Goal: Information Seeking & Learning: Learn about a topic

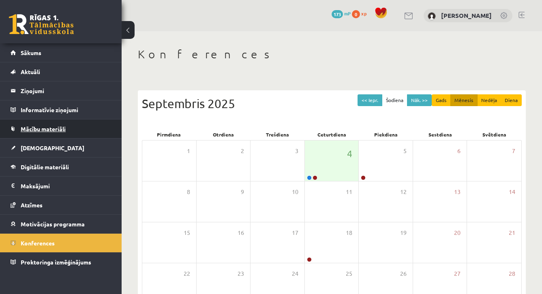
click at [79, 131] on link "Mācību materiāli" at bounding box center [61, 129] width 101 height 19
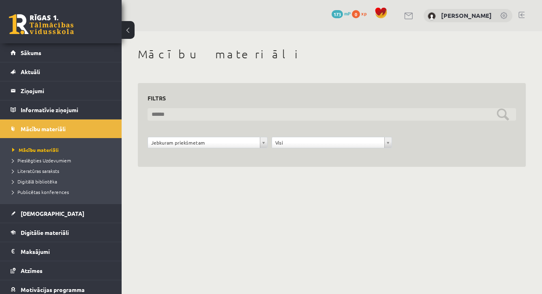
click at [166, 109] on input "text" at bounding box center [332, 114] width 369 height 13
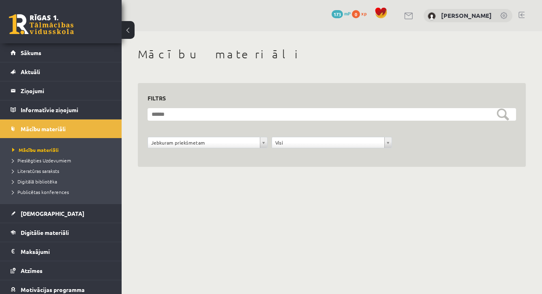
click at [187, 149] on div "**********" at bounding box center [208, 144] width 124 height 15
click at [186, 148] on div "**********" at bounding box center [208, 144] width 124 height 15
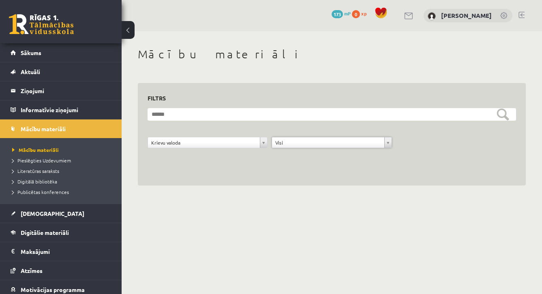
click at [219, 104] on div "**********" at bounding box center [332, 125] width 369 height 65
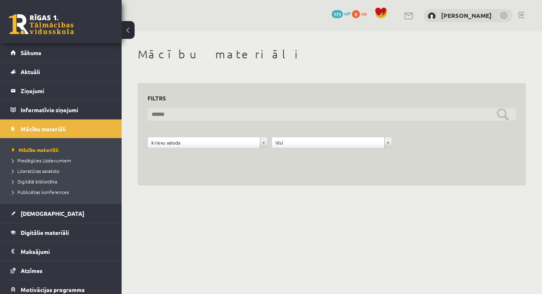
click at [217, 112] on input "text" at bounding box center [332, 114] width 369 height 13
click at [503, 116] on input "********" at bounding box center [332, 114] width 369 height 13
type input "********"
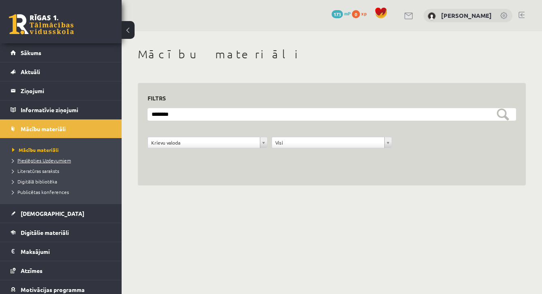
click at [47, 163] on link "Pieslēgties Uzdevumiem" at bounding box center [62, 160] width 101 height 7
click at [68, 166] on li "Literatūras saraksts" at bounding box center [62, 171] width 101 height 11
click at [54, 159] on span "Pieslēgties Uzdevumiem" at bounding box center [41, 160] width 59 height 6
click at [49, 170] on span "Literatūras saraksts" at bounding box center [35, 171] width 47 height 6
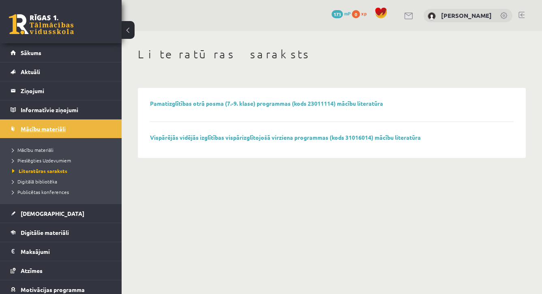
click at [38, 129] on span "Mācību materiāli" at bounding box center [43, 128] width 45 height 7
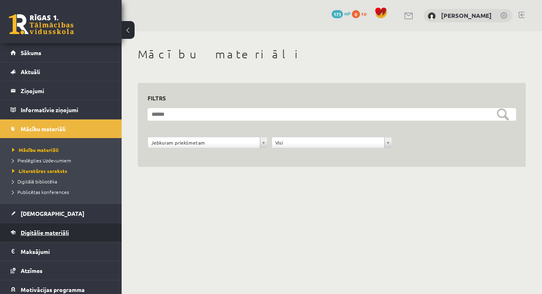
click at [42, 236] on span "Digitālie materiāli" at bounding box center [45, 232] width 48 height 7
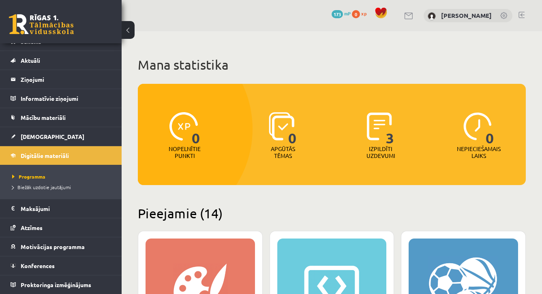
scroll to position [17, 0]
click at [315, 211] on h2 "Pieejamie (14)" at bounding box center [332, 214] width 388 height 16
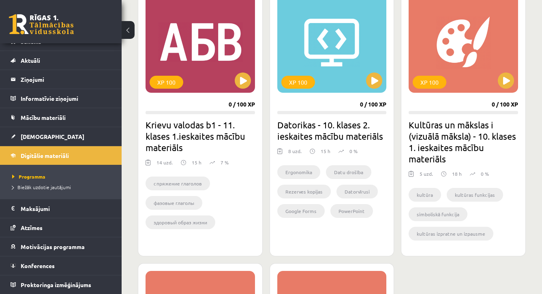
scroll to position [1037, 0]
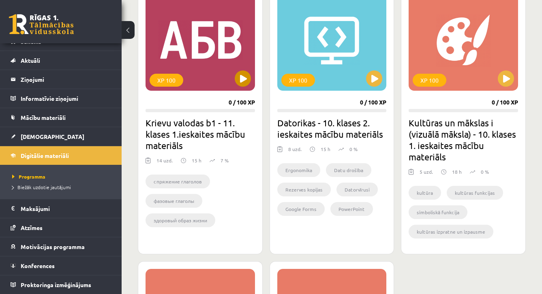
click at [244, 75] on button at bounding box center [243, 79] width 16 height 16
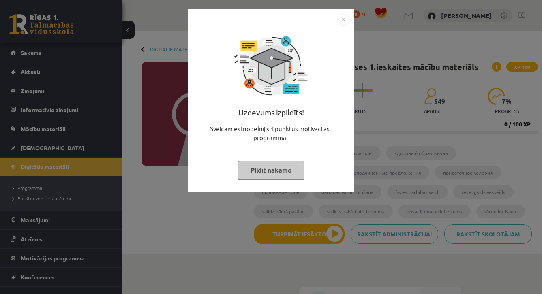
click at [254, 167] on button "Pildīt nākamo" at bounding box center [271, 170] width 67 height 19
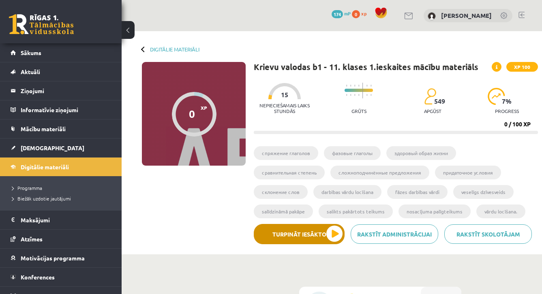
click at [331, 231] on button "Turpināt iesākto" at bounding box center [299, 234] width 91 height 20
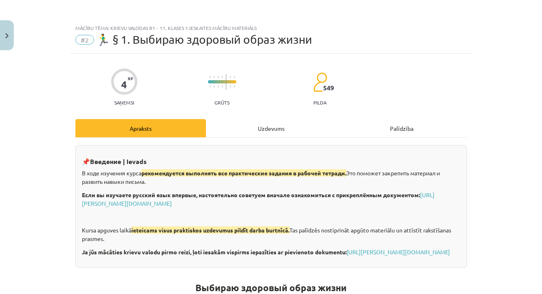
click at [487, 241] on div "Mācību tēma: Krievu valodas b1 - 11. klases 1.ieskaites mācību materiāls #2 🏃‍♂…" at bounding box center [271, 147] width 542 height 294
click at [451, 251] on p "Ja jūs mācāties krievu valodu pirmo reizi, ļoti iesakām vispirms iepazīties ar …" at bounding box center [271, 252] width 379 height 9
drag, startPoint x: 396, startPoint y: 263, endPoint x: 401, endPoint y: 197, distance: 65.5
click at [401, 197] on div "📌 Введение | Ievads В ходе изучения курса рекомендуется выполнять все практичес…" at bounding box center [271, 206] width 392 height 123
click at [393, 268] on div "📌 Введение | Ievads В ходе изучения курса рекомендуется выполнять все практичес…" at bounding box center [271, 206] width 392 height 123
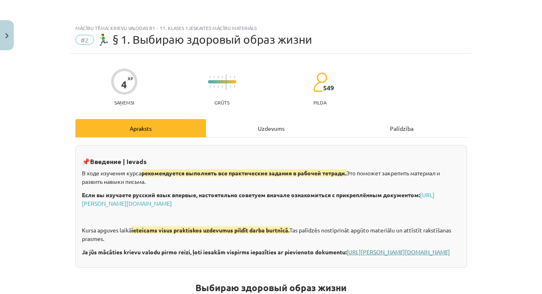
click at [347, 256] on link "https://eskola.r1tv.lv/system/uploads/attachment/file/71355/Krievu_valoda_iesac…" at bounding box center [398, 252] width 103 height 7
click at [269, 128] on div "Uzdevums" at bounding box center [271, 128] width 131 height 18
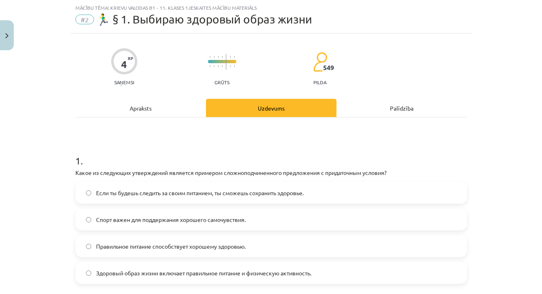
click at [287, 148] on h1 "1 ." at bounding box center [271, 153] width 392 height 25
click at [509, 165] on div "Mācību tēma: Krievu valodas b1 - 11. klases 1.ieskaites mācību materiāls #2 🏃‍♂…" at bounding box center [271, 147] width 542 height 294
click at [389, 199] on label "Если ты будешь следить за своим питанием, ты сможешь сохранить здоровье." at bounding box center [271, 193] width 390 height 20
click at [407, 155] on h1 "1 ." at bounding box center [271, 153] width 392 height 25
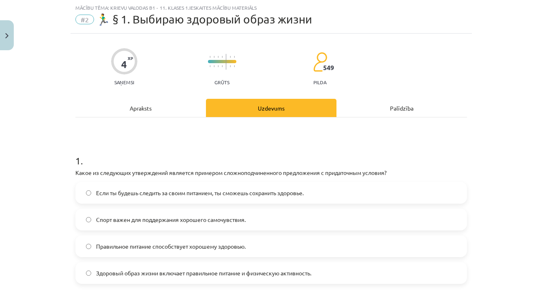
drag, startPoint x: 451, startPoint y: 139, endPoint x: 451, endPoint y: 108, distance: 31.2
click at [310, 113] on div "Uzdevums" at bounding box center [271, 108] width 131 height 18
click at [216, 189] on span "Если ты будешь следить за своим питанием, ты сможешь сохранить здоровье." at bounding box center [200, 193] width 208 height 9
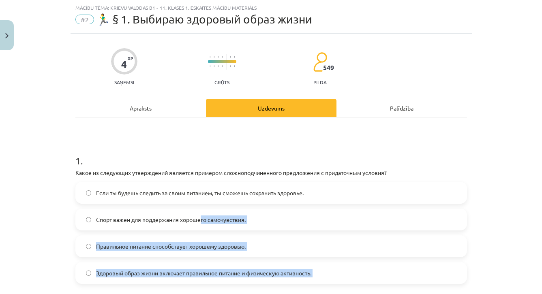
drag, startPoint x: 193, startPoint y: 288, endPoint x: 205, endPoint y: 215, distance: 74.3
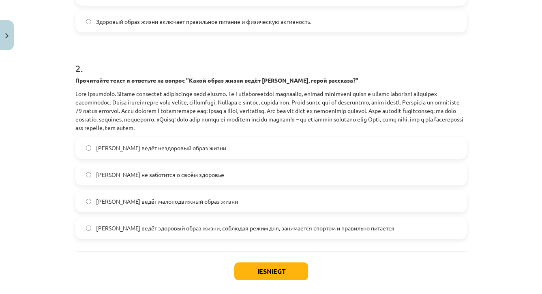
drag, startPoint x: 100, startPoint y: 172, endPoint x: 331, endPoint y: 304, distance: 266.1
click at [331, 294] on html "0 Dāvanas 174 mP 0 xp Perisa Bogdanova Sākums Aktuāli Kā mācīties eSKOLĀ Kontak…" at bounding box center [271, 147] width 542 height 294
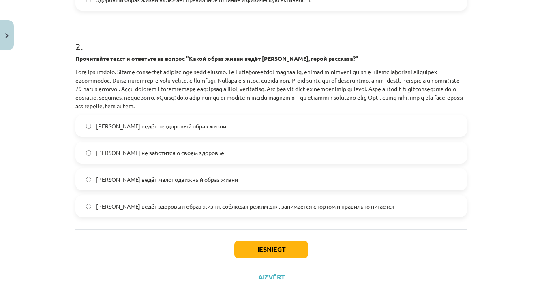
click at [76, 239] on div "Iesniegt Aizvērt" at bounding box center [271, 258] width 392 height 57
click at [161, 210] on span "Олег ведёт здоровый образ жизни, соблюдая режим дня, занимается спортом и прави…" at bounding box center [245, 206] width 298 height 9
click at [280, 252] on button "Iesniegt" at bounding box center [271, 250] width 74 height 18
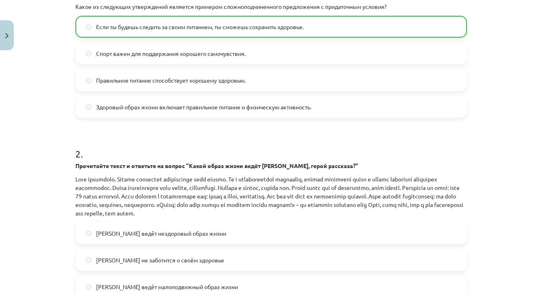
scroll to position [182, 0]
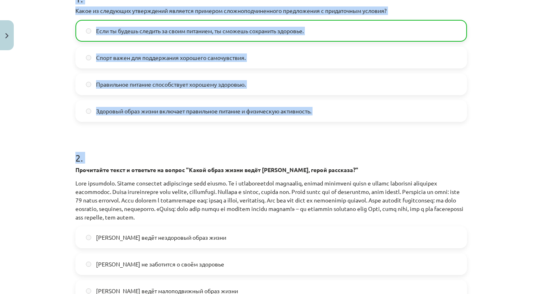
drag, startPoint x: 69, startPoint y: 141, endPoint x: 184, endPoint y: 159, distance: 116.5
click at [184, 159] on div "Mācību tēma: Krievu valodas b1 - 11. klases 1.ieskaites mācību materiāls #2 🏃‍♂…" at bounding box center [271, 147] width 542 height 294
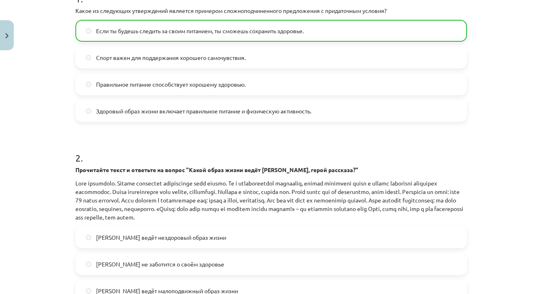
click at [467, 178] on div "4 XP Saņemsi Grūts 549 pilda Apraksts Uzdevums Palīdzība 1 . Какое из следующих…" at bounding box center [271, 149] width 401 height 557
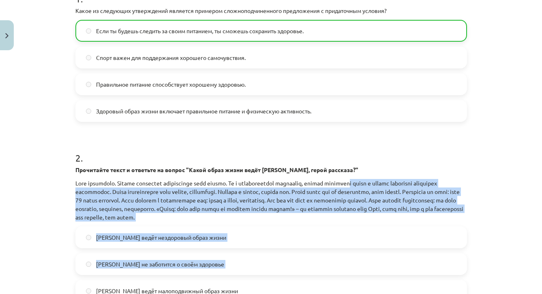
drag, startPoint x: 373, startPoint y: 185, endPoint x: 461, endPoint y: 286, distance: 134.3
click at [461, 286] on div "2 . Прочитайте текст и ответьте на вопрос "Какой образ жизни ведёт Олег, герой …" at bounding box center [271, 233] width 392 height 191
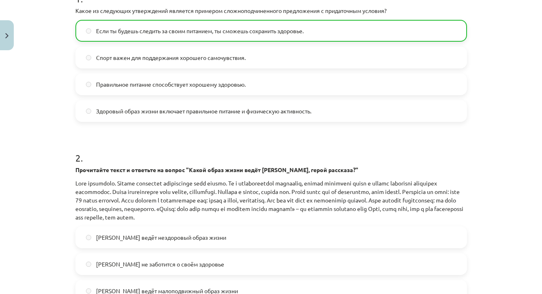
click at [500, 245] on div "Mācību tēma: Krievu valodas b1 - 11. klases 1.ieskaites mācību materiāls #2 🏃‍♂…" at bounding box center [271, 147] width 542 height 294
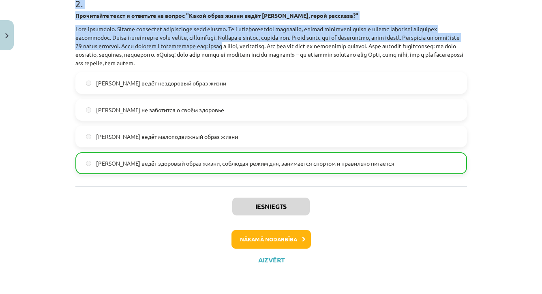
scroll to position [142, 0]
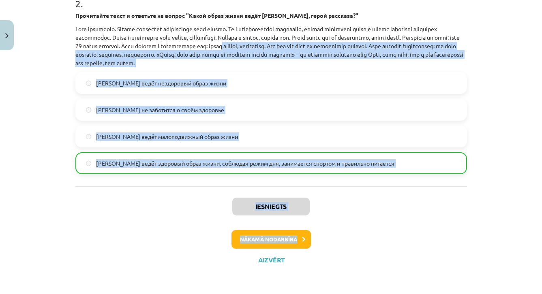
drag, startPoint x: 330, startPoint y: 196, endPoint x: 374, endPoint y: 243, distance: 64.6
click at [374, 243] on div "Nākamā nodarbība" at bounding box center [271, 239] width 382 height 19
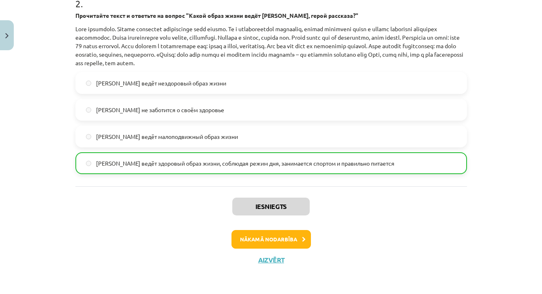
click at [293, 234] on button "Nākamā nodarbība" at bounding box center [271, 239] width 79 height 19
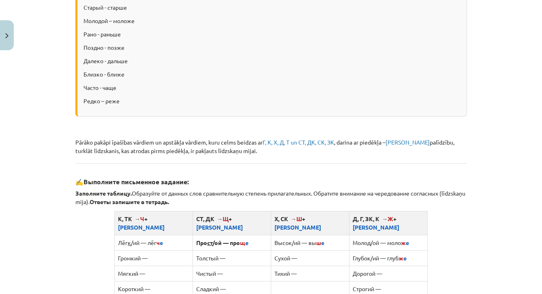
scroll to position [20, 0]
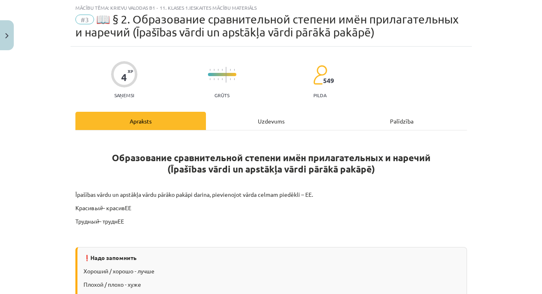
click at [211, 219] on p "Трудн ый – труднЕЕ" at bounding box center [271, 221] width 392 height 9
click at [212, 217] on p "Трудн ый – труднЕЕ" at bounding box center [271, 221] width 392 height 9
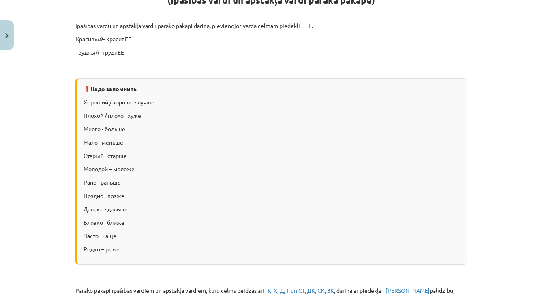
scroll to position [205, 0]
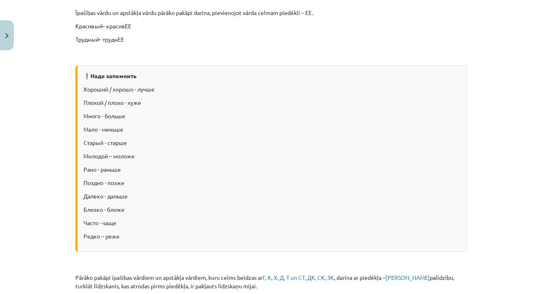
drag, startPoint x: 212, startPoint y: 217, endPoint x: 260, endPoint y: 299, distance: 94.8
click at [260, 152] on html "0 Dāvanas 174 mP 0 xp Perisa Bogdanova Sākums Aktuāli Kā mācīties eSKOLĀ Kontak…" at bounding box center [271, 5] width 542 height 294
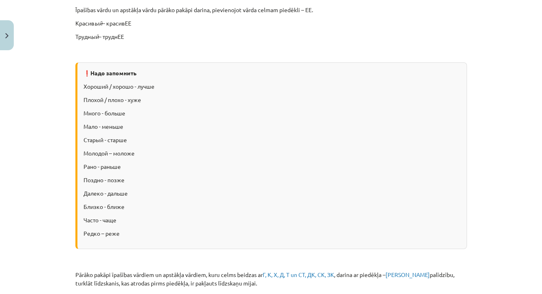
click at [246, 263] on p at bounding box center [271, 262] width 392 height 9
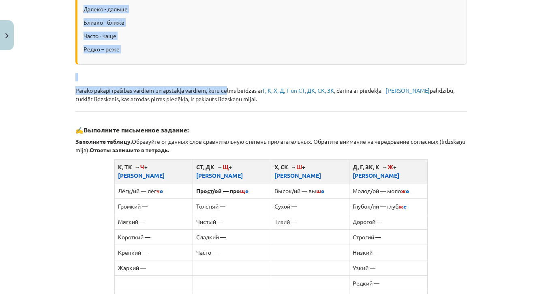
scroll to position [433, 0]
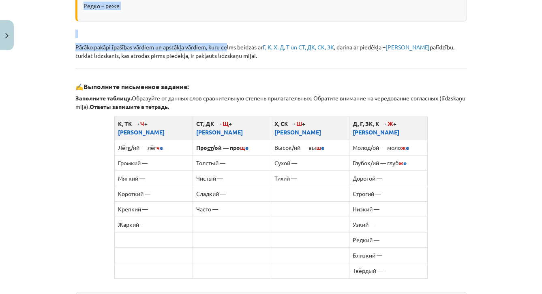
drag, startPoint x: 230, startPoint y: 271, endPoint x: 276, endPoint y: 311, distance: 61.0
click at [276, 152] on html "0 Dāvanas 174 mP 0 xp Perisa Bogdanova Sākums Aktuāli Kā mācīties eSKOLĀ Kontak…" at bounding box center [271, 5] width 542 height 294
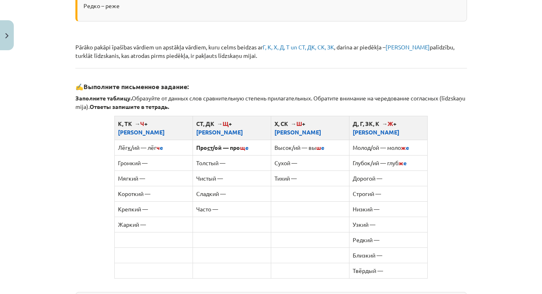
click at [263, 276] on div "Образование сравнительной степени имён прилагательных и наречий (Īpašības vārdi…" at bounding box center [271, 118] width 392 height 786
click at [395, 232] on td "Редкий —" at bounding box center [388, 239] width 78 height 15
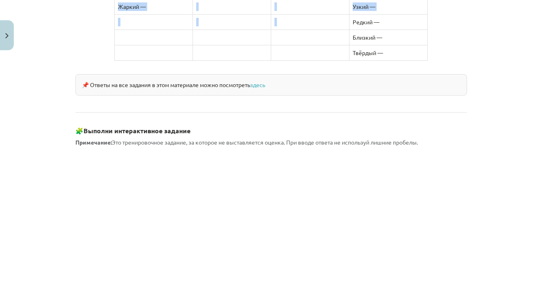
scroll to position [666, 0]
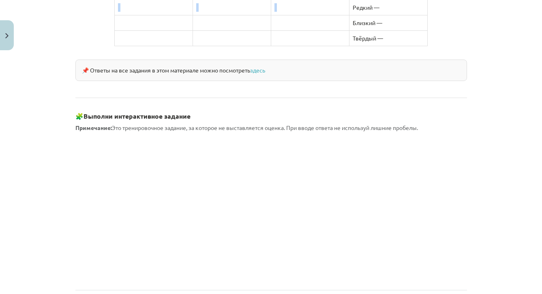
drag, startPoint x: 363, startPoint y: 224, endPoint x: 388, endPoint y: 299, distance: 79.0
click at [388, 152] on html "0 Dāvanas 174 mP 0 xp Perisa Bogdanova Sākums Aktuāli Kā mācīties eSKOLĀ Kontak…" at bounding box center [271, 5] width 542 height 294
click at [495, 182] on div "Mācību tēma: Krievu valodas b1 - 11. klases 1.ieskaites mācību materiāls #3 📖 §…" at bounding box center [271, 147] width 542 height 294
click at [503, 182] on div "Mācību tēma: Krievu valodas b1 - 11. klases 1.ieskaites mācību materiāls #3 📖 §…" at bounding box center [271, 147] width 542 height 294
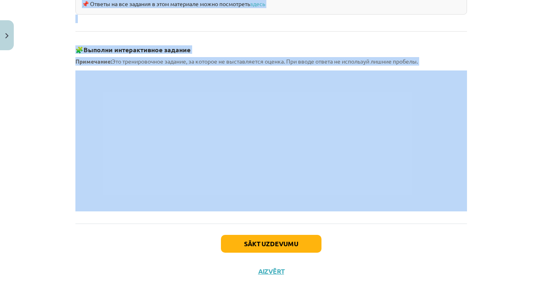
scroll to position [194, 0]
drag, startPoint x: 365, startPoint y: 276, endPoint x: 389, endPoint y: 307, distance: 39.9
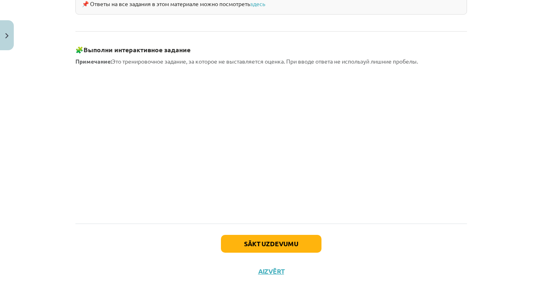
click at [364, 243] on div "Sākt uzdevumu Aizvērt" at bounding box center [271, 252] width 392 height 57
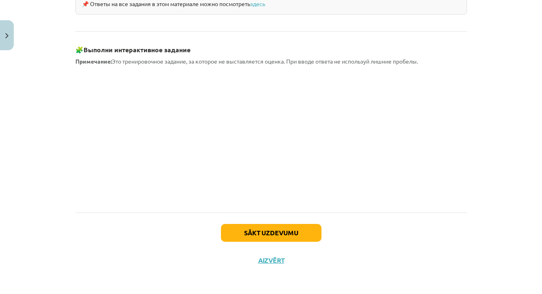
scroll to position [721, 0]
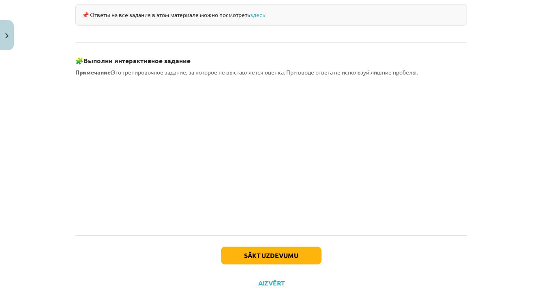
click at [305, 247] on button "Sākt uzdevumu" at bounding box center [271, 256] width 101 height 18
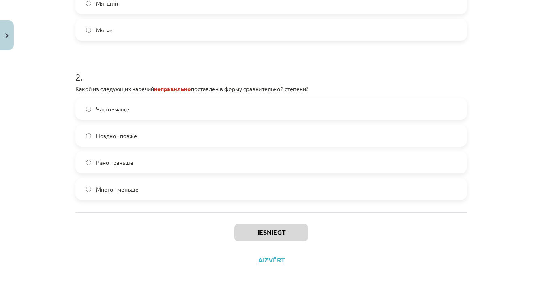
scroll to position [224, 0]
drag, startPoint x: 317, startPoint y: 191, endPoint x: 420, endPoint y: 130, distance: 119.6
click at [420, 130] on div "Часто - чаще Поздно - позже Рано - раньше Много - меньше" at bounding box center [271, 149] width 392 height 102
click at [383, 228] on div "Iesniegt Aizvērt" at bounding box center [271, 240] width 392 height 57
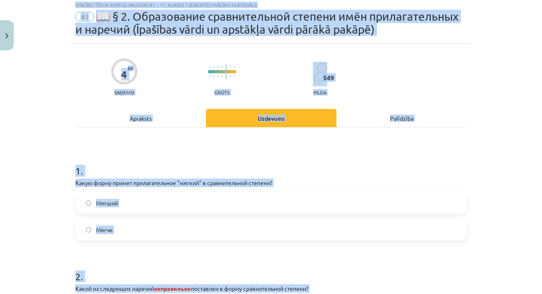
scroll to position [12, 0]
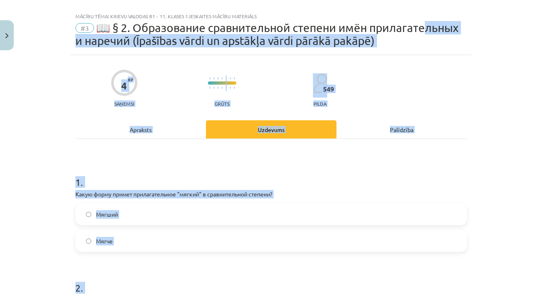
drag, startPoint x: 358, startPoint y: 191, endPoint x: 418, endPoint y: 28, distance: 173.2
click at [419, 28] on div "Mācību tēma: Krievu valodas b1 - 11. klases 1.ieskaites mācību materiāls #3 📖 §…" at bounding box center [271, 147] width 542 height 294
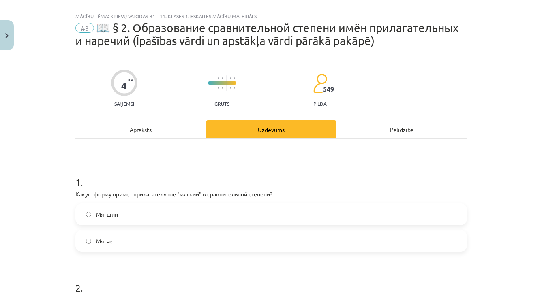
click at [457, 143] on div "1 . Какую форму примет прилагательное "мягкий" в сравнительной степени? Мягший …" at bounding box center [271, 281] width 392 height 285
click at [189, 243] on label "Мягче" at bounding box center [271, 241] width 390 height 20
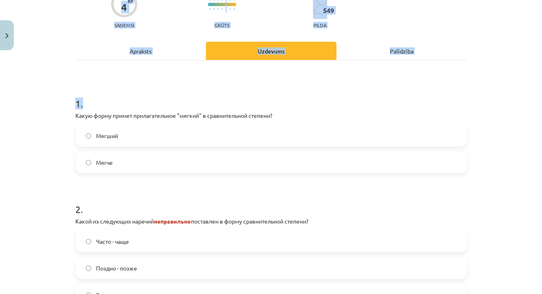
scroll to position [176, 0]
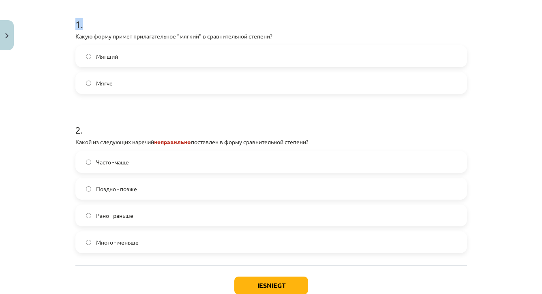
drag, startPoint x: 199, startPoint y: 186, endPoint x: 245, endPoint y: 312, distance: 133.9
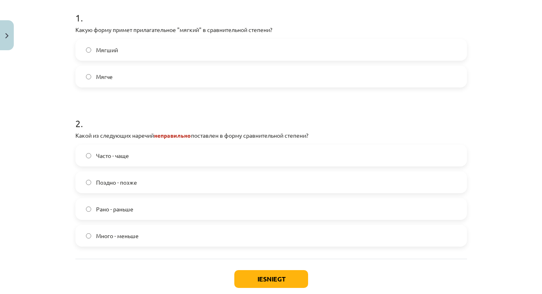
click at [158, 261] on div "Iesniegt Aizvērt" at bounding box center [271, 287] width 392 height 57
click at [158, 243] on label "Много - меньше" at bounding box center [271, 236] width 390 height 20
click at [257, 284] on button "Iesniegt" at bounding box center [271, 279] width 74 height 18
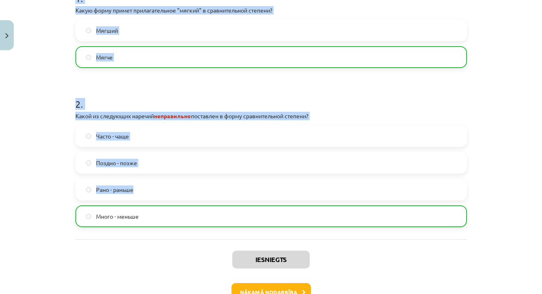
scroll to position [221, 0]
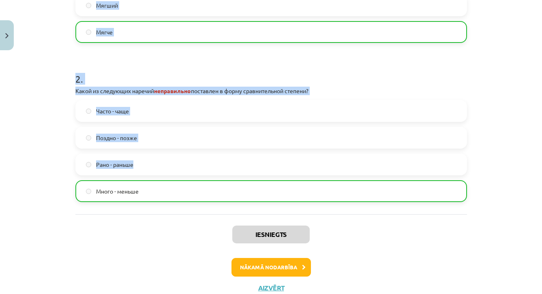
drag, startPoint x: 319, startPoint y: 213, endPoint x: 356, endPoint y: 302, distance: 96.3
click at [275, 266] on button "Nākamā nodarbība" at bounding box center [271, 267] width 79 height 19
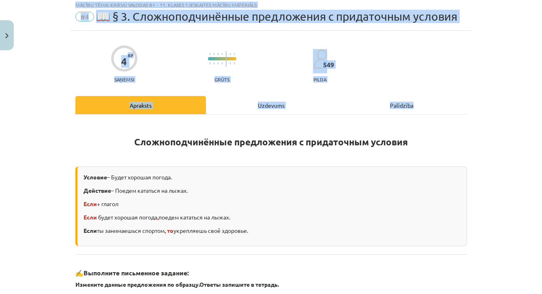
scroll to position [20, 0]
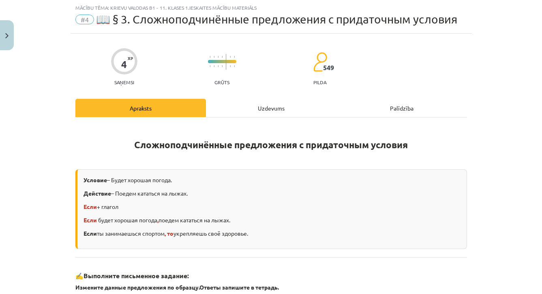
click at [309, 161] on h1 "Сложноподчинённые предложения с придаточным условия" at bounding box center [271, 143] width 392 height 36
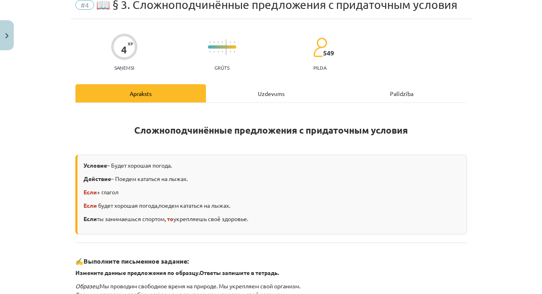
drag, startPoint x: 239, startPoint y: 223, endPoint x: 268, endPoint y: 298, distance: 79.8
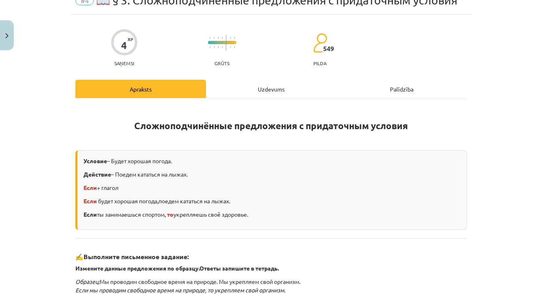
click at [259, 247] on h3 "✍️ Выполните письменное задание:" at bounding box center [271, 254] width 392 height 15
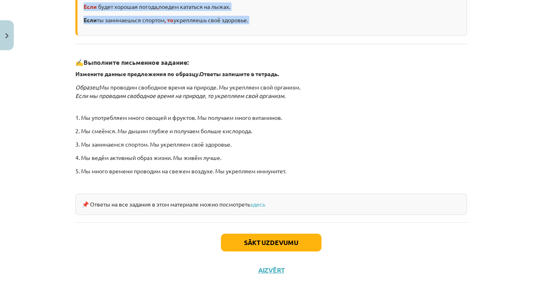
drag, startPoint x: 84, startPoint y: 249, endPoint x: 144, endPoint y: 291, distance: 72.6
click at [144, 291] on div "Mācību tēma: Krievu valodas b1 - 11. klases 1.ieskaites mācību materiāls #4 📖 §…" at bounding box center [271, 147] width 542 height 294
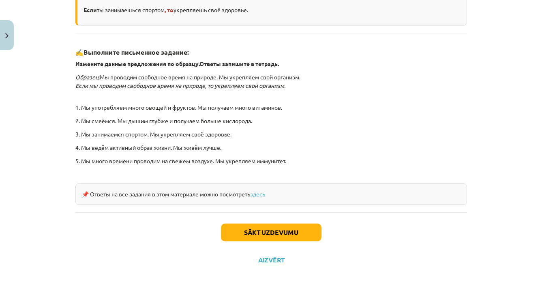
click at [103, 232] on div "Sākt uzdevumu Aizvērt" at bounding box center [271, 240] width 392 height 57
click at [260, 232] on button "Sākt uzdevumu" at bounding box center [271, 233] width 101 height 18
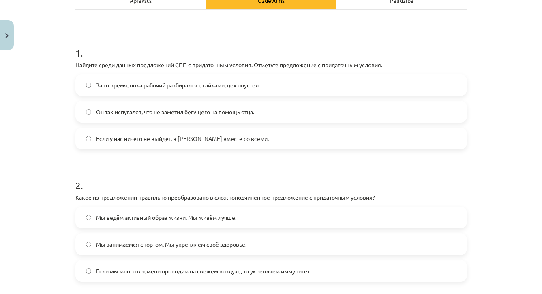
drag, startPoint x: 187, startPoint y: 130, endPoint x: 308, endPoint y: -6, distance: 182.1
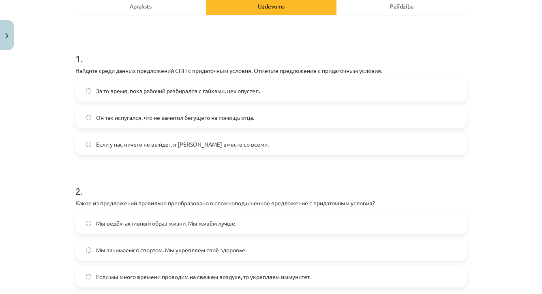
click at [34, 204] on div "Mācību tēma: Krievu valodas b1 - 11. klases 1.ieskaites mācību materiāls #4 📖 §…" at bounding box center [271, 147] width 542 height 294
click at [144, 144] on span "Если у нас ничего не выйдет, я уеду вместе со всеми." at bounding box center [182, 144] width 173 height 9
click at [117, 249] on span "Мы занимаемся спортом. Мы укрепляем своё здоровье." at bounding box center [171, 250] width 150 height 9
click at [153, 276] on span "Если мы много времени проводим на свежем воздухе, то укрепляем иммунитет." at bounding box center [203, 277] width 215 height 9
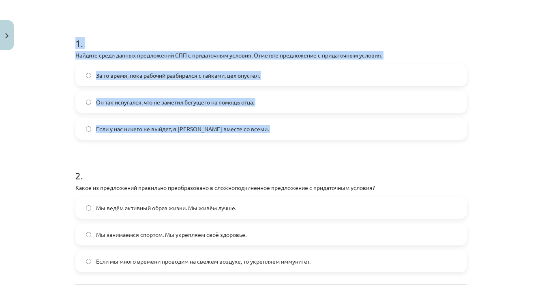
drag, startPoint x: 98, startPoint y: 183, endPoint x: 161, endPoint y: 297, distance: 129.6
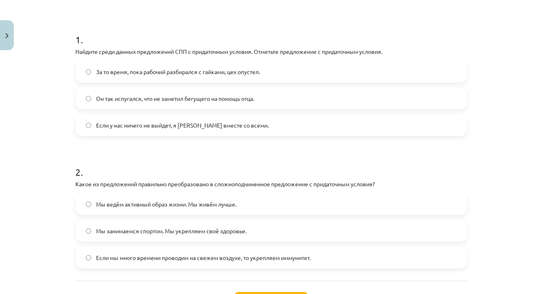
click at [122, 230] on span "Мы занимаемся спортом. Мы укрепляем своё здоровье." at bounding box center [171, 231] width 150 height 9
click at [123, 256] on span "Если мы много времени проводим на свежем воздухе, то укрепляем иммунитет." at bounding box center [203, 258] width 215 height 9
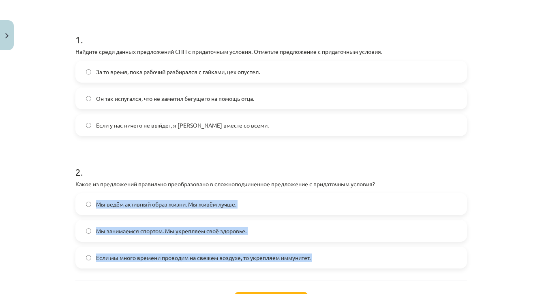
drag, startPoint x: 71, startPoint y: 208, endPoint x: 131, endPoint y: 291, distance: 101.9
click at [131, 291] on div "4 XP Saņemsi Grūts 549 pilda Apraksts Uzdevums Palīdzība 1 . Найдите среди данн…" at bounding box center [271, 127] width 401 height 430
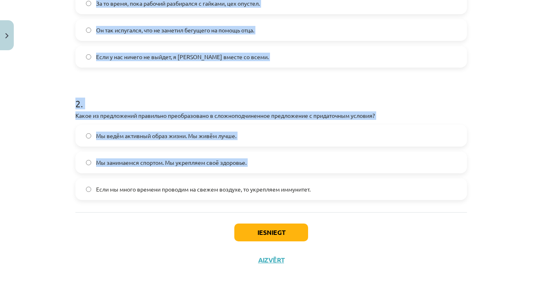
scroll to position [285, 0]
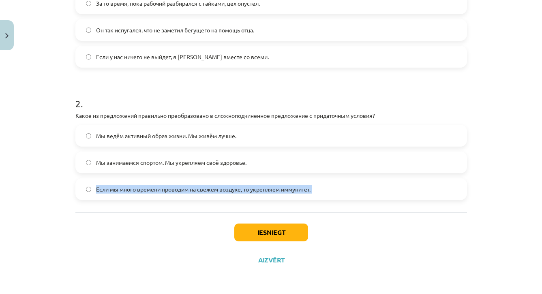
drag, startPoint x: 193, startPoint y: 251, endPoint x: 197, endPoint y: 209, distance: 42.8
click at [198, 210] on div "1 . Найдите среди данных предложений СПП с придаточным условия. Отметьте предло…" at bounding box center [271, 70] width 392 height 285
click at [240, 230] on button "Iesniegt" at bounding box center [271, 233] width 74 height 18
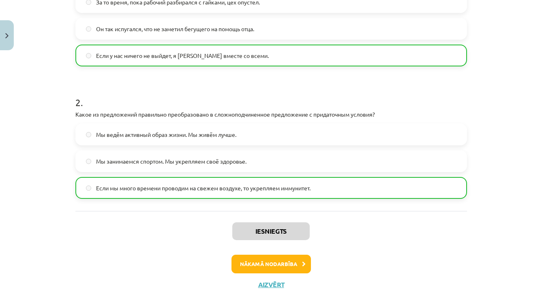
click at [193, 238] on div "Iesniegts Nākamā nodarbība Aizvērt" at bounding box center [271, 252] width 392 height 83
click at [241, 264] on button "Nākamā nodarbība" at bounding box center [271, 264] width 79 height 19
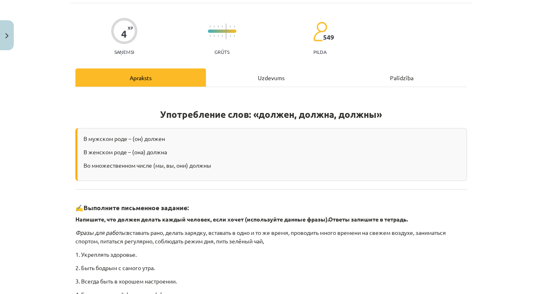
scroll to position [20, 0]
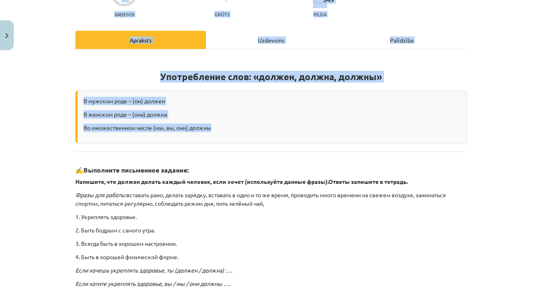
drag, startPoint x: 190, startPoint y: 219, endPoint x: 219, endPoint y: 306, distance: 91.6
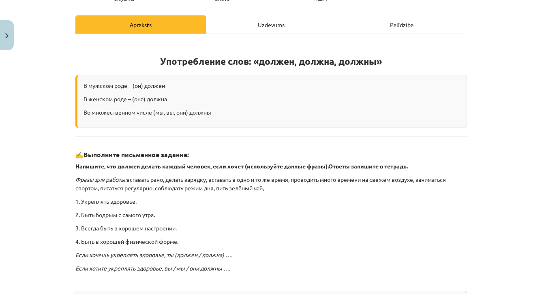
click at [214, 229] on p "3. Всегда быть в хорошем настроении." at bounding box center [271, 228] width 392 height 9
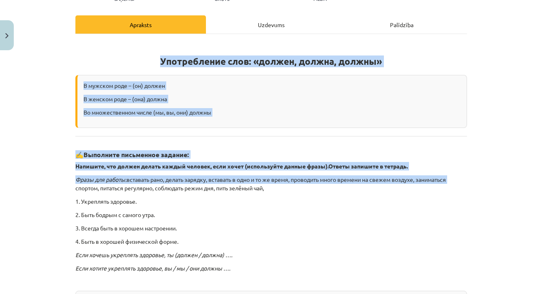
drag, startPoint x: 495, startPoint y: 148, endPoint x: 505, endPoint y: 285, distance: 137.4
click at [505, 285] on div "Mācību tēma: Krievu valodas b1 - 11. klases 1.ieskaites mācību materiāls #5 📖 §…" at bounding box center [271, 147] width 542 height 294
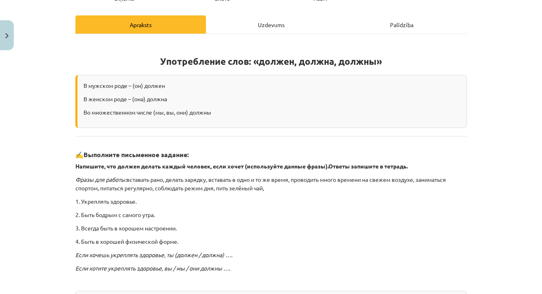
click at [352, 234] on div "Употребление слов: «должен, должна, должны» В мужском роде – (он) должен В женс…" at bounding box center [271, 176] width 392 height 271
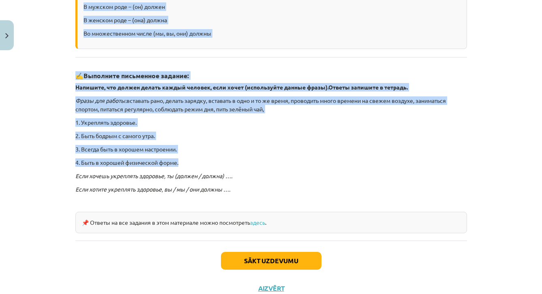
scroll to position [193, 0]
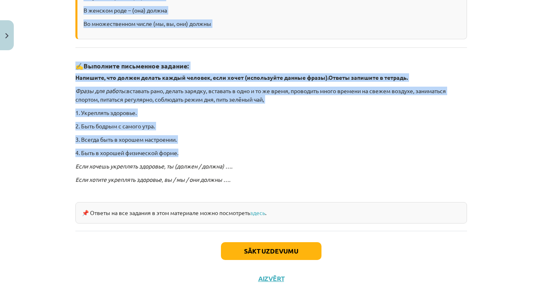
drag, startPoint x: 201, startPoint y: 238, endPoint x: 230, endPoint y: 299, distance: 66.8
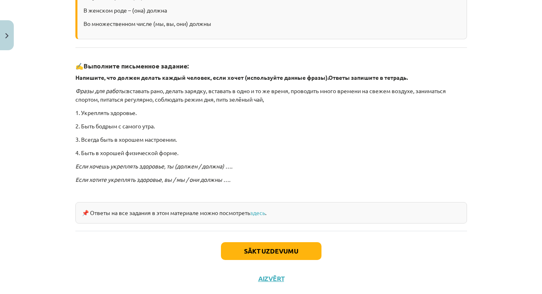
click at [188, 278] on div "Sākt uzdevumu Aizvērt" at bounding box center [271, 259] width 392 height 57
click at [233, 255] on button "Sākt uzdevumu" at bounding box center [271, 252] width 101 height 18
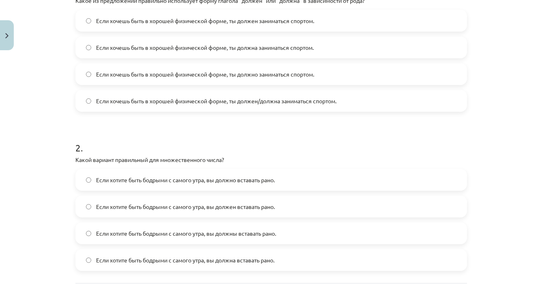
scroll to position [20, 0]
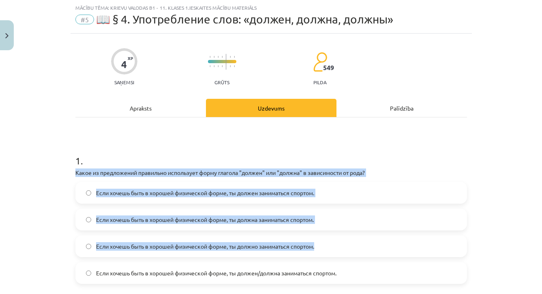
drag, startPoint x: 209, startPoint y: 162, endPoint x: 238, endPoint y: 253, distance: 95.5
click at [238, 253] on div "1 . Какое из предложений правильно использует форму глагола "должен" или "должн…" at bounding box center [271, 212] width 392 height 143
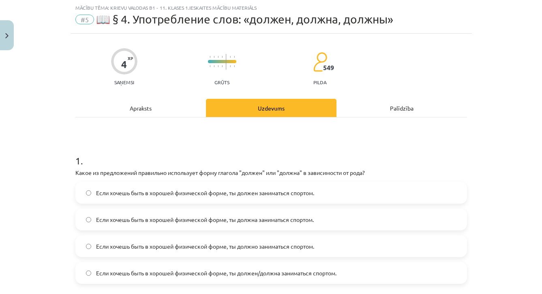
click at [207, 132] on div "1 . Какое из предложений правильно использует форму глагола "должен" или "должн…" at bounding box center [271, 287] width 392 height 338
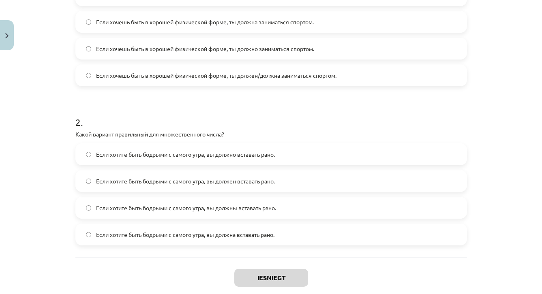
drag, startPoint x: 209, startPoint y: 168, endPoint x: 229, endPoint y: 274, distance: 107.3
click at [229, 274] on div "4 XP Saņemsi Grūts 549 pilda Apraksts Uzdevums Palīdzība 1 . Какое из предложен…" at bounding box center [271, 78] width 401 height 484
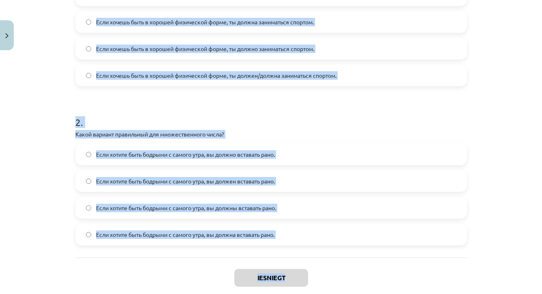
scroll to position [226, 0]
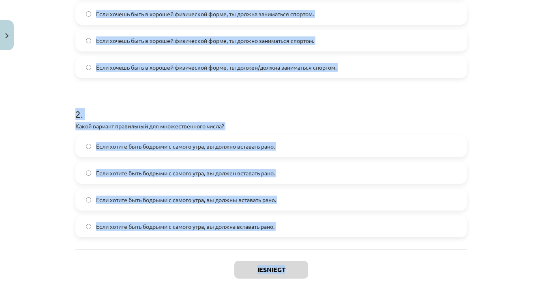
click at [23, 193] on div "Mācību tēma: Krievu valodas b1 - 11. klases 1.ieskaites mācību materiāls #5 📖 §…" at bounding box center [271, 147] width 542 height 294
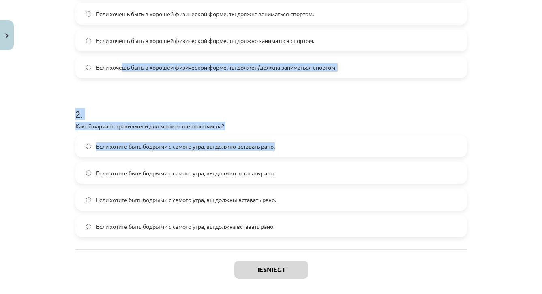
drag, startPoint x: 72, startPoint y: 165, endPoint x: 124, endPoint y: 63, distance: 113.9
click at [124, 63] on div "4 XP Saņemsi Grūts 549 pilda Apraksts Uzdevums Palīdzība 1 . Какое из предложен…" at bounding box center [271, 70] width 401 height 484
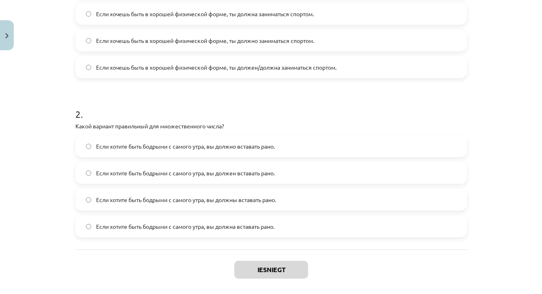
click at [59, 61] on div "Mācību tēma: Krievu valodas b1 - 11. klases 1.ieskaites mācību materiāls #5 📖 §…" at bounding box center [271, 147] width 542 height 294
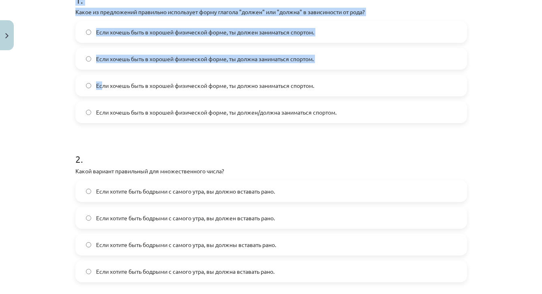
drag, startPoint x: 101, startPoint y: 40, endPoint x: 121, endPoint y: -2, distance: 45.9
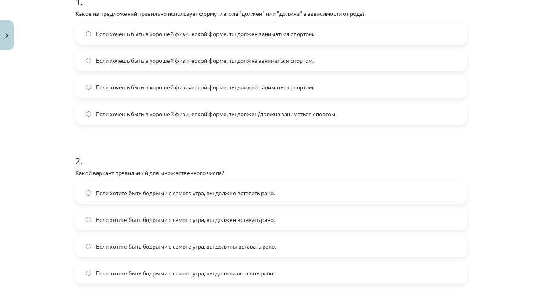
click at [28, 102] on div "Mācību tēma: Krievu valodas b1 - 11. klases 1.ieskaites mācību materiāls #5 📖 §…" at bounding box center [271, 147] width 542 height 294
click at [141, 239] on label "Если хотите быть бодрыми с самого утра, вы должны вставать рано." at bounding box center [271, 246] width 390 height 20
click at [206, 43] on label "Если хочешь быть в хорошей физической форме, ты должен заниматься спортом." at bounding box center [271, 34] width 390 height 20
click at [209, 120] on label "Если хочешь быть в хорошей физической форме, ты должен/должна заниматься спорто…" at bounding box center [271, 114] width 390 height 20
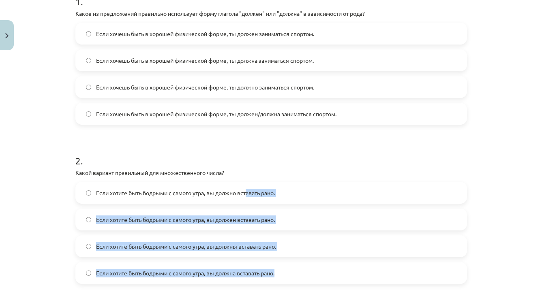
drag, startPoint x: 250, startPoint y: 191, endPoint x: 289, endPoint y: 283, distance: 100.5
click at [289, 283] on div "Если хотите быть бодрыми с самого утра, вы должно вставать рано. Если хотите бы…" at bounding box center [271, 233] width 392 height 102
click at [289, 283] on div "Если хотите быть бодрыми с самого утра, вы должна вставать рано." at bounding box center [271, 273] width 392 height 22
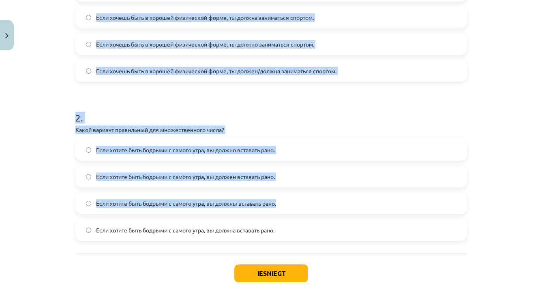
drag, startPoint x: 259, startPoint y: 253, endPoint x: 273, endPoint y: 302, distance: 50.3
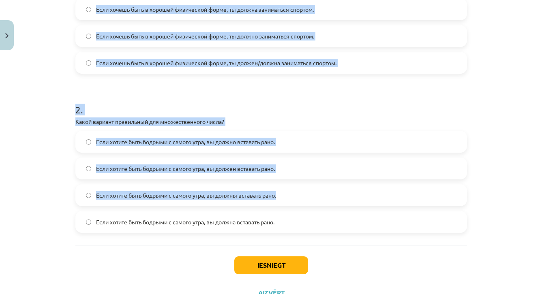
click at [267, 262] on button "Iesniegt" at bounding box center [271, 266] width 74 height 18
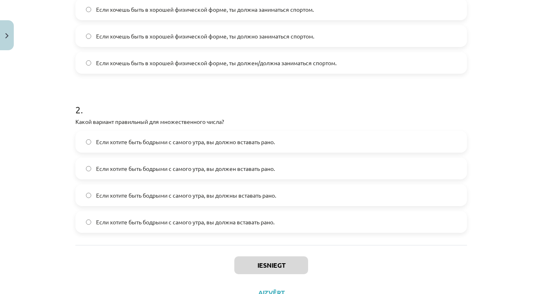
click at [195, 253] on div "Iesniegt Aizvērt" at bounding box center [271, 273] width 392 height 57
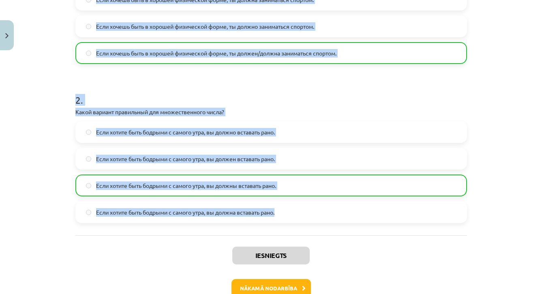
scroll to position [252, 0]
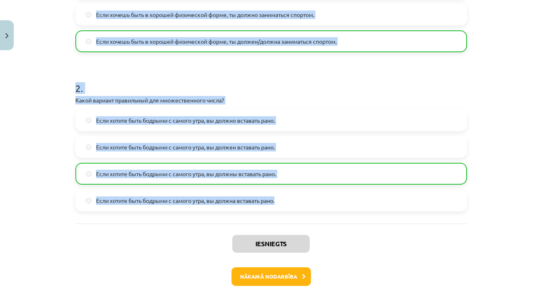
drag, startPoint x: 386, startPoint y: 226, endPoint x: 413, endPoint y: 298, distance: 76.6
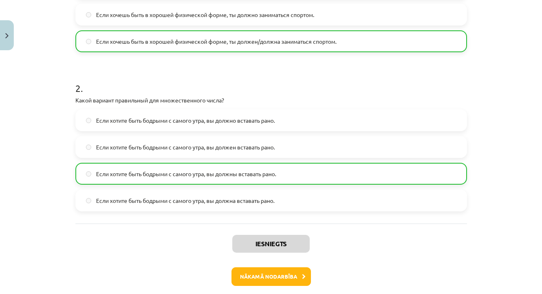
click at [364, 256] on div "Iesniegts Nākamā nodarbība Aizvērt" at bounding box center [271, 265] width 392 height 83
click at [297, 274] on button "Nākamā nodarbība" at bounding box center [271, 277] width 79 height 19
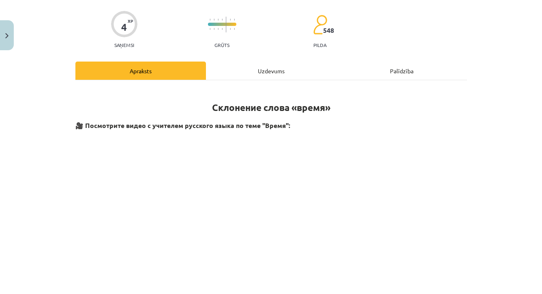
scroll to position [20, 0]
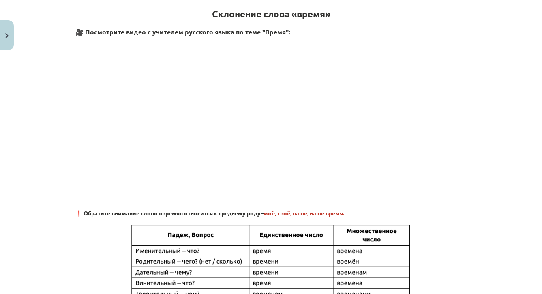
drag, startPoint x: 415, startPoint y: 159, endPoint x: 447, endPoint y: 298, distance: 142.8
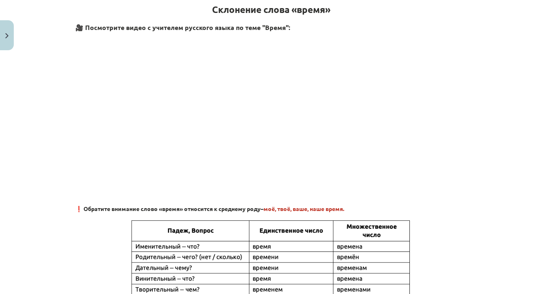
click at [439, 175] on h3 at bounding box center [271, 112] width 392 height 154
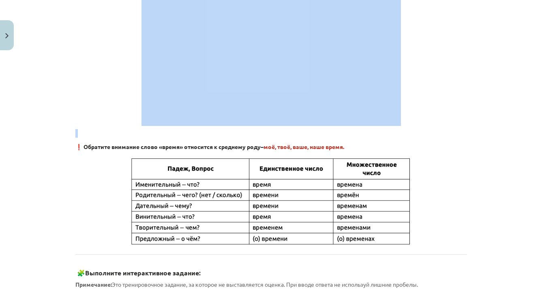
scroll to position [225, 0]
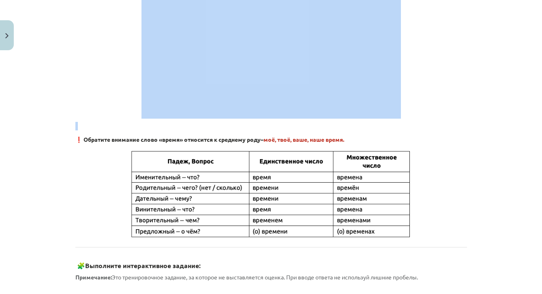
drag, startPoint x: 402, startPoint y: 201, endPoint x: 419, endPoint y: 298, distance: 98.5
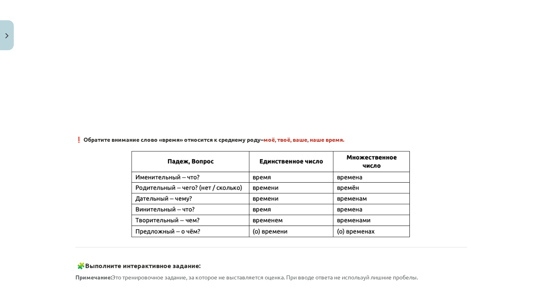
click at [341, 260] on h3 "🧩 Выполните интерактивное задание:" at bounding box center [271, 263] width 392 height 15
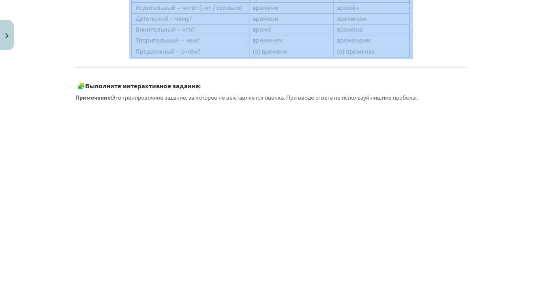
drag, startPoint x: 341, startPoint y: 253, endPoint x: 356, endPoint y: 306, distance: 55.2
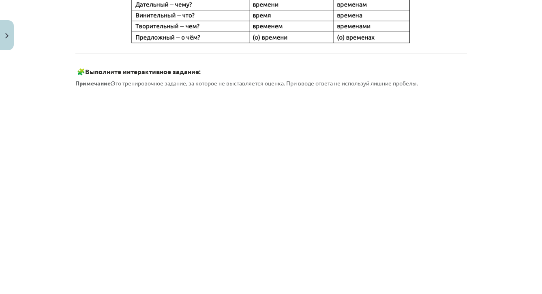
click at [509, 159] on div "Mācību tēma: Krievu valodas b1 - 11. klases 1.ieskaites mācību materiāls #6 ⏳ §…" at bounding box center [271, 147] width 542 height 294
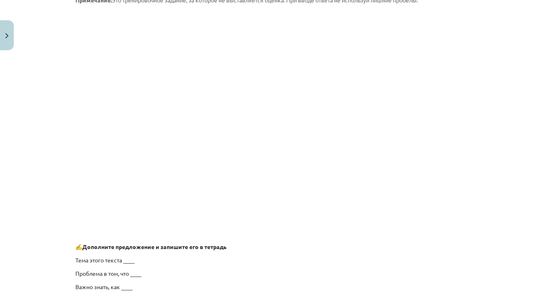
scroll to position [522, 0]
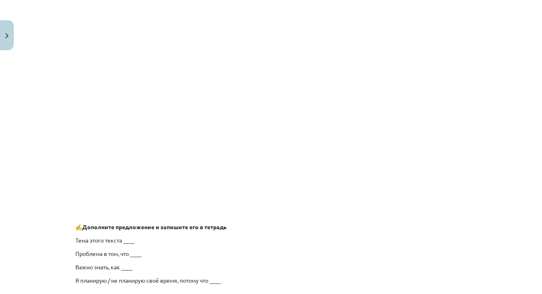
click at [476, 32] on div "Mācību tēma: Krievu valodas b1 - 11. klases 1.ieskaites mācību materiāls #6 ⏳ §…" at bounding box center [271, 147] width 542 height 294
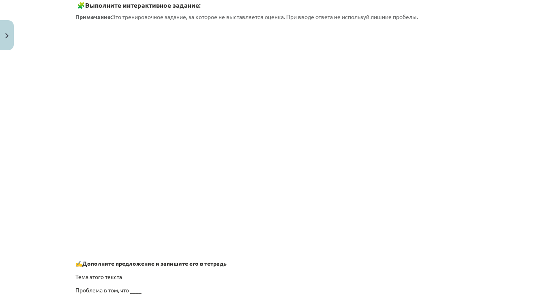
scroll to position [483, 0]
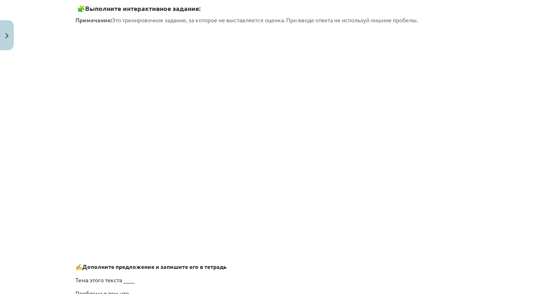
click at [503, 67] on div "Mācību tēma: Krievu valodas b1 - 11. klases 1.ieskaites mācību materiāls #6 ⏳ §…" at bounding box center [271, 147] width 542 height 294
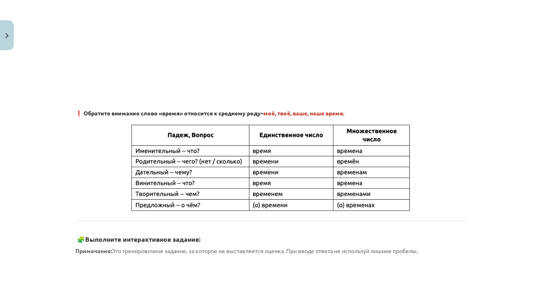
scroll to position [251, 0]
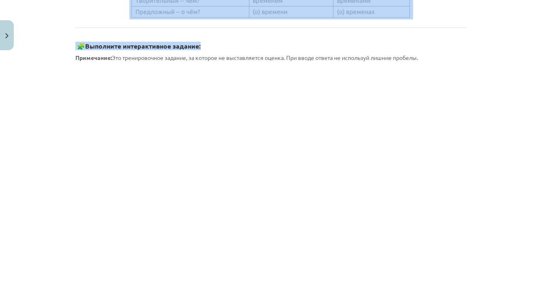
drag, startPoint x: 455, startPoint y: 242, endPoint x: 466, endPoint y: 303, distance: 61.7
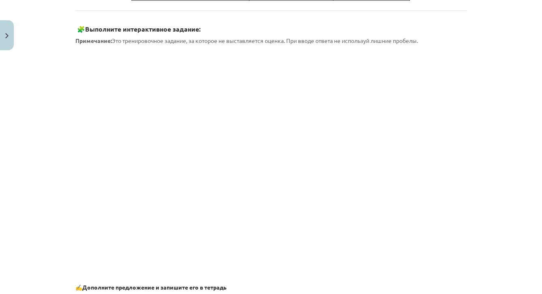
click at [511, 213] on div "Mācību tēma: Krievu valodas b1 - 11. klases 1.ieskaites mācību materiāls #6 ⏳ §…" at bounding box center [271, 147] width 542 height 294
click at [426, 25] on h3 "🧩 Выполните интерактивное задание:" at bounding box center [271, 26] width 392 height 15
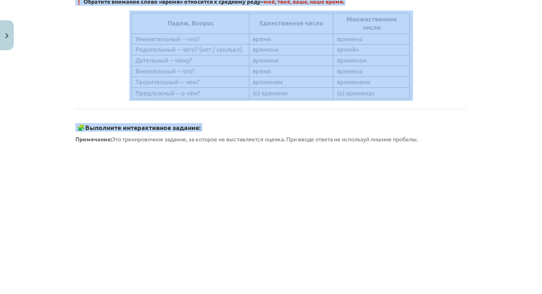
scroll to position [294, 0]
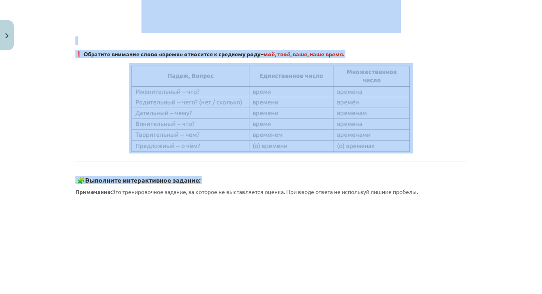
drag, startPoint x: 373, startPoint y: 34, endPoint x: 442, endPoint y: -23, distance: 89.0
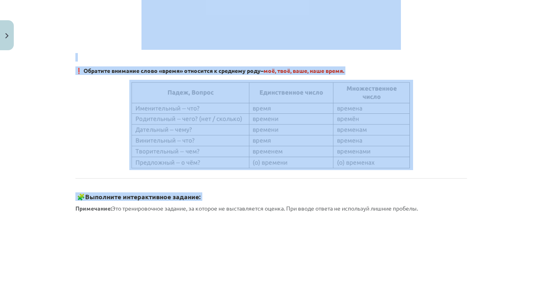
click at [460, 137] on p at bounding box center [271, 125] width 392 height 90
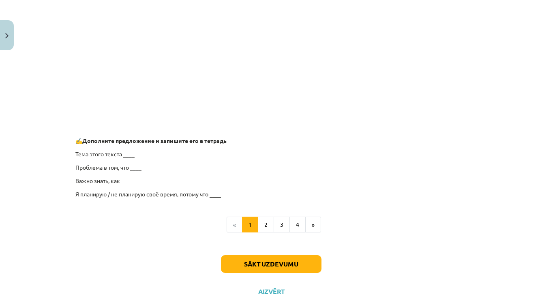
scroll to position [614, 0]
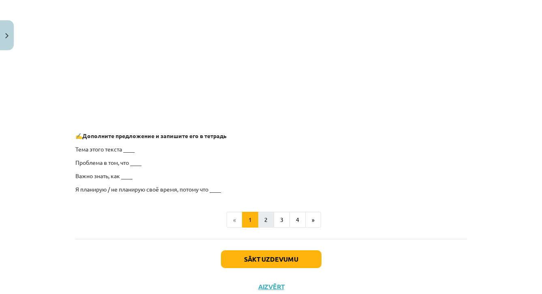
click at [270, 224] on button "2" at bounding box center [266, 220] width 16 height 16
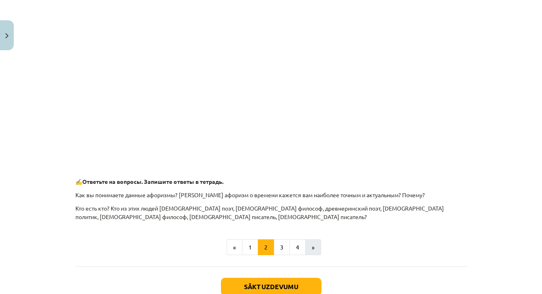
click at [315, 245] on button "»" at bounding box center [313, 248] width 16 height 16
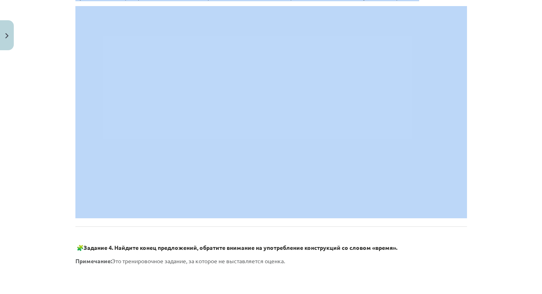
scroll to position [212, 0]
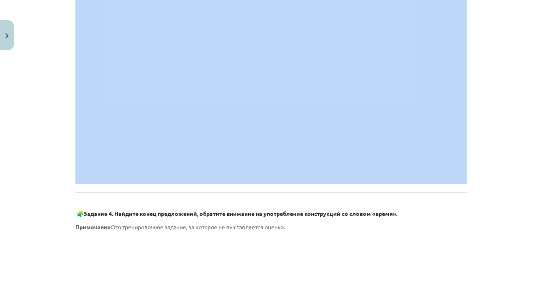
drag, startPoint x: 500, startPoint y: 230, endPoint x: 482, endPoint y: 306, distance: 78.2
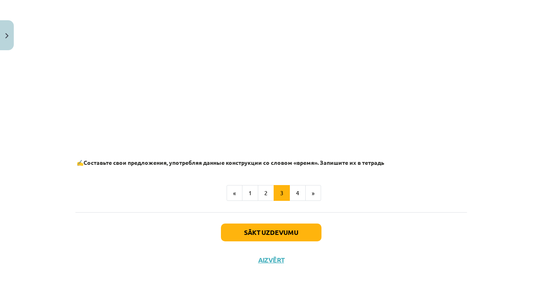
scroll to position [323, 0]
drag, startPoint x: 454, startPoint y: 202, endPoint x: 458, endPoint y: 310, distance: 107.6
click at [270, 192] on button "2" at bounding box center [266, 193] width 16 height 16
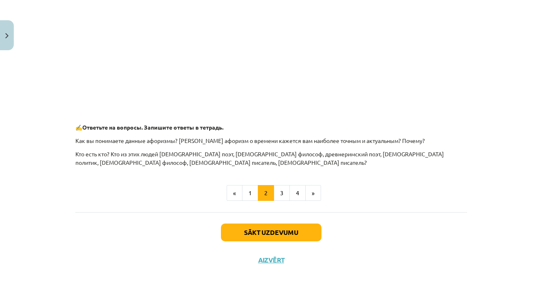
scroll to position [327, 0]
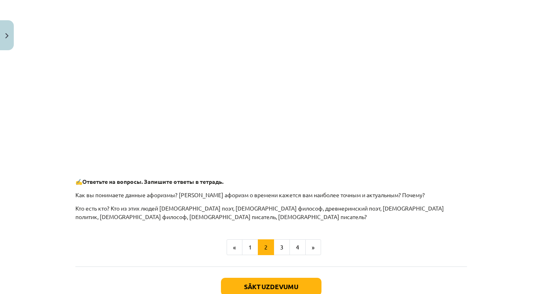
drag, startPoint x: 500, startPoint y: 82, endPoint x: 502, endPoint y: 116, distance: 34.1
click at [502, 116] on div "Mācību tēma: Krievu valodas b1 - 11. klases 1.ieskaites mācību materiāls #6 ⏳ §…" at bounding box center [271, 147] width 542 height 294
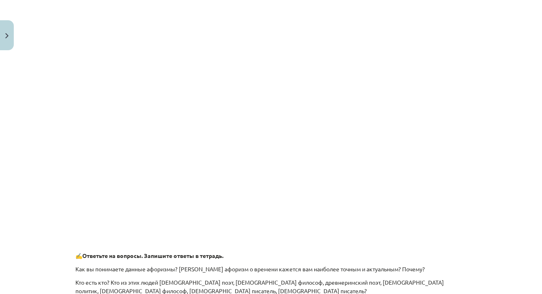
scroll to position [244, 0]
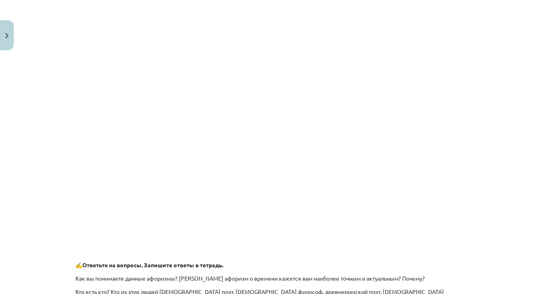
click at [505, 90] on div "Mācību tēma: Krievu valodas b1 - 11. klases 1.ieskaites mācību materiāls #6 ⏳ §…" at bounding box center [271, 147] width 542 height 294
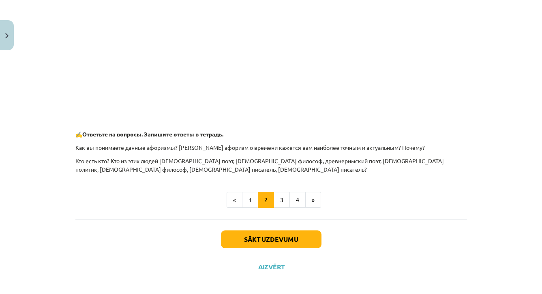
scroll to position [383, 0]
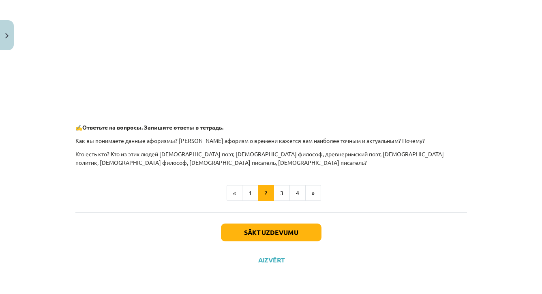
click at [305, 236] on button "Sākt uzdevumu" at bounding box center [271, 233] width 101 height 18
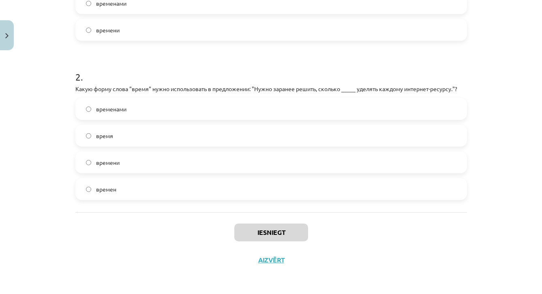
scroll to position [273, 0]
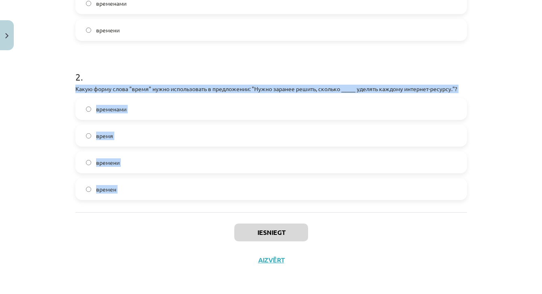
drag, startPoint x: 354, startPoint y: 218, endPoint x: 377, endPoint y: 69, distance: 151.0
click at [377, 69] on div "4 XP Saņemsi Grūts 548 pilda Apraksts Uzdevums Palīdzība 1 . Какую форму слова …" at bounding box center [271, 28] width 401 height 492
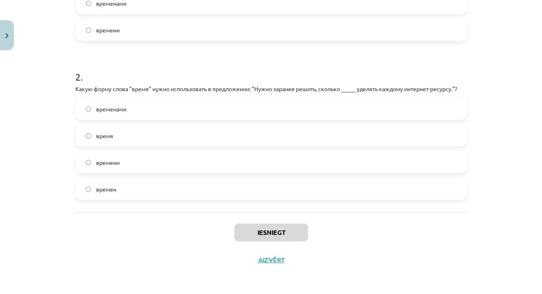
click at [367, 36] on label "времени" at bounding box center [271, 30] width 390 height 20
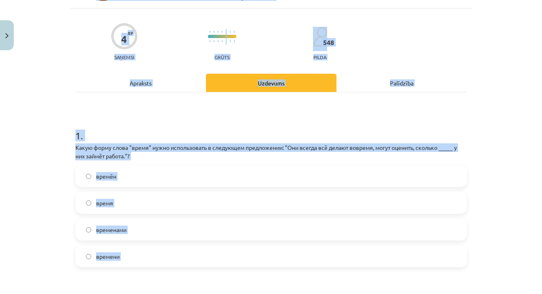
scroll to position [0, 0]
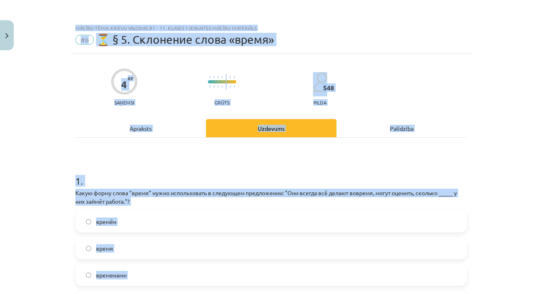
drag, startPoint x: 363, startPoint y: 50, endPoint x: 373, endPoint y: -24, distance: 75.0
click at [292, 89] on div "4 XP Saņemsi Grūts 548 pilda" at bounding box center [271, 85] width 392 height 42
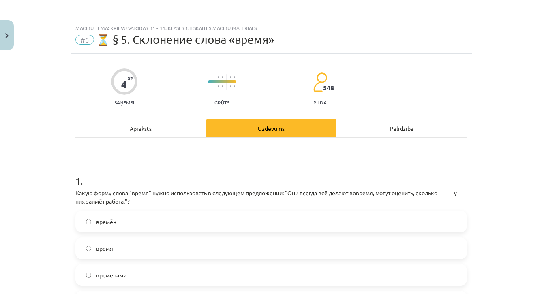
click at [180, 128] on div "Apraksts" at bounding box center [140, 128] width 131 height 18
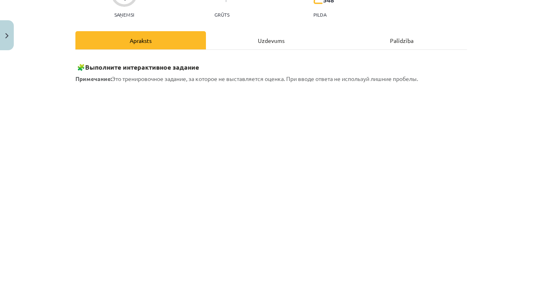
scroll to position [151, 0]
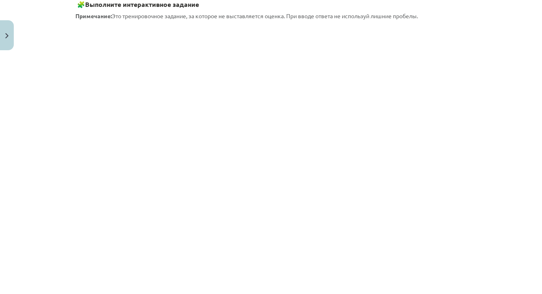
click at [471, 73] on div "4 XP Saņemsi Grūts 548 pilda Apraksts Uzdevums Palīdzība 🧩 Выполните интерактив…" at bounding box center [271, 204] width 401 height 602
click at [487, 275] on div "Mācību tēma: Krievu valodas b1 - 11. klases 1.ieskaites mācību materiāls #6 ⏳ §…" at bounding box center [271, 147] width 542 height 294
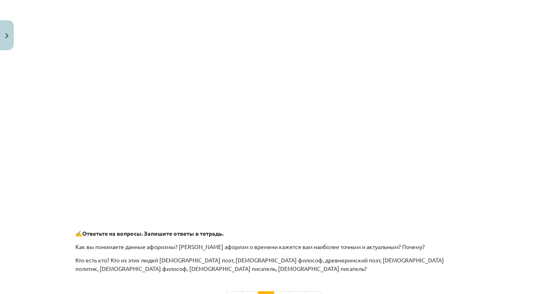
scroll to position [295, 0]
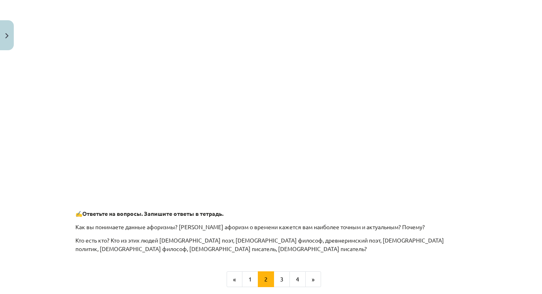
click at [409, 196] on div "🧩 Выполните интерактивное задание Примечание: Это тренировочное задание, за кот…" at bounding box center [271, 52] width 392 height 404
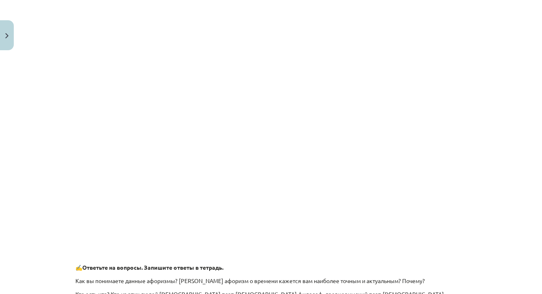
scroll to position [212, 0]
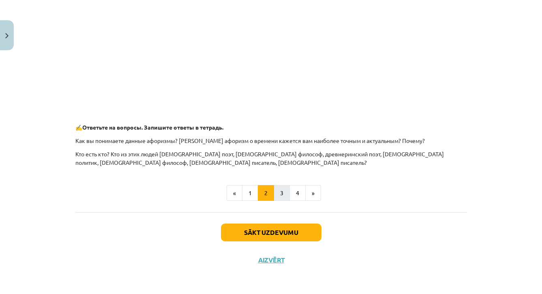
click at [288, 194] on button "3" at bounding box center [282, 193] width 16 height 16
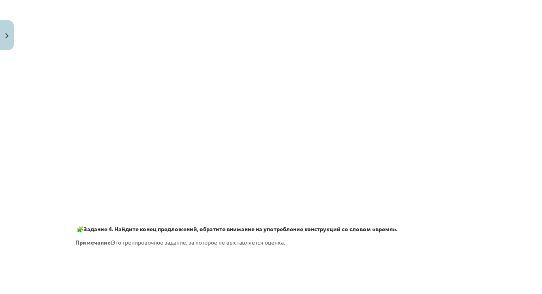
scroll to position [258, 0]
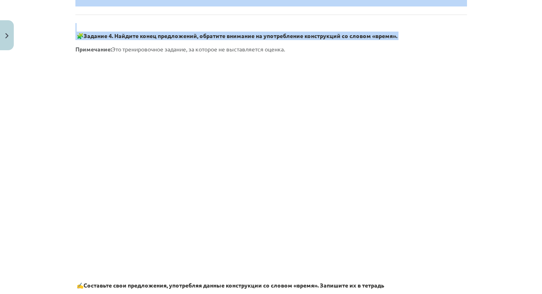
drag, startPoint x: 449, startPoint y: 169, endPoint x: 452, endPoint y: 304, distance: 135.5
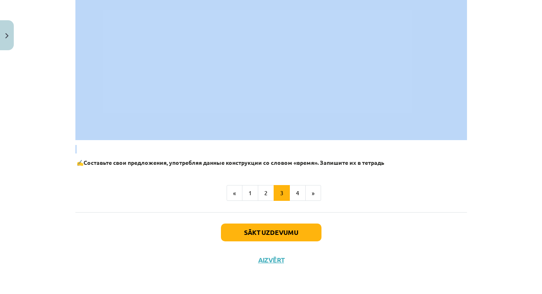
scroll to position [300, 0]
drag, startPoint x: 438, startPoint y: 261, endPoint x: 438, endPoint y: 304, distance: 43.0
click at [297, 195] on button "4" at bounding box center [298, 193] width 16 height 16
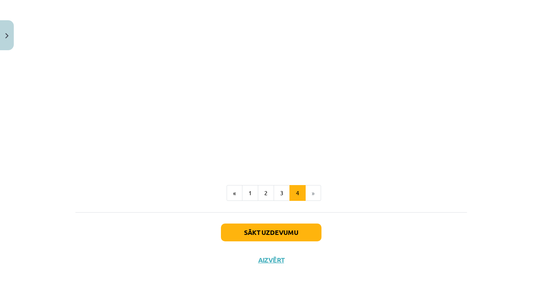
scroll to position [187, 0]
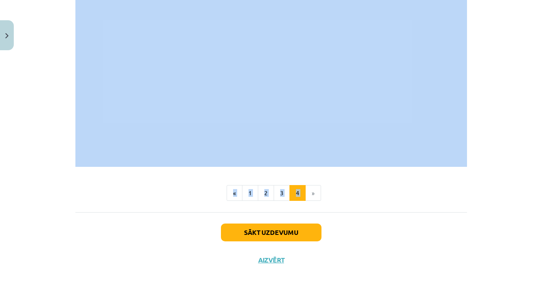
drag, startPoint x: 426, startPoint y: 182, endPoint x: 467, endPoint y: 60, distance: 129.3
click at [467, 60] on div "4 XP Saņemsi Grūts 548 pilda Apraksts Uzdevums Palīdzība 🧩 Выполните интерактив…" at bounding box center [271, 70] width 401 height 407
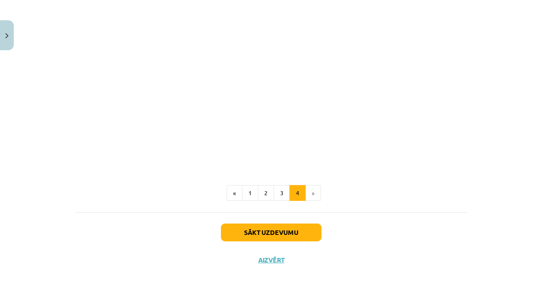
drag, startPoint x: 486, startPoint y: 16, endPoint x: 490, endPoint y: 114, distance: 97.4
click at [490, 114] on div "Mācību tēma: Krievu valodas b1 - 11. klases 1.ieskaites mācību materiāls #6 ⏳ §…" at bounding box center [271, 147] width 542 height 294
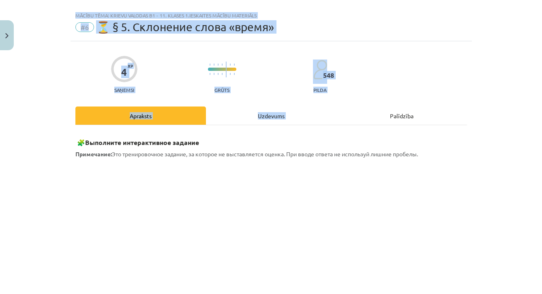
scroll to position [0, 0]
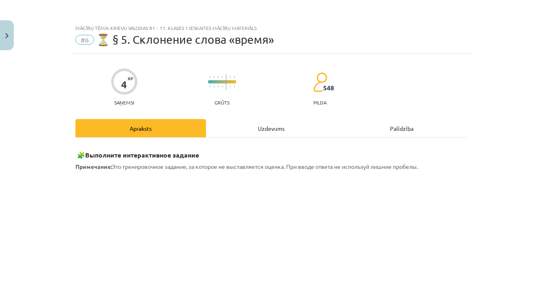
click at [508, 88] on div "Mācību tēma: Krievu valodas b1 - 11. klases 1.ieskaites mācību materiāls #6 ⏳ §…" at bounding box center [271, 147] width 542 height 294
click at [539, 87] on div "Mācību tēma: Krievu valodas b1 - 11. klases 1.ieskaites mācību materiāls #6 ⏳ §…" at bounding box center [271, 147] width 542 height 294
drag, startPoint x: 517, startPoint y: 107, endPoint x: 520, endPoint y: 86, distance: 21.4
click at [521, 86] on div "Mācību tēma: Krievu valodas b1 - 11. klases 1.ieskaites mācību materiāls #6 ⏳ §…" at bounding box center [271, 147] width 542 height 294
click at [520, 86] on div "Mācību tēma: Krievu valodas b1 - 11. klases 1.ieskaites mācību materiāls #6 ⏳ §…" at bounding box center [271, 147] width 542 height 294
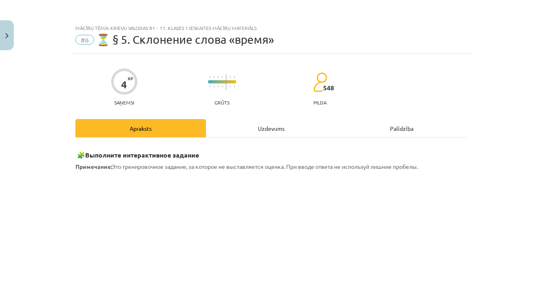
click at [494, 153] on div "Mācību tēma: Krievu valodas b1 - 11. klases 1.ieskaites mācību materiāls #6 ⏳ §…" at bounding box center [271, 147] width 542 height 294
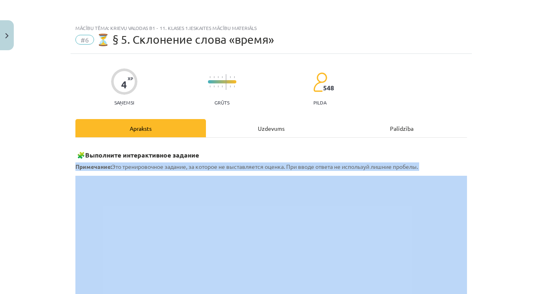
drag, startPoint x: 494, startPoint y: 153, endPoint x: 494, endPoint y: 217, distance: 64.1
click at [494, 217] on div "Mācību tēma: Krievu valodas b1 - 11. klases 1.ieskaites mācību materiāls #6 ⏳ §…" at bounding box center [271, 147] width 542 height 294
drag, startPoint x: 456, startPoint y: 144, endPoint x: 473, endPoint y: 250, distance: 107.2
click at [473, 250] on div "Mācību tēma: Krievu valodas b1 - 11. klases 1.ieskaites mācību materiāls #6 ⏳ §…" at bounding box center [271, 147] width 542 height 294
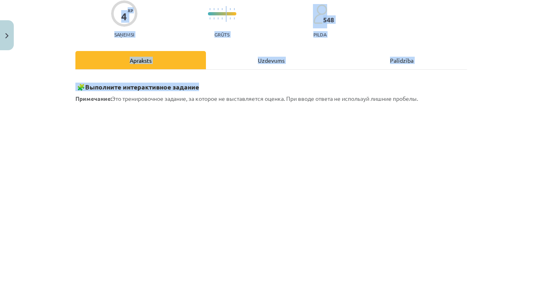
scroll to position [113, 0]
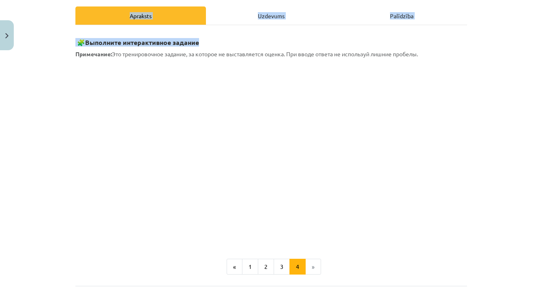
drag, startPoint x: 336, startPoint y: 159, endPoint x: 327, endPoint y: 305, distance: 146.3
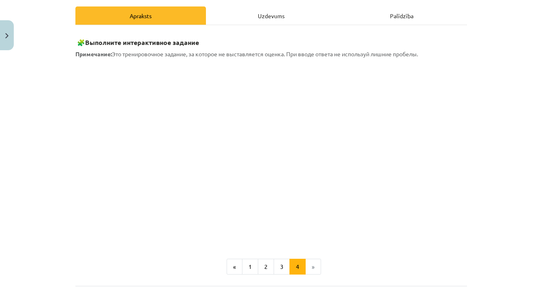
click at [405, 262] on ul "« 1 2 3 4 »" at bounding box center [271, 267] width 392 height 16
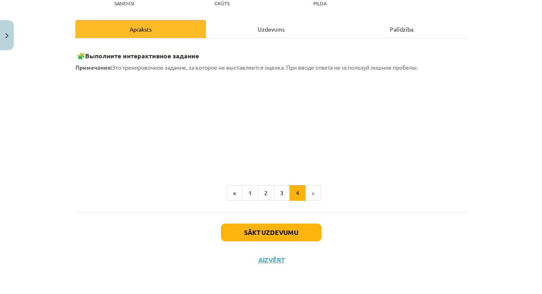
scroll to position [100, 0]
click at [300, 228] on button "Sākt uzdevumu" at bounding box center [271, 233] width 101 height 18
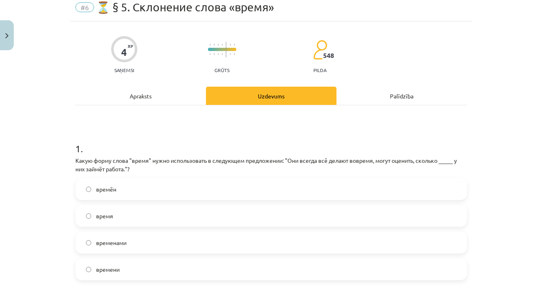
scroll to position [20, 0]
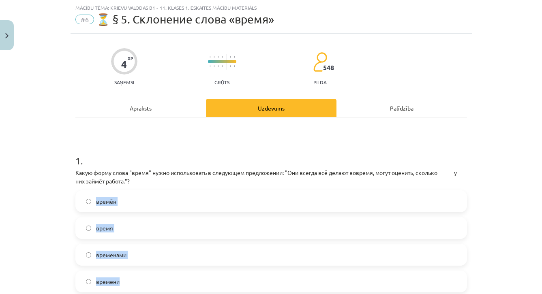
drag, startPoint x: 268, startPoint y: 181, endPoint x: 334, endPoint y: 282, distance: 120.7
click at [334, 282] on div "1 . Какую форму слова "время" нужно использовать в следующем предложении: "Они …" at bounding box center [271, 217] width 392 height 152
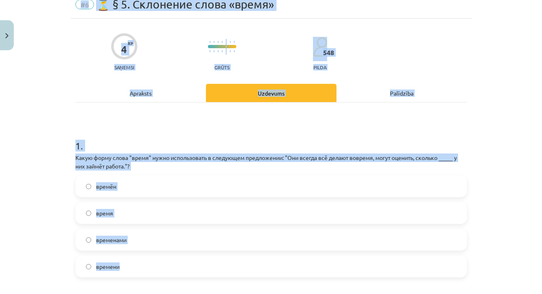
scroll to position [36, 0]
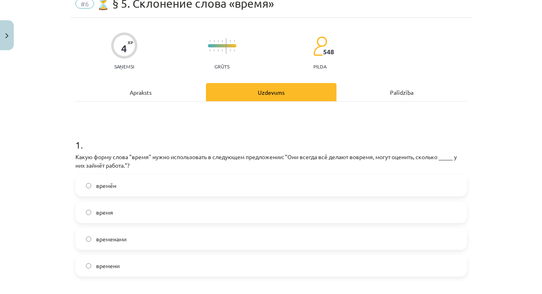
drag, startPoint x: 334, startPoint y: 282, endPoint x: 333, endPoint y: 294, distance: 11.8
click at [333, 294] on form "1 . Какую форму слова "время" нужно использовать в следующем предложении: "Они …" at bounding box center [271, 280] width 392 height 311
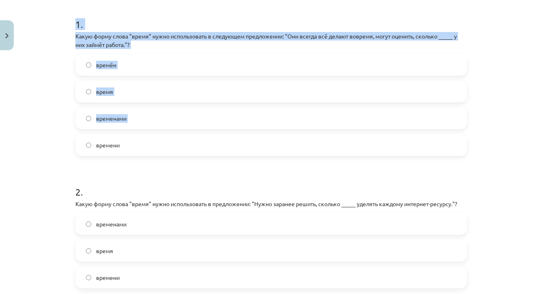
scroll to position [169, 0]
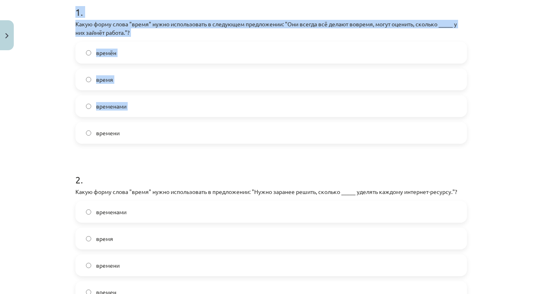
drag, startPoint x: 434, startPoint y: 254, endPoint x: 438, endPoint y: 298, distance: 44.4
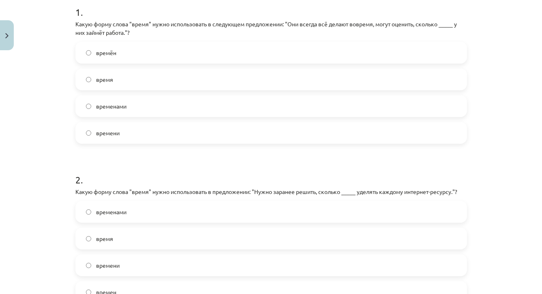
click at [522, 211] on div "Mācību tēma: Krievu valodas b1 - 11. klases 1.ieskaites mācību materiāls #6 ⏳ §…" at bounding box center [271, 147] width 542 height 294
drag, startPoint x: 522, startPoint y: 211, endPoint x: 417, endPoint y: 30, distance: 209.2
click at [422, 34] on div "Mācību tēma: Krievu valodas b1 - 11. klases 1.ieskaites mācību materiāls #6 ⏳ §…" at bounding box center [271, 147] width 542 height 294
click at [524, 77] on div "Mācību tēma: Krievu valodas b1 - 11. klases 1.ieskaites mācību materiāls #6 ⏳ §…" at bounding box center [271, 147] width 542 height 294
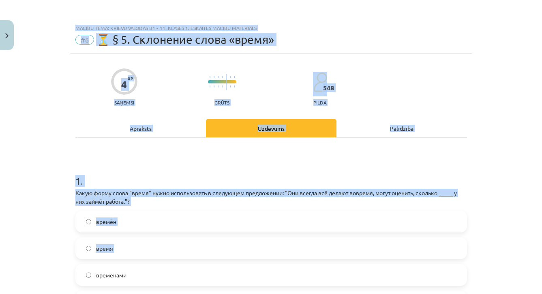
scroll to position [205, 0]
drag, startPoint x: 461, startPoint y: 101, endPoint x: 470, endPoint y: -14, distance: 115.9
click at [8, 43] on button "Close" at bounding box center [7, 35] width 14 height 30
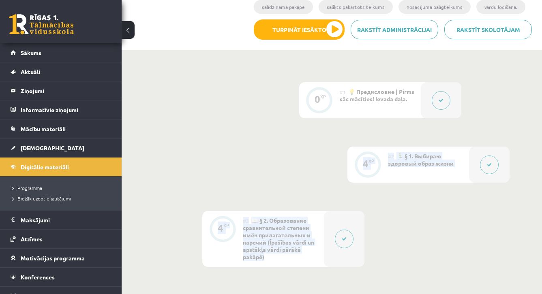
drag, startPoint x: 510, startPoint y: 142, endPoint x: 514, endPoint y: 232, distance: 89.7
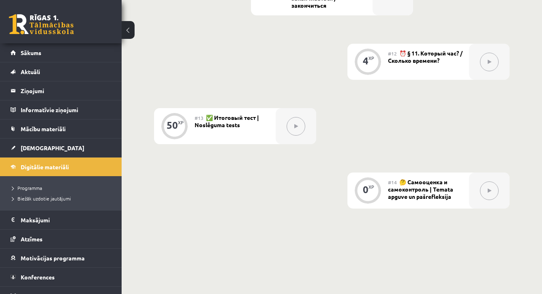
scroll to position [1008, 0]
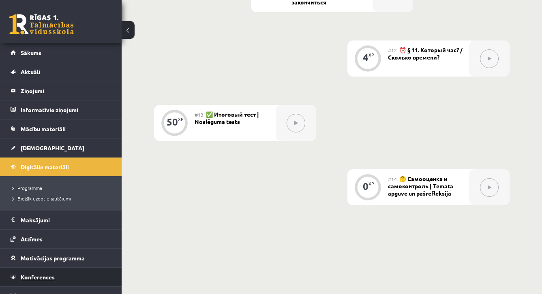
click at [48, 277] on span "Konferences" at bounding box center [38, 277] width 34 height 7
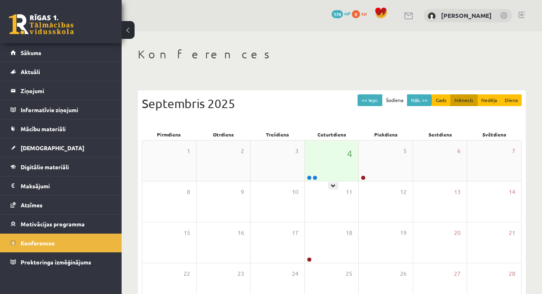
click at [337, 163] on div "4" at bounding box center [332, 161] width 54 height 41
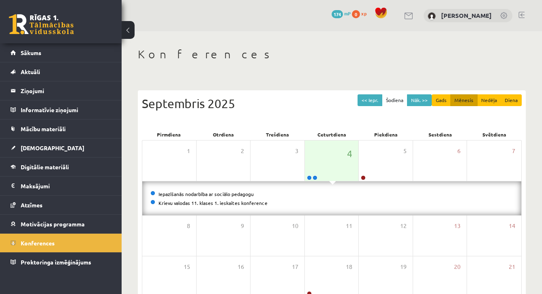
click at [331, 196] on li "Iepazīšanās nodarbība ar sociālo pedagogu" at bounding box center [331, 194] width 363 height 9
click at [240, 202] on link "Krievu valodas 11. klases 1. ieskaites konference" at bounding box center [213, 203] width 109 height 6
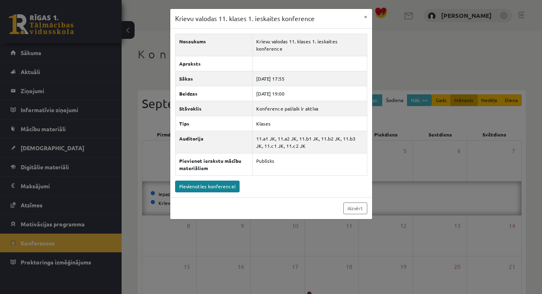
click at [187, 181] on link "Pievienoties konferencei" at bounding box center [207, 187] width 64 height 12
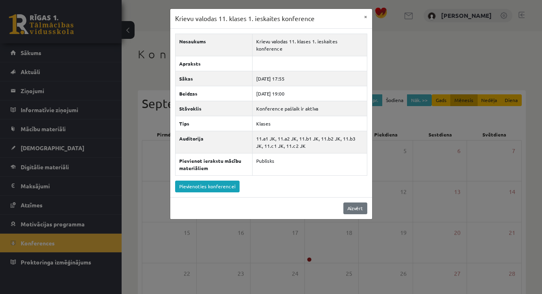
click at [359, 203] on link "Aizvērt" at bounding box center [355, 209] width 24 height 12
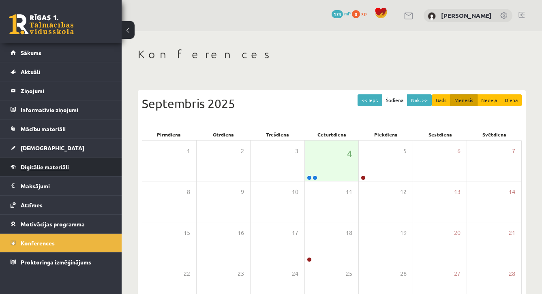
click at [48, 170] on span "Digitālie materiāli" at bounding box center [45, 166] width 48 height 7
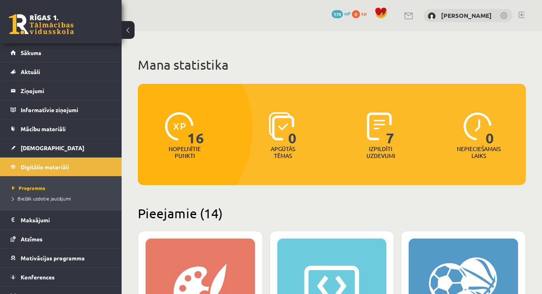
drag, startPoint x: 530, startPoint y: 82, endPoint x: 533, endPoint y: 116, distance: 35.0
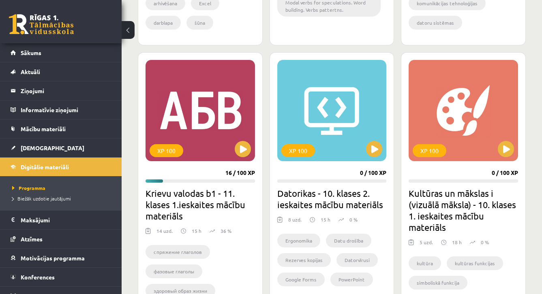
scroll to position [967, 0]
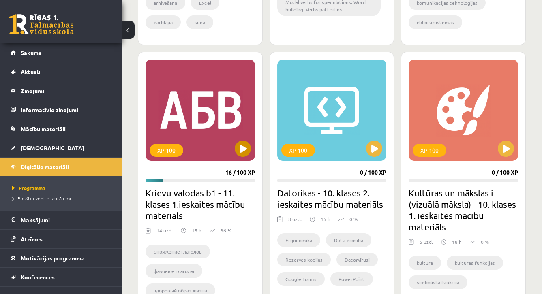
click at [240, 153] on button at bounding box center [243, 149] width 16 height 16
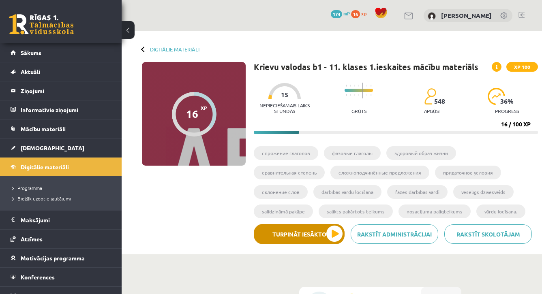
click at [312, 234] on button "Turpināt iesākto" at bounding box center [299, 234] width 91 height 20
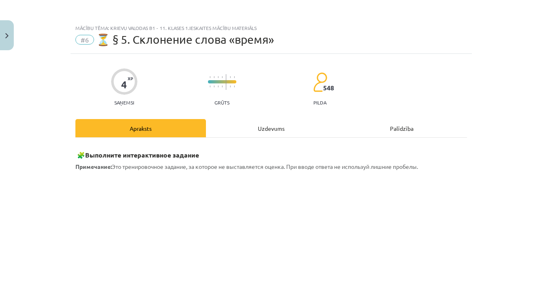
click at [492, 189] on div "Mācību tēma: Krievu valodas b1 - 11. klases 1.ieskaites mācību materiāls #6 ⏳ §…" at bounding box center [271, 147] width 542 height 294
drag, startPoint x: 470, startPoint y: 184, endPoint x: 473, endPoint y: 240, distance: 55.6
click at [473, 240] on div "Mācību tēma: Krievu valodas b1 - 11. klases 1.ieskaites mācību materiāls #6 ⏳ §…" at bounding box center [271, 147] width 542 height 294
click at [397, 143] on div "🧩 Выполните интерактивное задание Примечание: Это тренировочное задание, за кот…" at bounding box center [271, 268] width 392 height 261
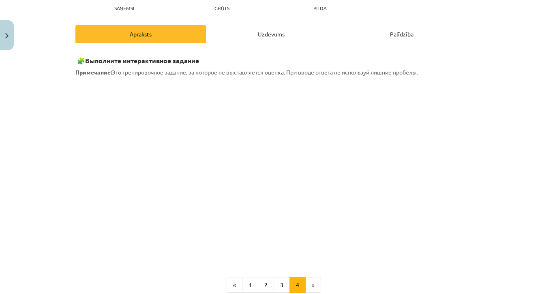
scroll to position [118, 0]
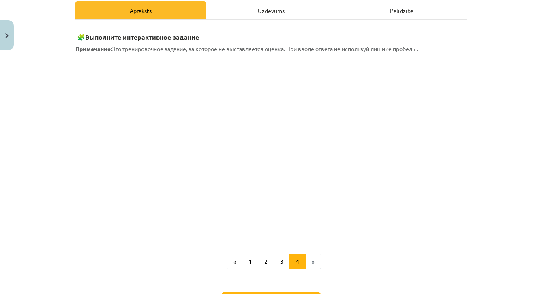
click at [392, 259] on ul "« 1 2 3 4 »" at bounding box center [271, 262] width 392 height 16
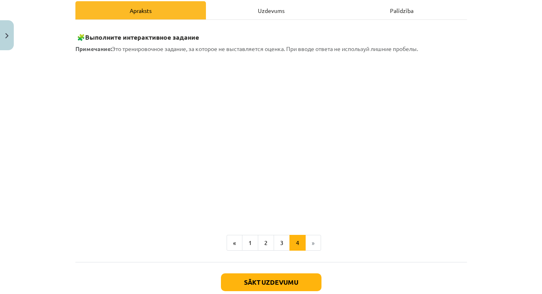
scroll to position [100, 0]
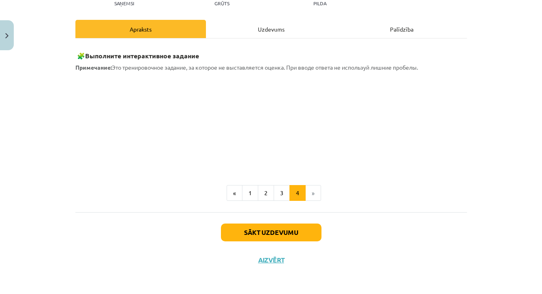
click at [281, 235] on button "Sākt uzdevumu" at bounding box center [271, 233] width 101 height 18
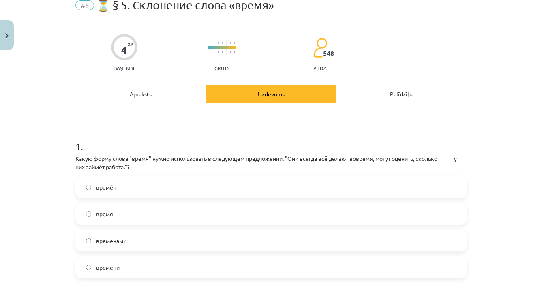
scroll to position [20, 0]
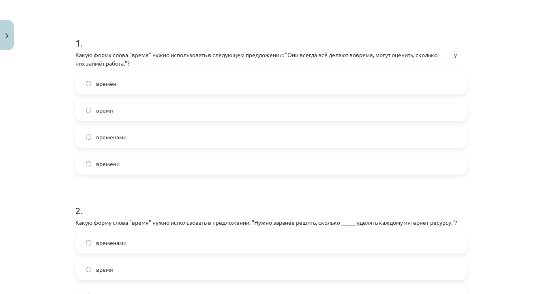
drag, startPoint x: 371, startPoint y: 154, endPoint x: 406, endPoint y: 306, distance: 156.4
click at [406, 294] on html "0 Dāvanas 174 mP 16 xp Perisa Bogdanova Sākums Aktuāli Kā mācīties eSKOLĀ Konta…" at bounding box center [271, 147] width 542 height 294
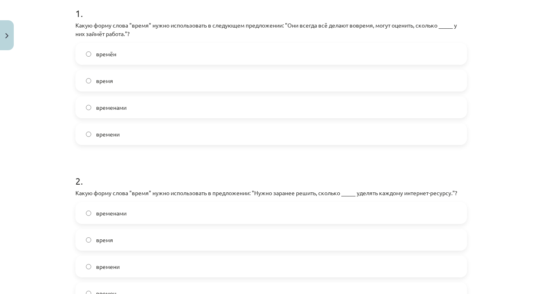
click at [523, 191] on div "Mācību tēma: Krievu valodas b1 - 11. klases 1.ieskaites mācību materiāls #6 ⏳ §…" at bounding box center [271, 147] width 542 height 294
click at [200, 135] on label "времени" at bounding box center [271, 134] width 390 height 20
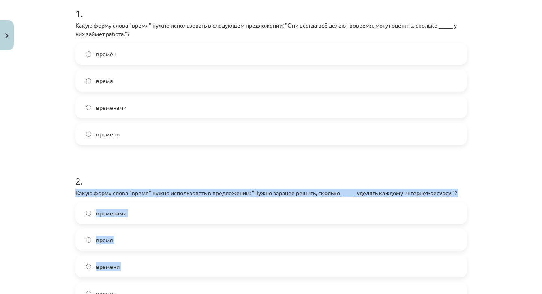
drag, startPoint x: 376, startPoint y: 180, endPoint x: 384, endPoint y: 278, distance: 98.8
click at [384, 278] on div "2 . Какую форму слова "время" нужно использовать в предложении: "Нужно заранее …" at bounding box center [271, 232] width 392 height 143
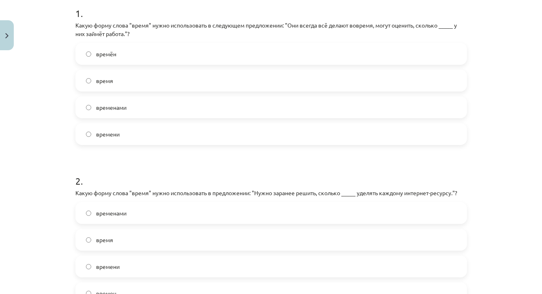
click at [390, 268] on label "времени" at bounding box center [271, 267] width 390 height 20
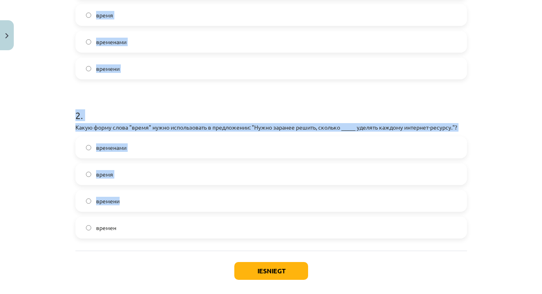
drag, startPoint x: 390, startPoint y: 268, endPoint x: 395, endPoint y: 311, distance: 43.3
click at [395, 294] on html "0 Dāvanas 174 mP 16 xp Perisa Bogdanova Sākums Aktuāli Kā mācīties eSKOLĀ Konta…" at bounding box center [271, 147] width 542 height 294
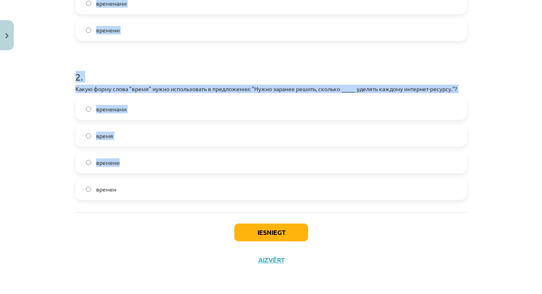
scroll to position [7, 0]
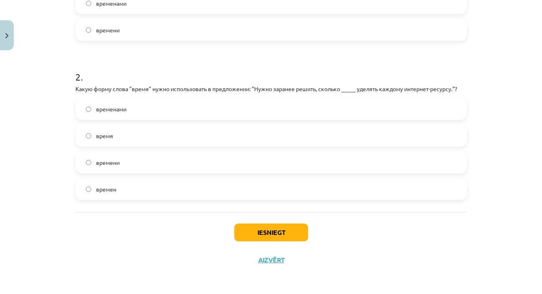
click at [367, 242] on div "Iesniegt Aizvērt" at bounding box center [271, 240] width 392 height 57
click at [246, 228] on button "Iesniegt" at bounding box center [271, 233] width 74 height 18
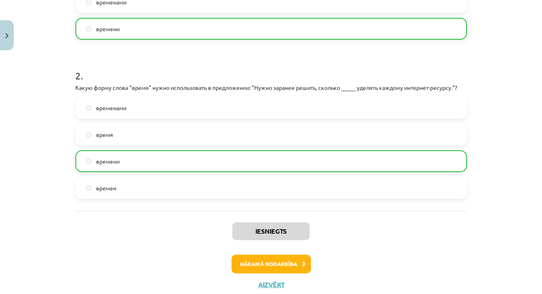
click at [252, 269] on button "Nākamā nodarbība" at bounding box center [271, 264] width 79 height 19
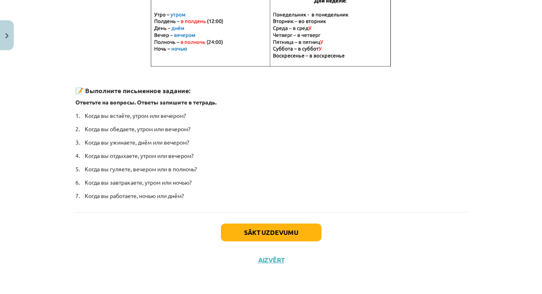
scroll to position [180, 0]
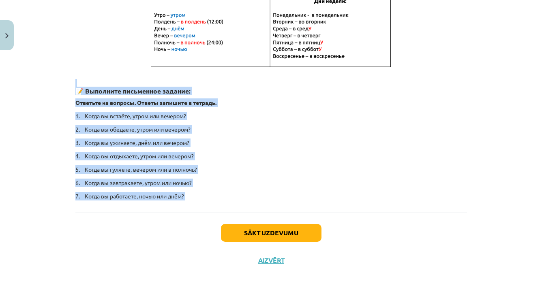
drag, startPoint x: 411, startPoint y: 219, endPoint x: 406, endPoint y: 68, distance: 151.3
click at [406, 68] on div "4 XP Saņemsi Grūts 548 pilda Apraksts Uzdevums Palīdzība Когда? 📝 Выполните пис…" at bounding box center [271, 73] width 401 height 401
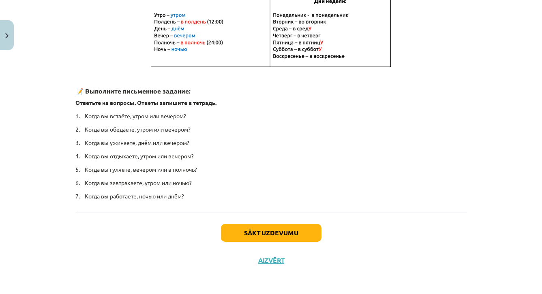
click at [406, 68] on p at bounding box center [271, 31] width 392 height 76
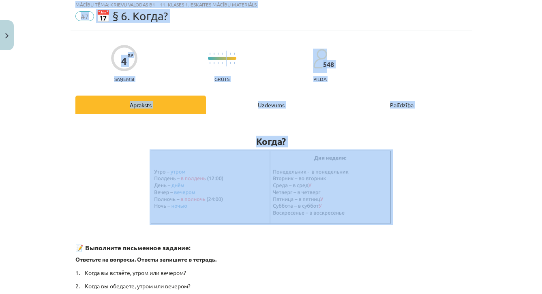
scroll to position [0, 0]
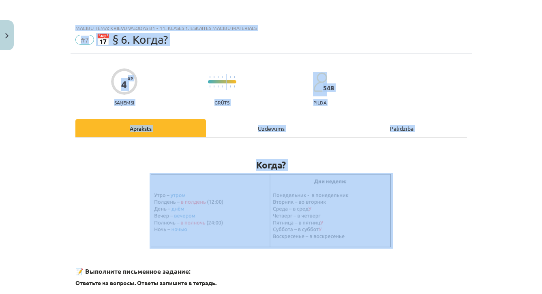
drag, startPoint x: 406, startPoint y: 67, endPoint x: 405, endPoint y: -22, distance: 88.8
click at [405, 0] on html "0 Dāvanas 174 mP 16 xp Perisa Bogdanova Sākums Aktuāli Kā mācīties eSKOLĀ Konta…" at bounding box center [271, 147] width 542 height 294
click at [453, 230] on p at bounding box center [271, 211] width 392 height 76
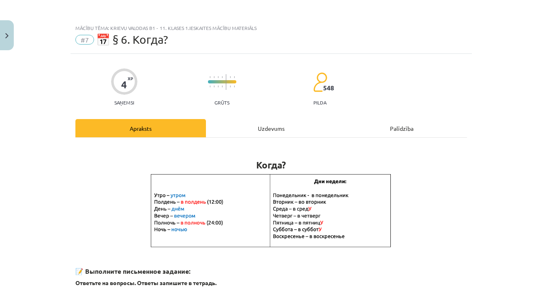
click at [421, 247] on p at bounding box center [271, 211] width 392 height 76
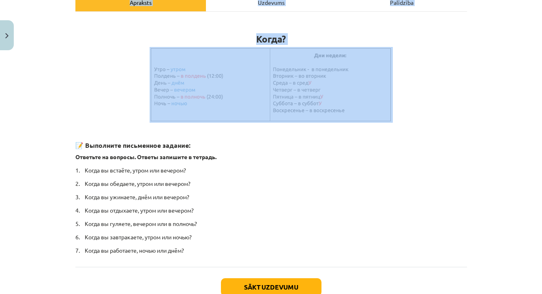
scroll to position [154, 0]
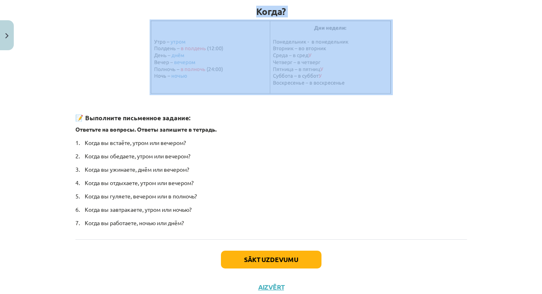
drag, startPoint x: 421, startPoint y: 247, endPoint x: 420, endPoint y: 306, distance: 58.8
click at [420, 294] on html "0 Dāvanas 174 mP 16 xp Perisa Bogdanova Sākums Aktuāli Kā mācīties eSKOLĀ Konta…" at bounding box center [271, 147] width 542 height 294
click at [370, 217] on div "Когда? 📝 Выполните письменное задание: Ответьте на вопросы. Ответы запишите в т…" at bounding box center [271, 109] width 392 height 236
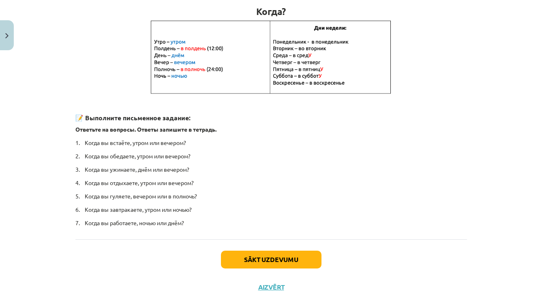
click at [311, 258] on button "Sākt uzdevumu" at bounding box center [271, 260] width 101 height 18
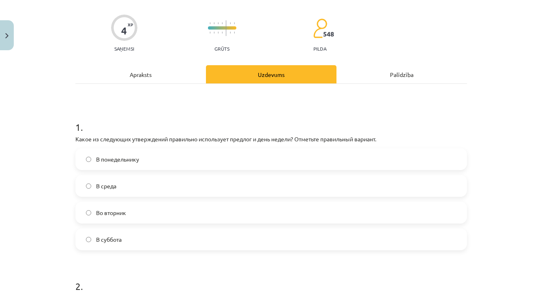
scroll to position [20, 0]
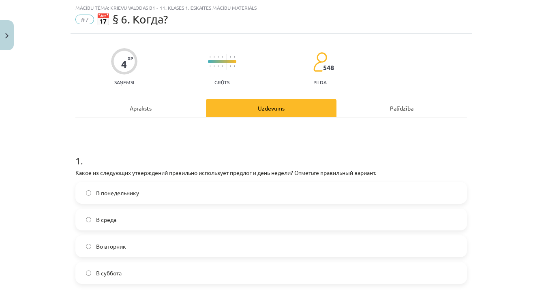
click at [180, 110] on div "Apraksts" at bounding box center [140, 108] width 131 height 18
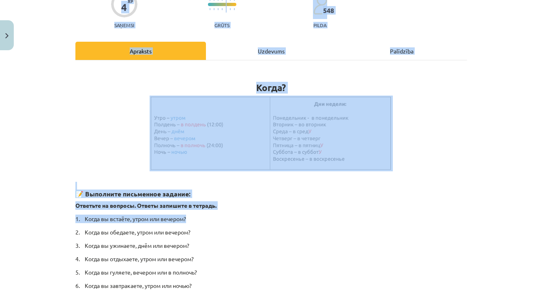
drag, startPoint x: 347, startPoint y: 277, endPoint x: 348, endPoint y: 307, distance: 30.4
click at [348, 294] on html "0 Dāvanas 174 mP 16 xp Perisa Bogdanova Sākums Aktuāli Kā mācīties eSKOLĀ Konta…" at bounding box center [271, 147] width 542 height 294
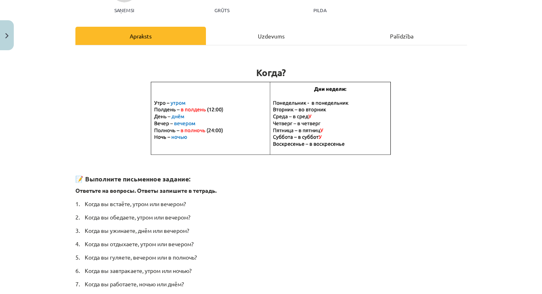
click at [332, 280] on p "7. Когда вы работаете, ночью или днём?" at bounding box center [271, 284] width 392 height 9
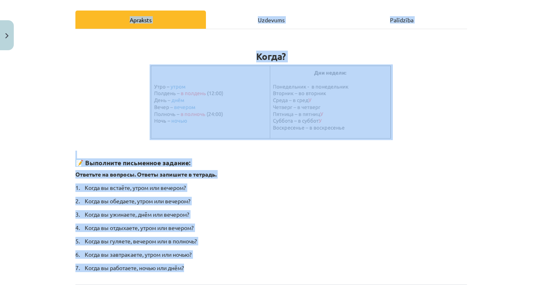
scroll to position [143, 0]
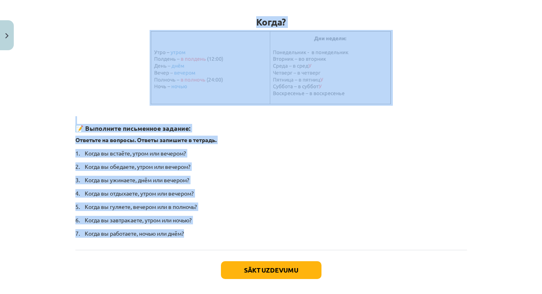
drag, startPoint x: 332, startPoint y: 279, endPoint x: 331, endPoint y: 304, distance: 24.8
click at [331, 294] on html "0 Dāvanas 174 mP 16 xp Perisa Bogdanova Sākums Aktuāli Kā mācīties eSKOLĀ Konta…" at bounding box center [271, 147] width 542 height 294
click at [369, 242] on div "Когда? 📝 Выполните письменное задание: Ответьте на вопросы. Ответы запишите в т…" at bounding box center [271, 122] width 392 height 255
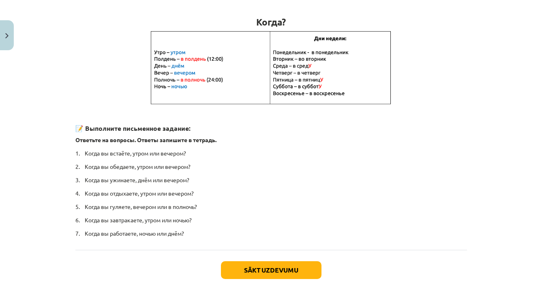
click at [317, 268] on button "Sākt uzdevumu" at bounding box center [271, 271] width 101 height 18
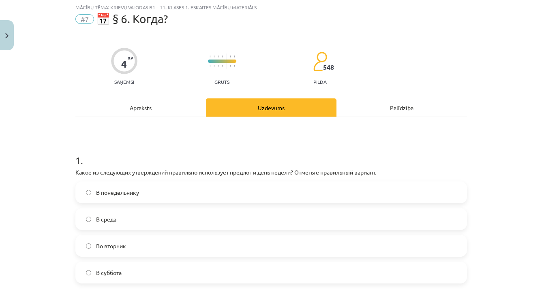
scroll to position [20, 0]
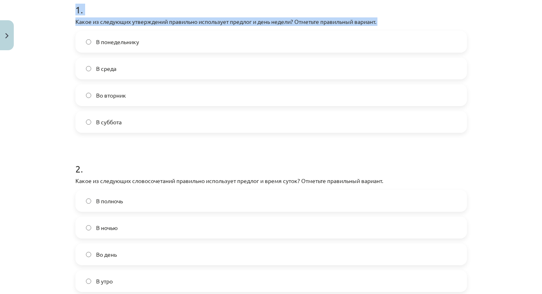
drag, startPoint x: 492, startPoint y: 207, endPoint x: 492, endPoint y: 301, distance: 93.3
click at [492, 294] on html "0 Dāvanas 174 mP 16 xp Perisa Bogdanova Sākums Aktuāli Kā mācīties eSKOLĀ Konta…" at bounding box center [271, 147] width 542 height 294
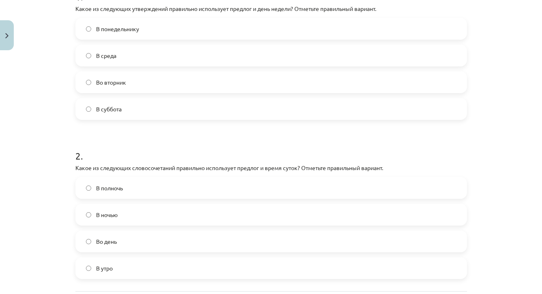
click at [493, 221] on div "Mācību tēma: Krievu valodas b1 - 11. klases 1.ieskaites mācību materiāls #7 📅 §…" at bounding box center [271, 147] width 542 height 294
click at [251, 87] on label "Во вторник" at bounding box center [271, 82] width 390 height 20
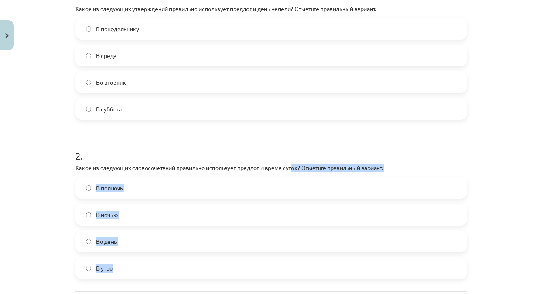
drag, startPoint x: 296, startPoint y: 167, endPoint x: 284, endPoint y: 281, distance: 114.6
click at [284, 281] on div "1 . Какое из следующих утверждений правильно использует предлог и день недели? …" at bounding box center [271, 122] width 392 height 338
click at [283, 263] on label "В утро" at bounding box center [271, 268] width 390 height 20
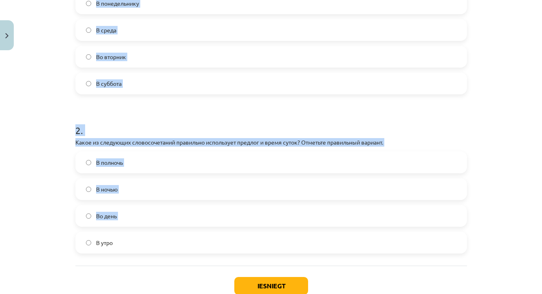
drag, startPoint x: 283, startPoint y: 257, endPoint x: 283, endPoint y: 300, distance: 42.6
click at [283, 294] on html "0 Dāvanas 174 mP 16 xp Perisa Bogdanova Sākums Aktuāli Kā mācīties eSKOLĀ Konta…" at bounding box center [271, 147] width 542 height 294
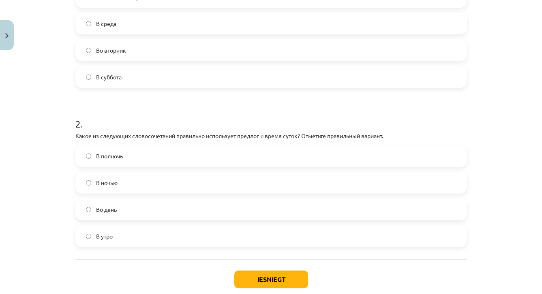
click at [155, 264] on div "Iesniegt Aizvērt" at bounding box center [271, 288] width 392 height 57
click at [148, 155] on label "В полночь" at bounding box center [271, 156] width 390 height 20
click at [277, 278] on button "Iesniegt" at bounding box center [271, 280] width 74 height 18
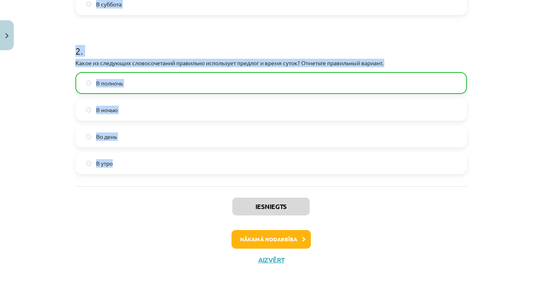
scroll to position [11, 0]
drag, startPoint x: 348, startPoint y: 255, endPoint x: 348, endPoint y: 310, distance: 54.7
click at [348, 283] on html "0 Dāvanas 174 mP 16 xp Perisa Bogdanova Sākums Aktuāli Kā mācīties eSKOLĀ Konta…" at bounding box center [271, 136] width 542 height 294
click at [289, 236] on button "Nākamā nodarbība" at bounding box center [271, 239] width 79 height 19
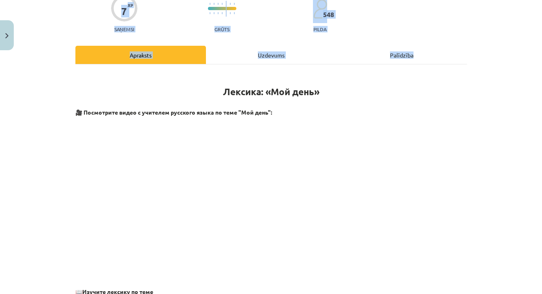
scroll to position [20, 0]
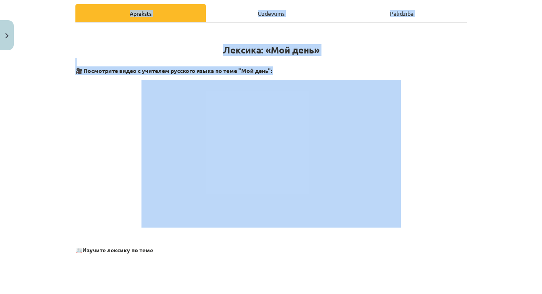
scroll to position [216, 0]
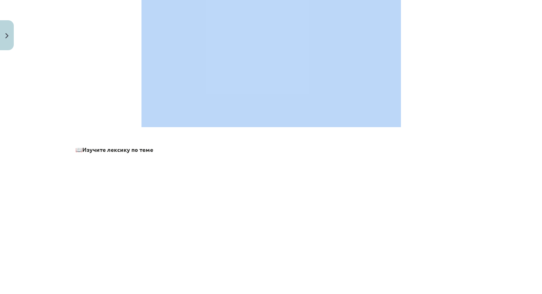
drag, startPoint x: 446, startPoint y: 240, endPoint x: 444, endPoint y: 319, distance: 78.7
click at [444, 283] on html "0 Dāvanas 174 mP 16 xp Perisa Bogdanova Sākums Aktuāli Kā mācīties eSKOLĀ Konta…" at bounding box center [271, 136] width 542 height 294
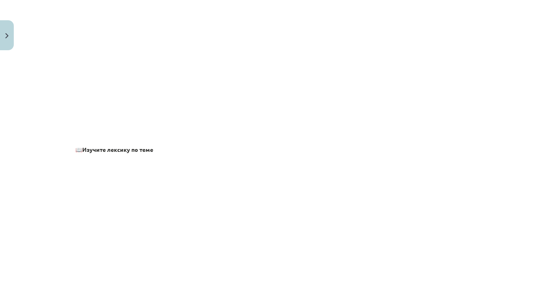
click at [513, 193] on div "Mācību tēma: Krievu valodas b1 - 11. klases 1.ieskaites mācību materiāls #8 ⏰ §…" at bounding box center [271, 147] width 542 height 294
drag, startPoint x: 482, startPoint y: 268, endPoint x: 481, endPoint y: 301, distance: 32.9
click at [481, 283] on html "0 Dāvanas 174 mP 16 xp Perisa Bogdanova Sākums Aktuāli Kā mācīties eSKOLĀ Konta…" at bounding box center [271, 136] width 542 height 294
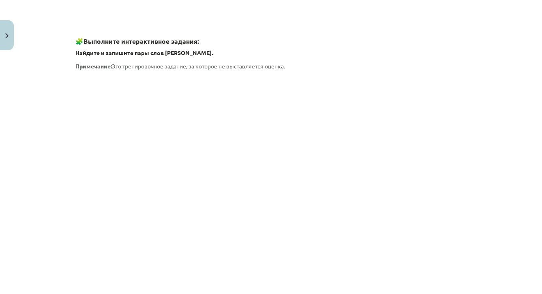
scroll to position [752, 0]
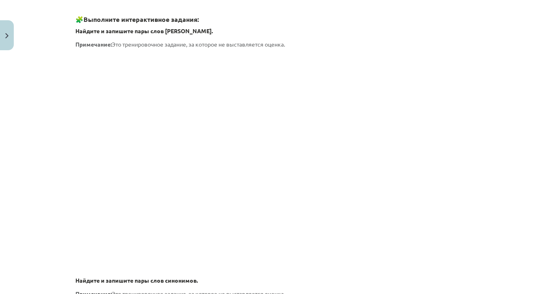
drag, startPoint x: 495, startPoint y: 188, endPoint x: 496, endPoint y: 304, distance: 116.0
click at [496, 283] on html "0 Dāvanas 174 mP 16 xp Perisa Bogdanova Sākums Aktuāli Kā mācīties eSKOLĀ Konta…" at bounding box center [271, 136] width 542 height 294
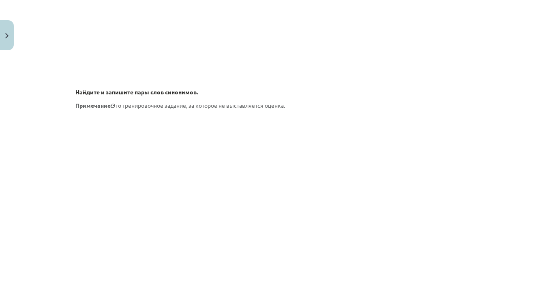
drag, startPoint x: 485, startPoint y: 242, endPoint x: 484, endPoint y: 305, distance: 63.3
click at [484, 283] on html "0 Dāvanas 174 mP 16 xp Perisa Bogdanova Sākums Aktuāli Kā mācīties eSKOLĀ Konta…" at bounding box center [271, 136] width 542 height 294
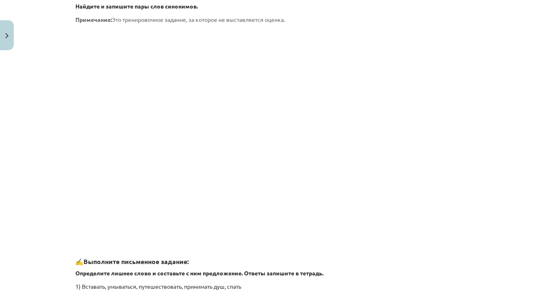
drag, startPoint x: 495, startPoint y: 225, endPoint x: 494, endPoint y: 307, distance: 81.9
click at [494, 283] on html "0 Dāvanas 174 mP 16 xp Perisa Bogdanova Sākums Aktuāli Kā mācīties eSKOLĀ Konta…" at bounding box center [271, 136] width 542 height 294
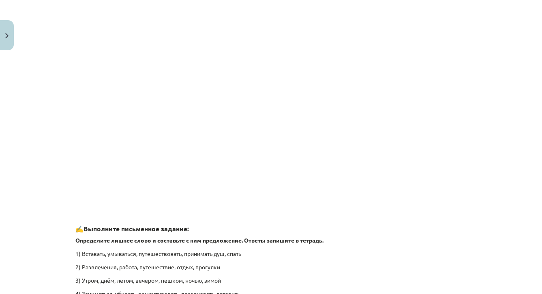
drag, startPoint x: 495, startPoint y: 280, endPoint x: 497, endPoint y: 217, distance: 62.9
click at [497, 217] on div "Mācību tēma: Krievu valodas b1 - 11. klases 1.ieskaites mācību materiāls #8 ⏰ §…" at bounding box center [271, 147] width 542 height 294
drag, startPoint x: 479, startPoint y: 160, endPoint x: 484, endPoint y: 131, distance: 29.5
click at [484, 131] on div "Mācību tēma: Krievu valodas b1 - 11. klases 1.ieskaites mācību materiāls #8 ⏰ §…" at bounding box center [271, 147] width 542 height 294
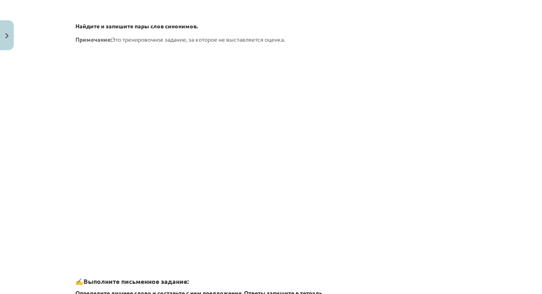
drag, startPoint x: 489, startPoint y: 16, endPoint x: 489, endPoint y: -13, distance: 28.8
click at [489, 0] on html "0 Dāvanas 174 mP 16 xp Perisa Bogdanova Sākums Aktuāli Kā mācīties eSKOLĀ Konta…" at bounding box center [271, 136] width 542 height 294
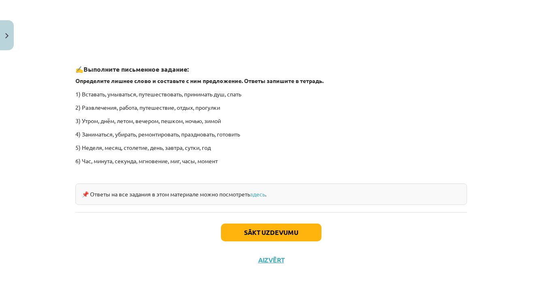
scroll to position [36, 0]
drag, startPoint x: 480, startPoint y: 171, endPoint x: 481, endPoint y: 304, distance: 133.0
click at [481, 258] on html "0 Dāvanas 174 mP 16 xp Perisa Bogdanova Sākums Aktuāli Kā mācīties eSKOLĀ Konta…" at bounding box center [271, 111] width 542 height 294
click at [295, 224] on button "Sākt uzdevumu" at bounding box center [271, 233] width 101 height 18
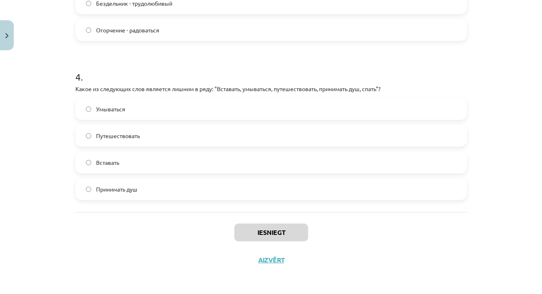
drag, startPoint x: 486, startPoint y: 98, endPoint x: 486, endPoint y: 34, distance: 63.7
click at [486, 34] on div "Mācību tēma: Krievu valodas b1 - 11. klases 1.ieskaites mācību materiāls #8 ⏰ §…" at bounding box center [271, 147] width 542 height 294
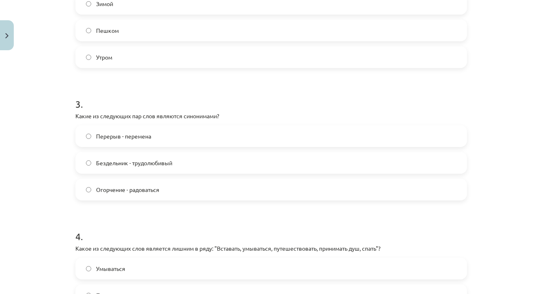
drag, startPoint x: 486, startPoint y: 34, endPoint x: 484, endPoint y: -14, distance: 48.3
click at [484, 0] on html "0 Dāvanas 174 mP 16 xp Perisa Bogdanova Sākums Aktuāli Kā mācīties eSKOLĀ Konta…" at bounding box center [271, 111] width 542 height 294
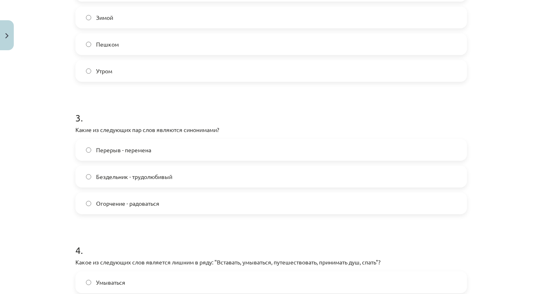
click at [539, 157] on div "Mācību tēma: Krievu valodas b1 - 11. klases 1.ieskaites mācību materiāls #8 ⏰ §…" at bounding box center [271, 147] width 542 height 294
drag, startPoint x: 528, startPoint y: 148, endPoint x: 527, endPoint y: 69, distance: 78.3
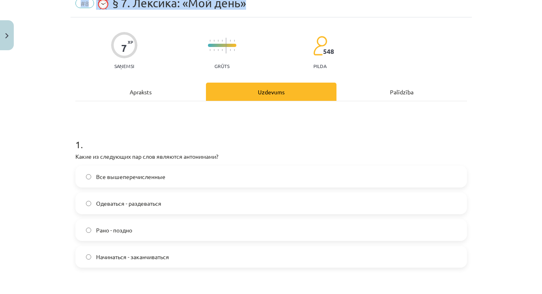
scroll to position [29, 0]
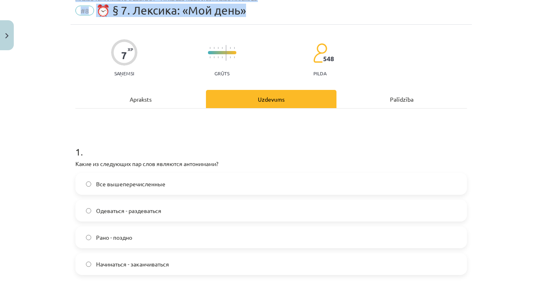
drag, startPoint x: 506, startPoint y: 36, endPoint x: 505, endPoint y: -4, distance: 39.7
click at [505, 0] on html "0 Dāvanas 174 mP 16 xp Perisa Bogdanova Sākums Aktuāli Kā mācīties eSKOLĀ Konta…" at bounding box center [271, 111] width 542 height 294
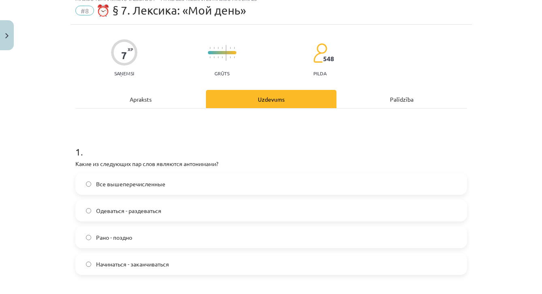
click at [393, 163] on p "Какие из следующих пар слов являются антонимами?" at bounding box center [271, 164] width 392 height 9
click at [177, 191] on label "Все вышеперечисленные" at bounding box center [271, 184] width 390 height 20
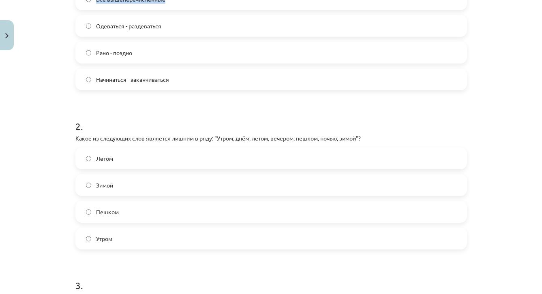
scroll to position [238, 0]
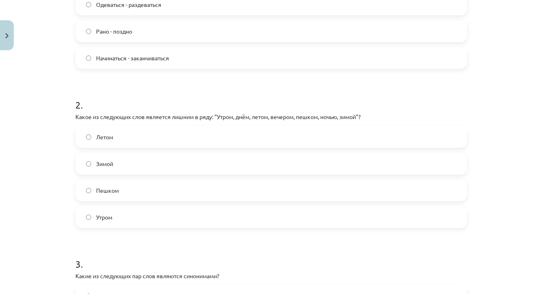
drag, startPoint x: 480, startPoint y: 218, endPoint x: 481, endPoint y: 300, distance: 81.9
click at [481, 258] on html "0 Dāvanas 174 mP 16 xp Perisa Bogdanova Sākums Aktuāli Kā mācīties eSKOLĀ Konta…" at bounding box center [271, 111] width 542 height 294
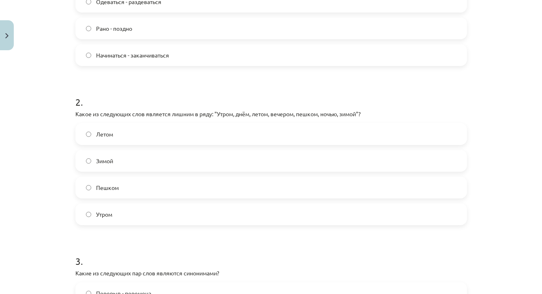
click at [357, 243] on h1 "3 ." at bounding box center [271, 254] width 392 height 25
click at [93, 192] on label "Пешком" at bounding box center [271, 188] width 390 height 20
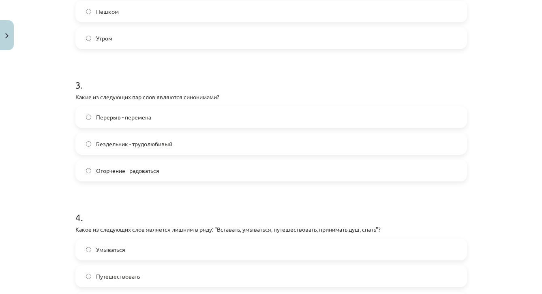
drag, startPoint x: 500, startPoint y: 235, endPoint x: 500, endPoint y: 316, distance: 81.1
click at [500, 258] on html "0 Dāvanas 174 mP 16 xp Perisa Bogdanova Sākums Aktuāli Kā mācīties eSKOLĀ Konta…" at bounding box center [271, 111] width 542 height 294
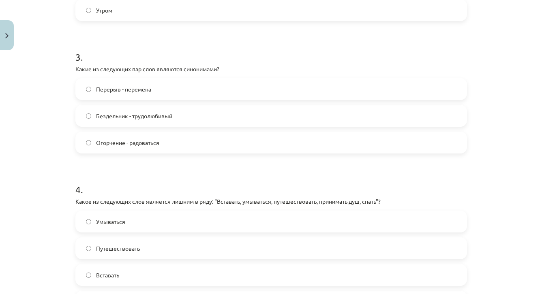
click at [498, 230] on div "Mācību tēma: Krievu valodas b1 - 11. klases 1.ieskaites mācību materiāls #8 ⏰ §…" at bounding box center [271, 147] width 542 height 294
click at [216, 84] on label "Перерыв - перемена" at bounding box center [271, 89] width 390 height 20
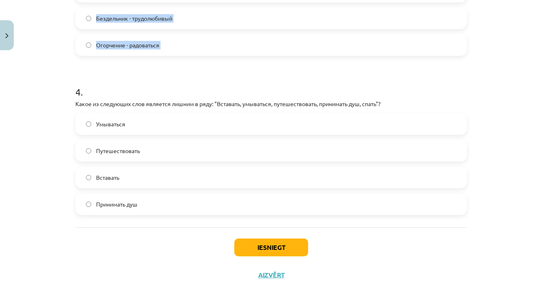
drag, startPoint x: 471, startPoint y: 174, endPoint x: 476, endPoint y: 306, distance: 132.7
click at [476, 258] on html "0 Dāvanas 174 mP 16 xp Perisa Bogdanova Sākums Aktuāli Kā mācīties eSKOLĀ Konta…" at bounding box center [271, 111] width 542 height 294
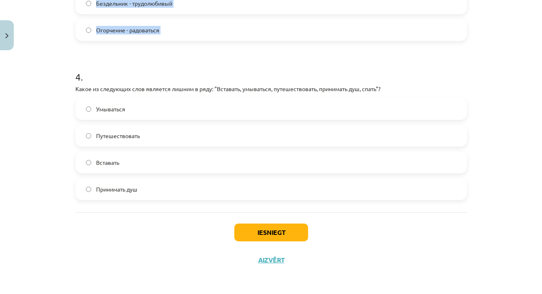
scroll to position [48, 0]
click at [372, 266] on div "Iesniegt Aizvērt" at bounding box center [271, 240] width 392 height 57
click at [248, 137] on label "Путешествовать" at bounding box center [271, 136] width 390 height 20
click at [275, 235] on button "Iesniegt" at bounding box center [271, 233] width 74 height 18
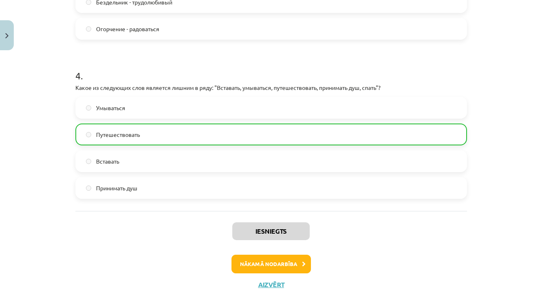
drag, startPoint x: 508, startPoint y: 151, endPoint x: 507, endPoint y: 66, distance: 84.8
click at [508, 66] on div "Mācību tēma: Krievu valodas b1 - 11. klases 1.ieskaites mācību materiāls #8 ⏰ §…" at bounding box center [271, 147] width 542 height 294
drag, startPoint x: 507, startPoint y: 66, endPoint x: 507, endPoint y: 24, distance: 42.2
click at [507, 24] on div "Mācību tēma: Krievu valodas b1 - 11. klases 1.ieskaites mācību materiāls #8 ⏰ §…" at bounding box center [271, 147] width 542 height 294
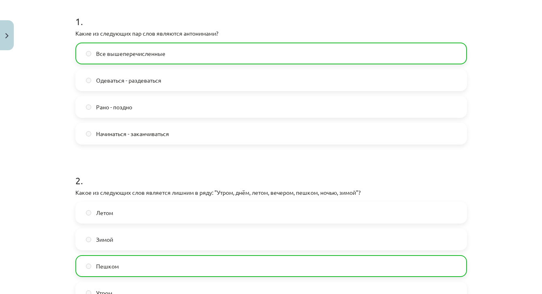
drag, startPoint x: 477, startPoint y: 32, endPoint x: 478, endPoint y: -9, distance: 41.8
click at [478, 0] on html "0 Dāvanas 174 mP 16 xp Perisa Bogdanova Sākums Aktuāli Kā mācīties eSKOLĀ Konta…" at bounding box center [271, 99] width 542 height 294
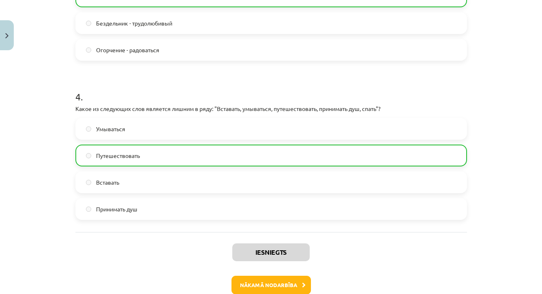
scroll to position [582, 0]
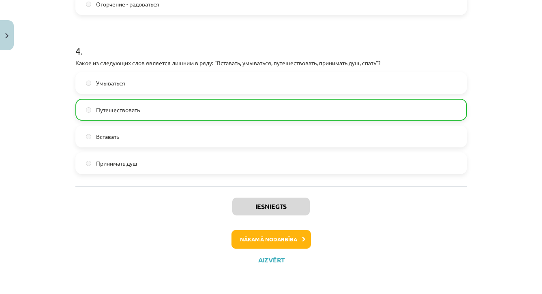
drag, startPoint x: 489, startPoint y: 267, endPoint x: 489, endPoint y: 315, distance: 47.9
click at [489, 239] on html "0 Dāvanas 174 mP 16 xp Perisa Bogdanova Sākums Aktuāli Kā mācīties eSKOLĀ Konta…" at bounding box center [271, 92] width 542 height 294
click at [419, 225] on div "Iesniegts Nākamā nodarbība Aizvērt" at bounding box center [271, 228] width 392 height 83
click at [264, 239] on button "Nākamā nodarbība" at bounding box center [271, 239] width 79 height 19
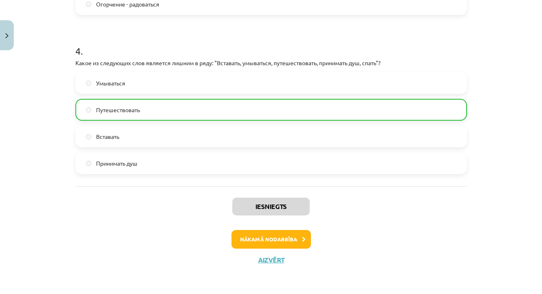
scroll to position [578, 0]
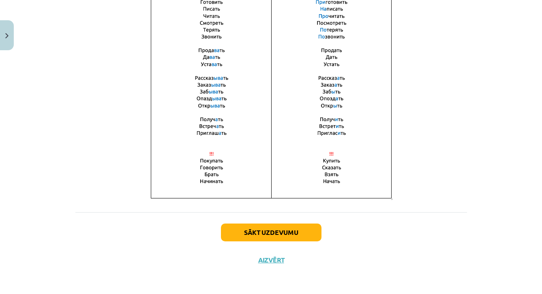
drag, startPoint x: 447, startPoint y: 148, endPoint x: 453, endPoint y: 61, distance: 87.3
click at [453, 61] on p at bounding box center [271, 68] width 392 height 264
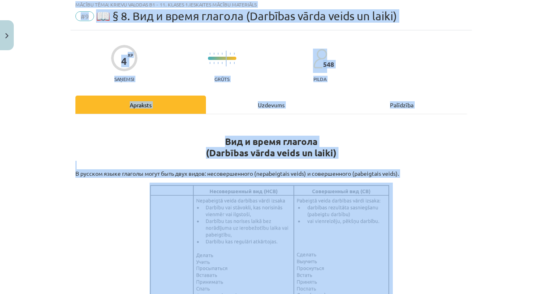
drag, startPoint x: 401, startPoint y: 18, endPoint x: 399, endPoint y: -17, distance: 35.7
click at [399, 0] on html "0 Dāvanas 174 mP 16 xp Perisa Bogdanova Sākums Aktuāli Kā mācīties eSKOLĀ Konta…" at bounding box center [271, 66] width 542 height 294
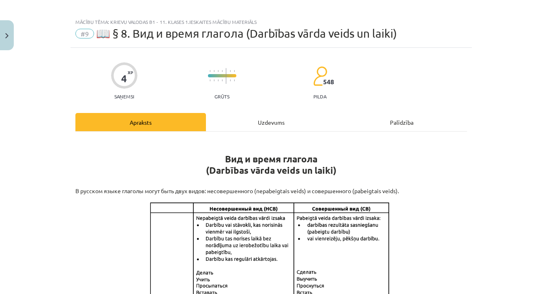
click at [506, 159] on div "Mācību tēma: Krievu valodas b1 - 11. klases 1.ieskaites mācību materiāls #9 📖 §…" at bounding box center [271, 147] width 542 height 294
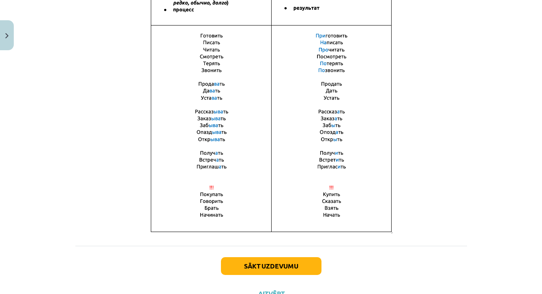
scroll to position [578, 0]
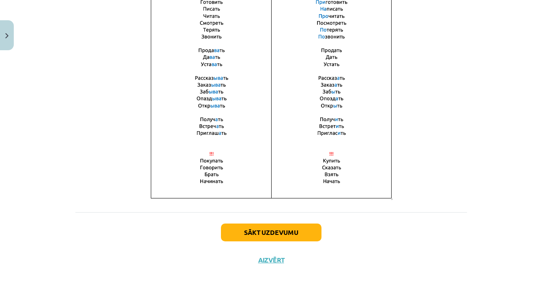
drag, startPoint x: 419, startPoint y: 275, endPoint x: 422, endPoint y: 321, distance: 46.3
click at [370, 259] on div "Sākt uzdevumu Aizvērt" at bounding box center [271, 240] width 392 height 57
click at [305, 232] on button "Sākt uzdevumu" at bounding box center [271, 233] width 101 height 18
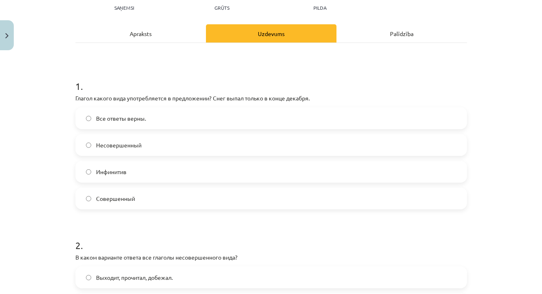
scroll to position [20, 0]
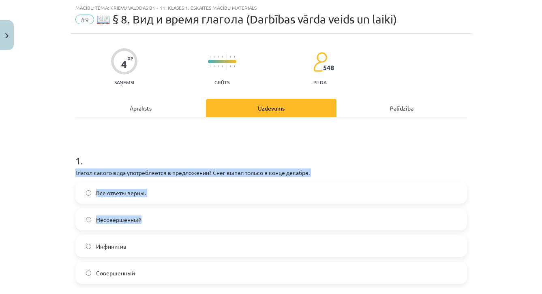
drag, startPoint x: 499, startPoint y: 186, endPoint x: 492, endPoint y: 250, distance: 64.5
click at [492, 250] on div "Mācību tēma: Krievu valodas b1 - 11. klases 1.ieskaites mācību materiāls #9 📖 §…" at bounding box center [271, 147] width 542 height 294
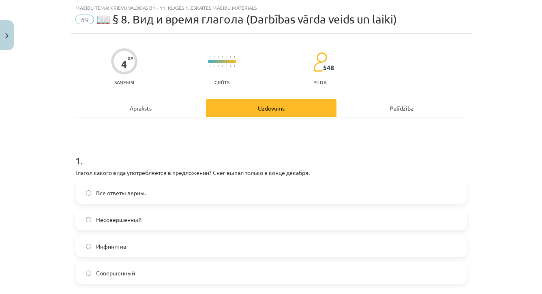
click at [505, 235] on div "Mācību tēma: Krievu valodas b1 - 11. klases 1.ieskaites mācību materiāls #9 📖 §…" at bounding box center [271, 147] width 542 height 294
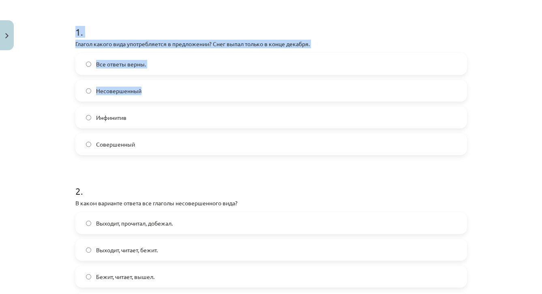
drag, startPoint x: 505, startPoint y: 253, endPoint x: 502, endPoint y: 299, distance: 46.0
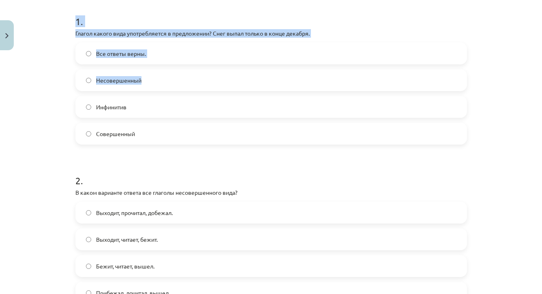
click at [492, 206] on div "Mācību tēma: Krievu valodas b1 - 11. klases 1.ieskaites mācību materiāls #9 📖 §…" at bounding box center [271, 147] width 542 height 294
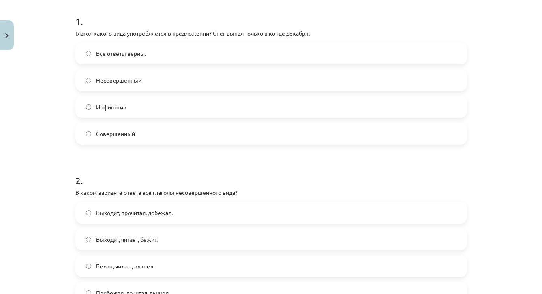
click at [286, 136] on label "Совершенный" at bounding box center [271, 134] width 390 height 20
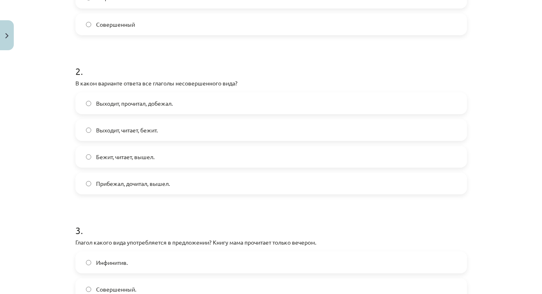
scroll to position [342, 0]
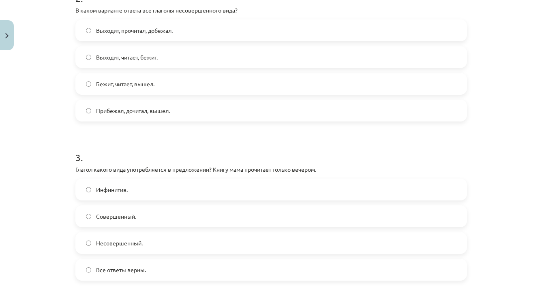
drag, startPoint x: 482, startPoint y: 195, endPoint x: 481, endPoint y: 313, distance: 118.0
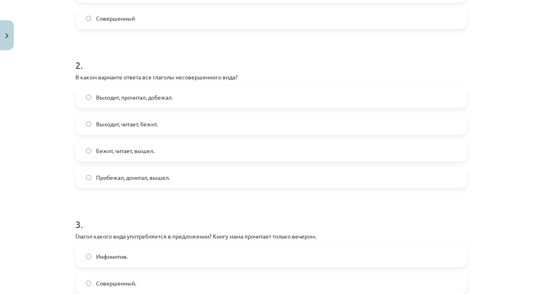
scroll to position [210, 0]
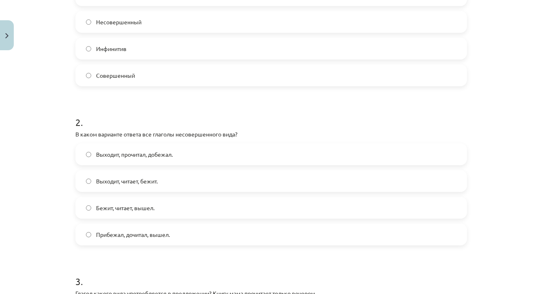
drag, startPoint x: 477, startPoint y: 44, endPoint x: 479, endPoint y: -16, distance: 60.0
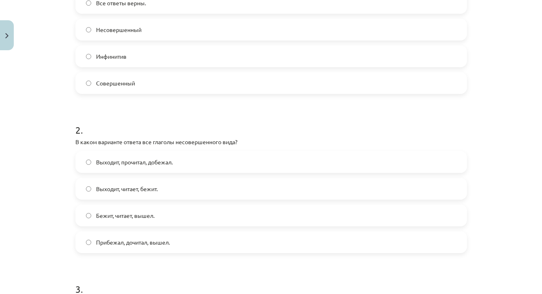
click at [156, 198] on label "Выходит, читает, бежит." at bounding box center [271, 189] width 390 height 20
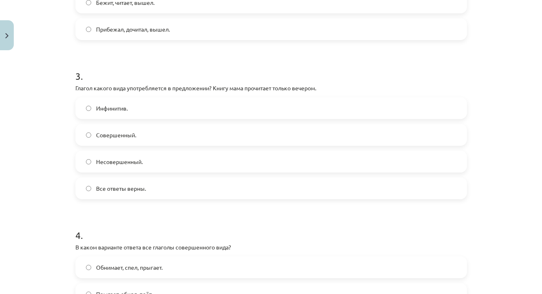
drag, startPoint x: 479, startPoint y: 240, endPoint x: 477, endPoint y: 304, distance: 63.3
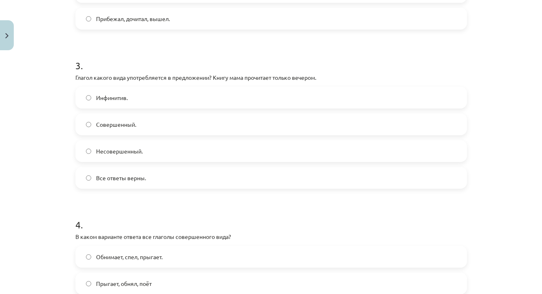
click at [441, 206] on h1 "4 ." at bounding box center [271, 217] width 392 height 25
click at [166, 158] on label "Несовершенный." at bounding box center [271, 151] width 390 height 20
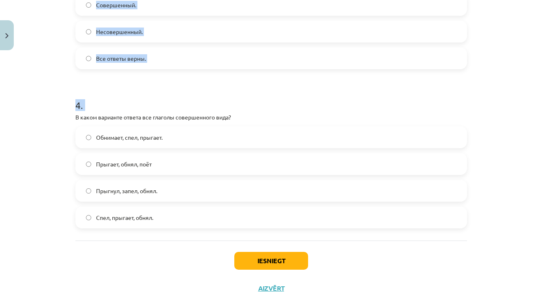
scroll to position [584, 0]
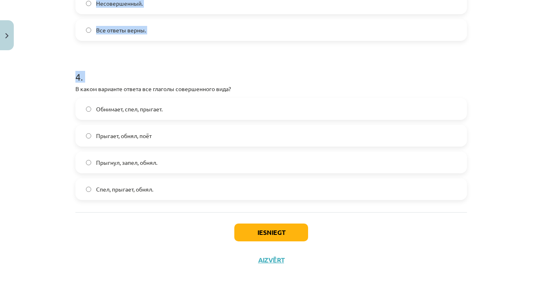
drag, startPoint x: 258, startPoint y: 232, endPoint x: 255, endPoint y: 307, distance: 75.1
click at [182, 245] on div "Iesniegt Aizvērt" at bounding box center [271, 240] width 392 height 57
click at [223, 164] on label "Прыгнул, запел, обнял." at bounding box center [271, 162] width 390 height 20
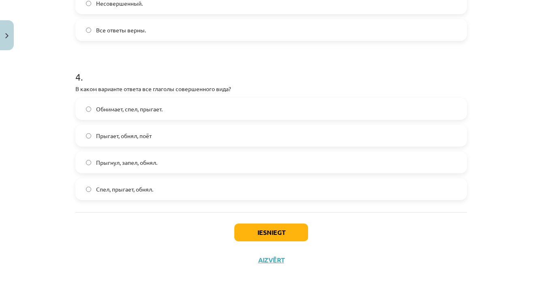
click at [268, 230] on button "Iesniegt" at bounding box center [271, 233] width 74 height 18
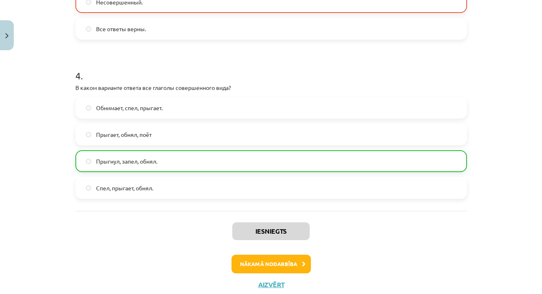
drag, startPoint x: 503, startPoint y: 152, endPoint x: 496, endPoint y: 59, distance: 93.2
click at [496, 59] on div "Mācību tēma: Krievu valodas b1 - 11. klases 1.ieskaites mācību materiāls #9 📖 §…" at bounding box center [271, 147] width 542 height 294
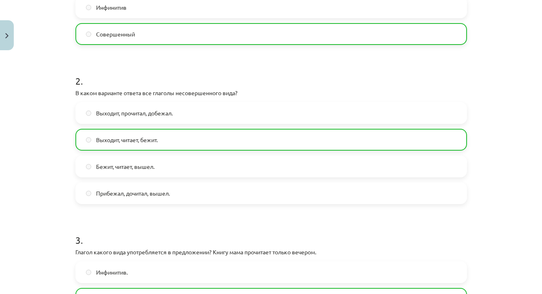
drag, startPoint x: 478, startPoint y: 18, endPoint x: 477, endPoint y: -25, distance: 43.4
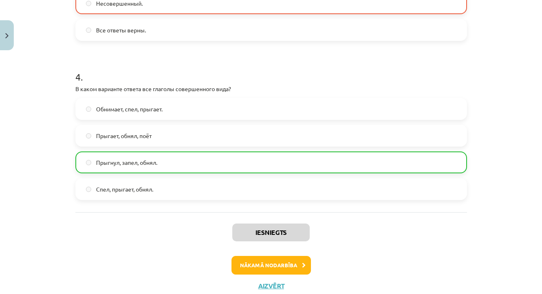
scroll to position [609, 0]
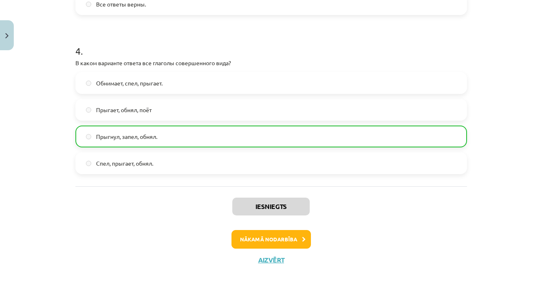
drag, startPoint x: 498, startPoint y: 239, endPoint x: 498, endPoint y: 318, distance: 78.7
click at [294, 242] on button "Nākamā nodarbība" at bounding box center [271, 239] width 79 height 19
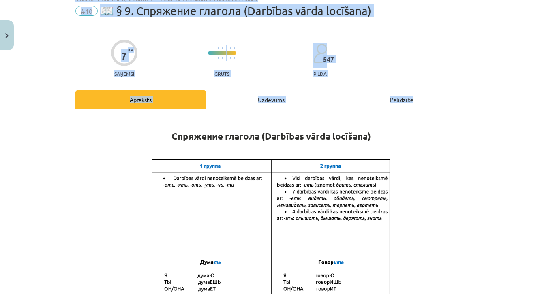
scroll to position [20, 0]
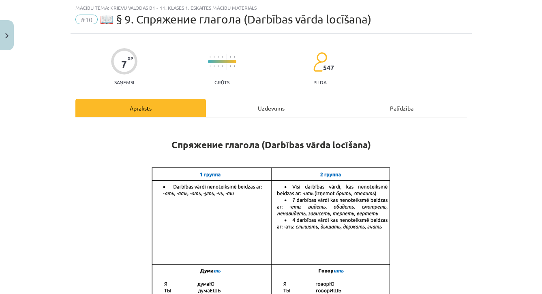
click at [461, 195] on p at bounding box center [271, 258] width 392 height 184
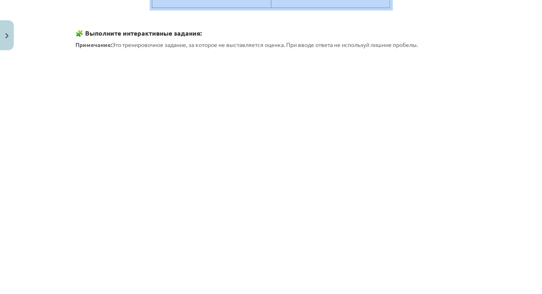
scroll to position [401, 0]
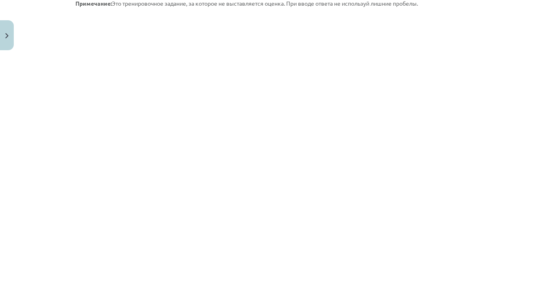
drag, startPoint x: 405, startPoint y: 278, endPoint x: 403, endPoint y: 306, distance: 28.5
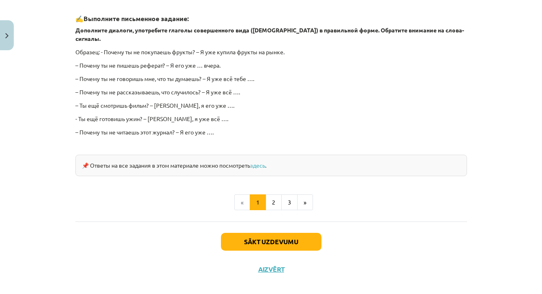
scroll to position [436, 0]
click at [8, 41] on button "Close" at bounding box center [7, 35] width 14 height 30
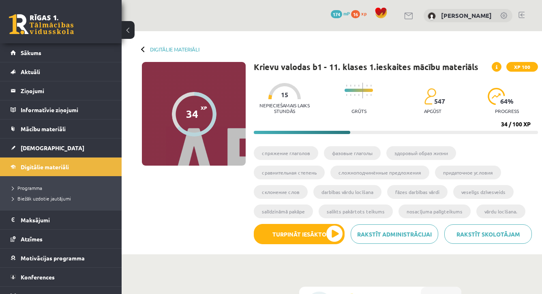
scroll to position [0, 0]
click at [152, 50] on link "Digitālie materiāli" at bounding box center [174, 49] width 49 height 6
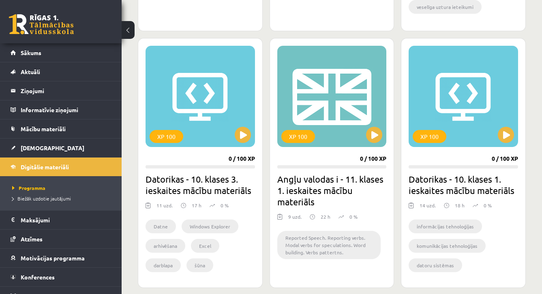
scroll to position [724, 0]
click at [378, 135] on button at bounding box center [374, 135] width 16 height 16
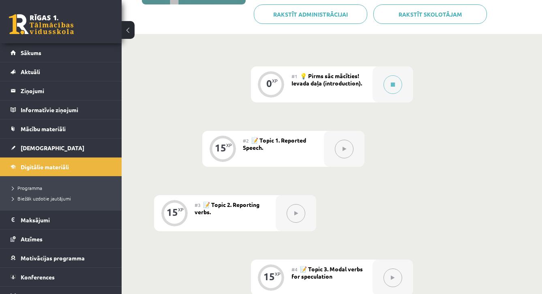
scroll to position [165, 0]
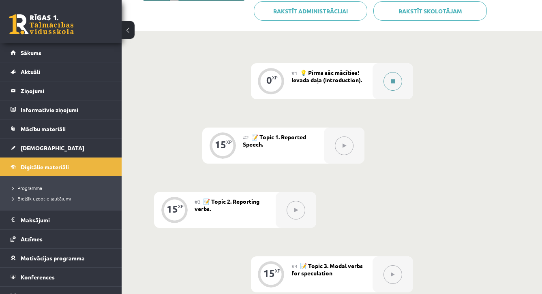
click at [392, 87] on button at bounding box center [393, 81] width 19 height 19
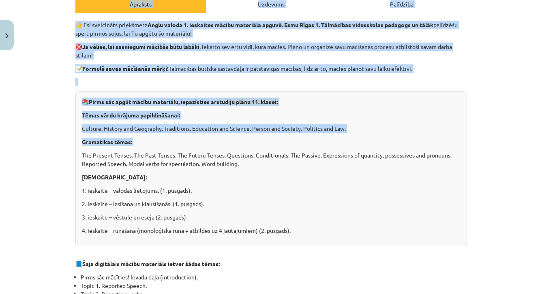
drag, startPoint x: 428, startPoint y: 272, endPoint x: 429, endPoint y: 298, distance: 25.6
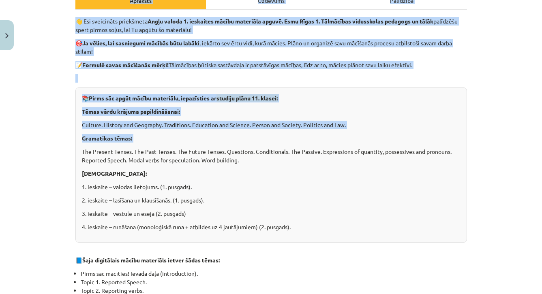
click at [485, 207] on div "Mācību tēma: Angļu valodas i - 11. klases 1. ieskaites mācību materiāls #1 💡 Pi…" at bounding box center [271, 147] width 542 height 294
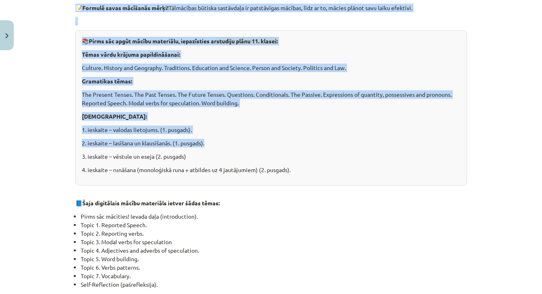
drag, startPoint x: 319, startPoint y: 203, endPoint x: 313, endPoint y: 301, distance: 97.9
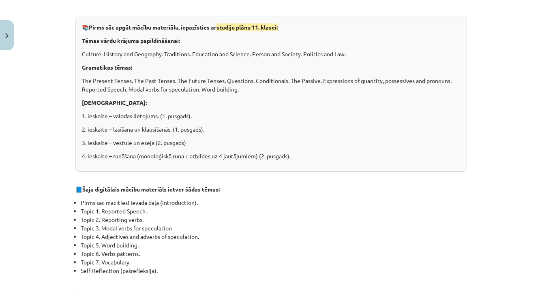
click at [317, 253] on li "Topic 6. Verbs patterns." at bounding box center [274, 254] width 386 height 9
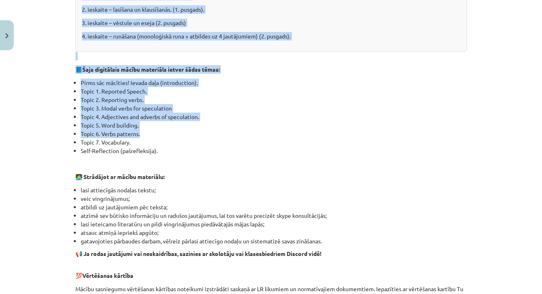
drag, startPoint x: 317, startPoint y: 253, endPoint x: 315, endPoint y: 304, distance: 51.2
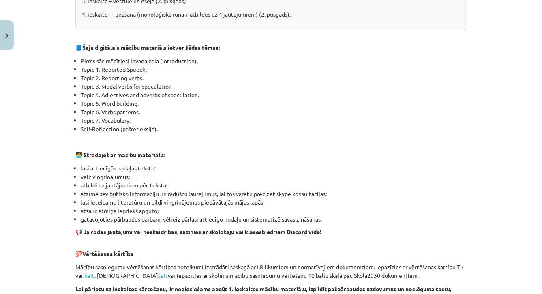
click at [373, 179] on li "veic vingrinājumus;" at bounding box center [274, 177] width 386 height 9
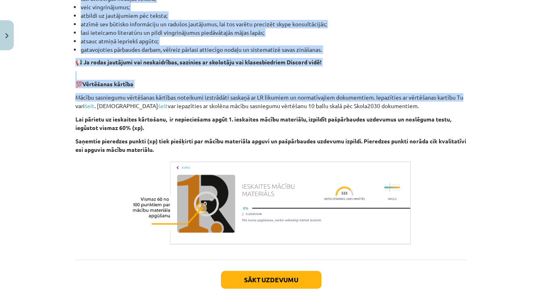
drag, startPoint x: 465, startPoint y: 264, endPoint x: 464, endPoint y: 309, distance: 45.0
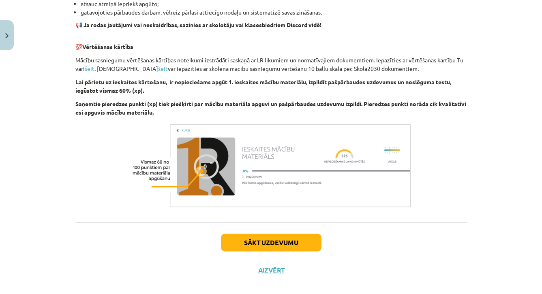
click at [421, 237] on div "Sākt uzdevumu Aizvērt" at bounding box center [271, 251] width 392 height 57
click at [6, 49] on button "Close" at bounding box center [7, 35] width 14 height 30
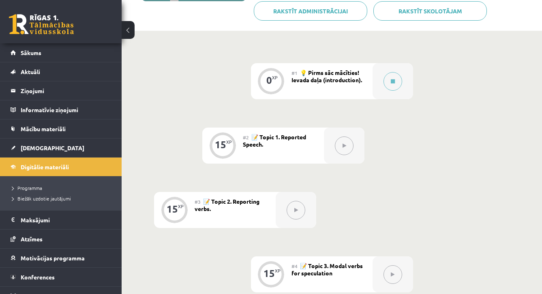
click at [128, 26] on button at bounding box center [128, 30] width 13 height 18
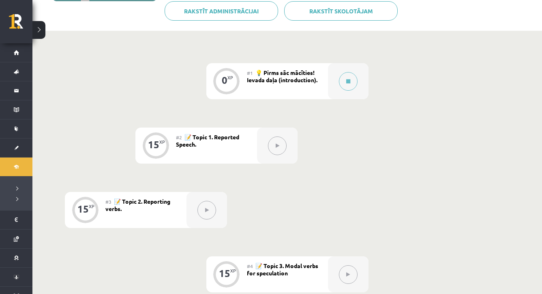
click at [44, 31] on button at bounding box center [38, 30] width 13 height 18
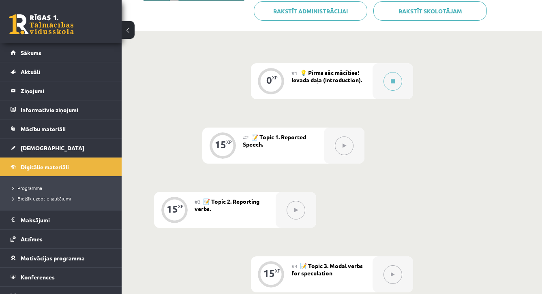
drag, startPoint x: 229, startPoint y: 98, endPoint x: 195, endPoint y: 84, distance: 36.5
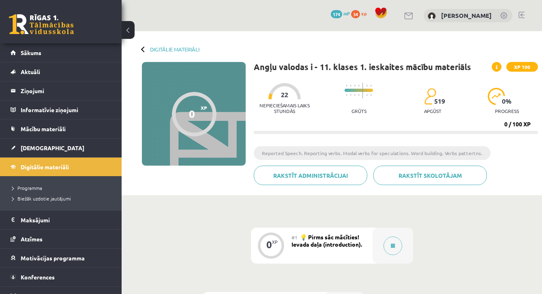
scroll to position [0, 0]
click at [130, 33] on button at bounding box center [128, 30] width 13 height 18
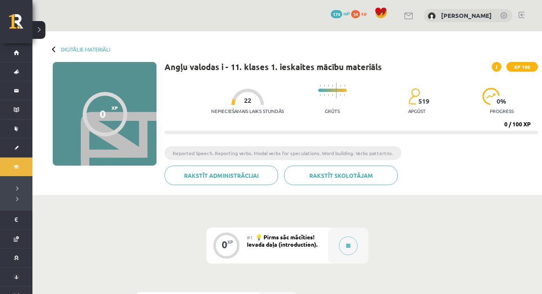
click at [58, 53] on div "Digitālie materiāli 0 XP XP 100 0 / 100 XP Angļu valodas i - 11. klases 1. iesk…" at bounding box center [287, 113] width 510 height 164
click at [75, 49] on link "Digitālie materiāli" at bounding box center [85, 49] width 49 height 6
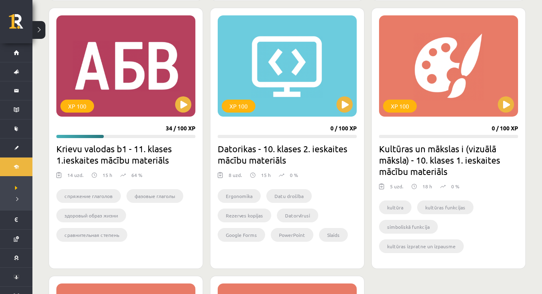
scroll to position [970, 0]
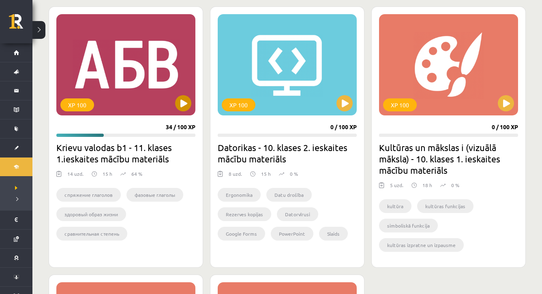
click at [185, 110] on button at bounding box center [183, 103] width 16 height 16
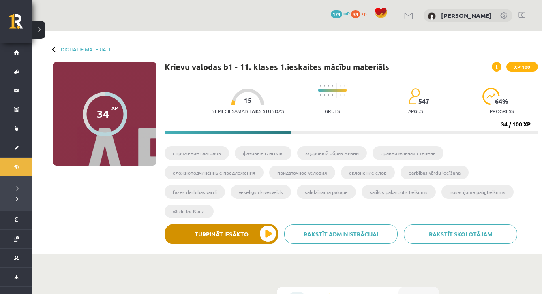
click at [259, 239] on button "Turpināt iesākto" at bounding box center [222, 234] width 114 height 20
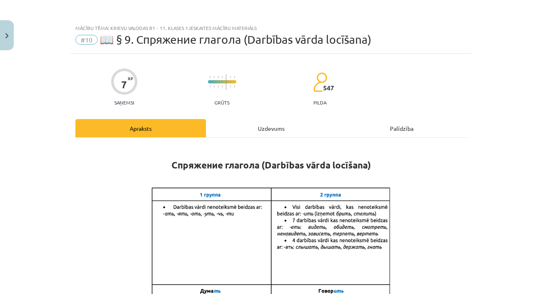
click at [437, 255] on p at bounding box center [271, 279] width 392 height 184
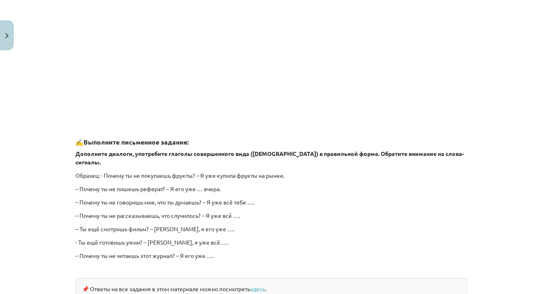
drag, startPoint x: 418, startPoint y: 278, endPoint x: 418, endPoint y: 312, distance: 34.1
click at [418, 294] on html "0 Dāvanas 174 mP 34 xp [PERSON_NAME] Sākums Aktuāli Kā mācīties [PERSON_NAME] K…" at bounding box center [271, 147] width 542 height 294
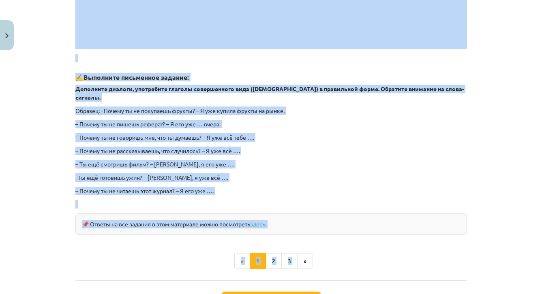
drag, startPoint x: 412, startPoint y: 283, endPoint x: 412, endPoint y: 301, distance: 17.4
click at [412, 294] on html "0 Dāvanas 174 mP 34 xp [PERSON_NAME] Sākums Aktuāli Kā mācīties [PERSON_NAME] K…" at bounding box center [271, 147] width 542 height 294
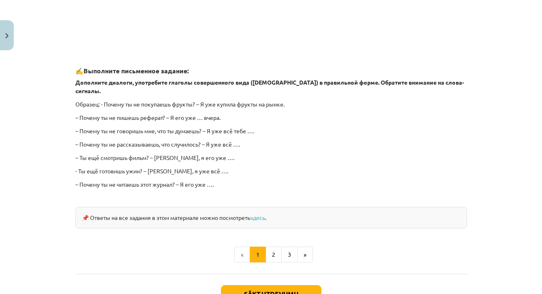
click at [385, 251] on ul "« 1 2 3 »" at bounding box center [271, 255] width 392 height 16
click at [260, 214] on link "здесь" at bounding box center [257, 217] width 15 height 7
click at [523, 169] on div "Mācību tēma: Krievu valodas b1 - 11. klases 1.ieskaites mācību materiāls #10 📖 …" at bounding box center [271, 147] width 542 height 294
click at [308, 285] on button "Sākt uzdevumu" at bounding box center [271, 294] width 101 height 18
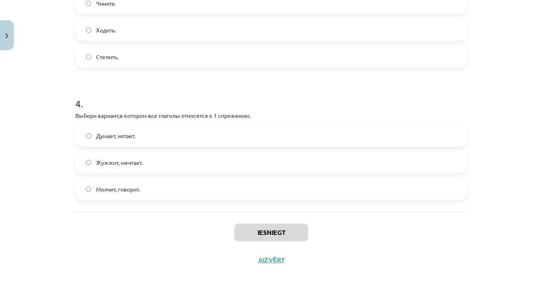
drag, startPoint x: 510, startPoint y: 136, endPoint x: 480, endPoint y: -15, distance: 153.4
click at [480, 0] on html "0 Dāvanas 174 mP 34 xp [PERSON_NAME] Sākums Aktuāli Kā mācīties [PERSON_NAME] K…" at bounding box center [271, 147] width 542 height 294
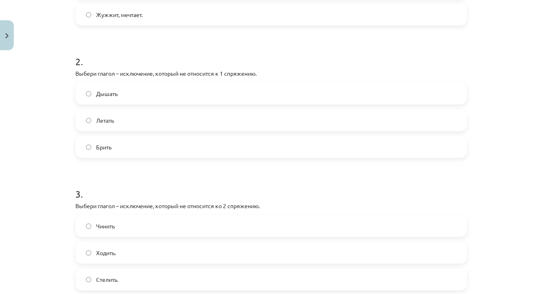
scroll to position [209, 0]
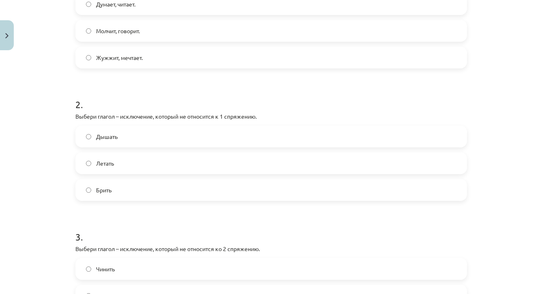
drag, startPoint x: 481, startPoint y: 23, endPoint x: 481, endPoint y: -22, distance: 45.0
click at [481, 0] on html "0 Dāvanas 174 mP 34 xp [PERSON_NAME] Sākums Aktuāli Kā mācīties [PERSON_NAME] K…" at bounding box center [271, 147] width 542 height 294
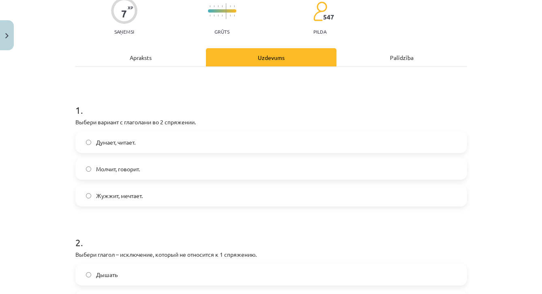
drag, startPoint x: 489, startPoint y: 46, endPoint x: 486, endPoint y: -17, distance: 62.5
click at [486, 0] on html "0 Dāvanas 174 mP 34 xp [PERSON_NAME] Sākums Aktuāli Kā mācīties [PERSON_NAME] K…" at bounding box center [271, 147] width 542 height 294
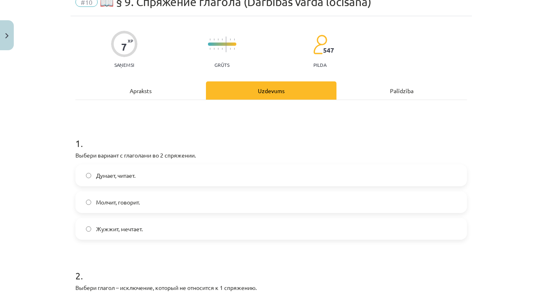
click at [408, 137] on h1 "1 ." at bounding box center [271, 136] width 392 height 25
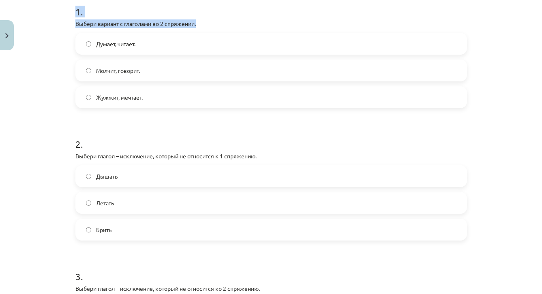
drag, startPoint x: 487, startPoint y: 196, endPoint x: 470, endPoint y: 303, distance: 107.7
click at [470, 294] on html "0 Dāvanas 174 mP 34 xp [PERSON_NAME] Sākums Aktuāli Kā mācīties [PERSON_NAME] K…" at bounding box center [271, 147] width 542 height 294
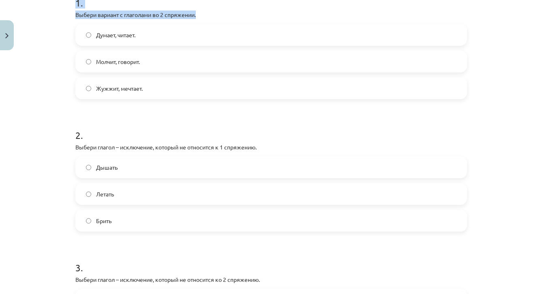
click at [488, 161] on div "Mācību tēma: Krievu valodas b1 - 11. klases 1.ieskaites mācību materiāls #10 📖 …" at bounding box center [271, 147] width 542 height 294
click at [497, 121] on div "Mācību tēma: Krievu valodas b1 - 11. klases 1.ieskaites mācību materiāls #10 📖 …" at bounding box center [271, 147] width 542 height 294
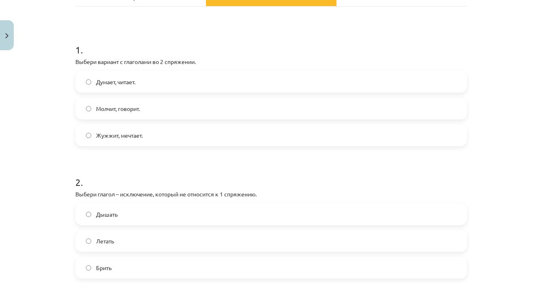
scroll to position [115, 0]
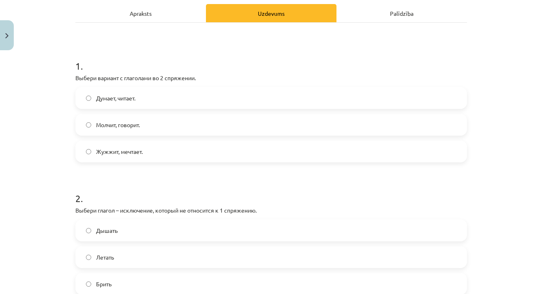
drag, startPoint x: 476, startPoint y: 58, endPoint x: 478, endPoint y: -8, distance: 65.7
click at [478, 0] on html "0 Dāvanas 174 mP 34 xp [PERSON_NAME] Sākums Aktuāli Kā mācīties [PERSON_NAME] K…" at bounding box center [271, 147] width 542 height 294
click at [494, 101] on div "Mācību tēma: Krievu valodas b1 - 11. klases 1.ieskaites mācību materiāls #10 📖 …" at bounding box center [271, 147] width 542 height 294
click at [407, 155] on label "Жужжит, мечтает." at bounding box center [271, 152] width 390 height 20
click at [264, 126] on label "Молчит, говорит." at bounding box center [271, 125] width 390 height 20
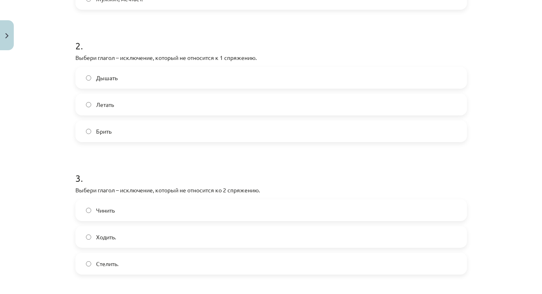
drag, startPoint x: 473, startPoint y: 231, endPoint x: 475, endPoint y: 301, distance: 69.8
click at [475, 294] on html "0 Dāvanas 174 mP 34 xp [PERSON_NAME] Sākums Aktuāli Kā mācīties [PERSON_NAME] K…" at bounding box center [271, 147] width 542 height 294
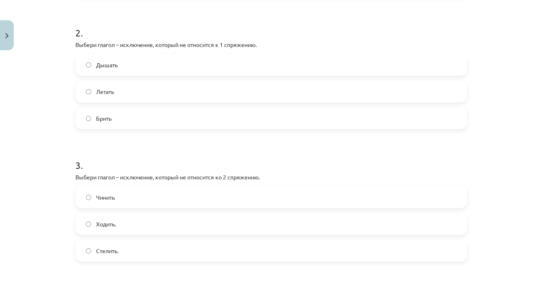
click at [496, 239] on div "Mācību tēma: Krievu valodas b1 - 11. klases 1.ieskaites mācību materiāls #10 📖 …" at bounding box center [271, 147] width 542 height 294
click at [426, 69] on label "Дышать" at bounding box center [271, 65] width 390 height 20
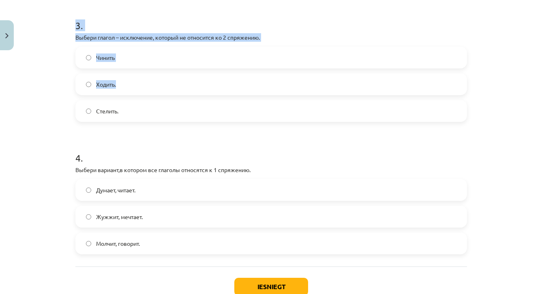
drag, startPoint x: 468, startPoint y: 222, endPoint x: 459, endPoint y: 298, distance: 76.3
click at [459, 294] on html "0 Dāvanas 174 mP 34 xp [PERSON_NAME] Sākums Aktuāli Kā mācīties [PERSON_NAME] K…" at bounding box center [271, 147] width 542 height 294
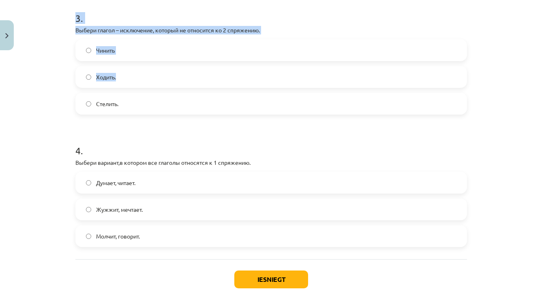
click at [503, 210] on div "Mācību tēma: Krievu valodas b1 - 11. klases 1.ieskaites mācību materiāls #10 📖 …" at bounding box center [271, 147] width 542 height 294
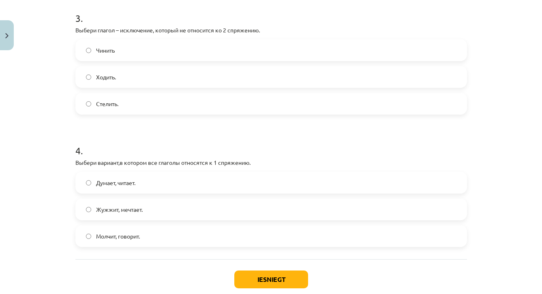
click at [400, 54] on label "Чинить" at bounding box center [271, 50] width 390 height 20
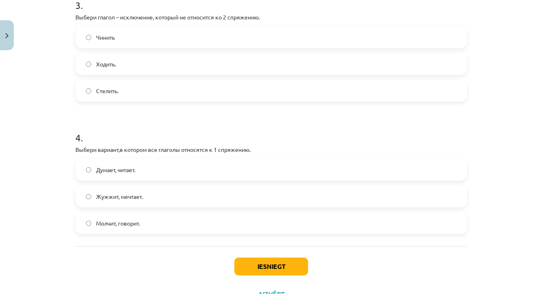
scroll to position [477, 0]
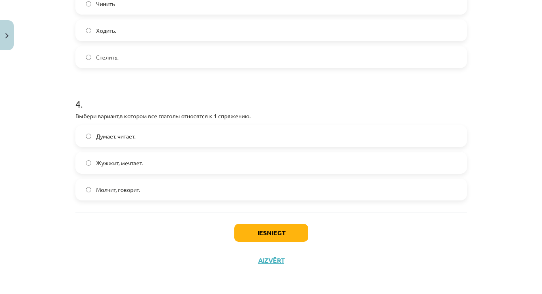
drag, startPoint x: 487, startPoint y: 225, endPoint x: 485, endPoint y: 308, distance: 82.8
click at [485, 294] on html "0 Dāvanas 174 mP 34 xp [PERSON_NAME] Sākums Aktuāli Kā mācīties [PERSON_NAME] K…" at bounding box center [271, 147] width 542 height 294
drag, startPoint x: 482, startPoint y: 200, endPoint x: 485, endPoint y: 46, distance: 153.7
click at [485, 46] on div "Mācību tēma: Krievu valodas b1 - 11. klases 1.ieskaites mācību materiāls #10 📖 …" at bounding box center [271, 147] width 542 height 294
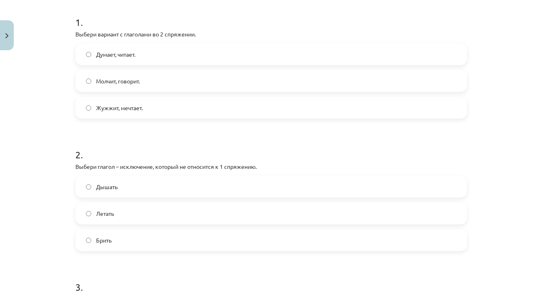
scroll to position [122, 0]
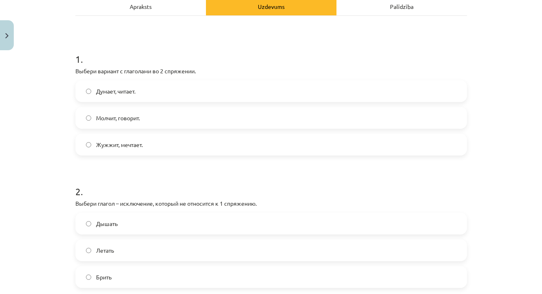
drag, startPoint x: 472, startPoint y: 58, endPoint x: 472, endPoint y: -13, distance: 71.0
click at [472, 0] on html "0 Dāvanas 174 mP 34 xp [PERSON_NAME] Sākums Aktuāli Kā mācīties [PERSON_NAME] K…" at bounding box center [271, 124] width 542 height 294
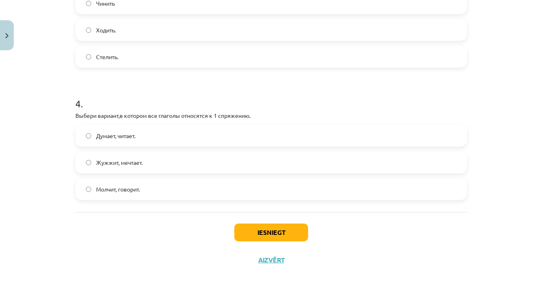
scroll to position [186, 0]
drag, startPoint x: 491, startPoint y: 254, endPoint x: 489, endPoint y: 321, distance: 66.9
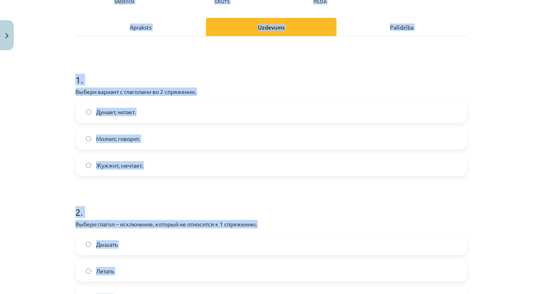
drag, startPoint x: 470, startPoint y: 9, endPoint x: 470, endPoint y: -36, distance: 44.2
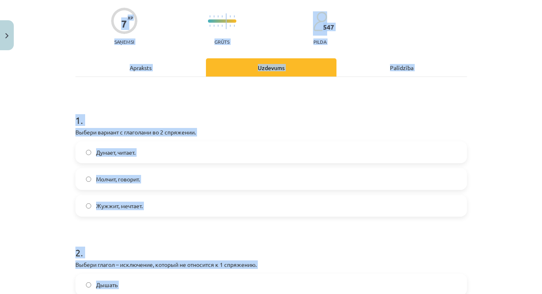
click at [494, 157] on div "Mācību tēma: Krievu valodas b1 - 11. klases 1.ieskaites mācību materiāls #10 📖 …" at bounding box center [271, 147] width 542 height 294
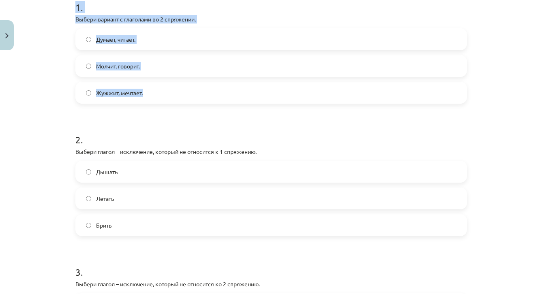
scroll to position [194, 0]
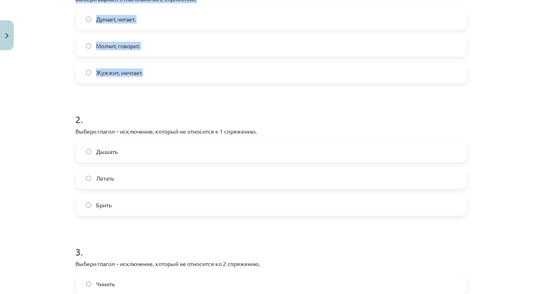
drag, startPoint x: 483, startPoint y: 277, endPoint x: 483, endPoint y: 302, distance: 24.7
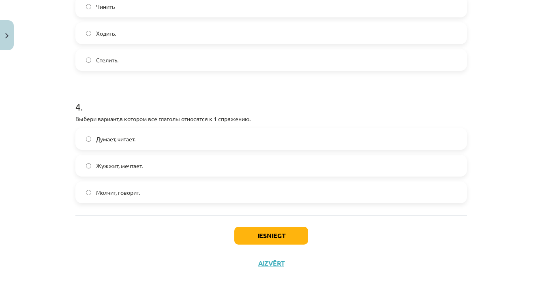
scroll to position [477, 0]
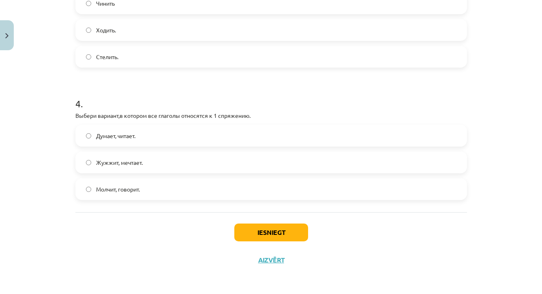
drag, startPoint x: 492, startPoint y: 255, endPoint x: 492, endPoint y: 314, distance: 58.4
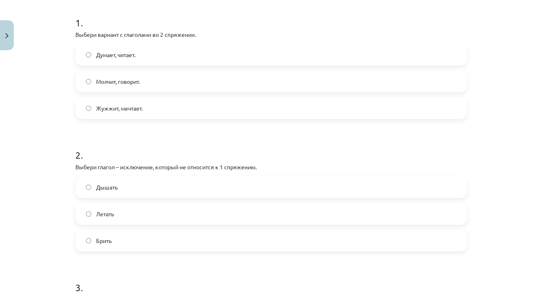
scroll to position [29, 0]
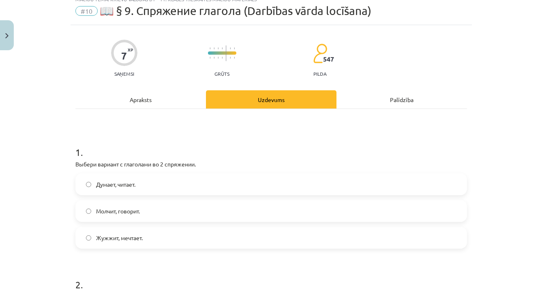
drag, startPoint x: 495, startPoint y: 13, endPoint x: 493, endPoint y: -25, distance: 38.6
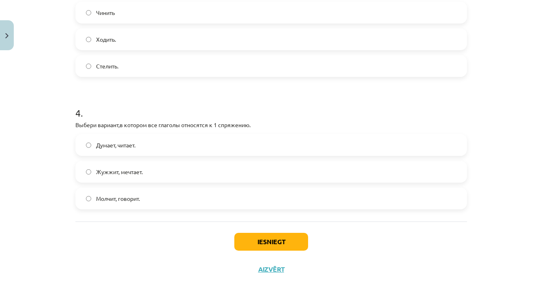
scroll to position [477, 0]
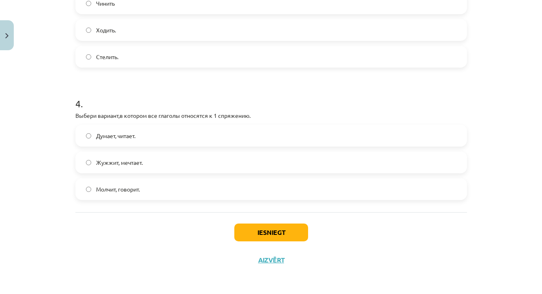
drag, startPoint x: 483, startPoint y: 273, endPoint x: 485, endPoint y: 317, distance: 43.8
click at [277, 161] on label "Жужжит, мечтает." at bounding box center [271, 162] width 390 height 20
click at [264, 235] on button "Iesniegt" at bounding box center [271, 233] width 74 height 18
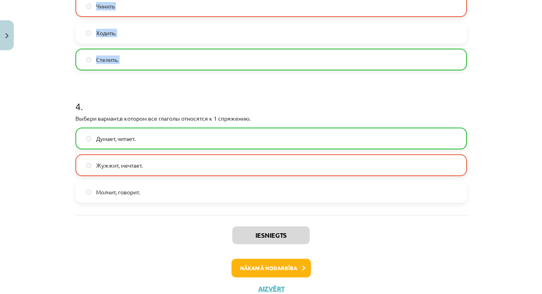
scroll to position [455, 0]
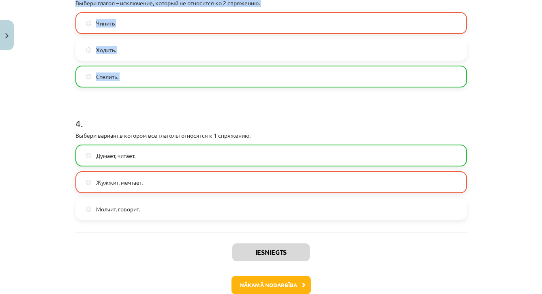
drag, startPoint x: 468, startPoint y: 69, endPoint x: 478, endPoint y: -6, distance: 75.2
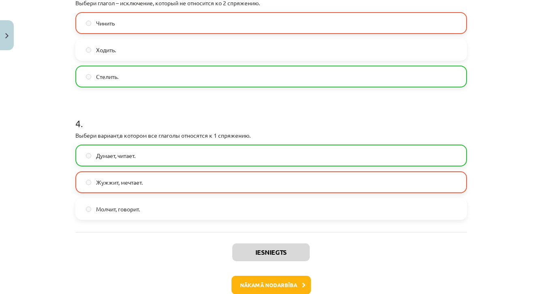
click at [483, 41] on div "Mācību tēma: Krievu valodas b1 - 11. klases 1.ieskaites mācību materiāls #10 📖 …" at bounding box center [271, 147] width 542 height 294
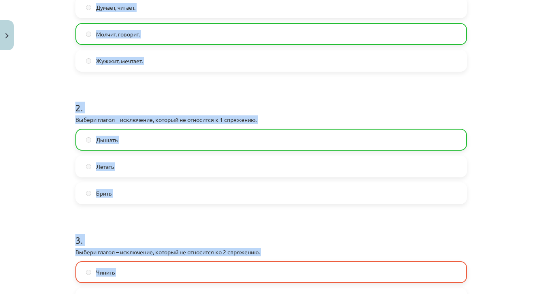
drag, startPoint x: 469, startPoint y: 36, endPoint x: 471, endPoint y: -21, distance: 58.0
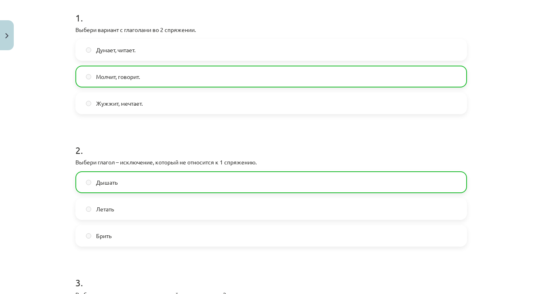
click at [490, 49] on div "Mācību tēma: Krievu valodas b1 - 11. klases 1.ieskaites mācību materiāls #10 📖 …" at bounding box center [271, 147] width 542 height 294
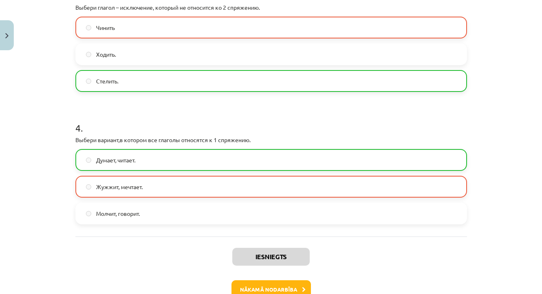
drag, startPoint x: 481, startPoint y: 278, endPoint x: 484, endPoint y: 316, distance: 37.4
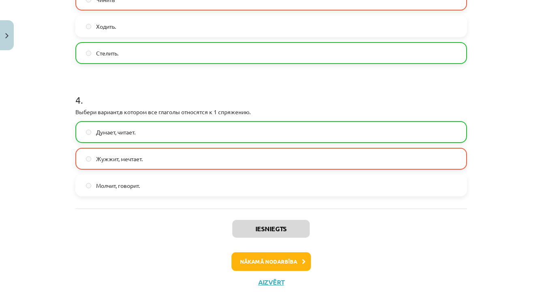
click at [282, 262] on button "Nākamā nodarbība" at bounding box center [271, 262] width 79 height 19
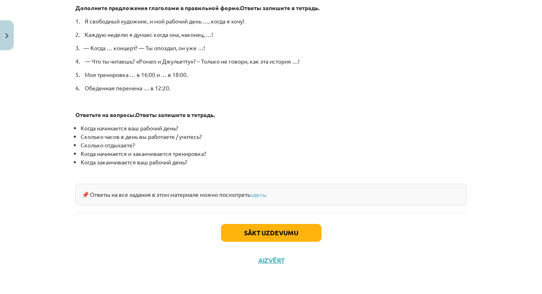
click at [288, 233] on button "Sākt uzdevumu" at bounding box center [271, 233] width 101 height 18
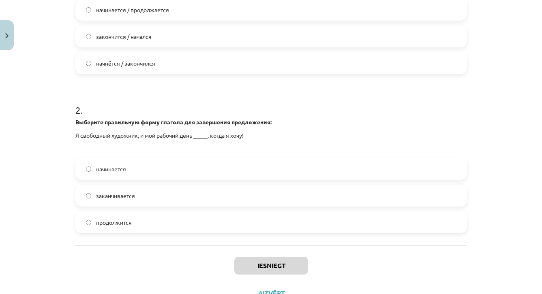
scroll to position [175, 0]
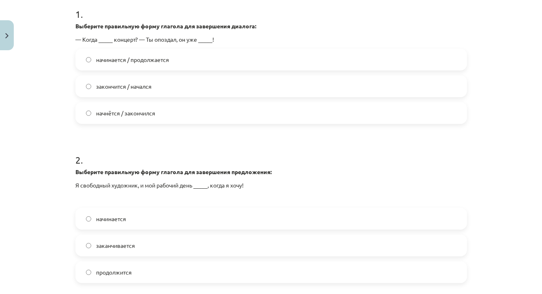
drag, startPoint x: 475, startPoint y: 22, endPoint x: 475, endPoint y: -14, distance: 36.1
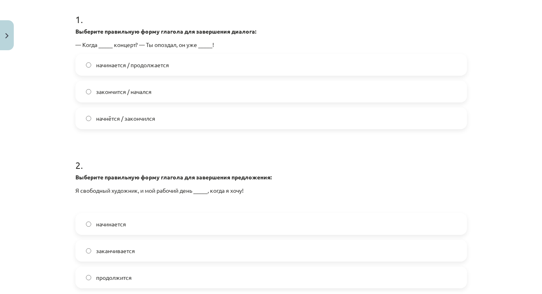
click at [201, 127] on label "начнётся / закончился" at bounding box center [271, 118] width 390 height 20
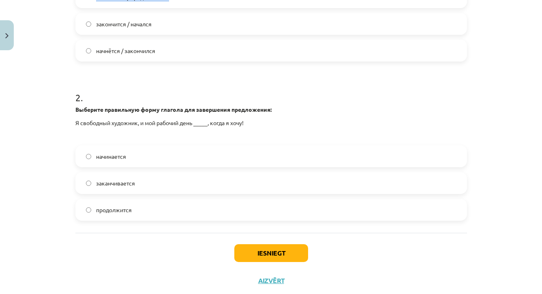
scroll to position [257, 0]
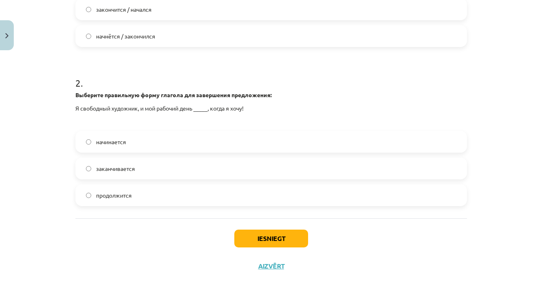
drag, startPoint x: 489, startPoint y: 250, endPoint x: 489, endPoint y: 299, distance: 49.1
click at [466, 208] on div "1 . Выберите правильную форму глагола для завершения диалога: — Когда _____ кон…" at bounding box center [271, 56] width 392 height 325
click at [220, 144] on label "начинается" at bounding box center [271, 142] width 390 height 20
click at [293, 249] on div "Iesniegt Aizvērt" at bounding box center [271, 247] width 392 height 57
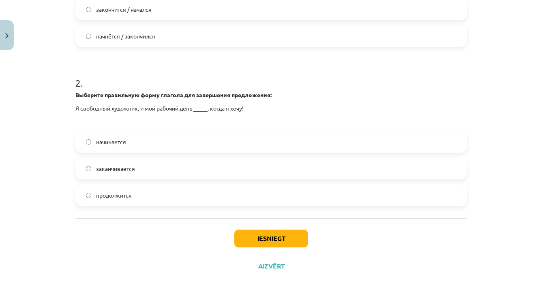
click at [290, 241] on button "Iesniegt" at bounding box center [271, 239] width 74 height 18
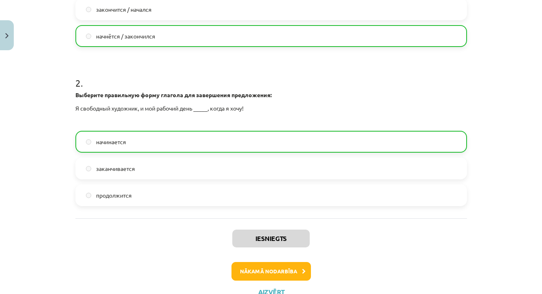
click at [282, 268] on button "Nākamā nodarbība" at bounding box center [271, 271] width 79 height 19
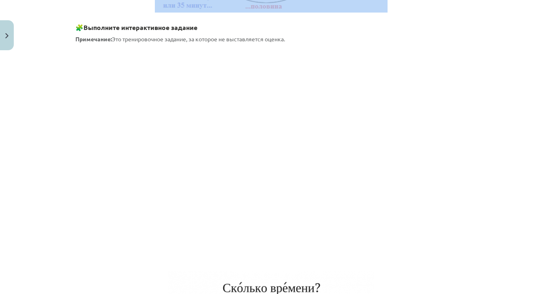
scroll to position [459, 0]
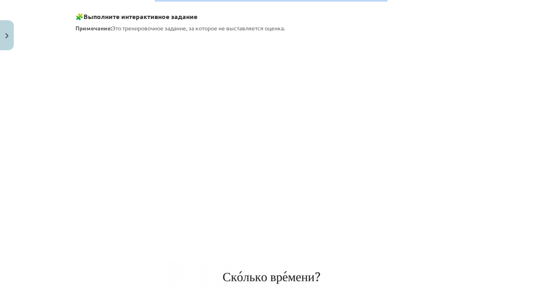
drag, startPoint x: 462, startPoint y: 283, endPoint x: 461, endPoint y: 298, distance: 14.2
drag, startPoint x: 371, startPoint y: 259, endPoint x: 371, endPoint y: 292, distance: 33.3
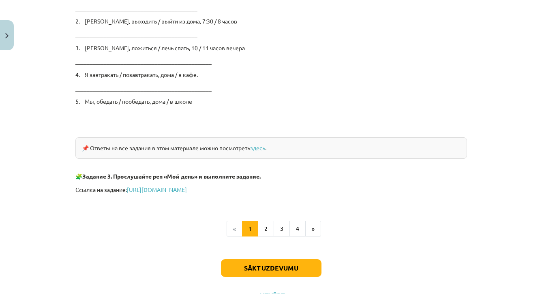
scroll to position [1376, 0]
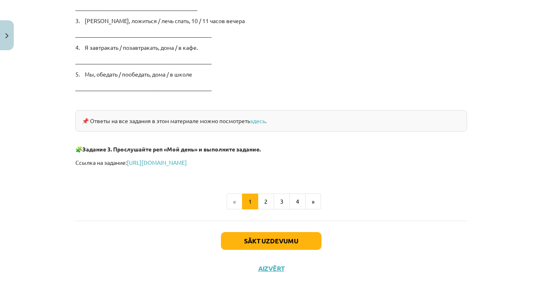
drag, startPoint x: 390, startPoint y: 277, endPoint x: 391, endPoint y: 304, distance: 27.2
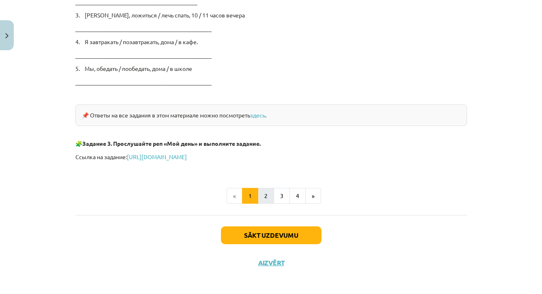
click at [265, 198] on button "2" at bounding box center [266, 196] width 16 height 16
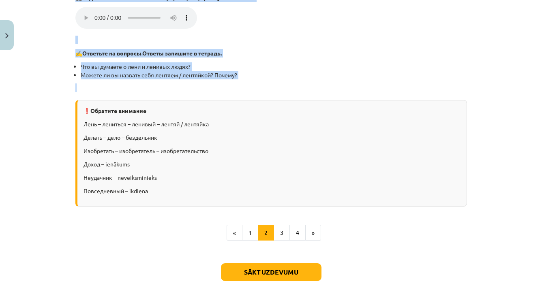
scroll to position [974, 0]
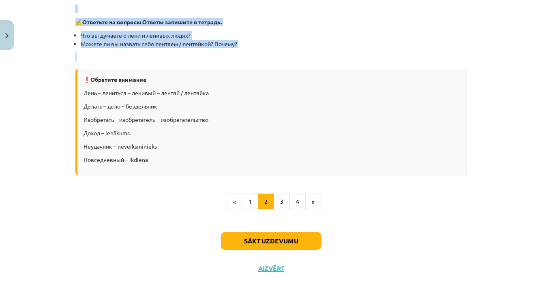
drag, startPoint x: 341, startPoint y: 247, endPoint x: 340, endPoint y: 307, distance: 60.0
click at [256, 232] on button "Sākt uzdevumu" at bounding box center [271, 241] width 101 height 18
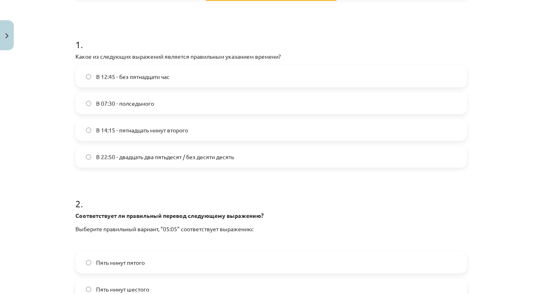
drag, startPoint x: 481, startPoint y: 3, endPoint x: 481, endPoint y: -13, distance: 16.2
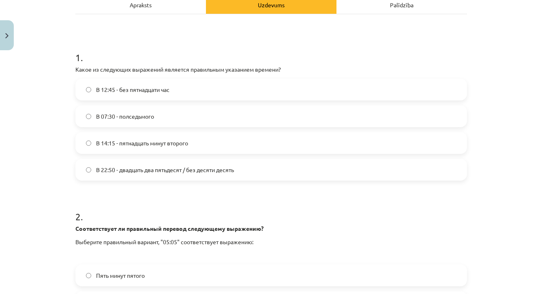
click at [238, 89] on label "В 12:45 - без пятнадцати час" at bounding box center [271, 89] width 390 height 20
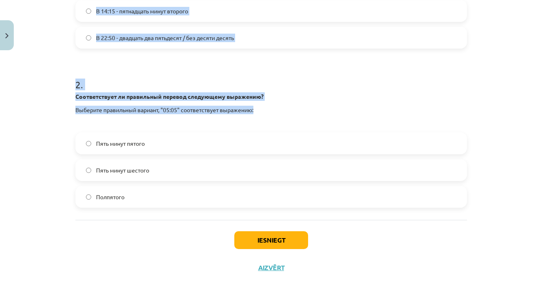
drag, startPoint x: 446, startPoint y: 250, endPoint x: 446, endPoint y: 300, distance: 49.5
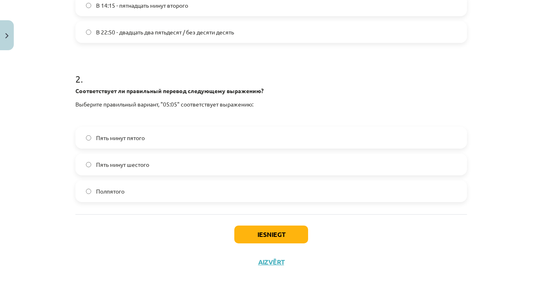
click at [451, 245] on div "Iesniegt Aizvērt" at bounding box center [271, 243] width 392 height 57
click at [262, 167] on label "Пять минут шестого" at bounding box center [271, 165] width 390 height 20
click at [277, 231] on button "Iesniegt" at bounding box center [271, 235] width 74 height 18
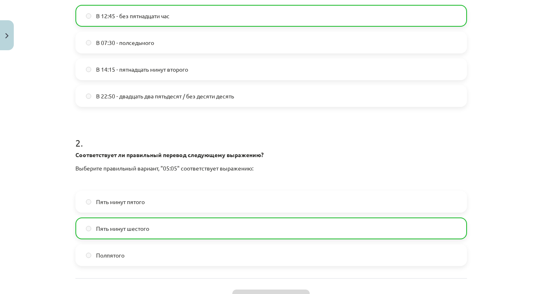
drag, startPoint x: 487, startPoint y: 37, endPoint x: 488, endPoint y: -15, distance: 51.9
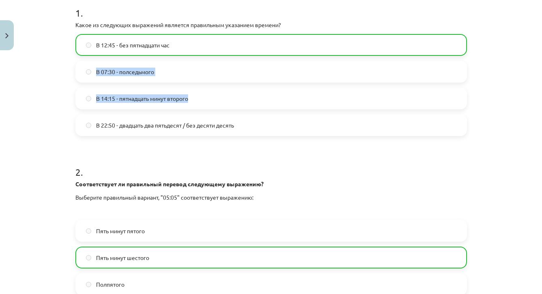
drag, startPoint x: 475, startPoint y: 227, endPoint x: 477, endPoint y: 272, distance: 45.0
click at [477, 272] on div "Mācību tēma: Krievu valodas b1 - 11. klases 1.ieskaites mācību materiāls #12 ⏰ …" at bounding box center [271, 147] width 542 height 294
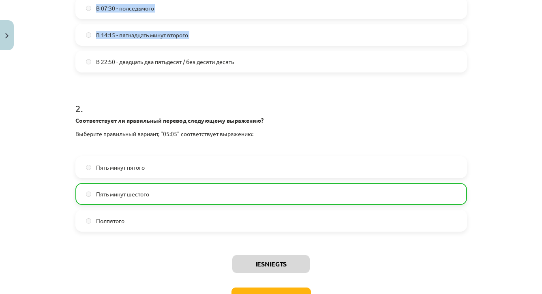
scroll to position [256, 0]
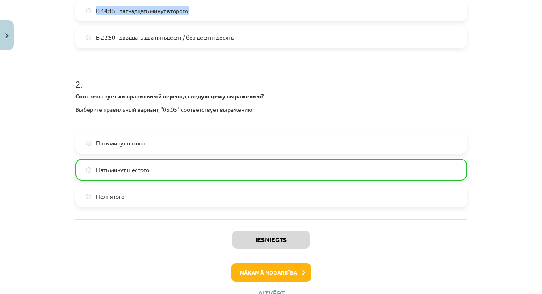
drag, startPoint x: 479, startPoint y: 288, endPoint x: 480, endPoint y: 301, distance: 12.6
click at [292, 273] on button "Nākamā nodarbība" at bounding box center [271, 273] width 79 height 19
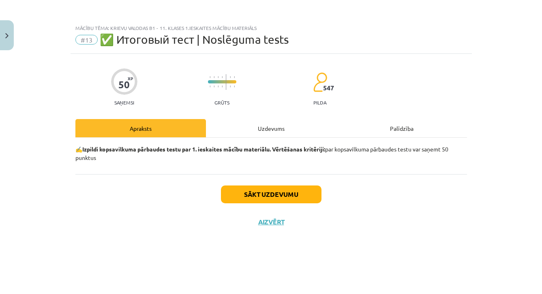
click at [292, 273] on div "50 XP Saņemsi Grūts 547 pilda Apraksts Uzdevums Palīdzība ✍️ Izpildi kopsavilku…" at bounding box center [271, 164] width 401 height 220
click at [277, 192] on button "Sākt uzdevumu" at bounding box center [271, 195] width 101 height 18
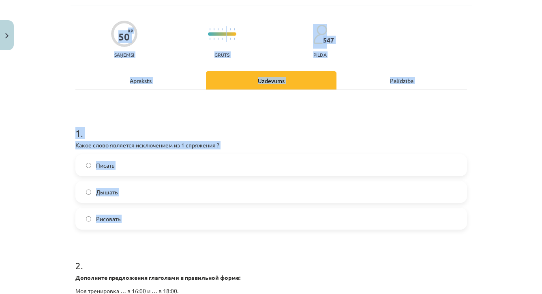
drag, startPoint x: 487, startPoint y: 281, endPoint x: 485, endPoint y: 303, distance: 22.3
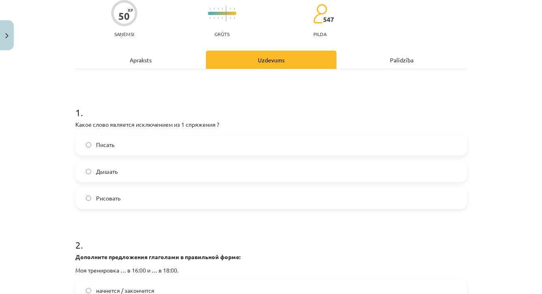
click at [472, 225] on div "Mācību tēma: Krievu valodas b1 - 11. klases 1.ieskaites mācību materiāls #13 ✅ …" at bounding box center [271, 147] width 542 height 294
drag, startPoint x: 483, startPoint y: 69, endPoint x: 490, endPoint y: 20, distance: 49.2
click at [489, 20] on div "Mācību tēma: Krievu valodas b1 - 11. klases 1.ieskaites mācību materiāls #13 ✅ …" at bounding box center [271, 147] width 542 height 294
click at [490, 20] on div "Mācību tēma: Krievu valodas b1 - 11. klases 1.ieskaites mācību materiāls #13 ✅ …" at bounding box center [271, 147] width 542 height 294
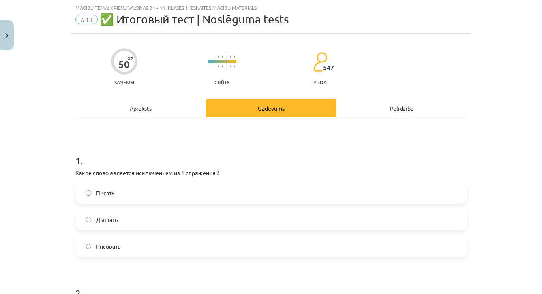
scroll to position [0, 0]
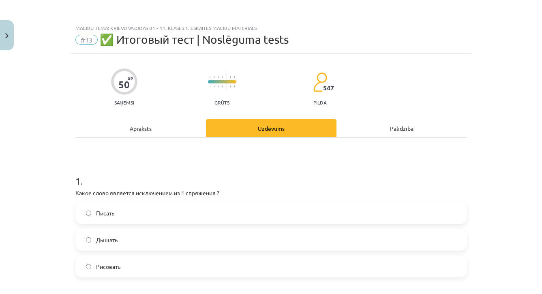
drag, startPoint x: 490, startPoint y: 20, endPoint x: 489, endPoint y: -24, distance: 44.2
click at [482, 103] on div "Mācību tēma: Krievu valodas b1 - 11. klases 1.ieskaites mācību materiāls #13 ✅ …" at bounding box center [271, 147] width 542 height 294
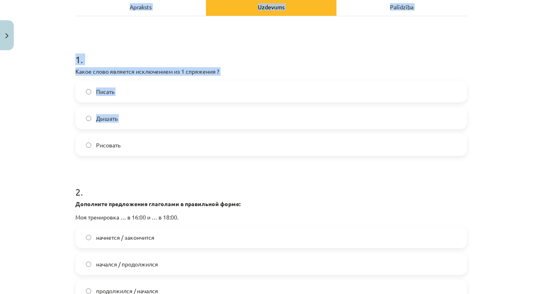
drag, startPoint x: 491, startPoint y: 257, endPoint x: 490, endPoint y: 303, distance: 45.8
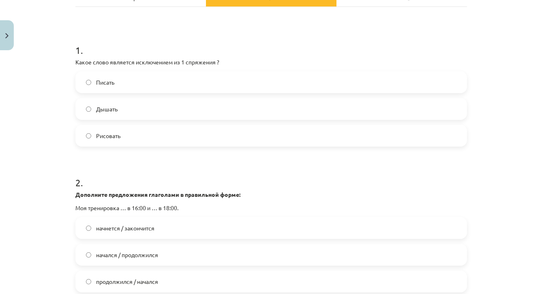
click at [503, 221] on div "Mācību tēma: Krievu valodas b1 - 11. klases 1.ieskaites mācību materiāls #13 ✅ …" at bounding box center [271, 147] width 542 height 294
click at [457, 139] on label "Рисовать" at bounding box center [271, 136] width 390 height 20
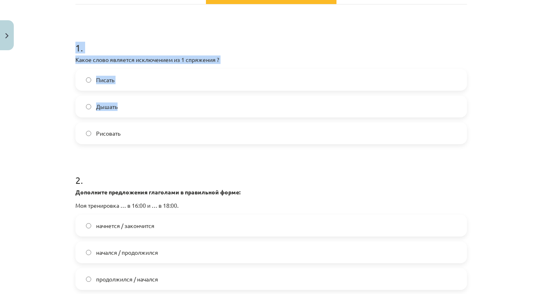
drag, startPoint x: 492, startPoint y: 244, endPoint x: 491, endPoint y: 300, distance: 56.4
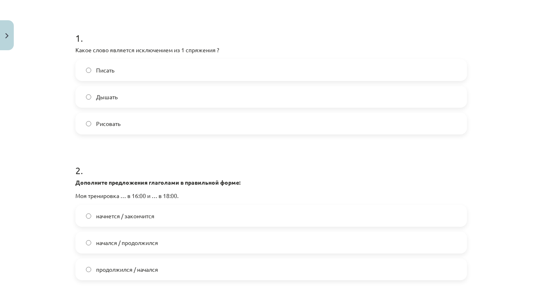
click at [495, 271] on div "Mācību tēma: Krievu valodas b1 - 11. klases 1.ieskaites mācību materiāls #13 ✅ …" at bounding box center [271, 147] width 542 height 294
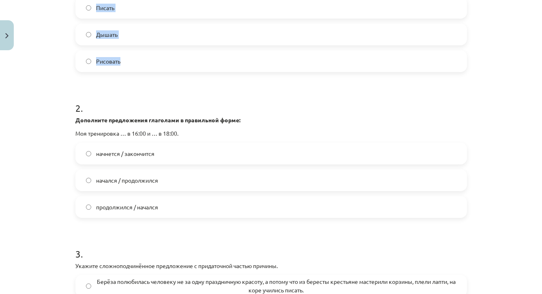
scroll to position [285, 0]
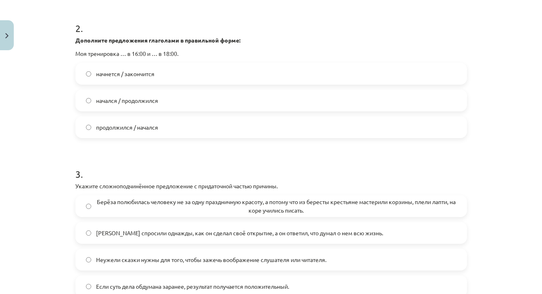
drag, startPoint x: 495, startPoint y: 273, endPoint x: 495, endPoint y: 315, distance: 42.6
click at [495, 249] on div "Mācību tēma: Krievu valodas b1 - 11. klases 1.ieskaites mācību materiāls #13 ✅ …" at bounding box center [271, 147] width 542 height 294
click at [339, 81] on label "начнется / закончится" at bounding box center [271, 74] width 390 height 20
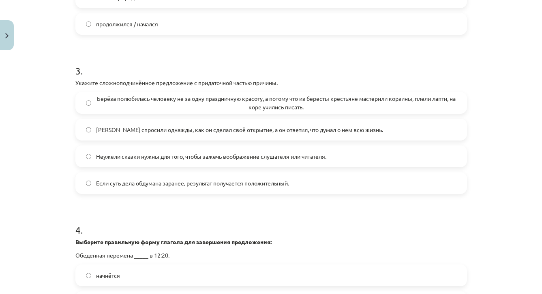
scroll to position [432, 0]
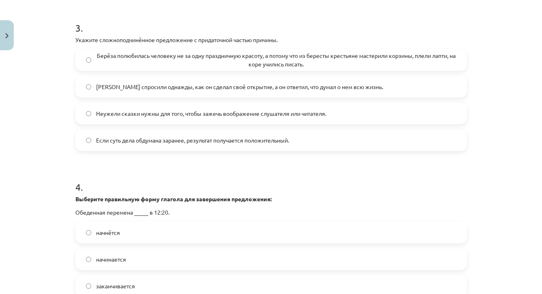
drag, startPoint x: 487, startPoint y: 279, endPoint x: 487, endPoint y: 301, distance: 21.9
click at [446, 63] on span "Берёза полюбилась человеку не за одну праздничную красоту, а потому что из бере…" at bounding box center [276, 60] width 361 height 17
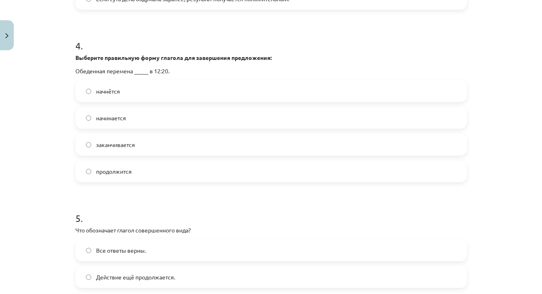
scroll to position [600, 0]
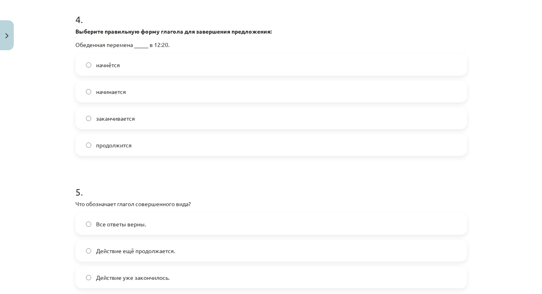
drag, startPoint x: 485, startPoint y: 285, endPoint x: 486, endPoint y: 305, distance: 20.3
click at [259, 96] on label "начинается" at bounding box center [271, 92] width 390 height 20
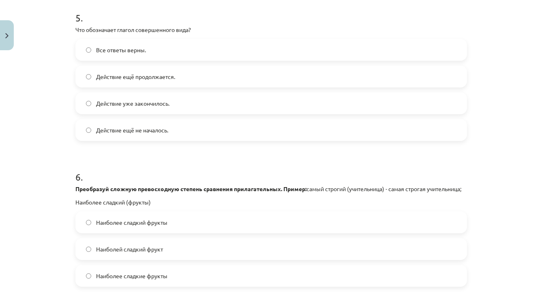
drag, startPoint x: 475, startPoint y: 283, endPoint x: 476, endPoint y: 303, distance: 19.5
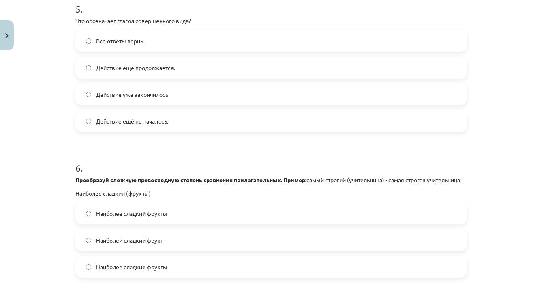
click at [195, 85] on label "Действие уже закончилось." at bounding box center [271, 94] width 390 height 20
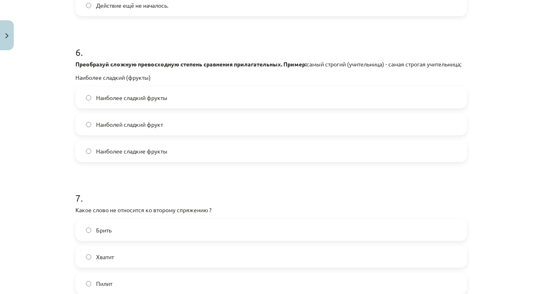
scroll to position [925, 0]
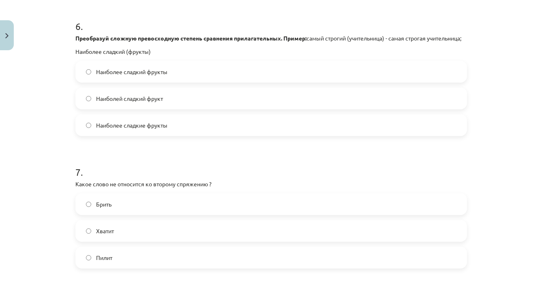
drag, startPoint x: 501, startPoint y: 264, endPoint x: 501, endPoint y: 305, distance: 41.8
click at [201, 124] on div "Наиболее сладкие фрукты" at bounding box center [271, 125] width 392 height 22
click at [227, 128] on label "Наиболее сладкие фрукты" at bounding box center [271, 125] width 390 height 20
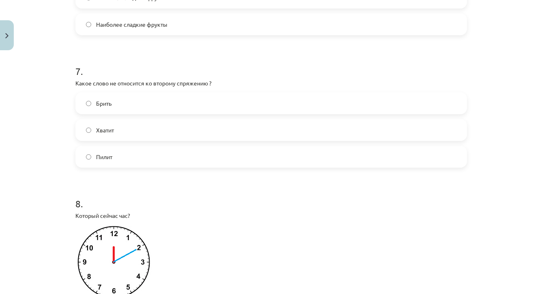
drag, startPoint x: 500, startPoint y: 290, endPoint x: 501, endPoint y: 301, distance: 11.0
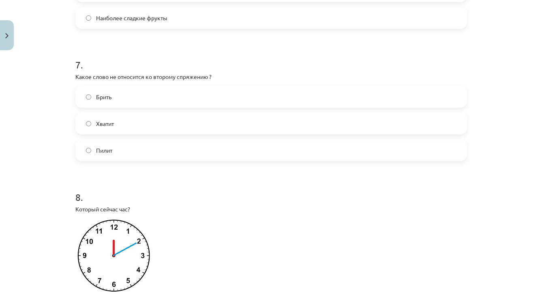
click at [489, 266] on div "Mācību tēma: Krievu valodas b1 - 11. klases 1.ieskaites mācību materiāls #13 ✅ …" at bounding box center [271, 147] width 542 height 294
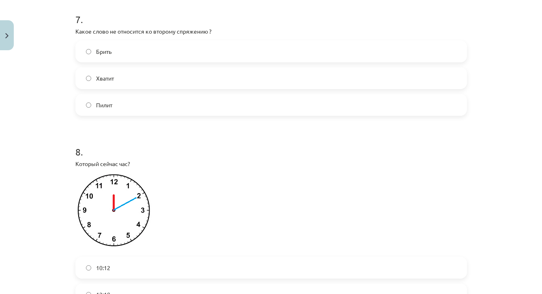
drag, startPoint x: 488, startPoint y: 288, endPoint x: 488, endPoint y: 300, distance: 11.8
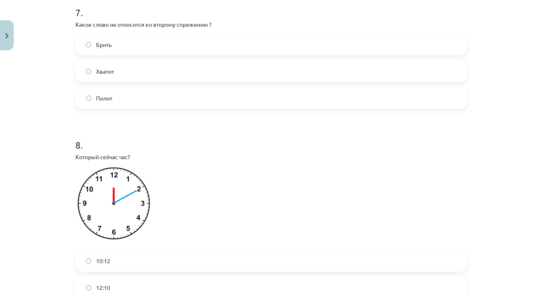
click at [392, 55] on label "Брить" at bounding box center [271, 44] width 390 height 20
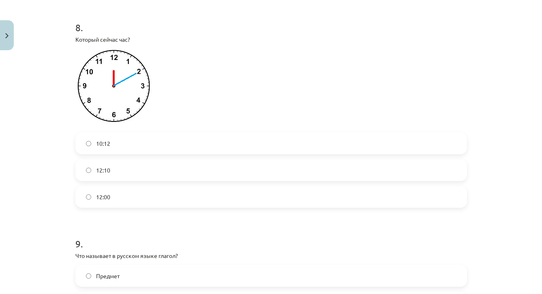
drag, startPoint x: 481, startPoint y: 261, endPoint x: 483, endPoint y: 310, distance: 48.7
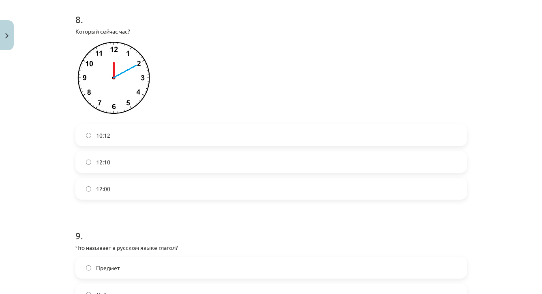
drag, startPoint x: 480, startPoint y: 34, endPoint x: 480, endPoint y: -2, distance: 36.1
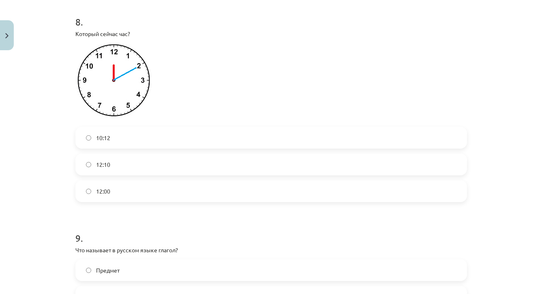
click at [501, 149] on div "Mācību tēma: Krievu valodas b1 - 11. klases 1.ieskaites mācību materiāls #13 ✅ …" at bounding box center [271, 147] width 542 height 294
click at [150, 167] on label "12:10" at bounding box center [271, 165] width 390 height 20
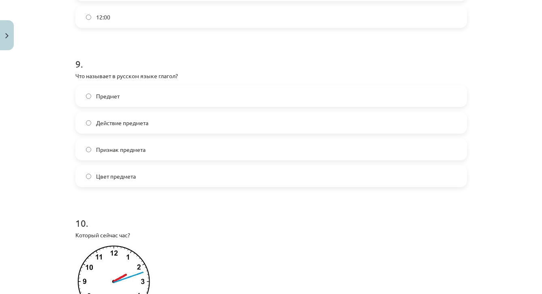
drag, startPoint x: 496, startPoint y: 279, endPoint x: 496, endPoint y: 307, distance: 28.4
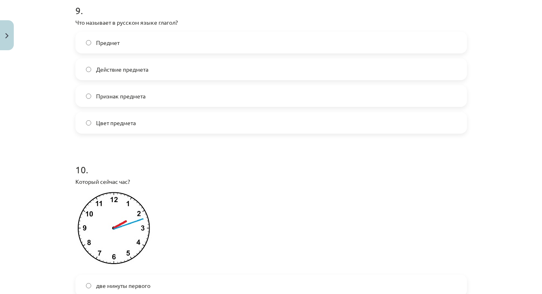
scroll to position [1442, 0]
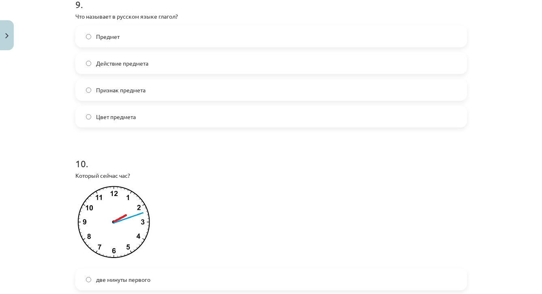
drag, startPoint x: 488, startPoint y: 262, endPoint x: 488, endPoint y: 296, distance: 34.5
click at [356, 73] on label "Действие предмета" at bounding box center [271, 63] width 390 height 20
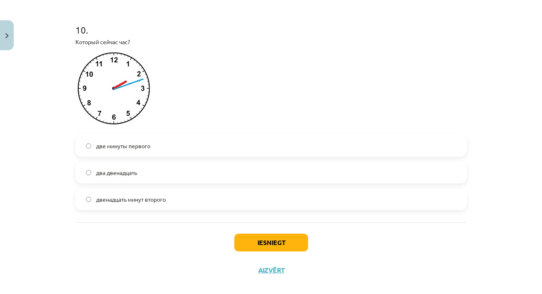
drag, startPoint x: 480, startPoint y: 285, endPoint x: 481, endPoint y: 302, distance: 16.3
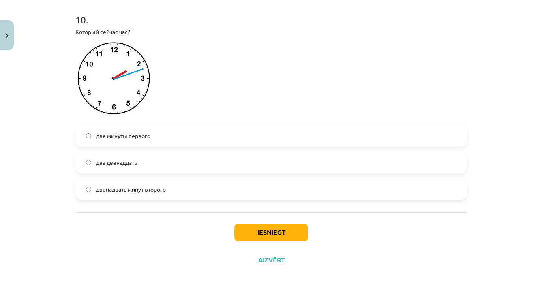
click at [190, 193] on label "двенадцать минут второго" at bounding box center [271, 189] width 390 height 20
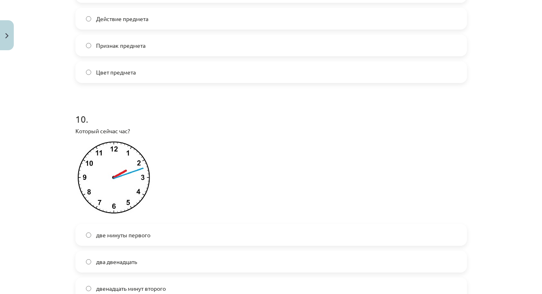
scroll to position [1454, 0]
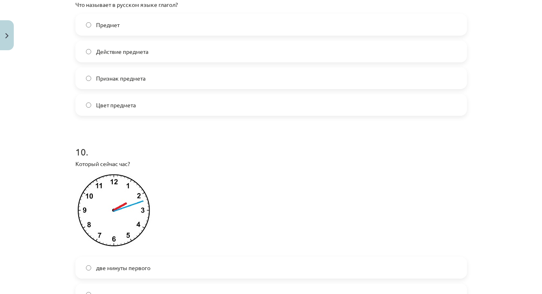
drag, startPoint x: 477, startPoint y: 13, endPoint x: 477, endPoint y: -17, distance: 29.6
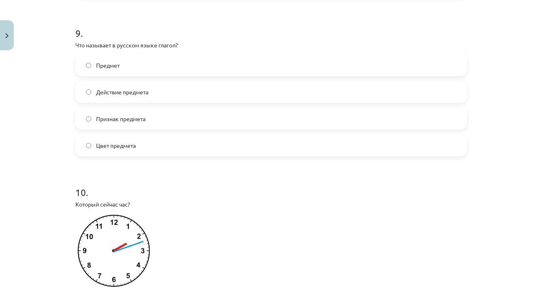
drag, startPoint x: 494, startPoint y: 32, endPoint x: 494, endPoint y: -18, distance: 49.9
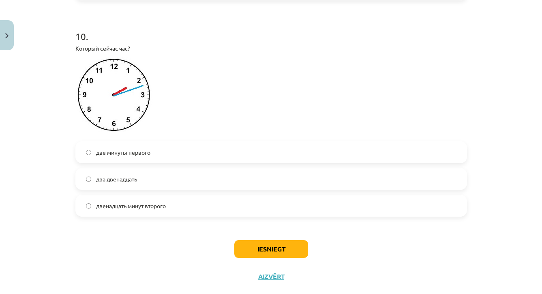
scroll to position [438, 0]
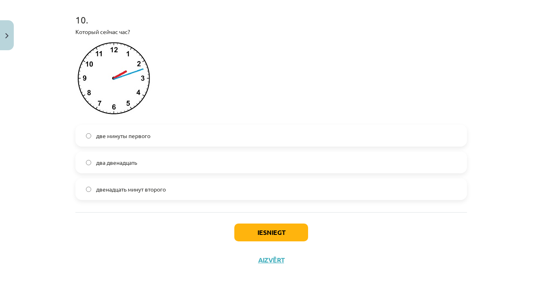
drag, startPoint x: 486, startPoint y: 273, endPoint x: 485, endPoint y: 308, distance: 34.5
click at [287, 230] on button "Iesniegt" at bounding box center [271, 233] width 74 height 18
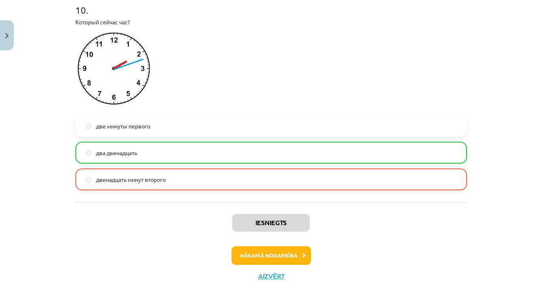
click at [488, 6] on div "Mācību tēma: Krievu valodas b1 - 11. klases 1.ieskaites mācību materiāls #13 ✅ …" at bounding box center [271, 147] width 542 height 294
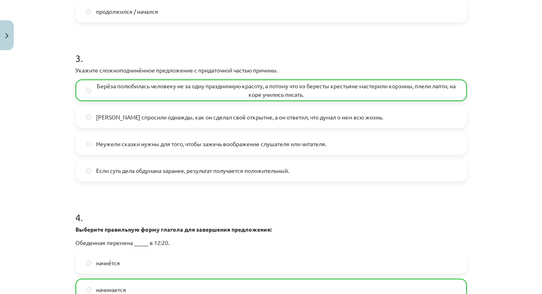
drag, startPoint x: 488, startPoint y: 6, endPoint x: 487, endPoint y: -43, distance: 48.7
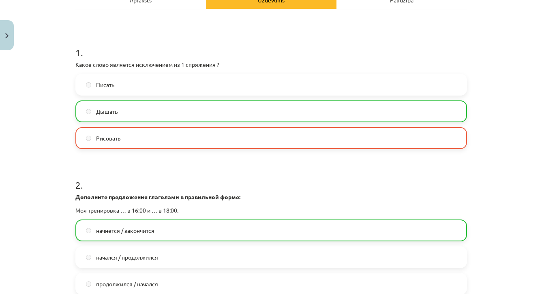
drag, startPoint x: 489, startPoint y: 17, endPoint x: 488, endPoint y: -10, distance: 26.8
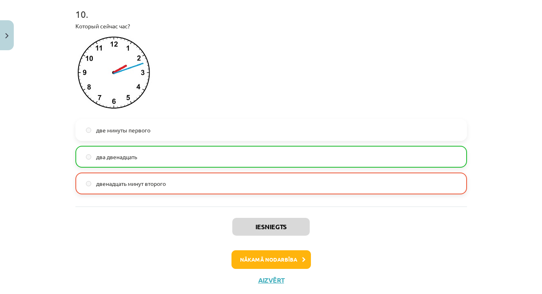
scroll to position [1621, 0]
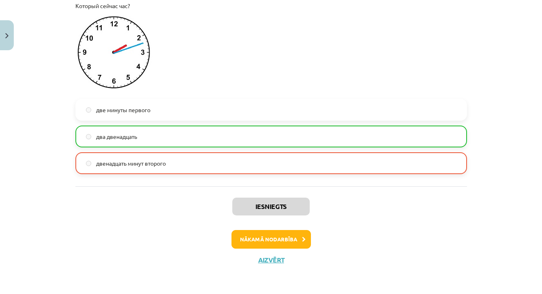
drag, startPoint x: 498, startPoint y: 276, endPoint x: 501, endPoint y: 311, distance: 35.0
click at [291, 240] on button "Nākamā nodarbība" at bounding box center [271, 239] width 79 height 19
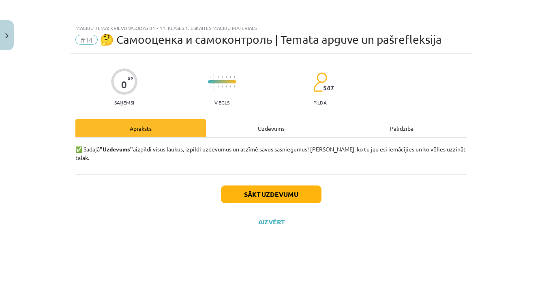
click at [346, 237] on div "0 XP Saņemsi Viegls 547 pilda Apraksts Uzdevums Palīdzība ✅ Sadaļā "Uzdevums" a…" at bounding box center [271, 164] width 401 height 220
click at [301, 186] on button "Sākt uzdevumu" at bounding box center [271, 195] width 101 height 18
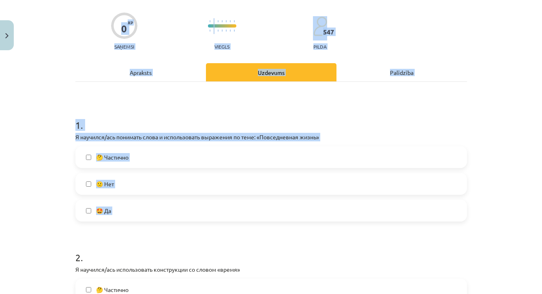
drag, startPoint x: 505, startPoint y: 290, endPoint x: 504, endPoint y: 310, distance: 20.7
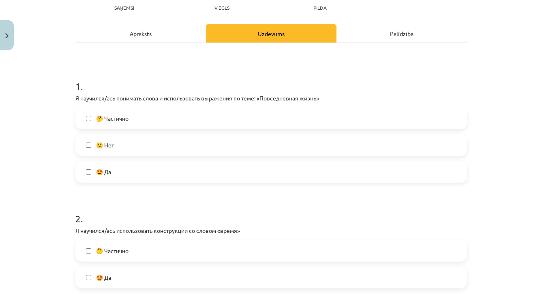
click at [496, 212] on div "Mācību tēma: Krievu valodas b1 - 11. klases 1.ieskaites mācību materiāls #14 🤔 …" at bounding box center [271, 147] width 542 height 294
click at [288, 170] on label "🤩 Да" at bounding box center [271, 172] width 390 height 20
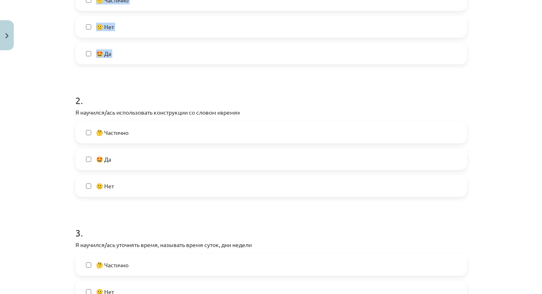
drag, startPoint x: 473, startPoint y: 291, endPoint x: 474, endPoint y: 303, distance: 12.2
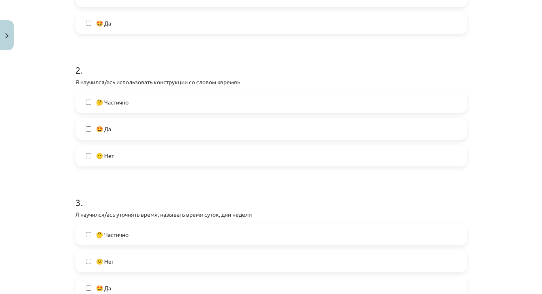
click at [495, 219] on div "Mācību tēma: Krievu valodas b1 - 11. klases 1.ieskaites mācību materiāls #14 🤔 …" at bounding box center [271, 147] width 542 height 294
click at [454, 124] on label "🤩 Да" at bounding box center [271, 129] width 390 height 20
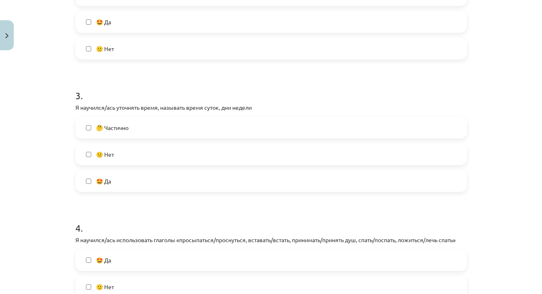
scroll to position [373, 0]
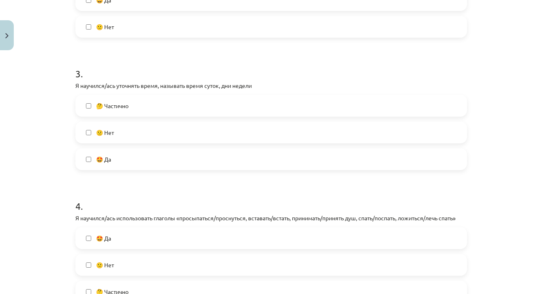
drag, startPoint x: 489, startPoint y: 283, endPoint x: 489, endPoint y: 301, distance: 18.3
click at [318, 164] on label "🤩 Да" at bounding box center [271, 159] width 390 height 20
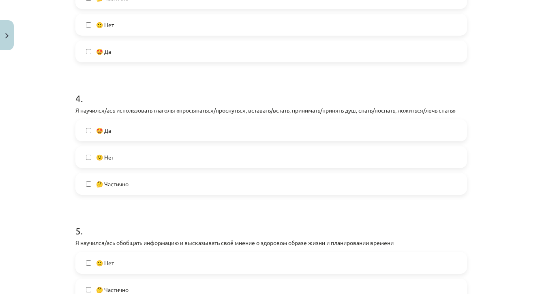
drag, startPoint x: 495, startPoint y: 277, endPoint x: 495, endPoint y: 306, distance: 29.2
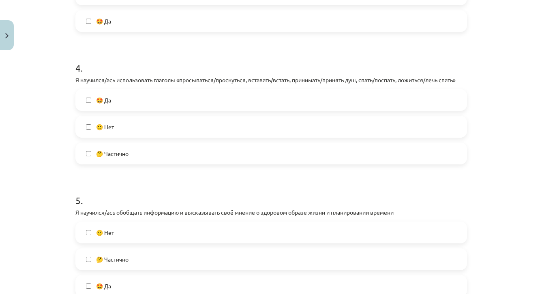
click at [281, 100] on label "🤩 Да" at bounding box center [271, 100] width 390 height 20
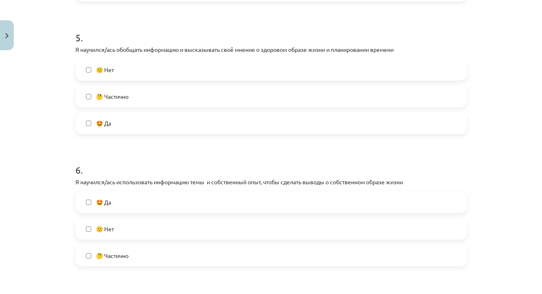
drag, startPoint x: 505, startPoint y: 282, endPoint x: 506, endPoint y: 305, distance: 23.1
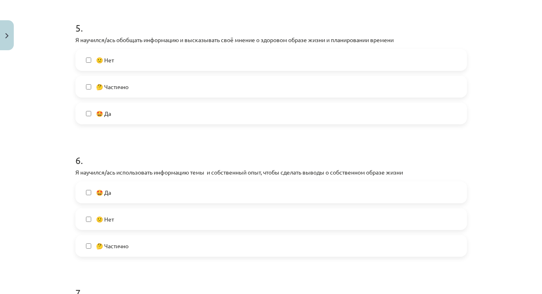
click at [267, 115] on label "🤩 Да" at bounding box center [271, 113] width 390 height 20
click at [235, 194] on label "🤩 Да" at bounding box center [271, 192] width 390 height 20
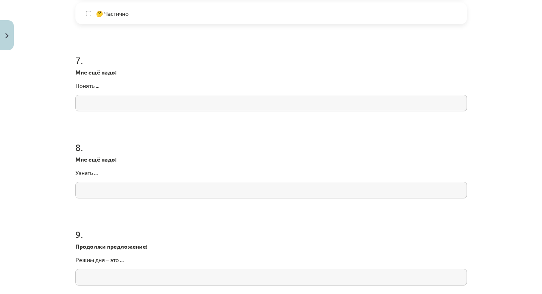
drag, startPoint x: 514, startPoint y: 283, endPoint x: 513, endPoint y: 306, distance: 23.2
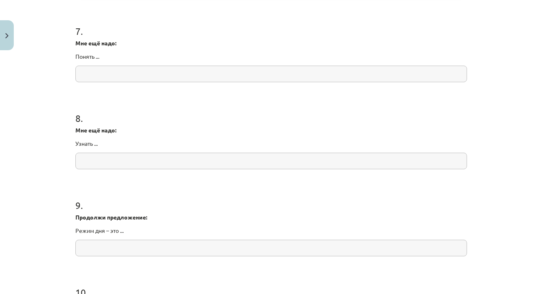
click at [291, 77] on input "text" at bounding box center [271, 74] width 392 height 17
click at [183, 76] on input "**********" at bounding box center [271, 74] width 392 height 17
click at [188, 74] on input "**********" at bounding box center [271, 74] width 392 height 17
click at [204, 79] on input "**********" at bounding box center [271, 74] width 392 height 17
click at [163, 74] on input "**********" at bounding box center [271, 74] width 392 height 17
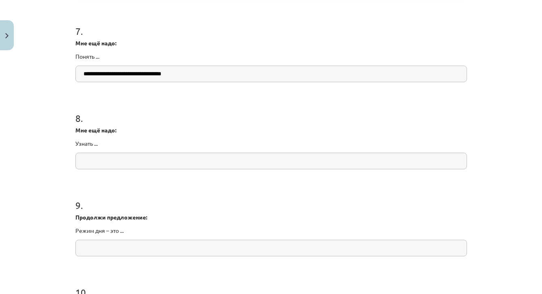
click at [202, 69] on input "**********" at bounding box center [271, 74] width 392 height 17
click at [201, 79] on input "**********" at bounding box center [271, 74] width 392 height 17
drag, startPoint x: 238, startPoint y: 71, endPoint x: 86, endPoint y: 74, distance: 152.1
click at [86, 74] on input "**********" at bounding box center [271, 74] width 392 height 17
type input "**********"
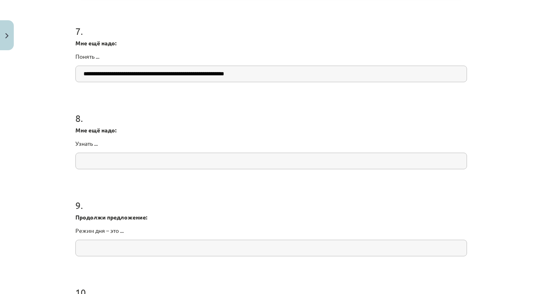
click at [92, 162] on input "text" at bounding box center [271, 161] width 392 height 17
type input "**********"
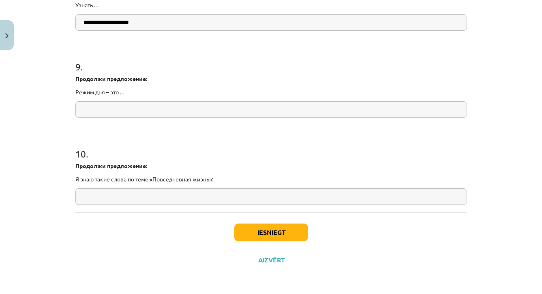
scroll to position [637, 0]
drag, startPoint x: 494, startPoint y: 236, endPoint x: 493, endPoint y: 318, distance: 81.5
click at [308, 103] on input "text" at bounding box center [271, 109] width 392 height 17
click at [258, 105] on input "text" at bounding box center [271, 109] width 392 height 17
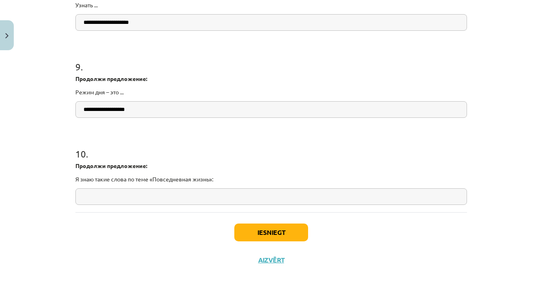
click at [109, 109] on input "**********" at bounding box center [271, 109] width 392 height 17
click at [155, 107] on input "**********" at bounding box center [271, 109] width 392 height 17
drag, startPoint x: 158, startPoint y: 111, endPoint x: 146, endPoint y: 201, distance: 90.4
click at [146, 201] on input "text" at bounding box center [271, 197] width 392 height 17
click at [261, 106] on input "**********" at bounding box center [271, 109] width 392 height 17
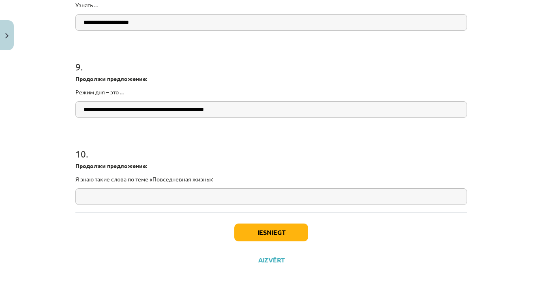
type input "**********"
click at [176, 22] on input "**********" at bounding box center [271, 22] width 392 height 17
type input "**********"
click at [88, 112] on input "**********" at bounding box center [271, 109] width 392 height 17
click at [86, 107] on input "**********" at bounding box center [271, 109] width 392 height 17
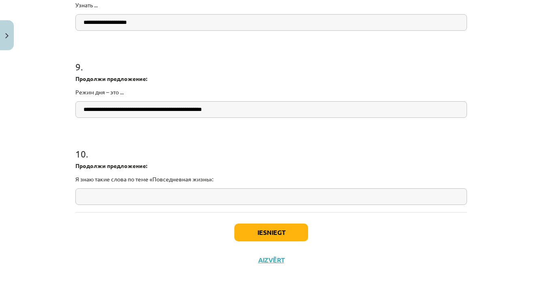
type input "**********"
click at [106, 193] on input "text" at bounding box center [271, 197] width 392 height 17
drag, startPoint x: 109, startPoint y: 200, endPoint x: 104, endPoint y: 197, distance: 6.3
click at [104, 197] on input "**********" at bounding box center [271, 197] width 392 height 17
click at [139, 195] on input "**********" at bounding box center [271, 197] width 392 height 17
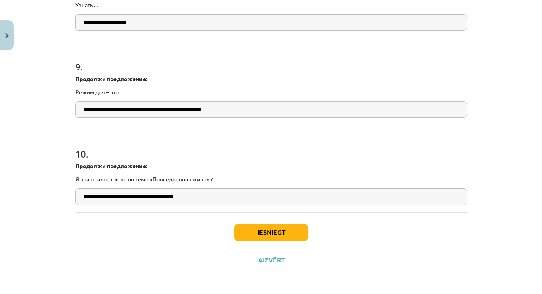
click at [194, 197] on input "**********" at bounding box center [271, 197] width 392 height 17
type input "**********"
click at [249, 234] on button "Iesniegt" at bounding box center [271, 233] width 74 height 18
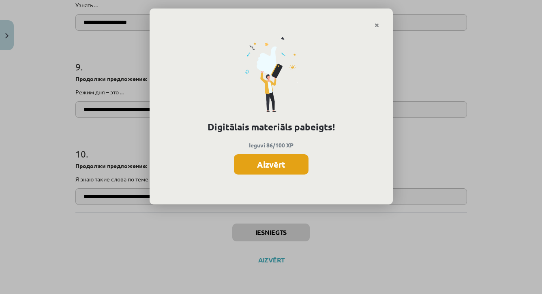
click at [284, 170] on button "Aizvērt" at bounding box center [271, 165] width 75 height 20
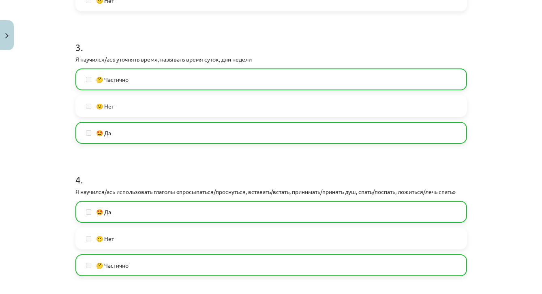
scroll to position [318, 0]
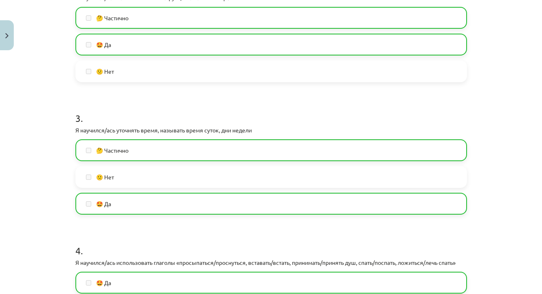
drag, startPoint x: 477, startPoint y: 28, endPoint x: 478, endPoint y: -20, distance: 47.9
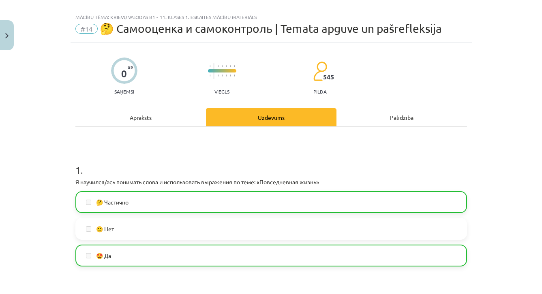
scroll to position [0, 0]
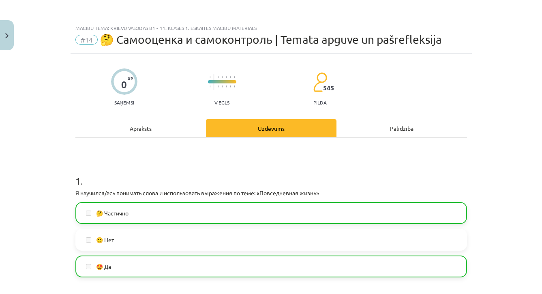
drag, startPoint x: 490, startPoint y: 14, endPoint x: 490, endPoint y: -32, distance: 45.8
click at [9, 43] on button "Close" at bounding box center [7, 35] width 14 height 30
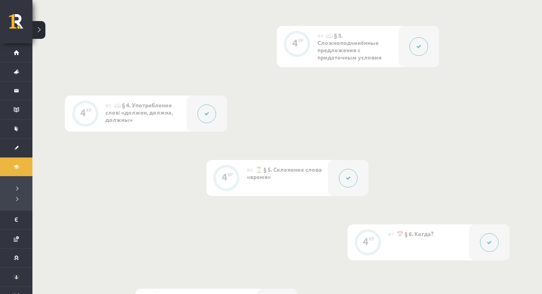
click at [522, 112] on div "0 XP #1 💡 Предисловие | Pirms sāc mācīties! Ievada daļa. 4 XP #2 🏃‍♂️ § 1. Выби…" at bounding box center [287, 290] width 510 height 1020
click at [528, 135] on div "0 XP #1 💡 Предисловие | Pirms sāc mācīties! Ievada daļa. 4 XP #2 🏃‍♂️ § 1. Выби…" at bounding box center [287, 290] width 510 height 1020
drag, startPoint x: 528, startPoint y: 148, endPoint x: 528, endPoint y: 170, distance: 21.9
click at [528, 171] on div "0 XP #1 💡 Предисловие | Pirms sāc mācīties! Ievada daļa. 4 XP #2 🏃‍♂️ § 1. Выби…" at bounding box center [287, 290] width 510 height 1020
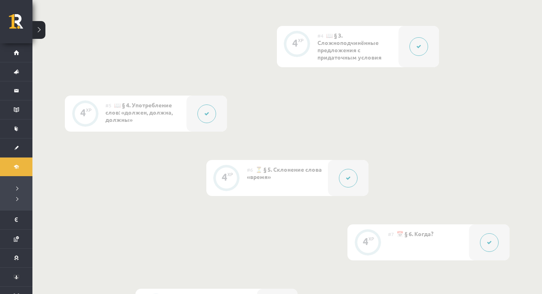
click at [528, 170] on div "0 XP #1 💡 Предисловие | Pirms sāc mācīties! Ievada daļa. 4 XP #2 🏃‍♂️ § 1. Выби…" at bounding box center [287, 290] width 510 height 1020
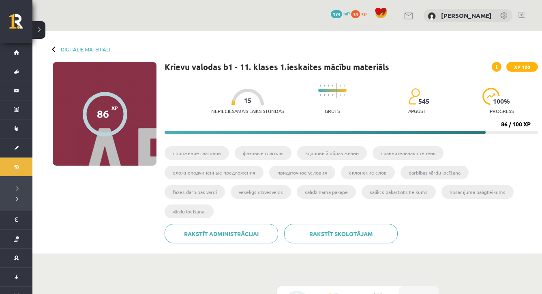
click at [504, 131] on progress at bounding box center [351, 132] width 373 height 3
click at [110, 123] on div at bounding box center [105, 114] width 45 height 45
click at [107, 111] on div "86" at bounding box center [103, 114] width 12 height 12
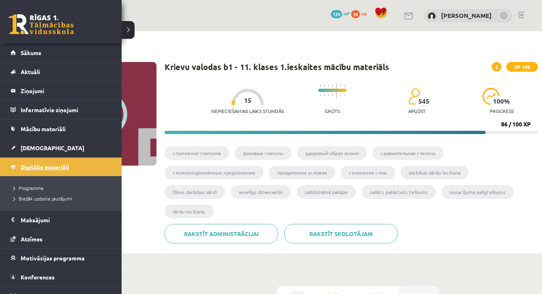
click at [34, 171] on link "Digitālie materiāli" at bounding box center [61, 167] width 101 height 19
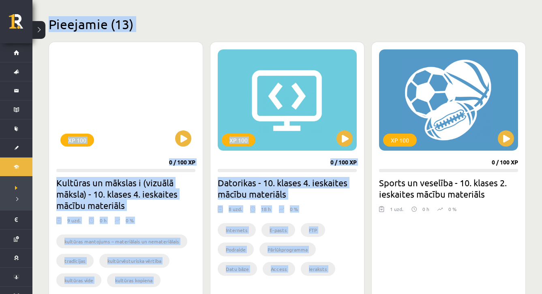
drag, startPoint x: 444, startPoint y: 283, endPoint x: 443, endPoint y: 296, distance: 12.6
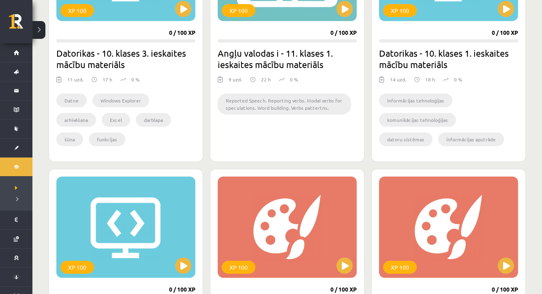
scroll to position [822, 0]
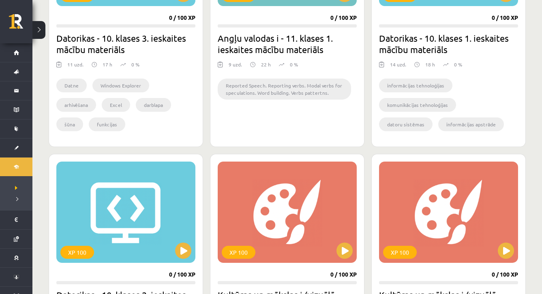
click at [540, 159] on div "Mana statistika 86 Nopelnītie punkti 1 Apgūtās tēmas 15 Izpildīti uzdevumi 15 N…" at bounding box center [287, 103] width 510 height 1788
drag, startPoint x: 535, startPoint y: 168, endPoint x: 534, endPoint y: 196, distance: 28.0
click at [534, 196] on div "Mana statistika 86 Nopelnītie punkti 1 Apgūtās tēmas 15 Izpildīti uzdevumi 15 N…" at bounding box center [287, 103] width 510 height 1788
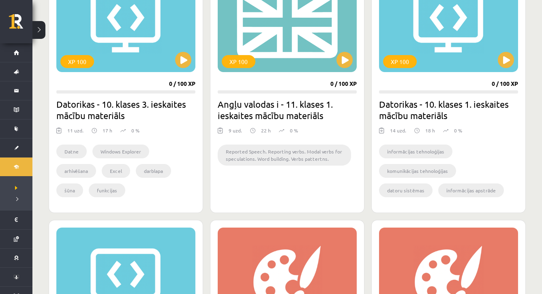
scroll to position [757, 0]
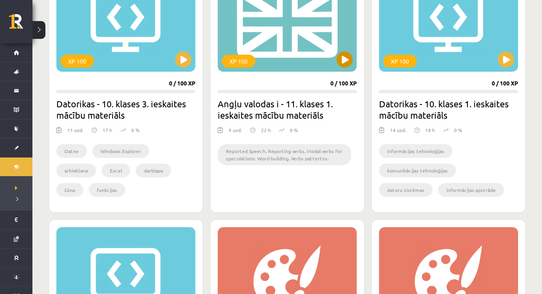
click at [350, 58] on button at bounding box center [345, 60] width 16 height 16
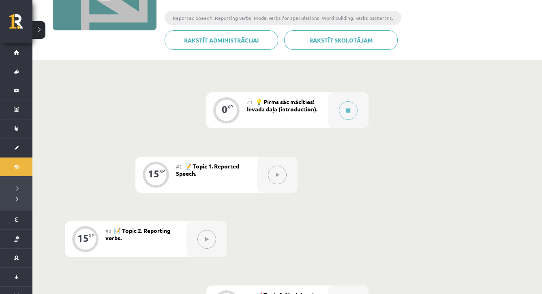
scroll to position [133, 0]
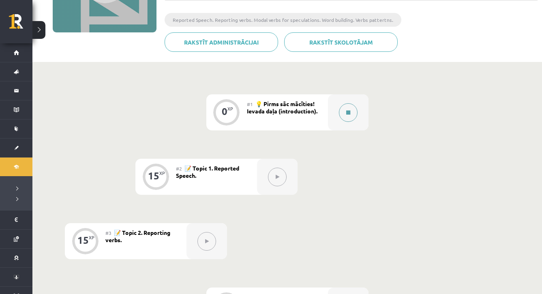
click at [348, 115] on button at bounding box center [348, 112] width 19 height 19
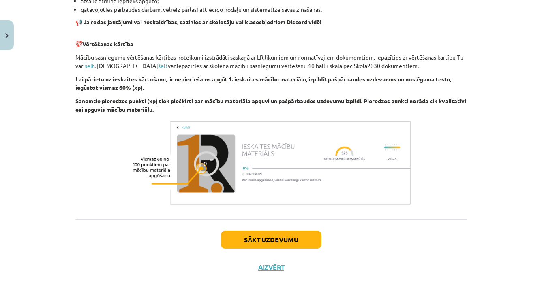
scroll to position [560, 0]
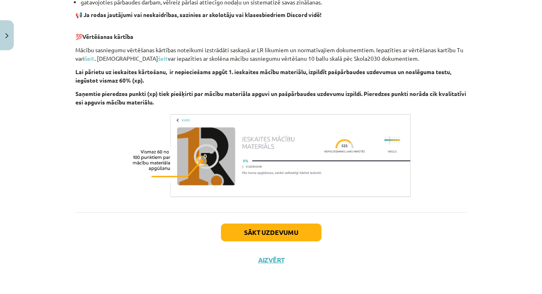
drag, startPoint x: 451, startPoint y: 278, endPoint x: 451, endPoint y: 300, distance: 22.3
click at [451, 156] on html "0 Dāvanas 174 mP 86 xp Perisa Bogdanova Sākums Aktuāli Kā mācīties eSKOLĀ Konta…" at bounding box center [271, 8] width 542 height 294
click at [292, 237] on button "Sākt uzdevumu" at bounding box center [271, 233] width 101 height 18
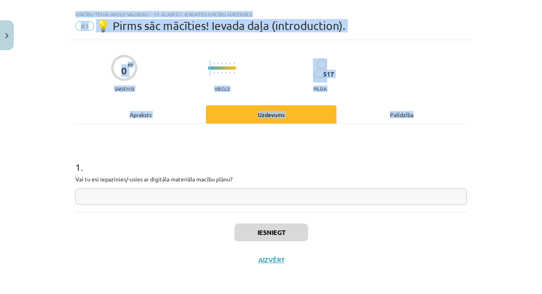
scroll to position [15, 0]
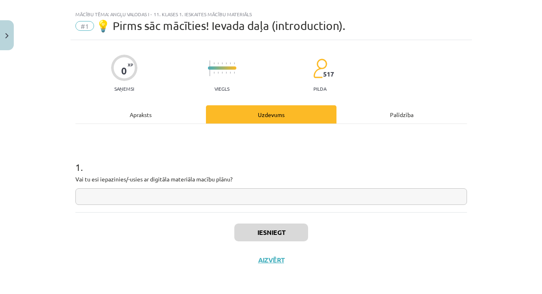
click at [363, 219] on div "Iesniegt Aizvērt" at bounding box center [271, 240] width 392 height 57
click at [339, 199] on input "text" at bounding box center [271, 197] width 392 height 17
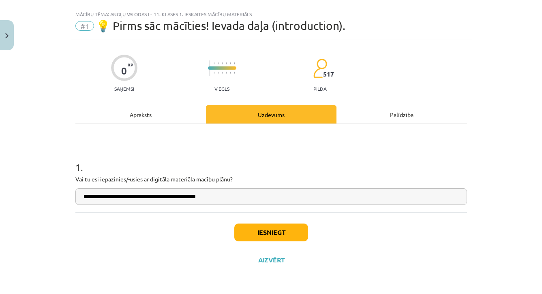
type input "**********"
click at [290, 240] on button "Iesniegt" at bounding box center [271, 233] width 74 height 18
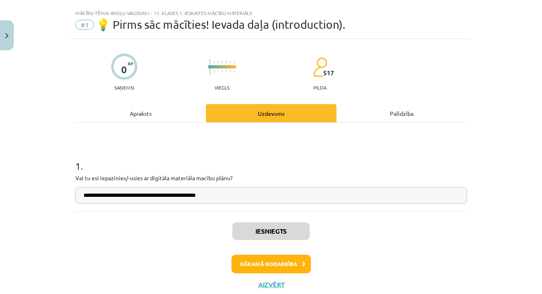
click at [285, 260] on button "Nākamā nodarbība" at bounding box center [271, 264] width 79 height 19
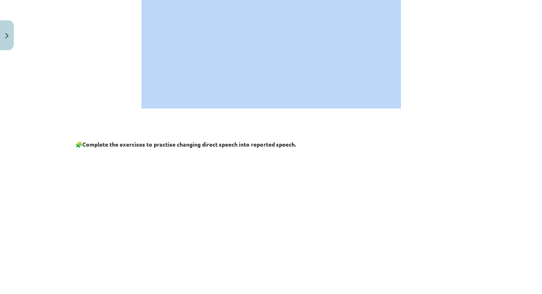
scroll to position [369, 0]
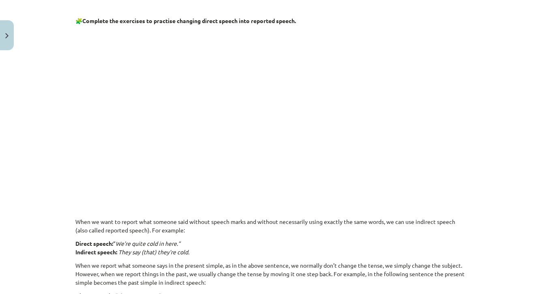
drag, startPoint x: 440, startPoint y: 268, endPoint x: 440, endPoint y: 313, distance: 44.6
click at [440, 149] on html "0 Dāvanas 174 mP 86 xp Perisa Bogdanova Sākums Aktuāli Kā mācīties eSKOLĀ Konta…" at bounding box center [271, 1] width 542 height 294
click at [466, 177] on p at bounding box center [271, 108] width 392 height 156
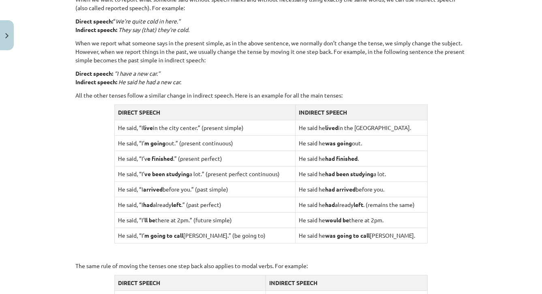
scroll to position [652, 0]
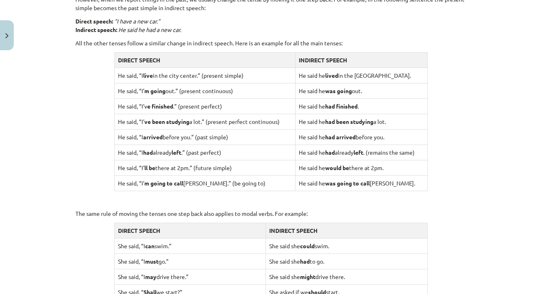
drag, startPoint x: 483, startPoint y: 270, endPoint x: 480, endPoint y: 307, distance: 37.4
click at [480, 149] on html "0 Dāvanas 174 mP 86 xp Perisa Bogdanova Sākums Aktuāli Kā mācīties eSKOLĀ Konta…" at bounding box center [271, 1] width 542 height 294
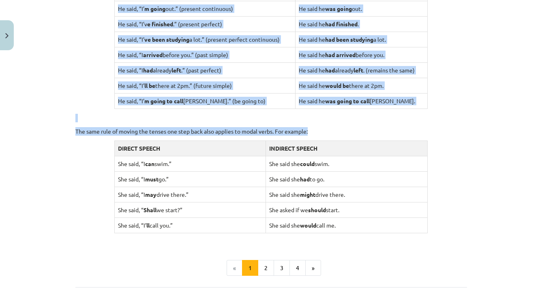
scroll to position [799, 0]
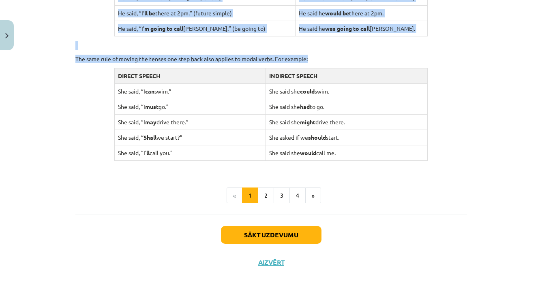
drag, startPoint x: 467, startPoint y: 280, endPoint x: 467, endPoint y: 319, distance: 38.9
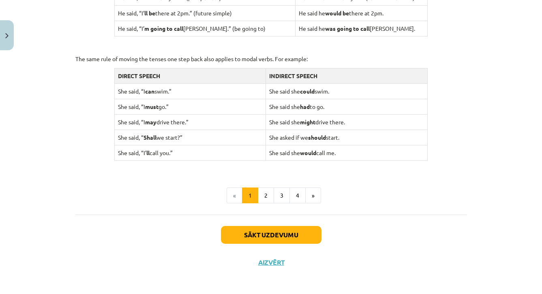
click at [460, 240] on div "Sākt uzdevumu Aizvērt" at bounding box center [271, 243] width 392 height 57
click at [272, 195] on button "2" at bounding box center [266, 196] width 16 height 16
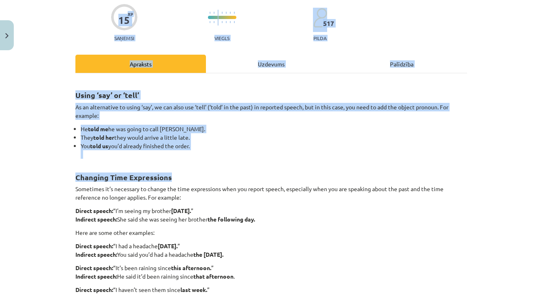
scroll to position [26, 0]
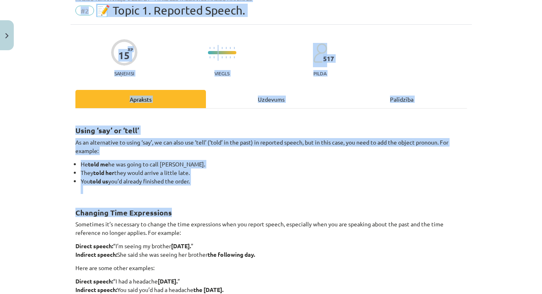
drag, startPoint x: 464, startPoint y: 34, endPoint x: 464, endPoint y: -10, distance: 43.4
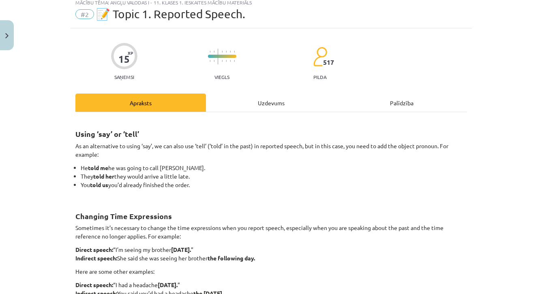
click at [477, 266] on div "Mācību tēma: Angļu valodas i - 11. klases 1. ieskaites mācību materiāls #2 📝 To…" at bounding box center [271, 147] width 542 height 294
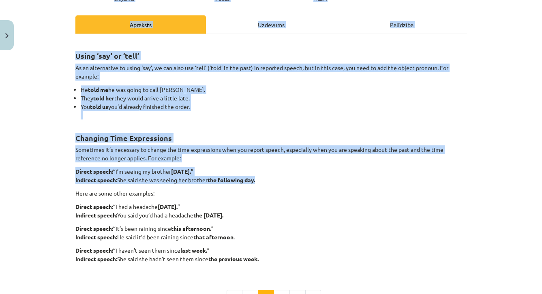
scroll to position [121, 0]
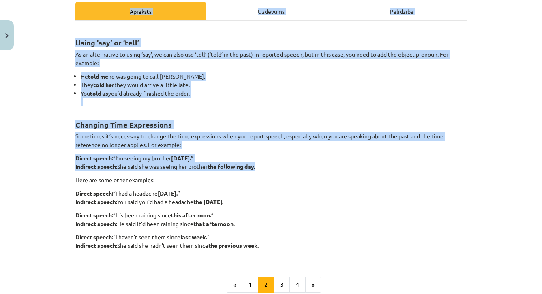
drag, startPoint x: 473, startPoint y: 282, endPoint x: 475, endPoint y: 299, distance: 17.1
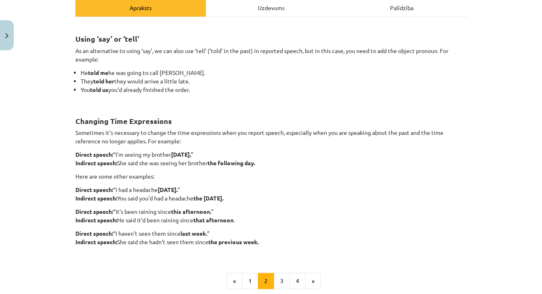
click at [425, 218] on p "Direct speech: “It’s been raining since this afternoon. ” Indirect speech: He s…" at bounding box center [271, 216] width 392 height 17
click at [287, 278] on button "3" at bounding box center [282, 281] width 16 height 16
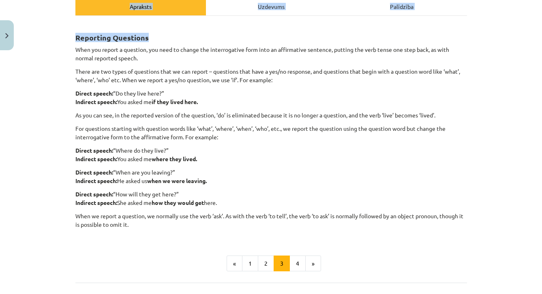
scroll to position [93, 0]
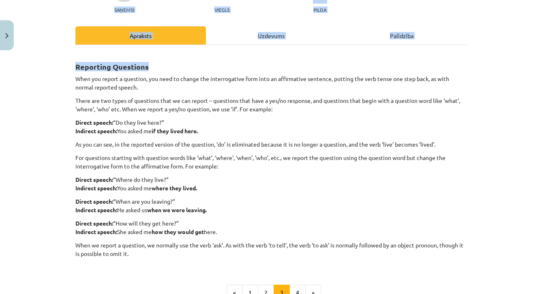
drag, startPoint x: 461, startPoint y: 12, endPoint x: 461, endPoint y: -15, distance: 26.4
click at [474, 134] on div "Mācību tēma: Angļu valodas i - 11. klases 1. ieskaites mācību materiāls #2 📝 To…" at bounding box center [271, 147] width 542 height 294
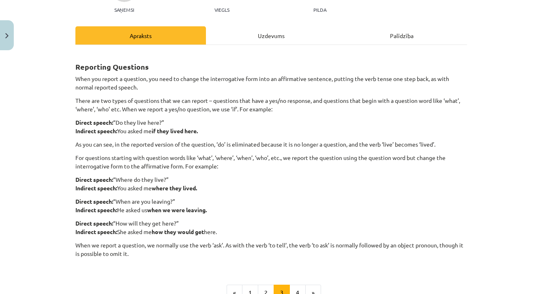
drag, startPoint x: 410, startPoint y: 274, endPoint x: 393, endPoint y: 275, distance: 16.6
click at [394, 274] on div "Reporting Questions When you report a question, you need to change the interrog…" at bounding box center [271, 176] width 392 height 249
click at [301, 288] on button "4" at bounding box center [298, 293] width 16 height 16
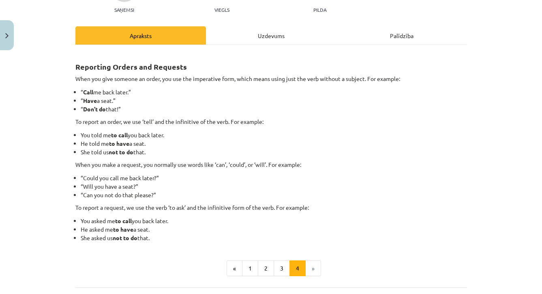
scroll to position [145, 0]
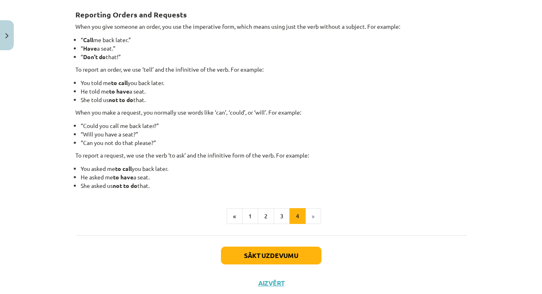
click at [301, 260] on button "Sākt uzdevumu" at bounding box center [271, 256] width 101 height 18
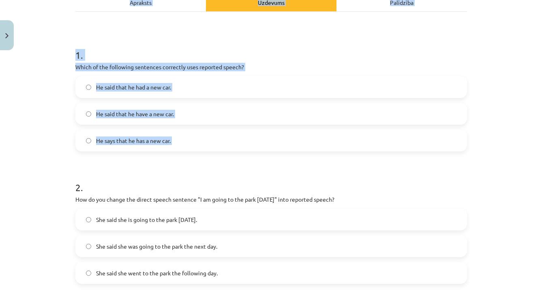
scroll to position [142, 0]
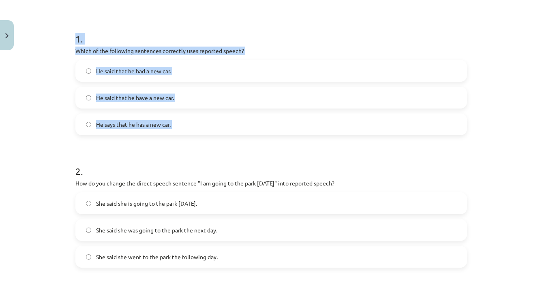
drag, startPoint x: 478, startPoint y: 279, endPoint x: 480, endPoint y: 301, distance: 22.4
click at [481, 226] on div "Mācību tēma: Angļu valodas i - 11. klases 1. ieskaites mācību materiāls #2 📝 To…" at bounding box center [271, 147] width 542 height 294
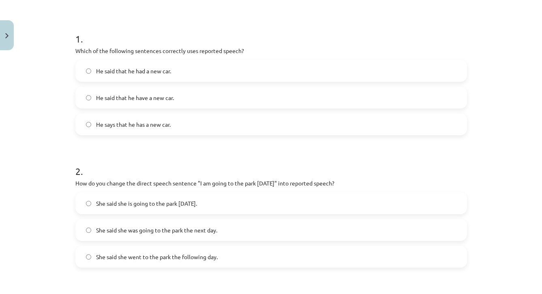
click at [257, 74] on label "He said that he had a new car." at bounding box center [271, 71] width 390 height 20
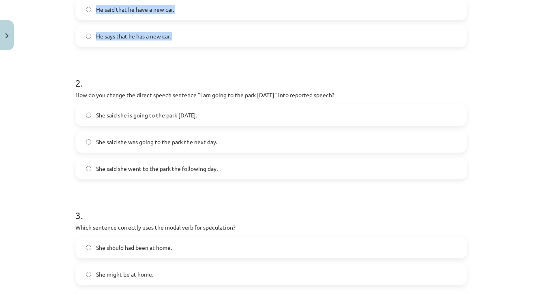
drag, startPoint x: 501, startPoint y: 282, endPoint x: 498, endPoint y: 309, distance: 26.6
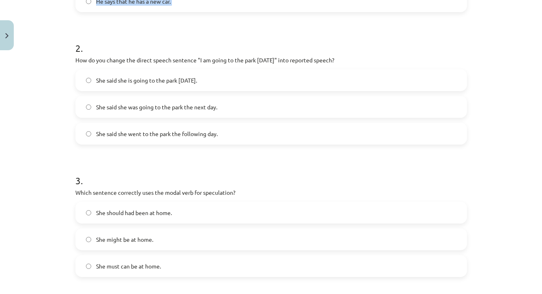
click at [507, 249] on div "Mācību tēma: Angļu valodas i - 11. klases 1. ieskaites mācību materiāls #2 📝 To…" at bounding box center [271, 147] width 542 height 294
click at [538, 166] on div "Mācību tēma: Angļu valodas i - 11. klases 1. ieskaites mācību materiāls #2 📝 To…" at bounding box center [271, 147] width 542 height 294
drag, startPoint x: 507, startPoint y: 210, endPoint x: 507, endPoint y: 240, distance: 30.0
click at [507, 240] on div "Mācību tēma: Angļu valodas i - 11. klases 1. ieskaites mācību materiāls #2 📝 To…" at bounding box center [271, 147] width 542 height 294
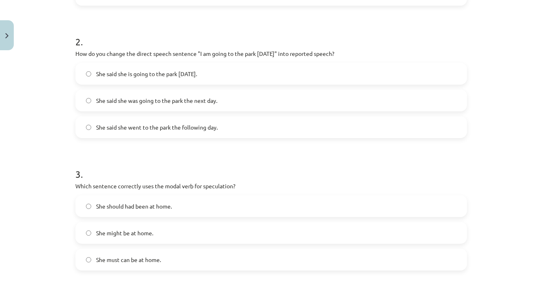
scroll to position [278, 0]
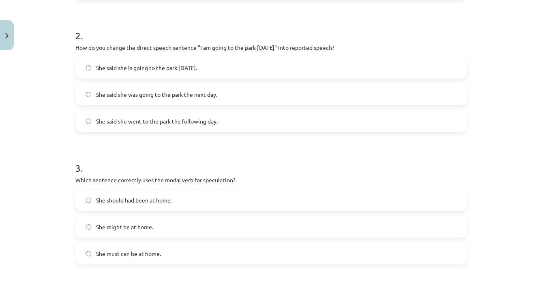
drag, startPoint x: 500, startPoint y: 279, endPoint x: 500, endPoint y: 296, distance: 17.0
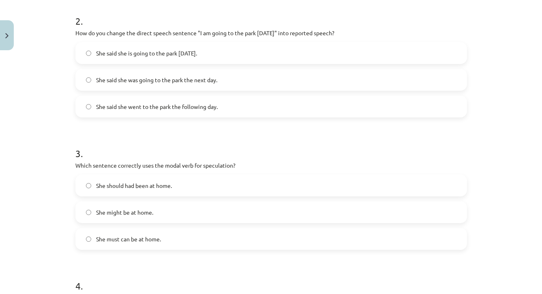
scroll to position [290, 0]
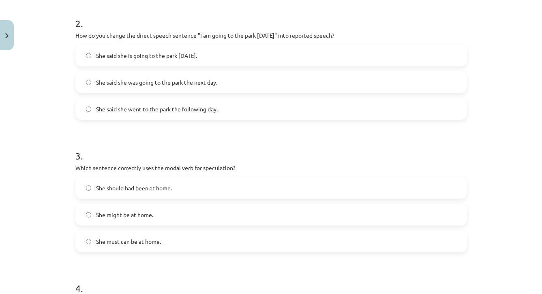
click at [515, 193] on div "Mācību tēma: Angļu valodas i - 11. klases 1. ieskaites mācību materiāls #2 📝 To…" at bounding box center [271, 147] width 542 height 294
click at [345, 90] on label "She said she was going to the park the next day." at bounding box center [271, 82] width 390 height 20
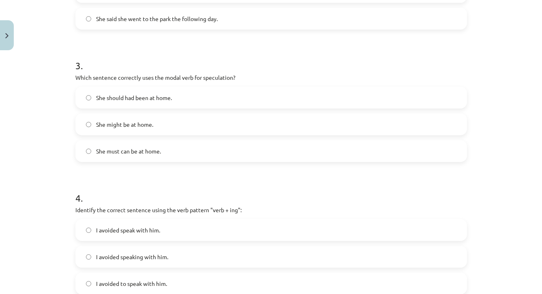
scroll to position [440, 0]
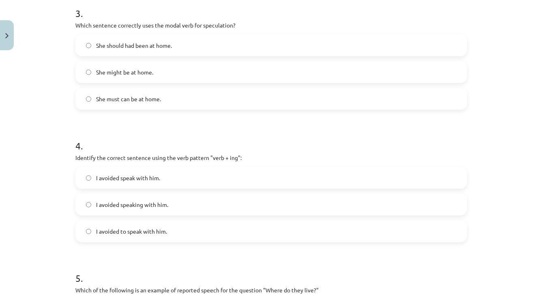
drag, startPoint x: 495, startPoint y: 283, endPoint x: 496, endPoint y: 307, distance: 23.6
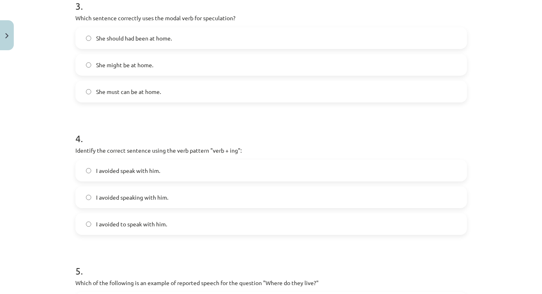
click at [263, 65] on label "She might be at home." at bounding box center [271, 65] width 390 height 20
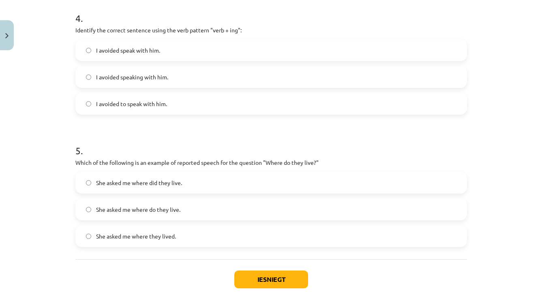
drag, startPoint x: 490, startPoint y: 284, endPoint x: 492, endPoint y: 305, distance: 20.7
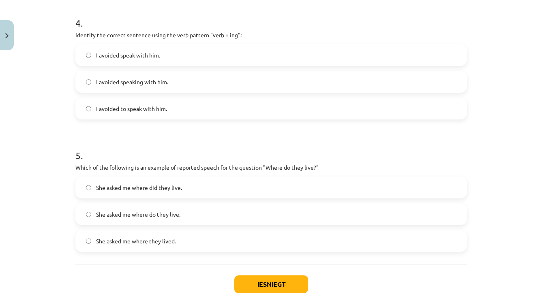
drag, startPoint x: 490, startPoint y: 19, endPoint x: 491, endPoint y: -9, distance: 28.8
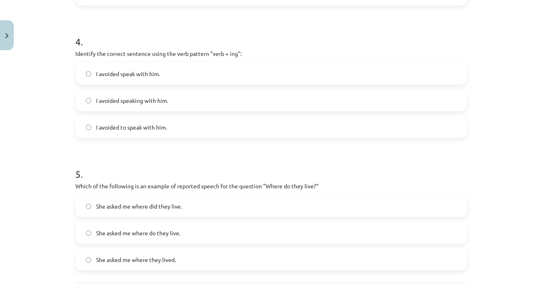
click at [492, 280] on div "Mācību tēma: Angļu valodas i - 11. klases 1. ieskaites mācību materiāls #2 📝 To…" at bounding box center [271, 147] width 542 height 294
click at [492, 281] on div "Mācību tēma: Angļu valodas i - 11. klases 1. ieskaites mācību materiāls #2 📝 To…" at bounding box center [271, 147] width 542 height 294
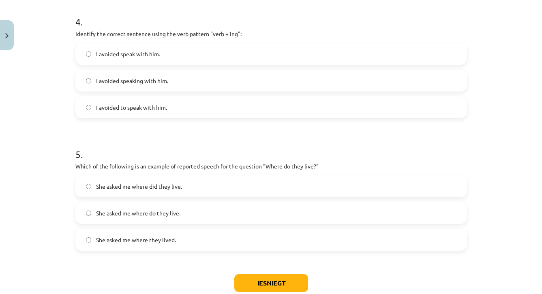
scroll to position [567, 0]
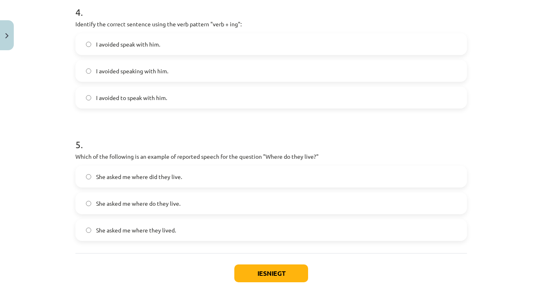
drag, startPoint x: 500, startPoint y: 288, endPoint x: 502, endPoint y: 295, distance: 7.8
click at [208, 64] on label "I avoided speaking with him." at bounding box center [271, 71] width 390 height 20
click at [361, 173] on label "She asked me where did they live." at bounding box center [271, 177] width 390 height 20
click at [283, 275] on button "Iesniegt" at bounding box center [271, 274] width 74 height 18
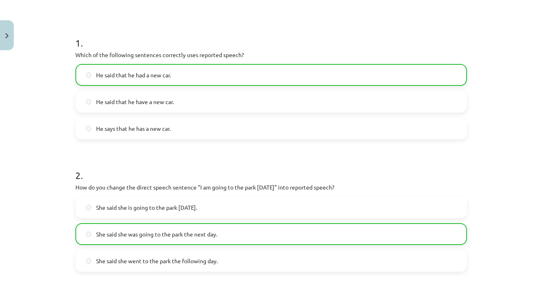
scroll to position [52, 0]
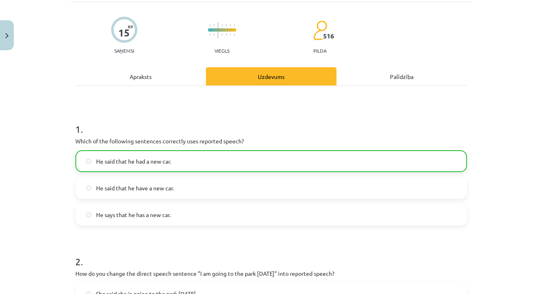
drag, startPoint x: 475, startPoint y: 9, endPoint x: 475, endPoint y: -28, distance: 36.1
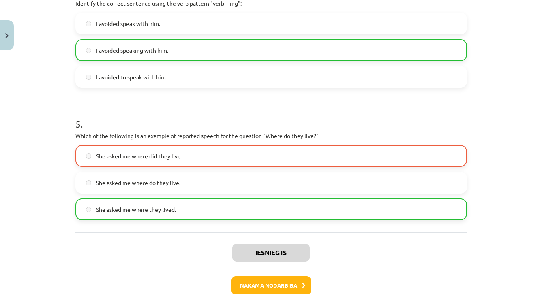
scroll to position [635, 0]
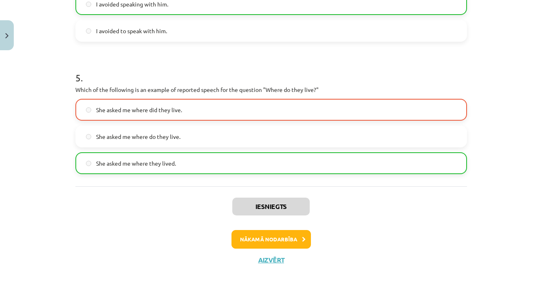
drag, startPoint x: 504, startPoint y: 283, endPoint x: 506, endPoint y: 313, distance: 30.1
click at [459, 260] on div "Iesniegts Nākamā nodarbība Aizvērt" at bounding box center [271, 228] width 392 height 83
click at [287, 243] on button "Nākamā nodarbība" at bounding box center [271, 239] width 79 height 19
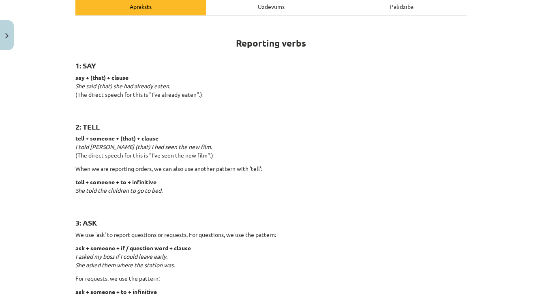
scroll to position [20, 0]
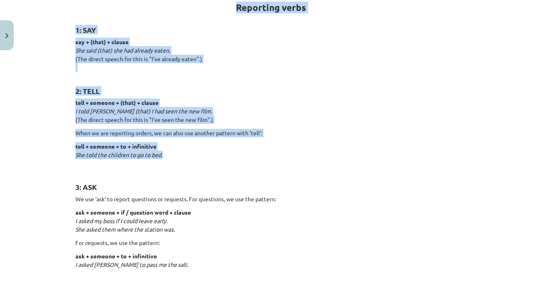
drag, startPoint x: 367, startPoint y: 293, endPoint x: 367, endPoint y: 300, distance: 6.9
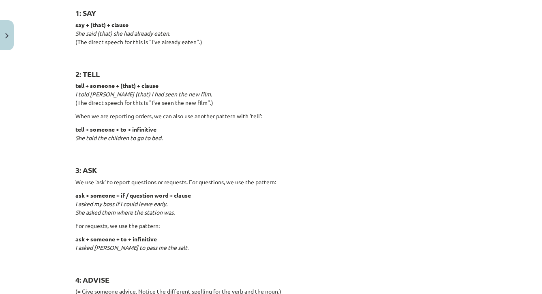
click at [348, 250] on p "ask + someone + to + infinitive I asked Lucy to pass me the salt." at bounding box center [271, 248] width 392 height 26
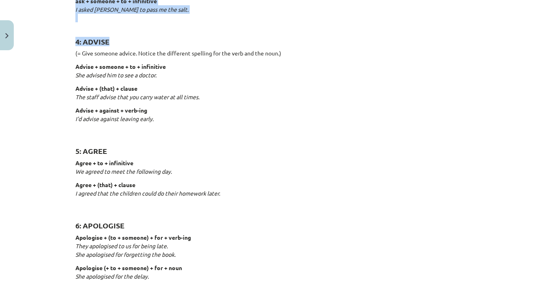
scroll to position [447, 0]
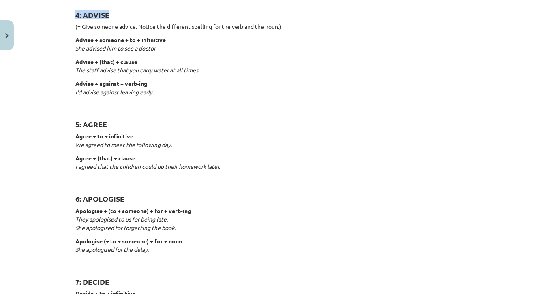
drag, startPoint x: 389, startPoint y: 275, endPoint x: 388, endPoint y: 301, distance: 26.0
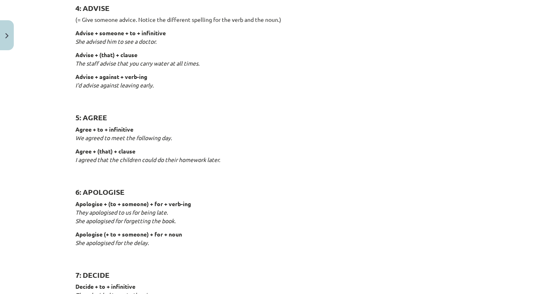
click at [386, 268] on h2 "7: DECIDE" at bounding box center [271, 271] width 392 height 20
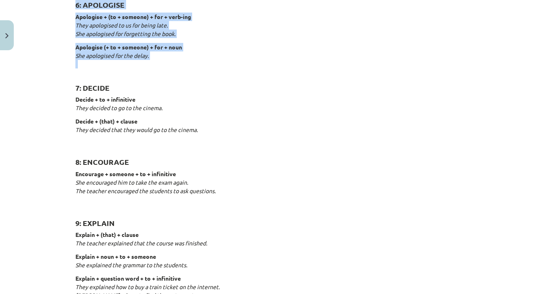
drag, startPoint x: 351, startPoint y: 268, endPoint x: 350, endPoint y: 308, distance: 40.6
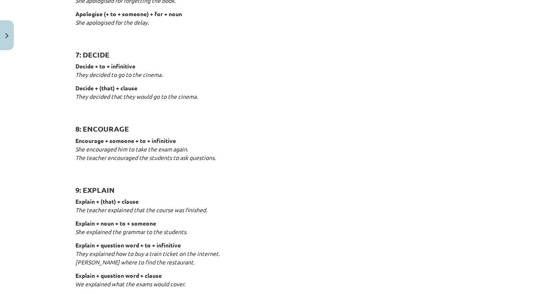
click at [347, 272] on p "Explain + question word + clause We explained what the exams would cover." at bounding box center [271, 285] width 392 height 26
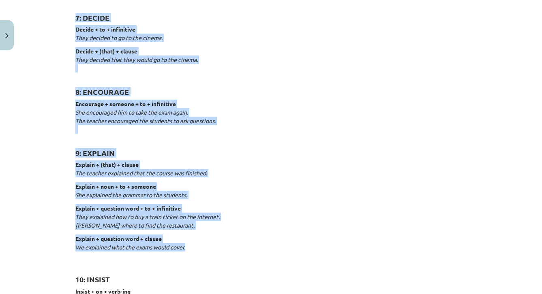
scroll to position [710, 0]
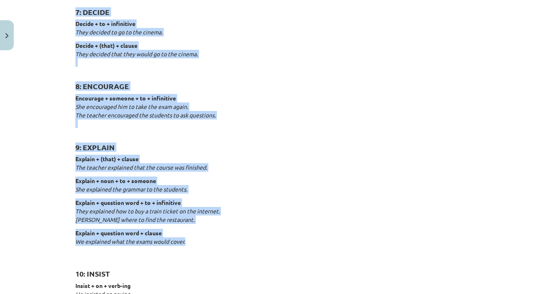
drag, startPoint x: 346, startPoint y: 281, endPoint x: 346, endPoint y: 295, distance: 13.8
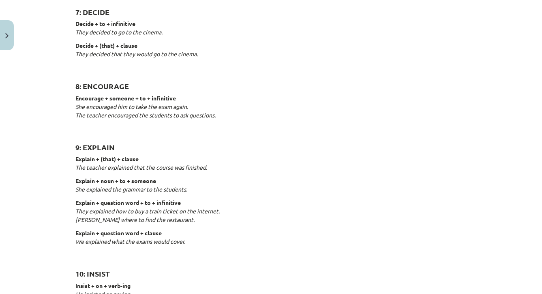
click at [341, 254] on div "Reporting verbs 1: SAY say + (that) + clause She said (that) she had already ea…" at bounding box center [271, 99] width 392 height 1328
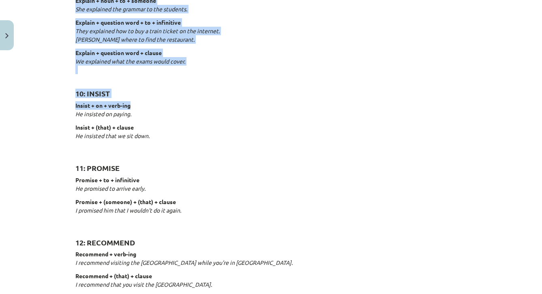
scroll to position [949, 0]
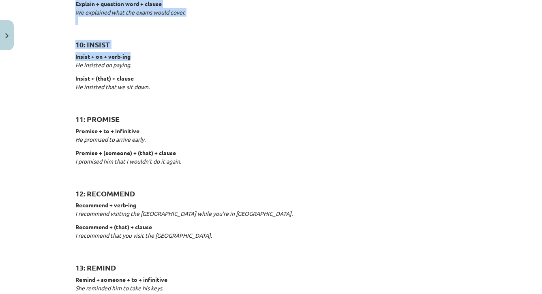
drag, startPoint x: 338, startPoint y: 280, endPoint x: 338, endPoint y: 310, distance: 30.0
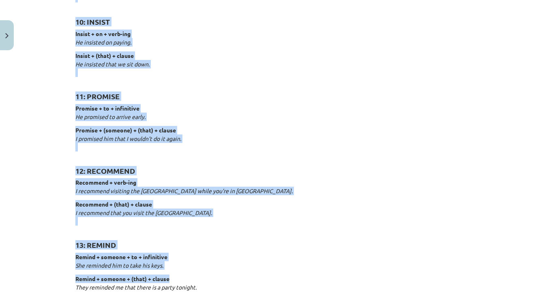
drag, startPoint x: 339, startPoint y: 288, endPoint x: 340, endPoint y: 296, distance: 8.6
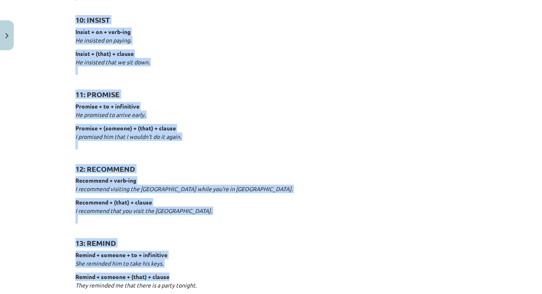
click at [376, 244] on h2 "13: REMIND" at bounding box center [271, 239] width 392 height 20
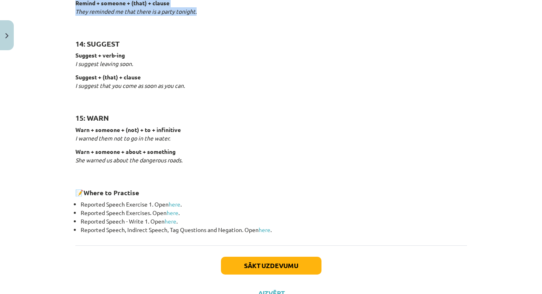
drag, startPoint x: 365, startPoint y: 277, endPoint x: 364, endPoint y: 303, distance: 26.8
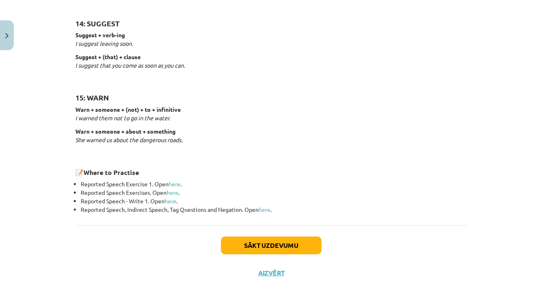
click at [300, 241] on button "Sākt uzdevumu" at bounding box center [271, 246] width 101 height 18
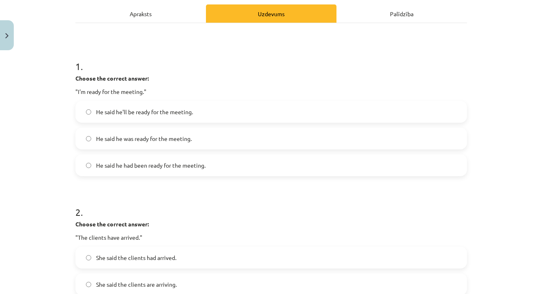
drag, startPoint x: 508, startPoint y: 17, endPoint x: 508, endPoint y: -16, distance: 32.8
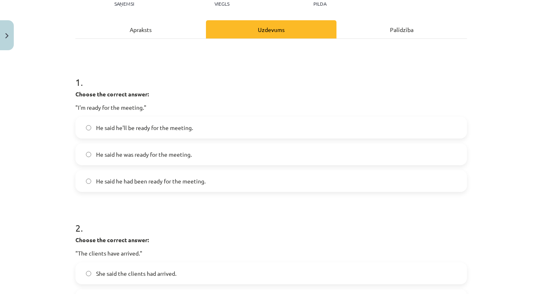
click at [429, 230] on h1 "2 ." at bounding box center [271, 220] width 392 height 25
click at [260, 148] on label "He said he was ready for the meeting." at bounding box center [271, 154] width 390 height 20
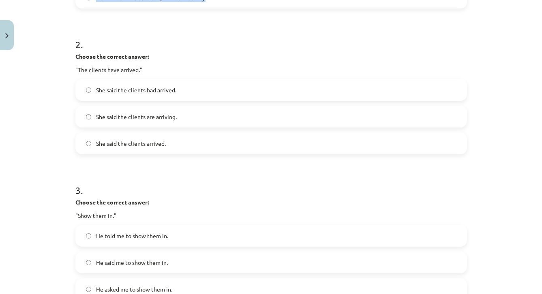
drag, startPoint x: 494, startPoint y: 282, endPoint x: 494, endPoint y: 301, distance: 19.1
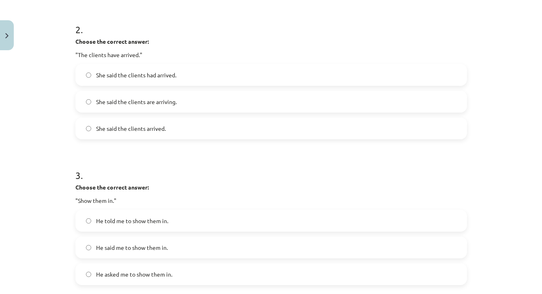
click at [490, 227] on div "Mācību tēma: Angļu valodas i - 11. klases 1. ieskaites mācību materiāls #3 📝 To…" at bounding box center [271, 147] width 542 height 294
click at [389, 80] on label "She said the clients had arrived." at bounding box center [271, 75] width 390 height 20
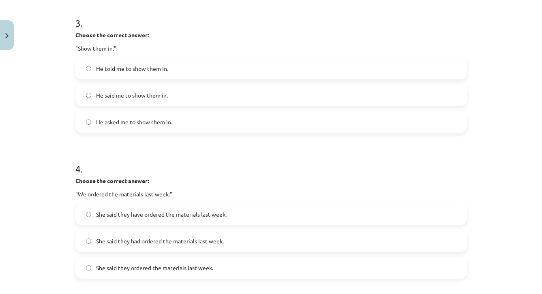
drag, startPoint x: 497, startPoint y: 278, endPoint x: 498, endPoint y: 302, distance: 23.9
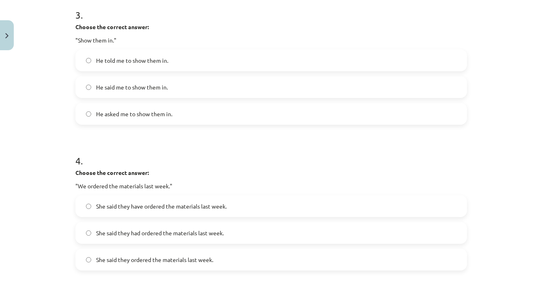
click at [245, 59] on label "He told me to show them in." at bounding box center [271, 60] width 390 height 20
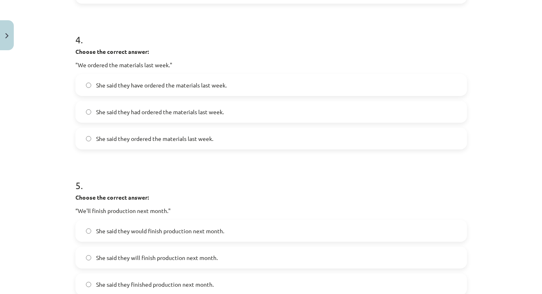
scroll to position [597, 0]
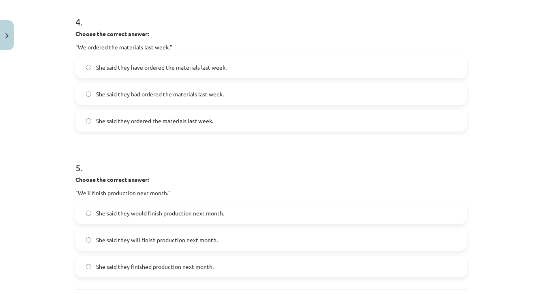
drag, startPoint x: 485, startPoint y: 275, endPoint x: 488, endPoint y: 303, distance: 27.4
click at [296, 100] on label "She said they had ordered the materials last week." at bounding box center [271, 94] width 390 height 20
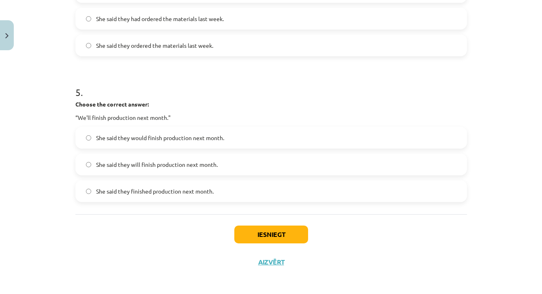
scroll to position [676, 0]
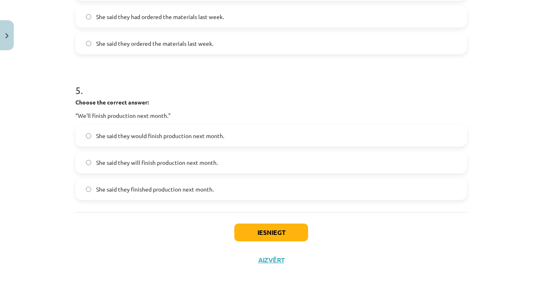
drag, startPoint x: 488, startPoint y: 283, endPoint x: 489, endPoint y: 307, distance: 23.9
click at [253, 163] on label "She said they will finish production next month." at bounding box center [271, 162] width 390 height 20
click at [247, 234] on button "Iesniegt" at bounding box center [271, 233] width 74 height 18
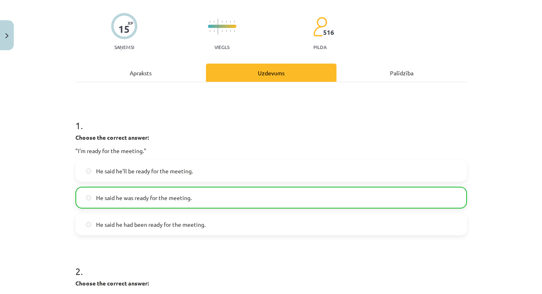
drag, startPoint x: 513, startPoint y: 33, endPoint x: 514, endPoint y: -11, distance: 43.4
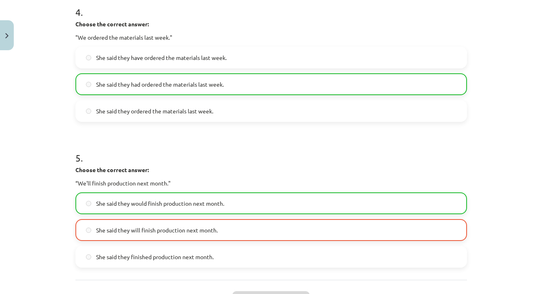
drag, startPoint x: 502, startPoint y: 276, endPoint x: 502, endPoint y: 315, distance: 38.9
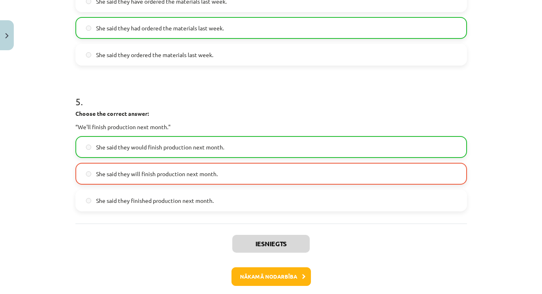
click at [279, 277] on button "Nākamā nodarbība" at bounding box center [271, 277] width 79 height 19
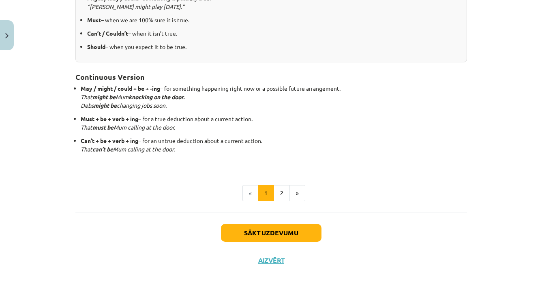
click at [7, 28] on button "Close" at bounding box center [7, 35] width 14 height 30
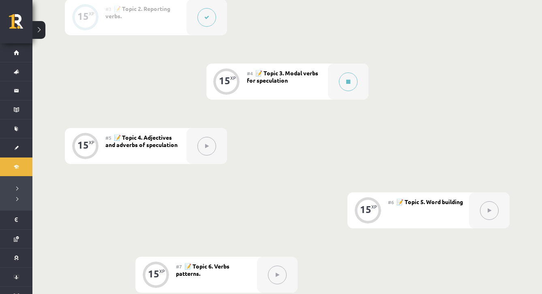
click at [534, 131] on div "0 XP #1 💡 Pirms sāc mācīties! Ievada daļa (introduction). 15 XP #2 📝 Topic 1. R…" at bounding box center [287, 160] width 510 height 645
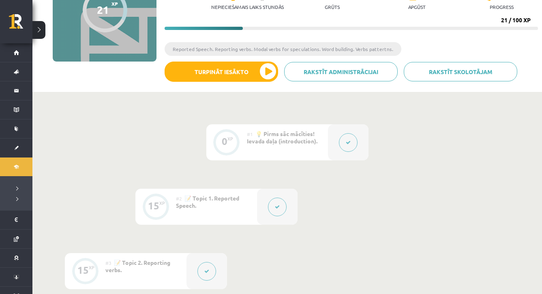
scroll to position [83, 0]
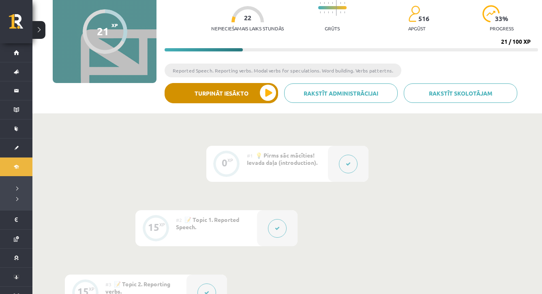
click at [229, 88] on button "Turpināt iesākto" at bounding box center [222, 93] width 114 height 20
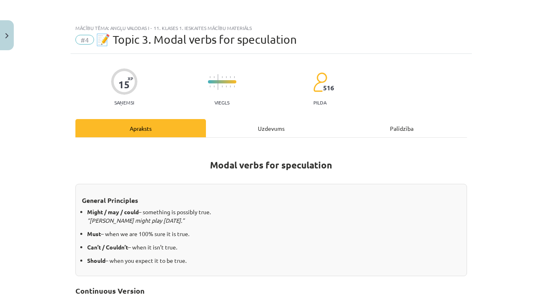
click at [458, 175] on h1 "Modal verbs for speculation" at bounding box center [271, 163] width 392 height 36
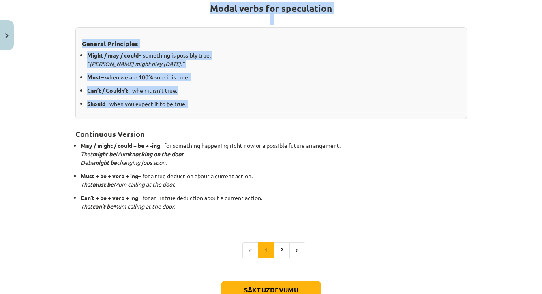
scroll to position [178, 0]
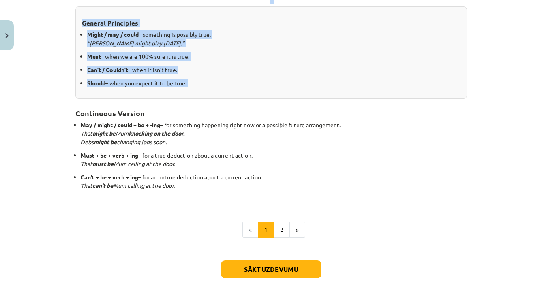
drag, startPoint x: 458, startPoint y: 284, endPoint x: 458, endPoint y: 301, distance: 17.0
click at [458, 212] on html "0 Dāvanas 174 mP 86 xp Perisa Bogdanova Sākums Aktuāli Kā mācīties eSKOLĀ Konta…" at bounding box center [271, 64] width 542 height 294
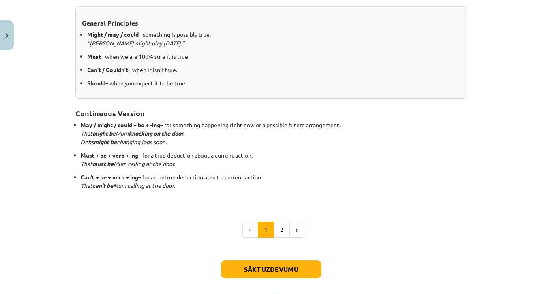
click at [432, 224] on ul "« 1 2 »" at bounding box center [271, 230] width 392 height 16
click at [281, 224] on button "2" at bounding box center [282, 230] width 16 height 16
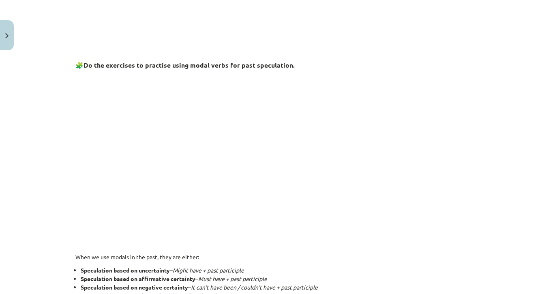
scroll to position [325, 0]
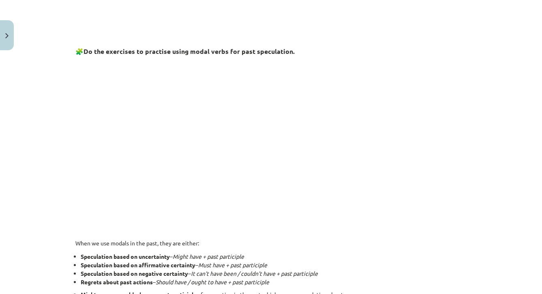
click at [392, 245] on p "When we use modals in the past, they are either:" at bounding box center [271, 243] width 392 height 9
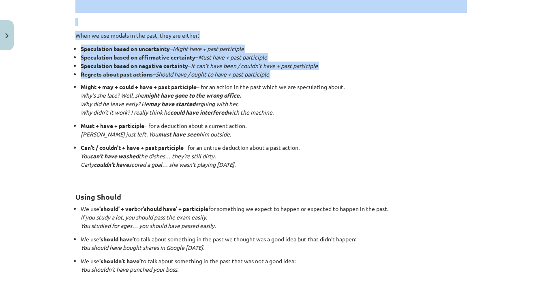
drag, startPoint x: 444, startPoint y: 288, endPoint x: 445, endPoint y: 303, distance: 15.4
click at [445, 212] on html "0 Dāvanas 174 mP 86 xp Perisa Bogdanova Sākums Aktuāli Kā mācīties eSKOLĀ Konta…" at bounding box center [271, 64] width 542 height 294
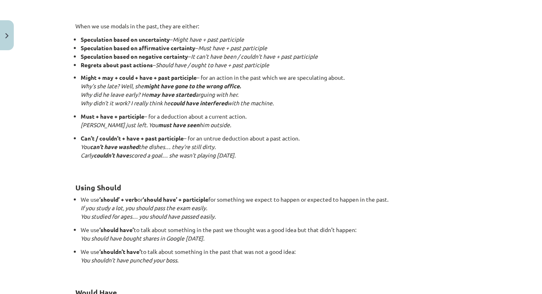
click at [442, 265] on p "We use ‘shouldn’t have’ to talk about something in the past that was not a good…" at bounding box center [274, 261] width 386 height 26
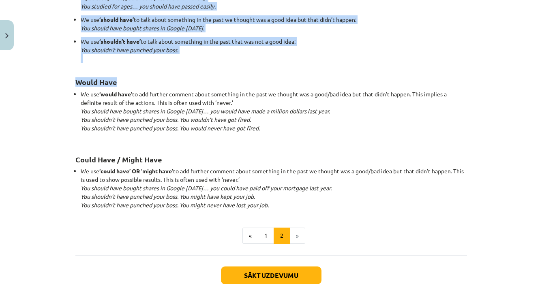
scroll to position [787, 0]
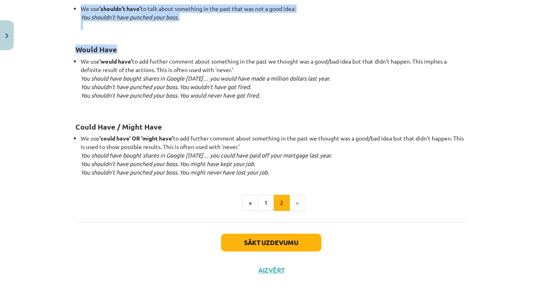
drag, startPoint x: 444, startPoint y: 288, endPoint x: 444, endPoint y: 303, distance: 14.6
click at [444, 212] on html "0 Dāvanas 174 mP 86 xp Perisa Bogdanova Sākums Aktuāli Kā mācīties eSKOLĀ Konta…" at bounding box center [271, 64] width 542 height 294
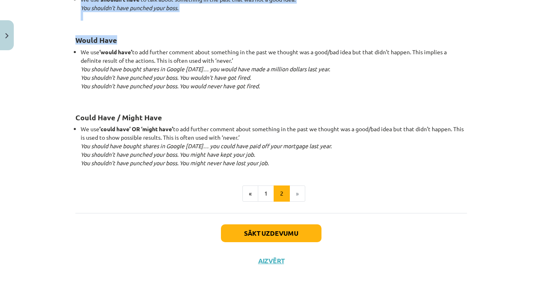
click at [306, 238] on button "Sākt uzdevumu" at bounding box center [271, 234] width 101 height 18
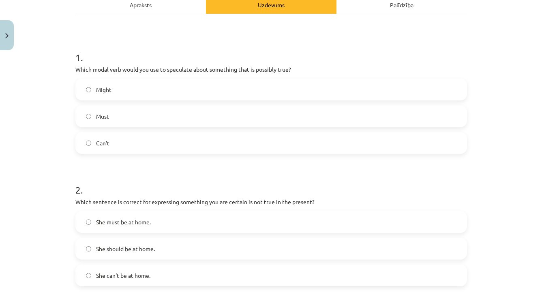
drag, startPoint x: 493, startPoint y: 10, endPoint x: 494, endPoint y: -9, distance: 19.1
click at [494, 0] on html "0 Dāvanas 174 mP 86 xp Perisa Bogdanova Sākums Aktuāli Kā mācīties eSKOLĀ Konta…" at bounding box center [271, 54] width 542 height 294
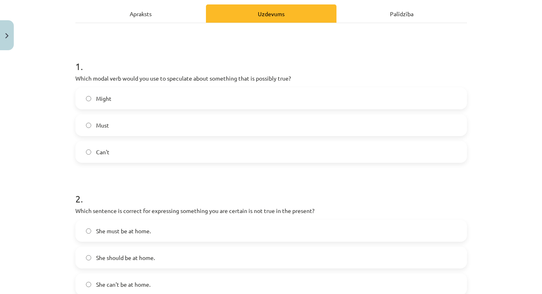
click at [268, 126] on label "Must" at bounding box center [271, 125] width 390 height 20
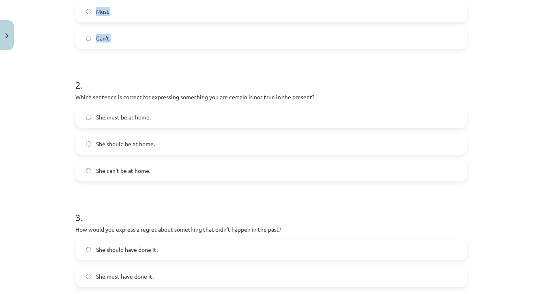
drag, startPoint x: 480, startPoint y: 286, endPoint x: 479, endPoint y: 303, distance: 16.2
click at [479, 202] on html "0 Dāvanas 174 mP 86 xp Perisa Bogdanova Sākums Aktuāli Kā mācīties eSKOLĀ Konta…" at bounding box center [271, 54] width 542 height 294
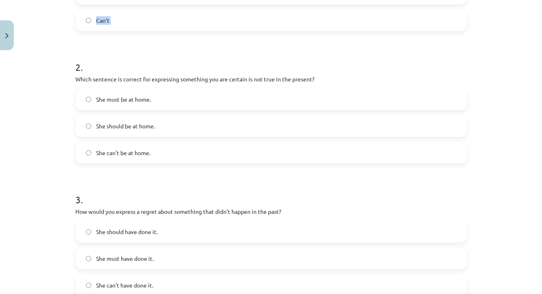
click at [487, 201] on div "Mācību tēma: Angļu valodas i - 11. klases 1. ieskaites mācību materiāls #4 📝 To…" at bounding box center [271, 147] width 542 height 294
click at [130, 132] on label "She should be at home." at bounding box center [271, 126] width 390 height 20
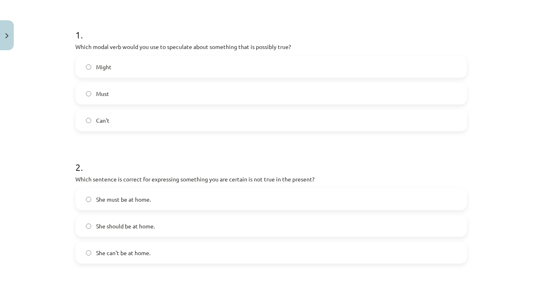
drag, startPoint x: 487, startPoint y: 15, endPoint x: 486, endPoint y: -13, distance: 27.6
click at [486, 0] on html "0 Dāvanas 174 mP 86 xp Perisa Bogdanova Sākums Aktuāli Kā mācīties eSKOLĀ Konta…" at bounding box center [271, 54] width 542 height 294
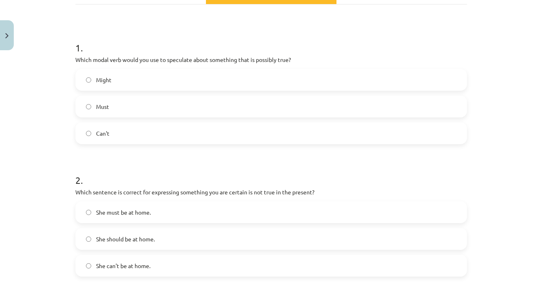
click at [349, 83] on label "Might" at bounding box center [271, 80] width 390 height 20
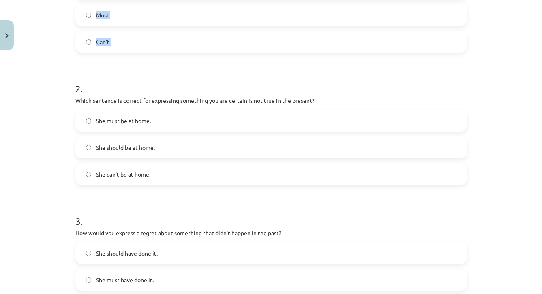
drag, startPoint x: 500, startPoint y: 283, endPoint x: 501, endPoint y: 304, distance: 20.7
click at [501, 202] on html "0 Dāvanas 174 mP 86 xp Perisa Bogdanova Sākums Aktuāli Kā mācīties eSKOLĀ Konta…" at bounding box center [271, 54] width 542 height 294
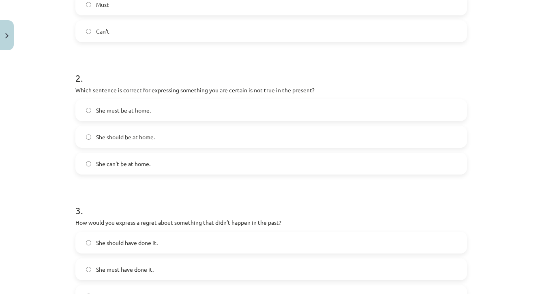
click at [460, 217] on div "3 . How would you express a regret about something that didn’t happen in the pa…" at bounding box center [271, 249] width 392 height 116
click at [436, 167] on label "She can't be at home." at bounding box center [271, 164] width 390 height 20
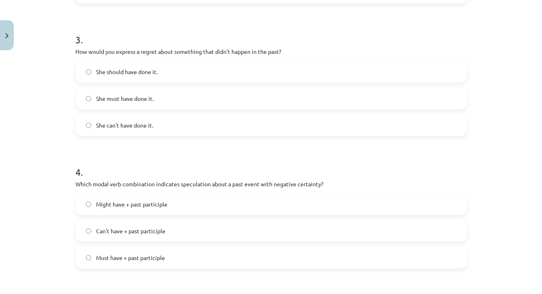
scroll to position [439, 0]
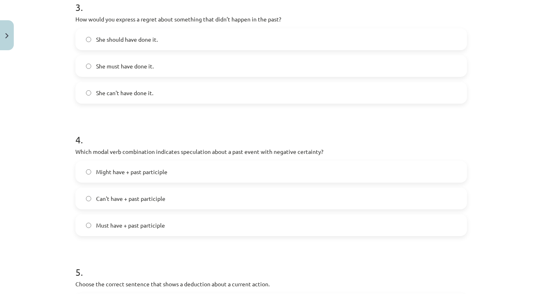
drag, startPoint x: 503, startPoint y: 283, endPoint x: 503, endPoint y: 308, distance: 24.3
click at [503, 202] on html "0 Dāvanas 174 mP 86 xp Perisa Bogdanova Sākums Aktuāli Kā mācīties eSKOLĀ Konta…" at bounding box center [271, 54] width 542 height 294
click at [501, 238] on div "Mācību tēma: Angļu valodas i - 11. klases 1. ieskaites mācību materiāls #4 📝 To…" at bounding box center [271, 147] width 542 height 294
click at [219, 33] on label "She should have done it." at bounding box center [271, 39] width 390 height 20
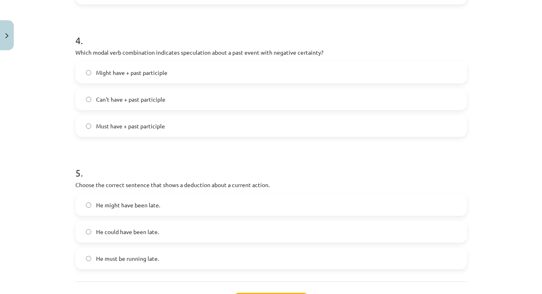
scroll to position [562, 0]
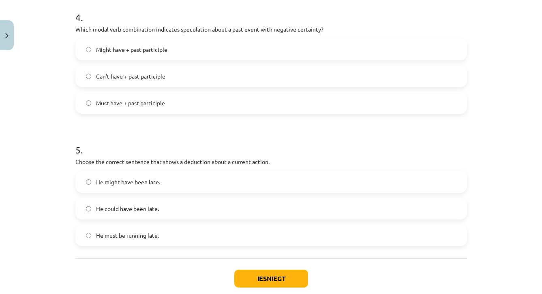
drag, startPoint x: 510, startPoint y: 275, endPoint x: 511, endPoint y: 301, distance: 26.4
click at [511, 202] on html "0 Dāvanas 174 mP 86 xp Perisa Bogdanova Sākums Aktuāli Kā mācīties eSKOLĀ Konta…" at bounding box center [271, 54] width 542 height 294
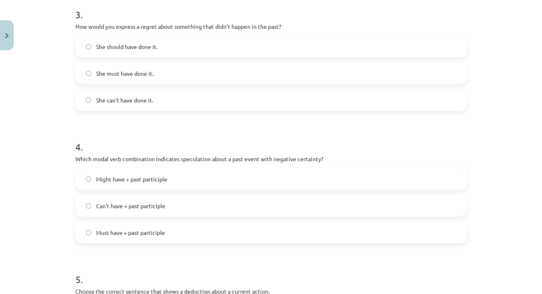
scroll to position [409, 0]
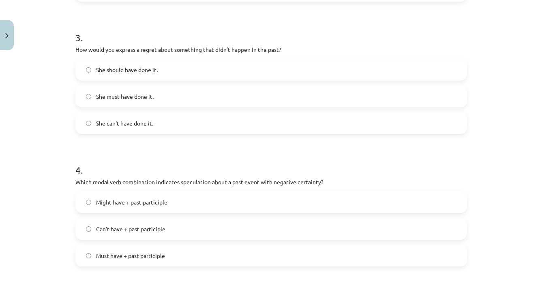
drag, startPoint x: 474, startPoint y: 27, endPoint x: 474, endPoint y: -8, distance: 34.5
click at [474, 0] on html "0 Dāvanas 174 mP 86 xp Perisa Bogdanova Sākums Aktuāli Kā mācīties eSKOLĀ Konta…" at bounding box center [271, 54] width 542 height 294
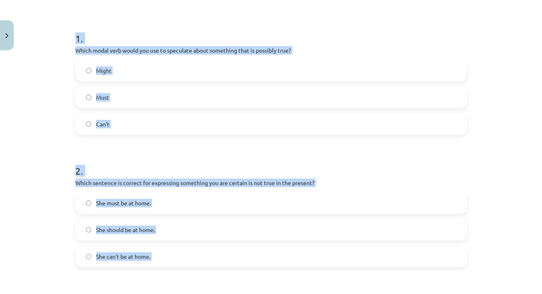
scroll to position [81, 0]
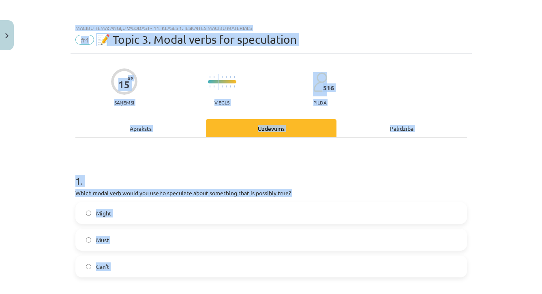
drag, startPoint x: 397, startPoint y: 26, endPoint x: 399, endPoint y: -43, distance: 69.8
click at [399, 0] on html "0 Dāvanas 174 mP 86 xp Perisa Bogdanova Sākums Aktuāli Kā mācīties eSKOLĀ Konta…" at bounding box center [271, 66] width 542 height 294
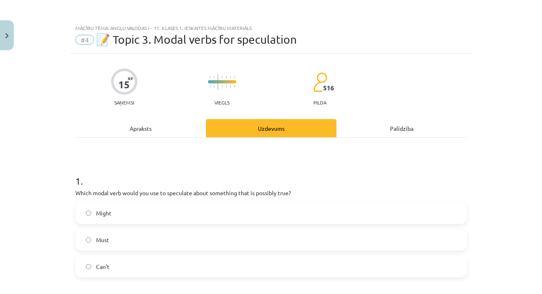
click at [494, 173] on div "Mācību tēma: Angļu valodas i - 11. klases 1. ieskaites mācību materiāls #4 📝 To…" at bounding box center [271, 147] width 542 height 294
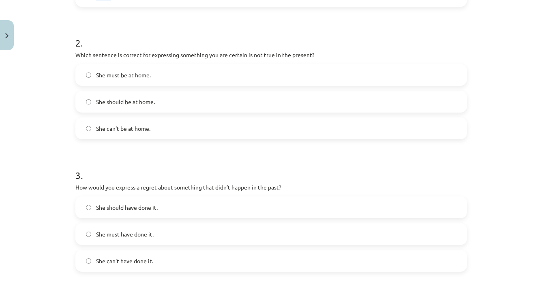
drag, startPoint x: 481, startPoint y: 279, endPoint x: 481, endPoint y: 295, distance: 16.6
click at [481, 213] on html "0 Dāvanas 174 mP 86 xp Perisa Bogdanova Sākums Aktuāli Kā mācīties eSKOLĀ Konta…" at bounding box center [271, 66] width 542 height 294
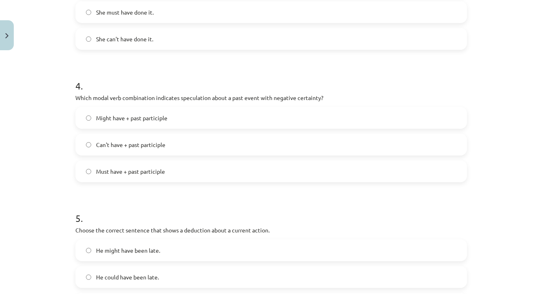
drag, startPoint x: 477, startPoint y: 260, endPoint x: 477, endPoint y: 310, distance: 49.9
click at [477, 213] on html "0 Dāvanas 174 mP 86 xp Perisa Bogdanova Sākums Aktuāli Kā mācīties eSKOLĀ Konta…" at bounding box center [271, 66] width 542 height 294
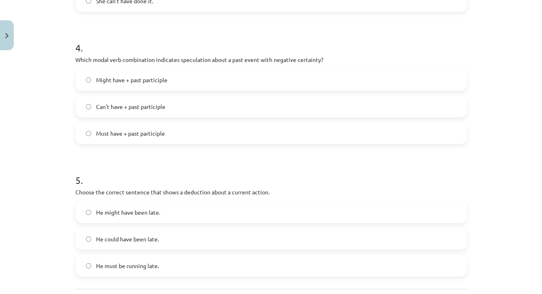
click at [320, 79] on label "Might have + past participle" at bounding box center [271, 80] width 390 height 20
click at [501, 228] on div "Mācību tēma: Angļu valodas i - 11. klases 1. ieskaites mācību materiāls #4 📝 To…" at bounding box center [271, 147] width 542 height 294
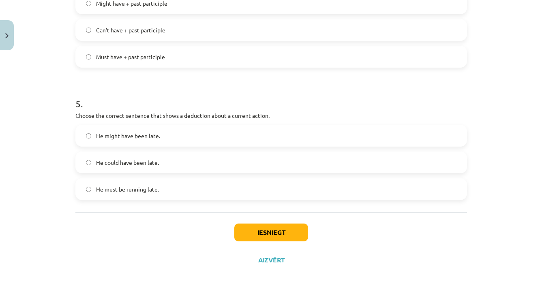
scroll to position [99, 0]
drag, startPoint x: 494, startPoint y: 268, endPoint x: 494, endPoint y: 296, distance: 28.4
click at [494, 196] on html "0 Dāvanas 174 mP 86 xp Perisa Bogdanova Sākums Aktuāli Kā mācīties eSKOLĀ Konta…" at bounding box center [271, 49] width 542 height 294
click at [205, 132] on label "He might have been late." at bounding box center [271, 136] width 390 height 20
click at [192, 184] on label "He must be running late." at bounding box center [271, 189] width 390 height 20
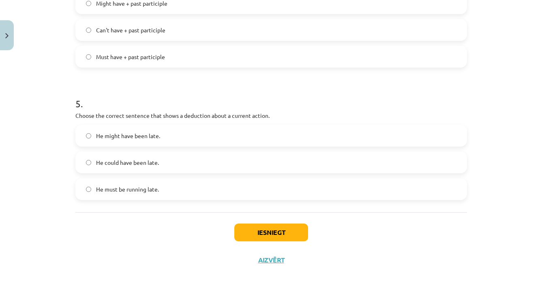
click at [258, 236] on button "Iesniegt" at bounding box center [271, 233] width 74 height 18
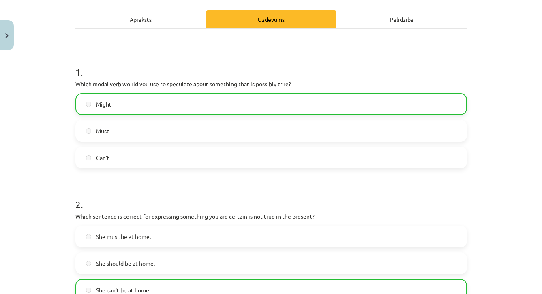
scroll to position [88, 0]
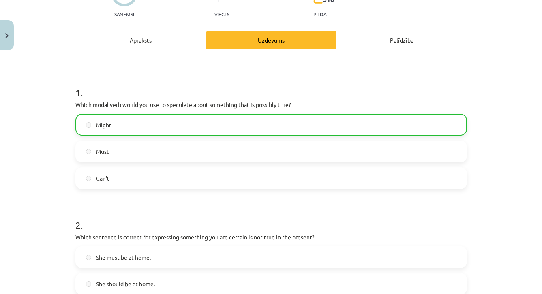
drag, startPoint x: 509, startPoint y: 52, endPoint x: 509, endPoint y: -11, distance: 62.5
click at [509, 0] on html "0 Dāvanas 174 mP 86 xp Perisa Bogdanova Sākums Aktuāli Kā mācīties eSKOLĀ Konta…" at bounding box center [271, 48] width 542 height 294
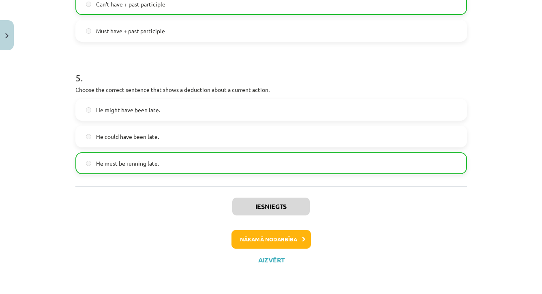
scroll to position [145, 0]
drag, startPoint x: 513, startPoint y: 262, endPoint x: 513, endPoint y: 305, distance: 43.0
click at [513, 159] on html "0 Dāvanas 174 mP 86 xp Perisa Bogdanova Sākums Aktuāli Kā mācīties eSKOLĀ Konta…" at bounding box center [271, 12] width 542 height 294
click at [279, 237] on button "Nākamā nodarbība" at bounding box center [271, 239] width 79 height 19
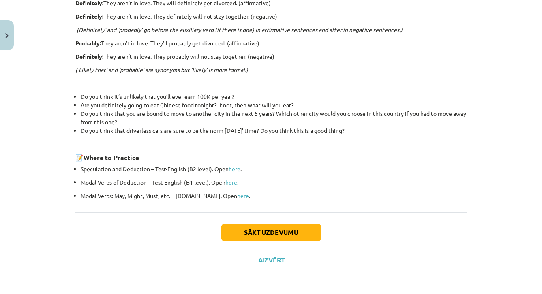
click at [279, 237] on button "Sākt uzdevumu" at bounding box center [271, 233] width 101 height 18
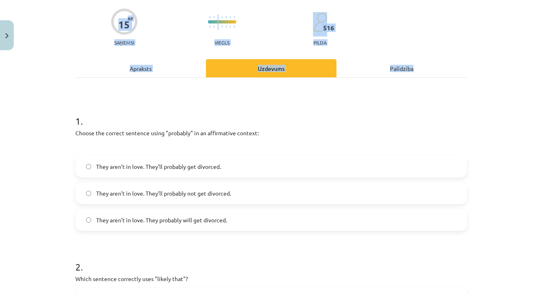
scroll to position [20, 0]
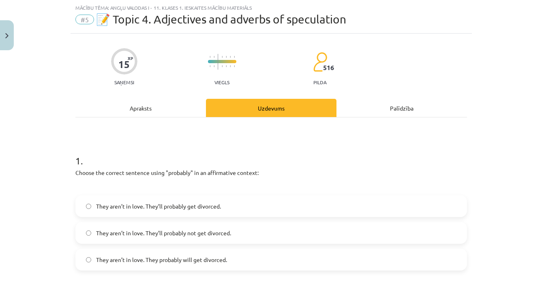
click at [335, 176] on p "Choose the correct sentence using "probably" in an affirmative context:" at bounding box center [271, 173] width 392 height 9
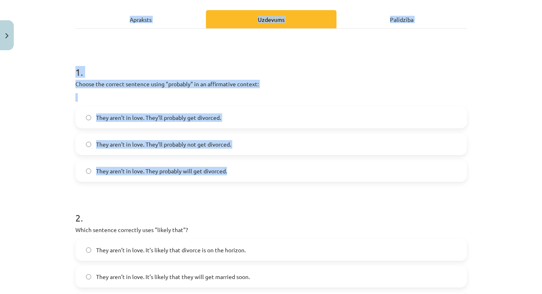
scroll to position [176, 0]
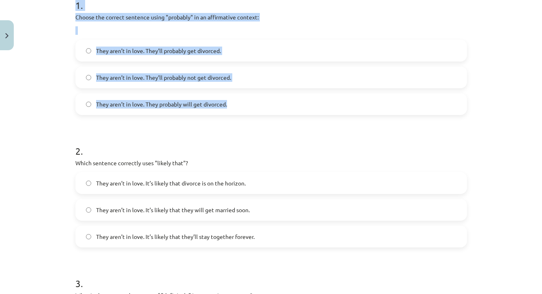
drag, startPoint x: 485, startPoint y: 283, endPoint x: 484, endPoint y: 305, distance: 22.3
click at [484, 149] on html "0 Dāvanas 174 mP 86 xp Perisa Bogdanova Sākums Aktuāli Kā mācīties eSKOLĀ Konta…" at bounding box center [271, 2] width 542 height 294
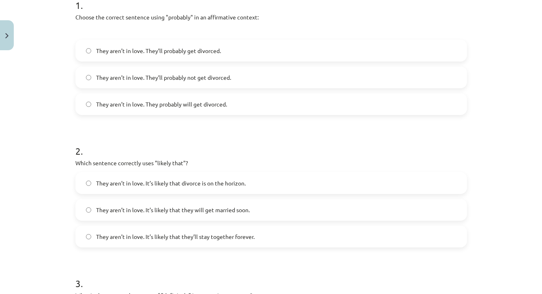
click at [502, 176] on div "Mācību tēma: Angļu valodas i - 11. klases 1. ieskaites mācību materiāls #5 📝 To…" at bounding box center [271, 147] width 542 height 294
click at [454, 105] on label "They aren’t in love. They probably will get divorced." at bounding box center [271, 104] width 390 height 20
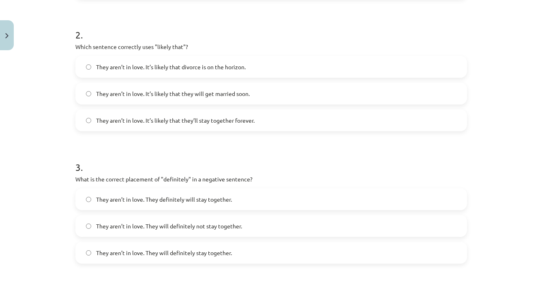
drag, startPoint x: 513, startPoint y: 278, endPoint x: 513, endPoint y: 304, distance: 26.0
click at [513, 149] on html "0 Dāvanas 174 mP 86 xp Perisa Bogdanova Sākums Aktuāli Kā mācīties eSKOLĀ Konta…" at bounding box center [271, 2] width 542 height 294
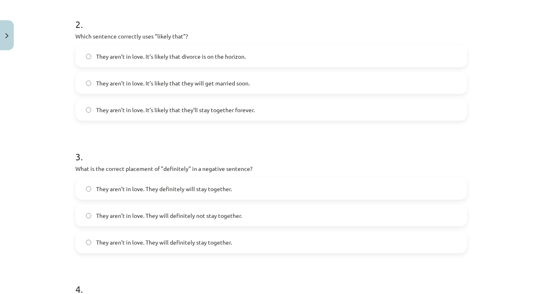
click at [489, 206] on div "Mācību tēma: Angļu valodas i - 11. klases 1. ieskaites mācību materiāls #5 📝 To…" at bounding box center [271, 147] width 542 height 294
click at [306, 57] on label "They aren’t in love. It’s likely that divorce is on the horizon." at bounding box center [271, 56] width 390 height 20
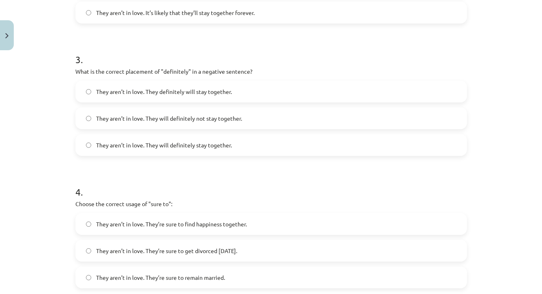
drag, startPoint x: 488, startPoint y: 219, endPoint x: 489, endPoint y: 303, distance: 84.0
click at [489, 149] on html "0 Dāvanas 174 mP 86 xp Perisa Bogdanova Sākums Aktuāli Kā mācīties eSKOLĀ Konta…" at bounding box center [271, 2] width 542 height 294
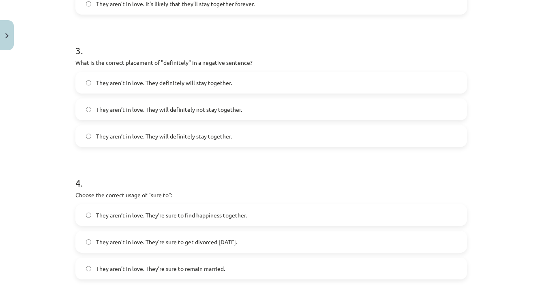
click at [461, 184] on h1 "4 ." at bounding box center [271, 175] width 392 height 25
click at [311, 102] on label "They aren’t in love. They will definitely not stay together." at bounding box center [271, 109] width 390 height 20
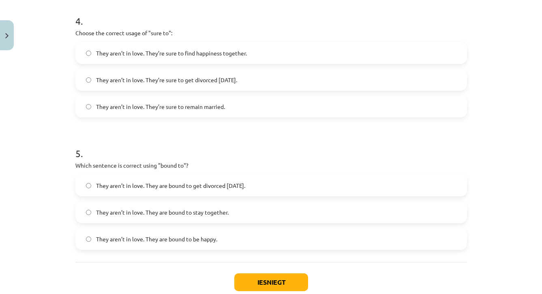
scroll to position [583, 0]
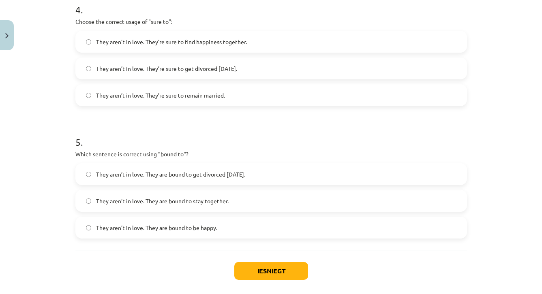
drag, startPoint x: 504, startPoint y: 272, endPoint x: 504, endPoint y: 300, distance: 28.0
click at [504, 149] on html "0 Dāvanas 174 mP 86 xp Perisa Bogdanova Sākums Aktuāli Kā mācīties eSKOLĀ Konta…" at bounding box center [271, 2] width 542 height 294
click at [393, 73] on label "They aren’t in love. They’re sure to get divorced within six months." at bounding box center [271, 68] width 390 height 20
click at [245, 172] on span "They aren’t in love. They are bound to get divorced within six months." at bounding box center [170, 174] width 149 height 9
click at [264, 267] on button "Iesniegt" at bounding box center [271, 271] width 74 height 18
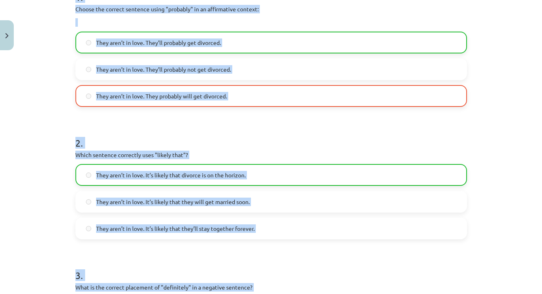
drag, startPoint x: 296, startPoint y: 4, endPoint x: 296, endPoint y: -37, distance: 41.4
click at [296, 0] on html "0 Dāvanas 174 mP 86 xp Perisa Bogdanova Sākums Aktuāli Kā mācīties eSKOLĀ Konta…" at bounding box center [271, 2] width 542 height 294
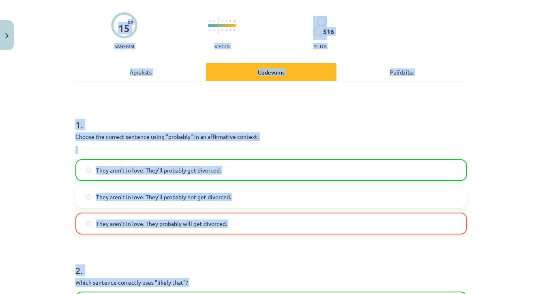
scroll to position [56, 0]
click at [482, 153] on div "Mācību tēma: Angļu valodas i - 11. klases 1. ieskaites mācību materiāls #5 📝 To…" at bounding box center [271, 147] width 542 height 294
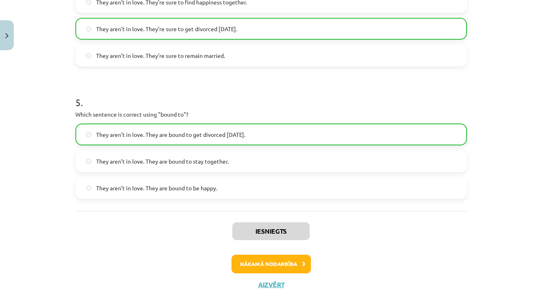
scroll to position [648, 0]
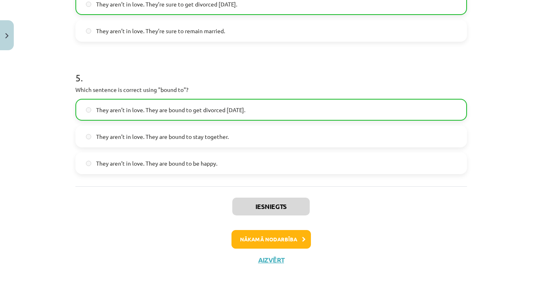
drag, startPoint x: 502, startPoint y: 281, endPoint x: 503, endPoint y: 306, distance: 25.2
click at [258, 235] on button "Nākamā nodarbība" at bounding box center [271, 239] width 79 height 19
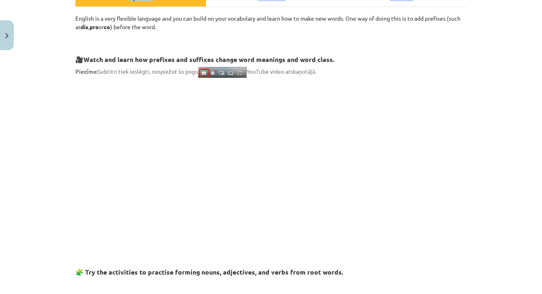
scroll to position [20, 0]
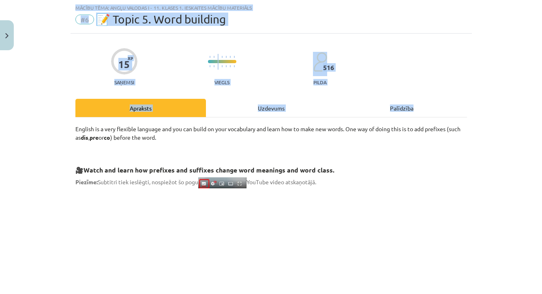
click at [6, 44] on button "Close" at bounding box center [7, 35] width 14 height 30
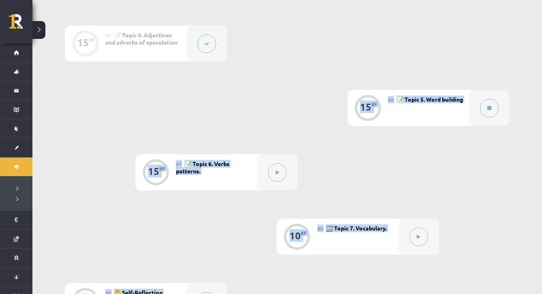
scroll to position [463, 0]
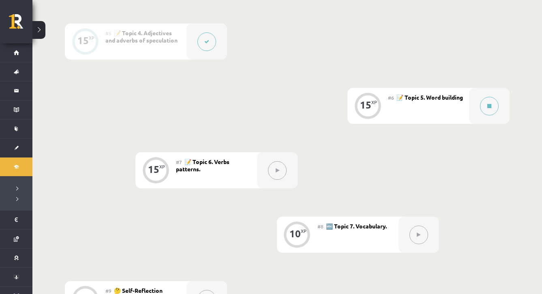
click at [524, 88] on div "0 XP #1 💡 Pirms sāc mācīties! Ievada daļa (introduction). 15 XP #2 📝 Topic 1. R…" at bounding box center [287, 55] width 510 height 645
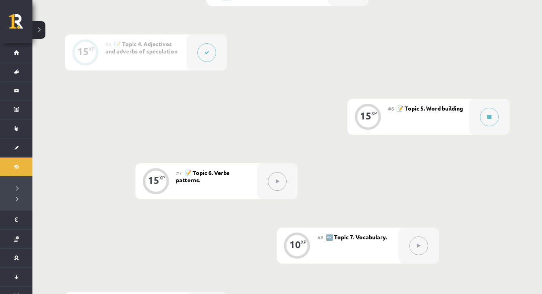
scroll to position [436, 0]
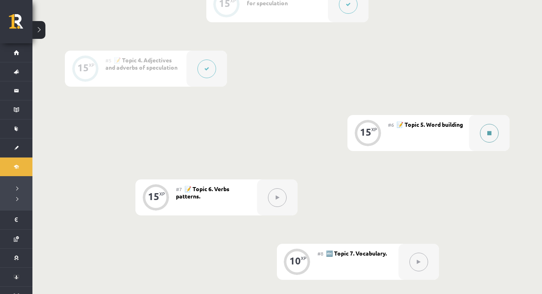
click at [496, 131] on button at bounding box center [489, 133] width 19 height 19
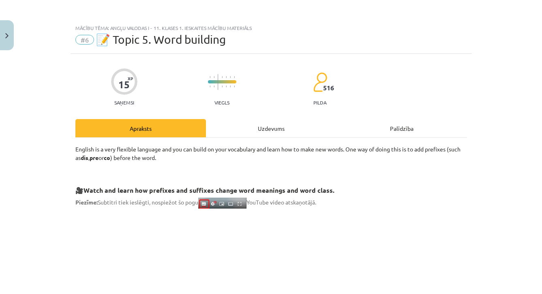
click at [473, 284] on div "Mācību tēma: Angļu valodas i - 11. klases 1. ieskaites mācību materiāls #6 📝 To…" at bounding box center [271, 147] width 542 height 294
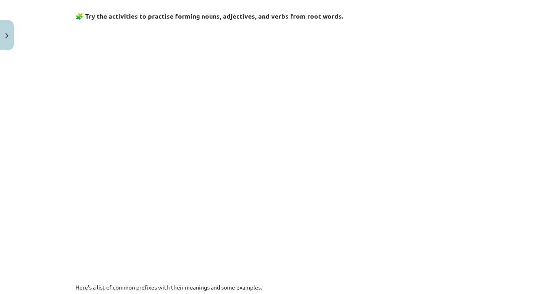
drag, startPoint x: 479, startPoint y: 275, endPoint x: 479, endPoint y: 302, distance: 26.8
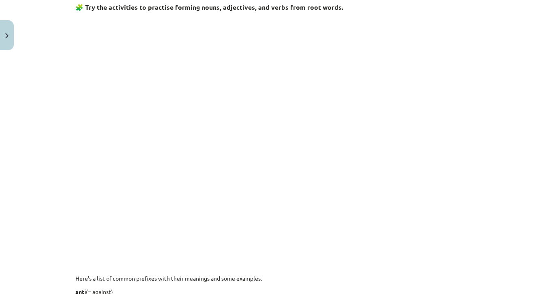
click at [485, 265] on div "Mācību tēma: Angļu valodas i - 11. klases 1. ieskaites mācību materiāls #6 📝 To…" at bounding box center [271, 147] width 542 height 294
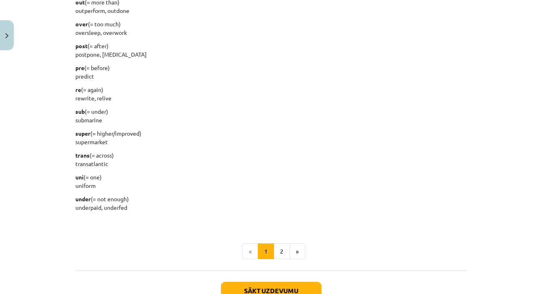
scroll to position [1007, 0]
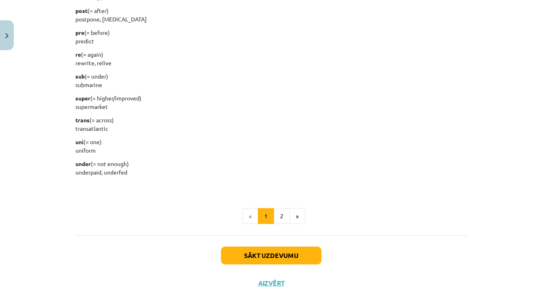
drag, startPoint x: 380, startPoint y: 283, endPoint x: 380, endPoint y: 305, distance: 21.5
click at [382, 223] on ul "« 1 2 »" at bounding box center [271, 216] width 392 height 16
click at [290, 216] on button "»" at bounding box center [298, 216] width 16 height 16
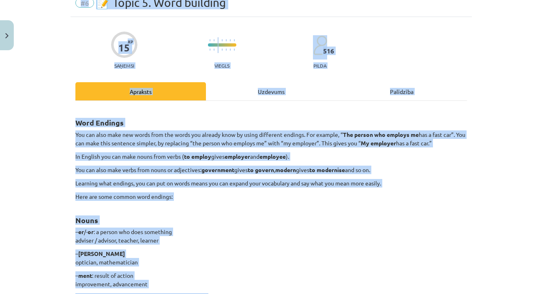
scroll to position [0, 0]
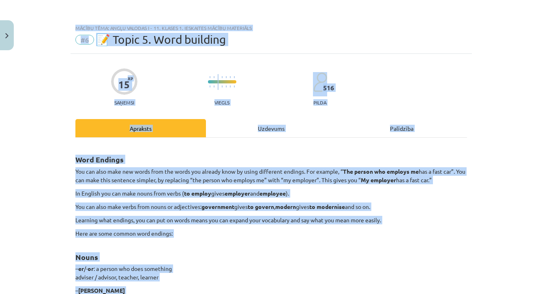
drag, startPoint x: 290, startPoint y: 7, endPoint x: 290, endPoint y: -23, distance: 30.4
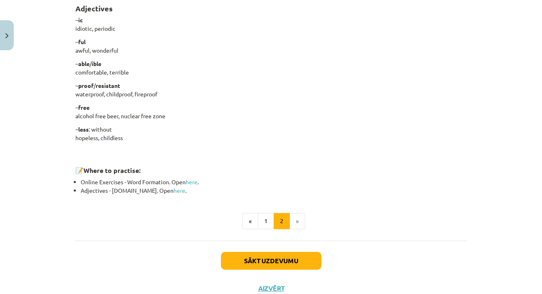
drag, startPoint x: 396, startPoint y: 277, endPoint x: 398, endPoint y: 312, distance: 34.9
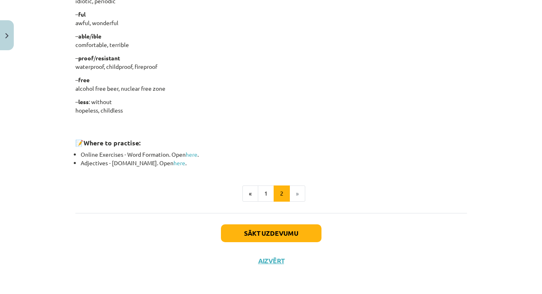
click at [402, 237] on div "Sākt uzdevumu Aizvērt" at bounding box center [271, 241] width 392 height 57
click at [307, 232] on button "Sākt uzdevumu" at bounding box center [271, 234] width 101 height 18
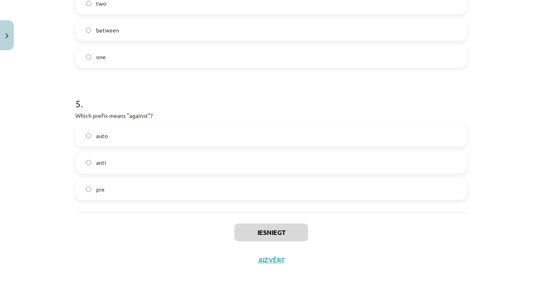
scroll to position [622, 0]
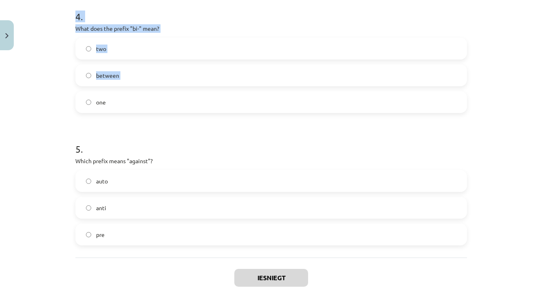
drag, startPoint x: 464, startPoint y: 40, endPoint x: 466, endPoint y: -24, distance: 64.1
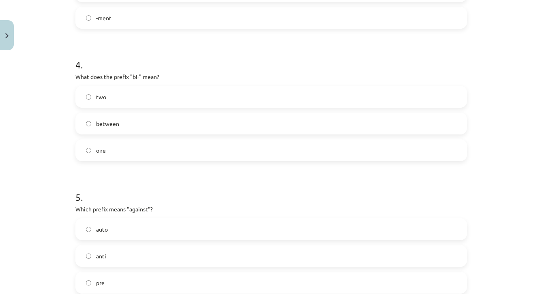
click at [489, 31] on div "Mācību tēma: Angļu valodas i - 11. klases 1. ieskaites mācību materiāls #6 📝 To…" at bounding box center [271, 147] width 542 height 294
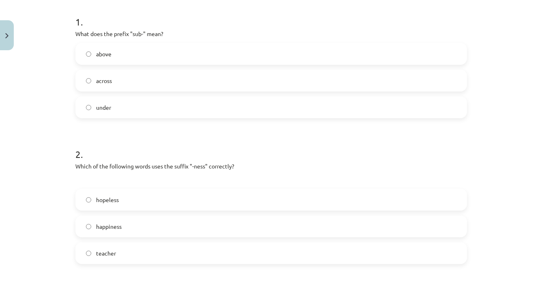
scroll to position [119, 0]
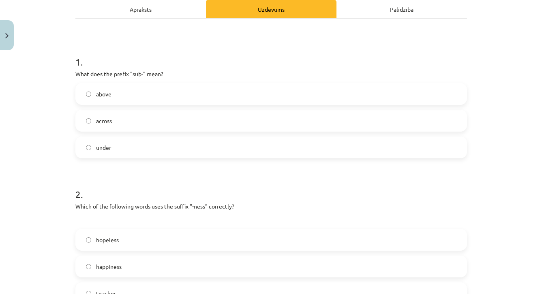
drag, startPoint x: 489, startPoint y: 31, endPoint x: 489, endPoint y: -13, distance: 44.6
click at [506, 143] on div "Mācību tēma: Angļu valodas i - 11. klases 1. ieskaites mācību materiāls #6 📝 To…" at bounding box center [271, 147] width 542 height 294
click at [420, 146] on label "under" at bounding box center [271, 147] width 390 height 20
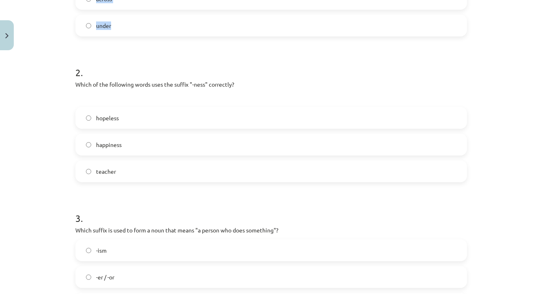
drag, startPoint x: 514, startPoint y: 275, endPoint x: 514, endPoint y: 312, distance: 37.3
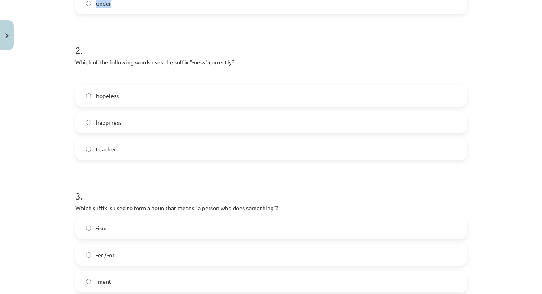
click at [508, 249] on div "Mācību tēma: Angļu valodas i - 11. klases 1. ieskaites mācību materiāls #6 📝 To…" at bounding box center [271, 147] width 542 height 294
click at [369, 122] on label "happiness" at bounding box center [271, 122] width 390 height 20
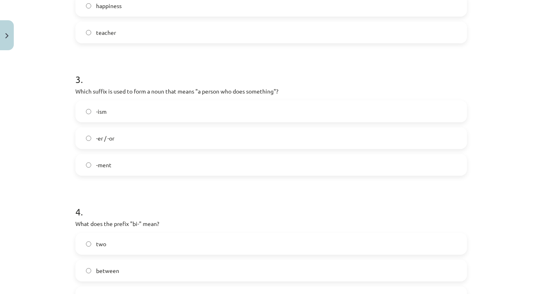
drag, startPoint x: 513, startPoint y: 282, endPoint x: 517, endPoint y: 308, distance: 26.2
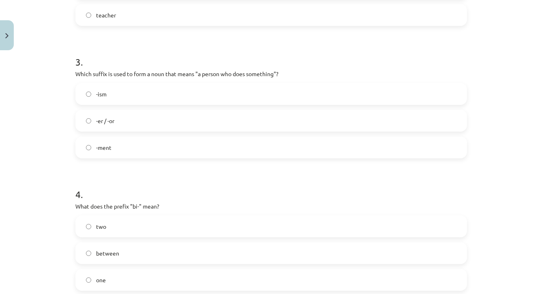
click at [485, 200] on div "Mācību tēma: Angļu valodas i - 11. klases 1. ieskaites mācību materiāls #6 📝 To…" at bounding box center [271, 147] width 542 height 294
click at [411, 129] on label "-er / -or" at bounding box center [271, 121] width 390 height 20
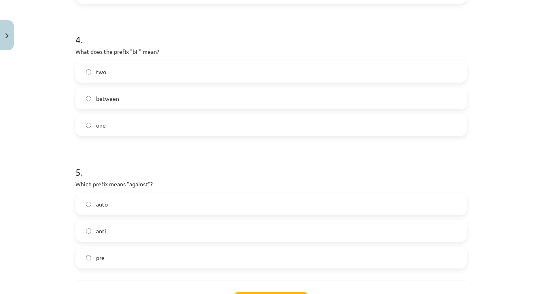
scroll to position [580, 0]
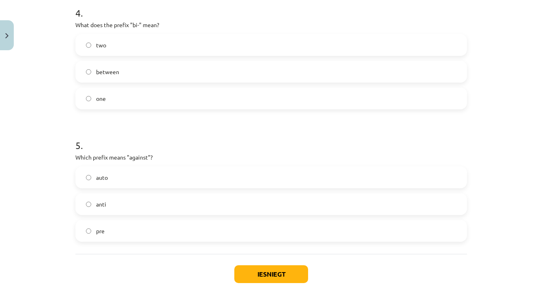
drag, startPoint x: 500, startPoint y: 270, endPoint x: 501, endPoint y: 301, distance: 30.0
click at [496, 258] on div "Mācību tēma: Angļu valodas i - 11. klases 1. ieskaites mācību materiāls #6 📝 To…" at bounding box center [271, 147] width 542 height 294
click at [262, 71] on label "between" at bounding box center [271, 72] width 390 height 20
click at [244, 40] on label "two" at bounding box center [271, 45] width 390 height 20
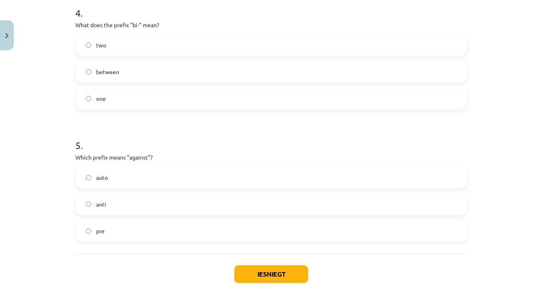
click at [284, 206] on label "anti" at bounding box center [271, 204] width 390 height 20
click at [266, 241] on label "pre" at bounding box center [271, 231] width 390 height 20
click at [216, 211] on label "anti" at bounding box center [271, 204] width 390 height 20
click at [271, 274] on button "Iesniegt" at bounding box center [271, 275] width 74 height 18
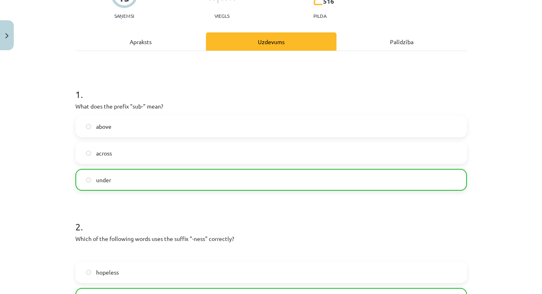
scroll to position [50, 0]
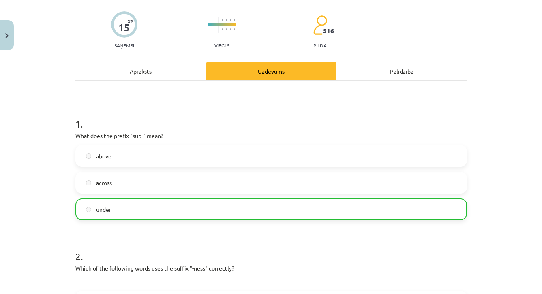
drag, startPoint x: 490, startPoint y: 34, endPoint x: 491, endPoint y: -13, distance: 46.2
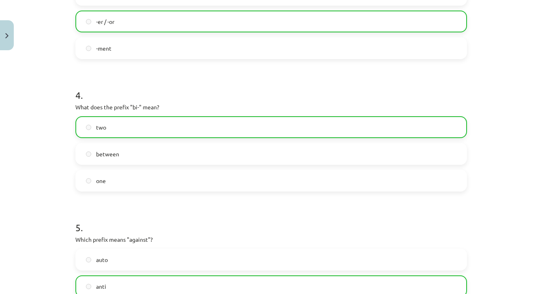
scroll to position [648, 0]
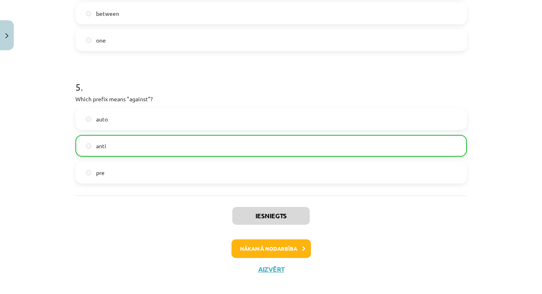
drag, startPoint x: 486, startPoint y: 291, endPoint x: 487, endPoint y: 321, distance: 30.0
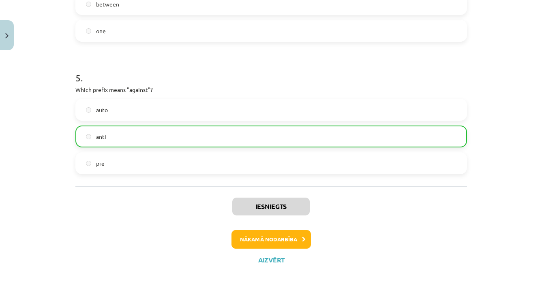
scroll to position [374, 0]
click at [9, 30] on button "Close" at bounding box center [7, 35] width 14 height 30
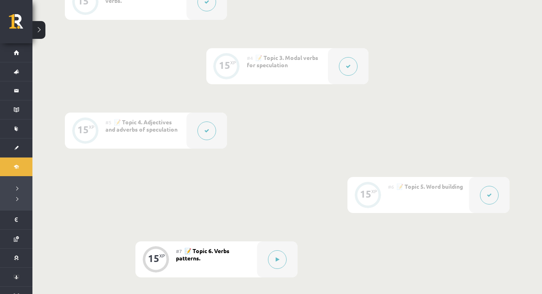
click at [484, 233] on div "0 XP #1 💡 Pirms sāc mācīties! Ievada daļa (introduction). 15 XP #2 📝 Topic 1. R…" at bounding box center [287, 131] width 445 height 552
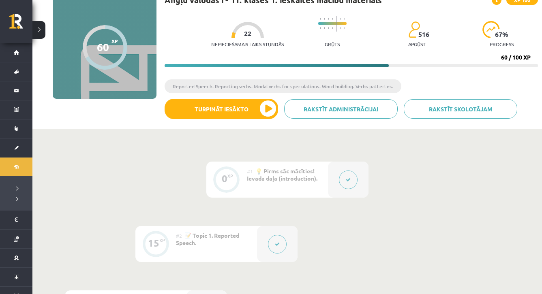
scroll to position [57, 0]
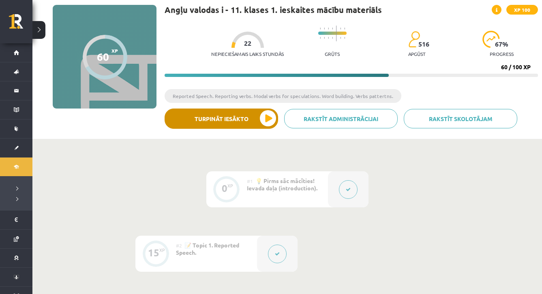
click at [211, 113] on button "Turpināt iesākto" at bounding box center [222, 119] width 114 height 20
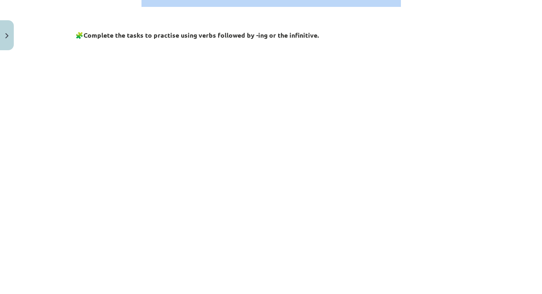
drag, startPoint x: 475, startPoint y: 272, endPoint x: 475, endPoint y: 307, distance: 35.3
click at [475, 237] on html "0 Dāvanas 174 mP 86 xp Perisa Bogdanova Sākums Aktuāli Kā mācīties eSKOLĀ Konta…" at bounding box center [271, 90] width 542 height 294
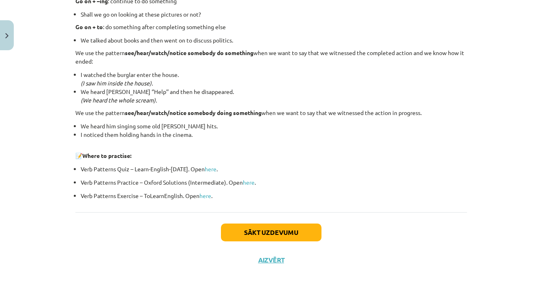
scroll to position [172, 0]
click at [287, 232] on button "Sākt uzdevumu" at bounding box center [271, 233] width 101 height 18
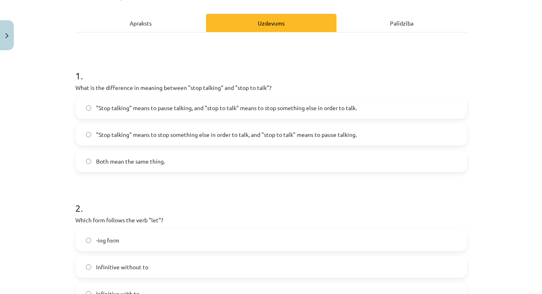
drag, startPoint x: 498, startPoint y: 24, endPoint x: 498, endPoint y: -11, distance: 34.5
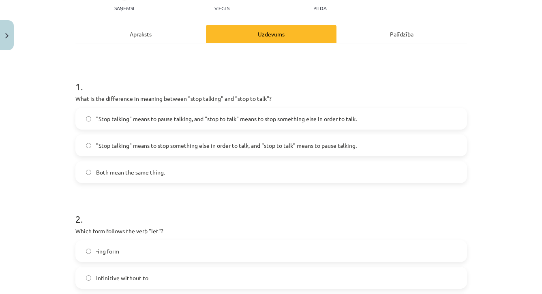
click at [325, 120] on span ""Stop talking" means to pause talking, and "stop to talk" means to stop somethi…" at bounding box center [226, 119] width 261 height 9
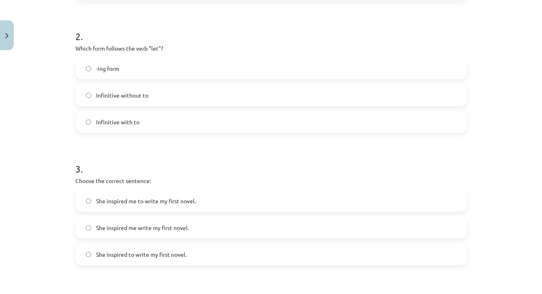
drag, startPoint x: 507, startPoint y: 283, endPoint x: 508, endPoint y: 315, distance: 31.2
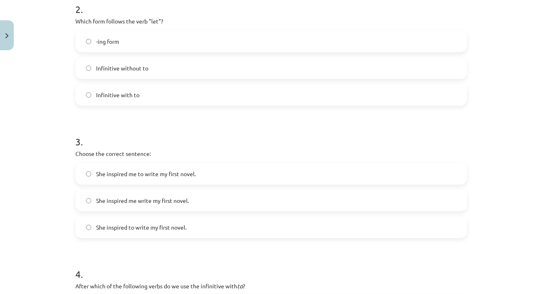
click at [333, 43] on label "-ing form" at bounding box center [271, 41] width 390 height 20
drag, startPoint x: 504, startPoint y: 266, endPoint x: 504, endPoint y: 294, distance: 28.0
click at [504, 294] on div "Mācību tēma: Angļu valodas i - 11. klases 1. ieskaites mācību materiāls #7 📝 To…" at bounding box center [271, 147] width 542 height 294
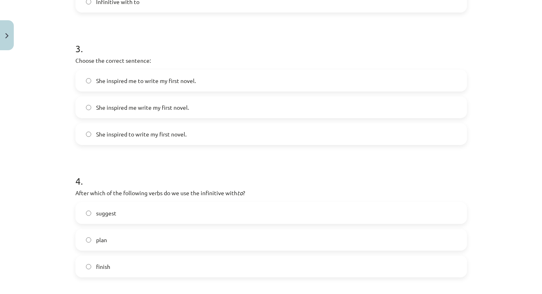
drag, startPoint x: 495, startPoint y: 268, endPoint x: 496, endPoint y: 307, distance: 38.9
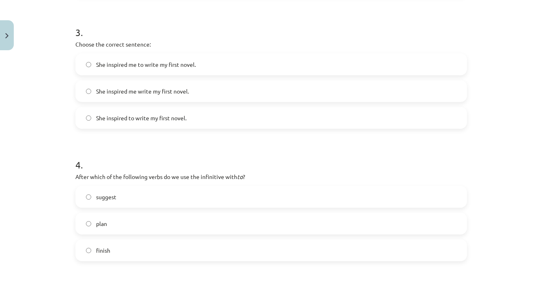
click at [438, 70] on label "She inspired me to write my first novel." at bounding box center [271, 64] width 390 height 20
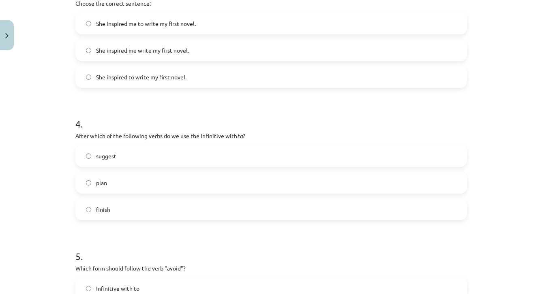
drag, startPoint x: 515, startPoint y: 285, endPoint x: 514, endPoint y: 306, distance: 20.7
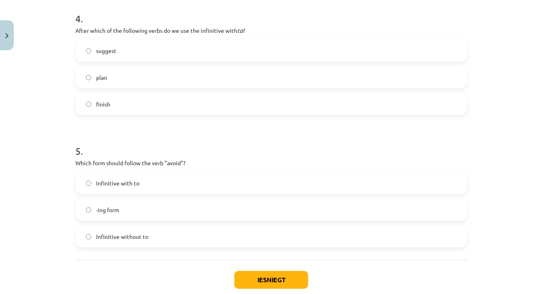
drag, startPoint x: 511, startPoint y: 273, endPoint x: 511, endPoint y: 297, distance: 24.7
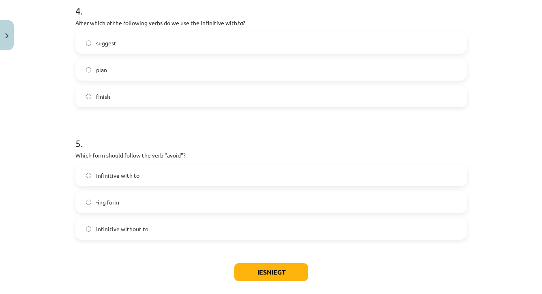
click at [275, 43] on label "suggest" at bounding box center [271, 43] width 390 height 20
click at [204, 175] on label "Infinitive with to" at bounding box center [271, 175] width 390 height 20
click at [247, 270] on button "Iesniegt" at bounding box center [271, 273] width 74 height 18
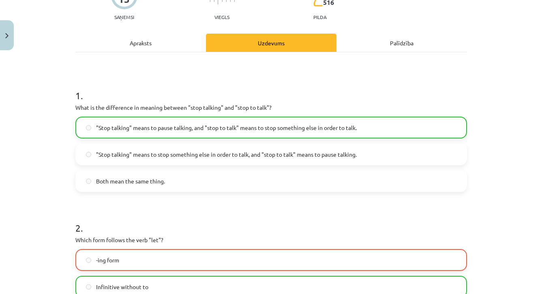
scroll to position [34, 0]
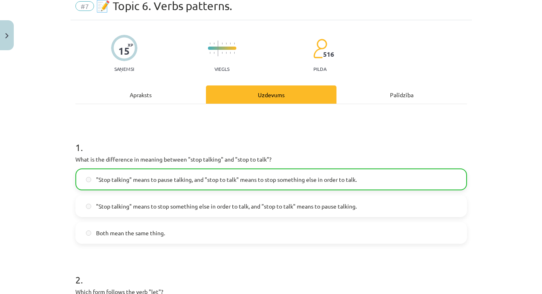
drag, startPoint x: 481, startPoint y: 18, endPoint x: 482, endPoint y: -25, distance: 43.4
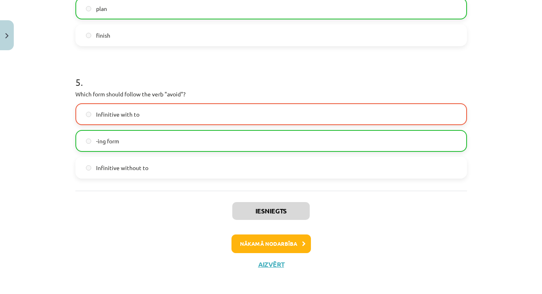
scroll to position [635, 0]
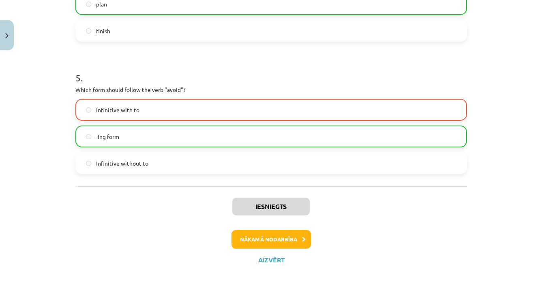
drag, startPoint x: 496, startPoint y: 295, endPoint x: 496, endPoint y: 309, distance: 14.2
click at [298, 243] on button "Nākamā nodarbība" at bounding box center [271, 239] width 79 height 19
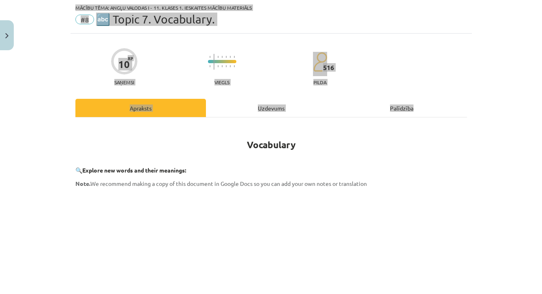
scroll to position [20, 0]
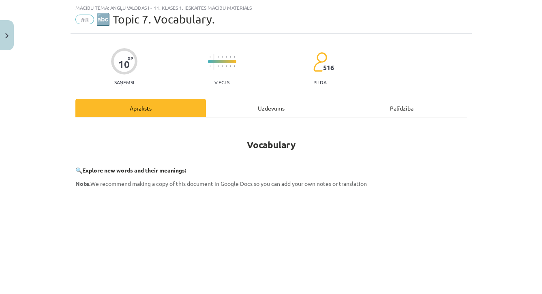
click at [367, 156] on p at bounding box center [271, 157] width 392 height 9
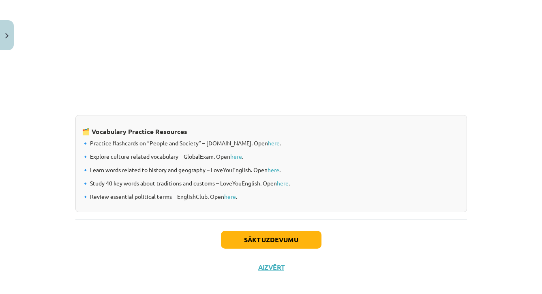
scroll to position [663, 0]
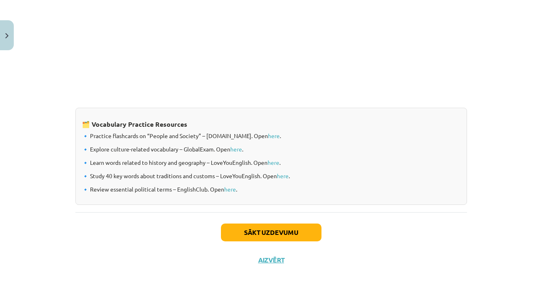
drag, startPoint x: 501, startPoint y: 281, endPoint x: 501, endPoint y: 298, distance: 17.4
click at [293, 232] on button "Sākt uzdevumu" at bounding box center [271, 233] width 101 height 18
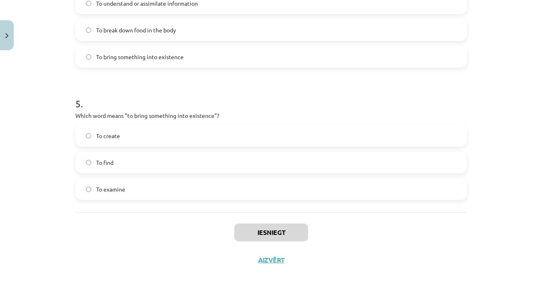
scroll to position [636, 0]
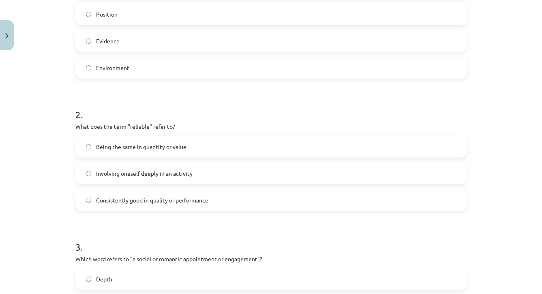
drag, startPoint x: 500, startPoint y: 4, endPoint x: 500, endPoint y: -22, distance: 26.0
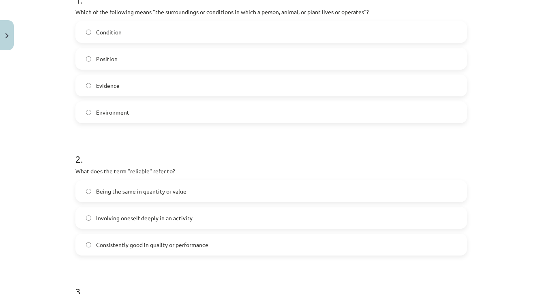
click at [513, 30] on div "Mācību tēma: Angļu valodas i - 11. klases 1. ieskaites mācību materiāls #8 🔤 To…" at bounding box center [271, 147] width 542 height 294
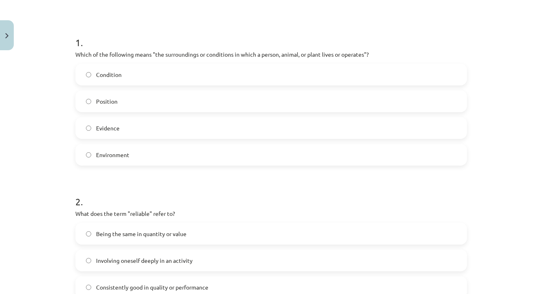
scroll to position [111, 0]
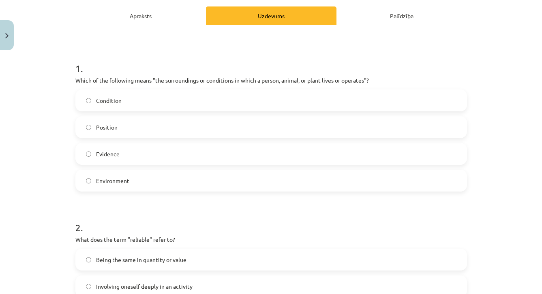
drag, startPoint x: 507, startPoint y: 4, endPoint x: 507, endPoint y: -7, distance: 10.9
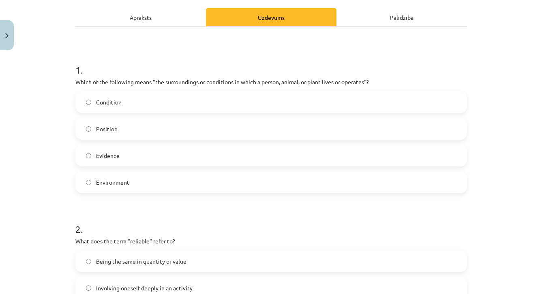
click at [522, 125] on div "Mācību tēma: Angļu valodas i - 11. klases 1. ieskaites mācību materiāls #8 🔤 To…" at bounding box center [271, 147] width 542 height 294
click at [462, 182] on label "Environment" at bounding box center [271, 182] width 390 height 20
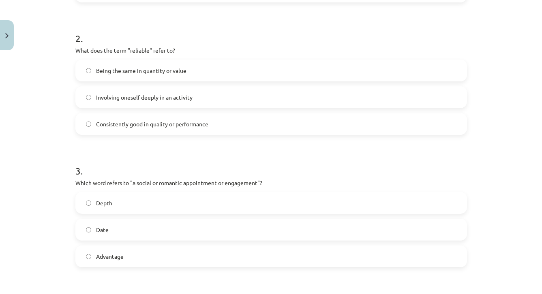
scroll to position [324, 0]
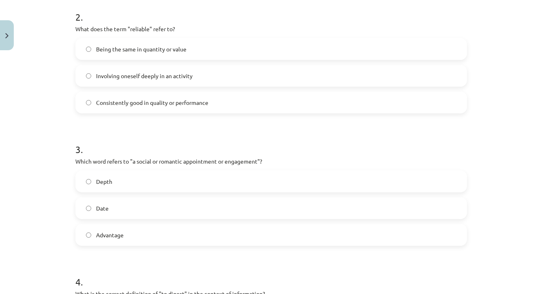
drag, startPoint x: 495, startPoint y: 275, endPoint x: 496, endPoint y: 299, distance: 24.3
click at [502, 238] on div "Mācību tēma: Angļu valodas i - 11. klases 1. ieskaites mācību materiāls #8 🔤 To…" at bounding box center [271, 147] width 542 height 294
click at [428, 114] on form "1 . Which of the following means "the surroundings or conditions in which a per…" at bounding box center [271, 175] width 392 height 674
click at [422, 107] on label "Consistently good in quality or performance" at bounding box center [271, 102] width 390 height 20
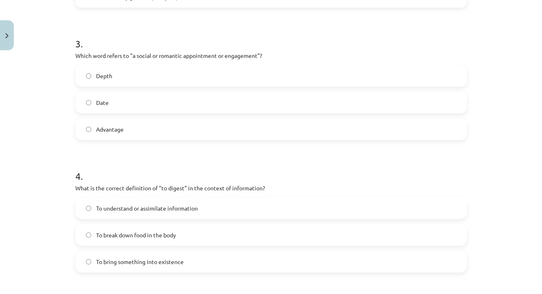
scroll to position [454, 0]
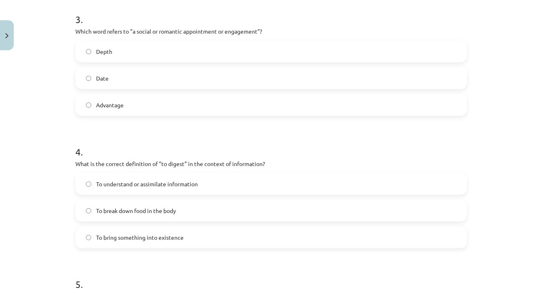
drag, startPoint x: 518, startPoint y: 278, endPoint x: 519, endPoint y: 302, distance: 24.3
click at [302, 80] on label "Date" at bounding box center [271, 78] width 390 height 20
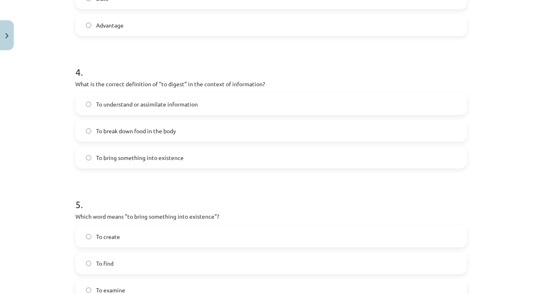
drag, startPoint x: 494, startPoint y: 287, endPoint x: 495, endPoint y: 302, distance: 14.7
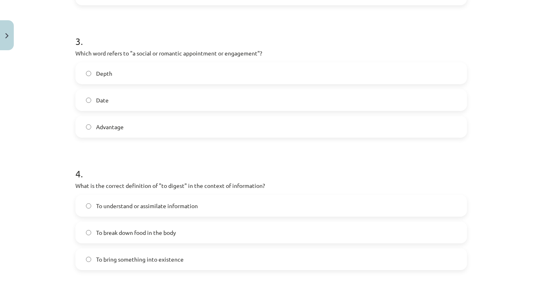
drag, startPoint x: 504, startPoint y: 18, endPoint x: 504, endPoint y: -34, distance: 52.3
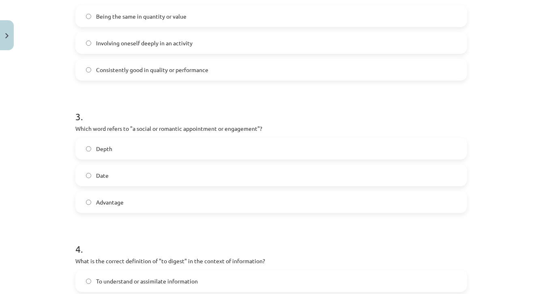
click at [515, 158] on div "Mācību tēma: Angļu valodas i - 11. klases 1. ieskaites mācību materiāls #8 🔤 To…" at bounding box center [271, 147] width 542 height 294
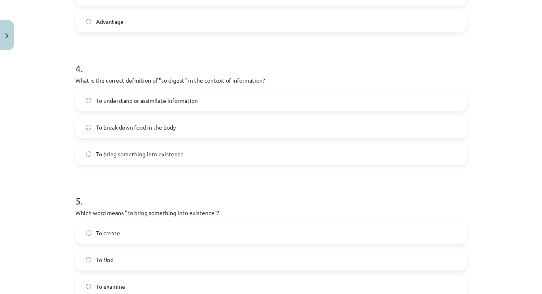
scroll to position [587, 0]
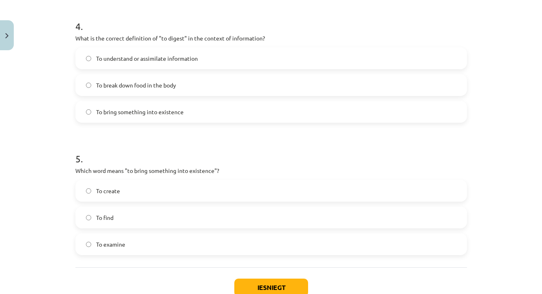
drag, startPoint x: 493, startPoint y: 225, endPoint x: 493, endPoint y: 308, distance: 83.5
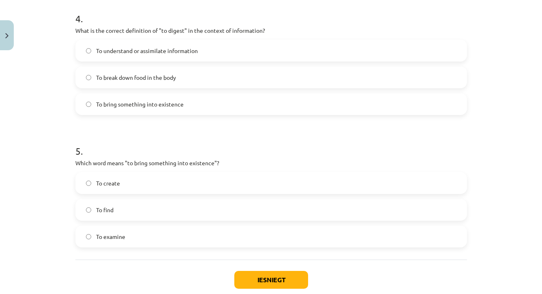
click at [500, 257] on div "Mācību tēma: Angļu valodas i - 11. klases 1. ieskaites mācību materiāls #8 🔤 To…" at bounding box center [271, 147] width 542 height 294
click at [395, 46] on label "To understand or assimilate information" at bounding box center [271, 51] width 390 height 20
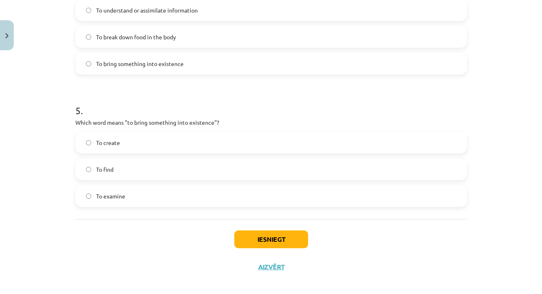
drag, startPoint x: 494, startPoint y: 274, endPoint x: 495, endPoint y: 302, distance: 27.6
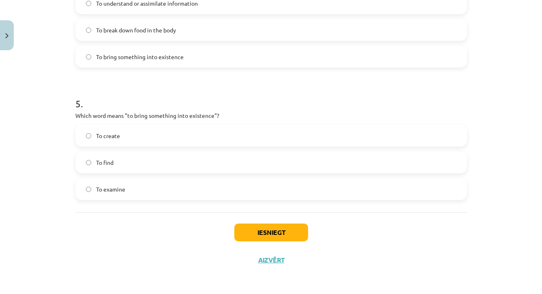
click at [307, 136] on label "To create" at bounding box center [271, 136] width 390 height 20
click at [292, 243] on div "Iesniegt Aizvērt" at bounding box center [271, 240] width 392 height 57
click at [288, 232] on button "Iesniegt" at bounding box center [271, 233] width 74 height 18
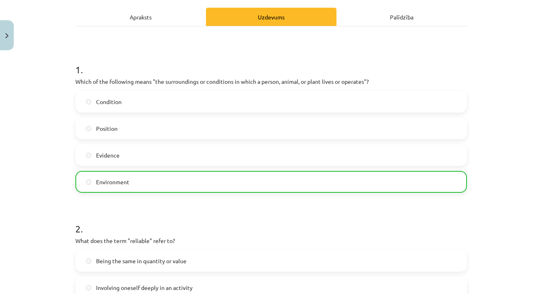
scroll to position [37, 0]
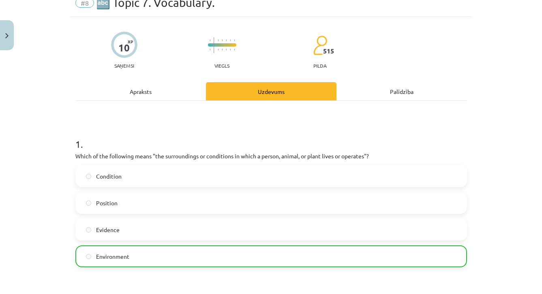
drag, startPoint x: 504, startPoint y: 22, endPoint x: 504, endPoint y: -25, distance: 47.0
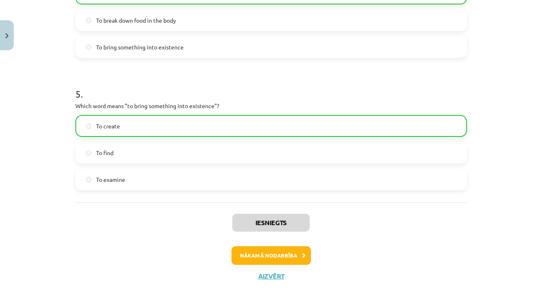
scroll to position [661, 0]
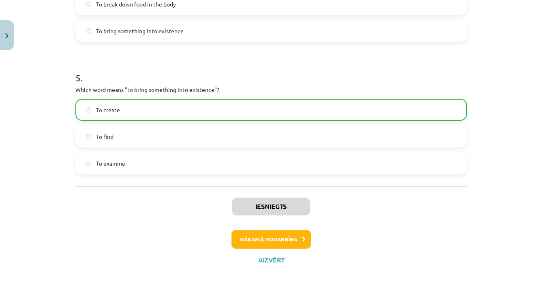
drag, startPoint x: 493, startPoint y: 277, endPoint x: 496, endPoint y: 318, distance: 40.7
click at [303, 241] on button "Nākamā nodarbība" at bounding box center [271, 239] width 79 height 19
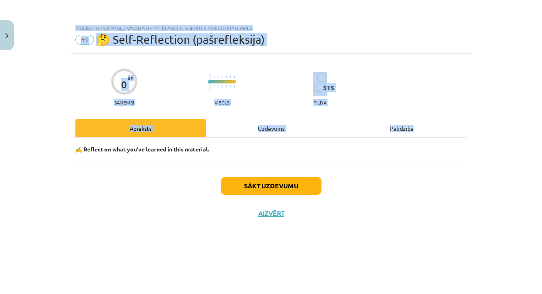
click at [295, 189] on button "Sākt uzdevumu" at bounding box center [271, 186] width 101 height 18
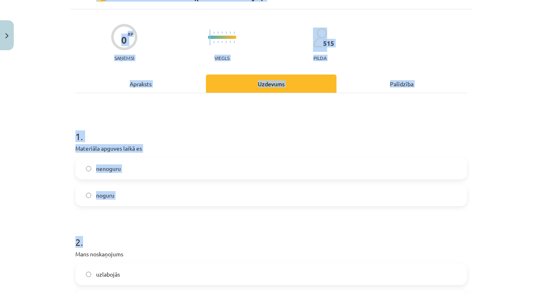
drag, startPoint x: 509, startPoint y: 291, endPoint x: 509, endPoint y: 306, distance: 15.0
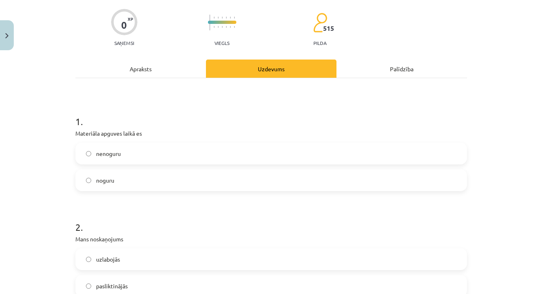
click at [502, 222] on div "Mācību tēma: Angļu valodas i - 11. klases 1. ieskaites mācību materiāls #9 🤔 Se…" at bounding box center [271, 147] width 542 height 294
click at [341, 184] on label "noguru" at bounding box center [271, 180] width 390 height 20
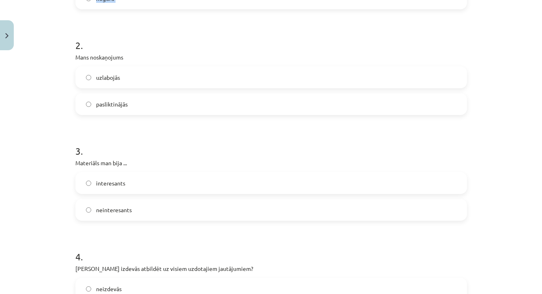
drag, startPoint x: 501, startPoint y: 279, endPoint x: 504, endPoint y: 307, distance: 28.1
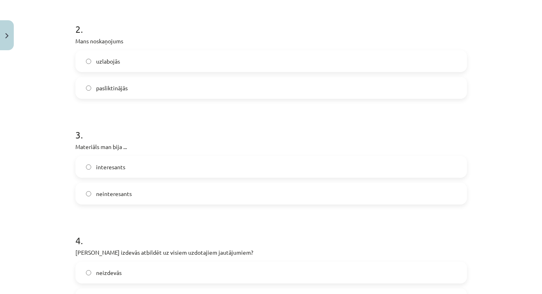
click at [513, 208] on div "Mācību tēma: Angļu valodas i - 11. klases 1. ieskaites mācību materiāls #9 🤔 Se…" at bounding box center [271, 147] width 542 height 294
click at [199, 62] on label "uzlabojās" at bounding box center [271, 61] width 390 height 20
click at [184, 169] on label "interesants" at bounding box center [271, 167] width 390 height 20
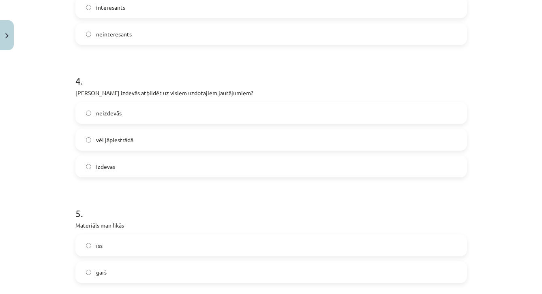
drag, startPoint x: 488, startPoint y: 282, endPoint x: 488, endPoint y: 307, distance: 25.1
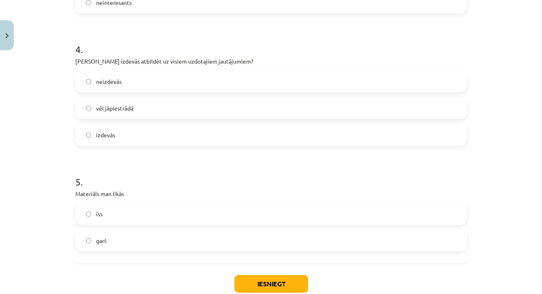
click at [185, 109] on label "vēl jāpiestrādā" at bounding box center [271, 108] width 390 height 20
click at [185, 234] on label "garš" at bounding box center [271, 241] width 390 height 20
click at [250, 283] on button "Iesniegt" at bounding box center [271, 284] width 74 height 18
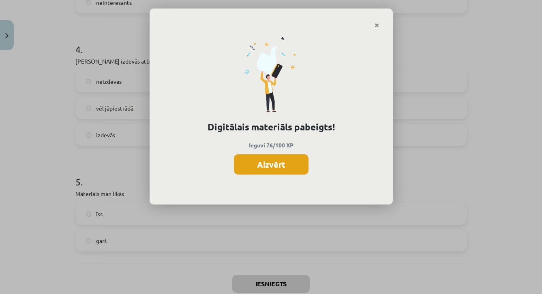
click at [290, 164] on button "Aizvērt" at bounding box center [271, 165] width 75 height 20
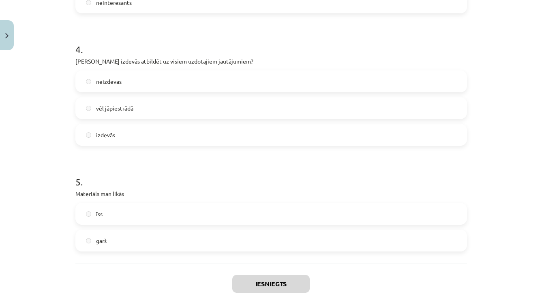
click at [9, 34] on button "Close" at bounding box center [7, 35] width 14 height 30
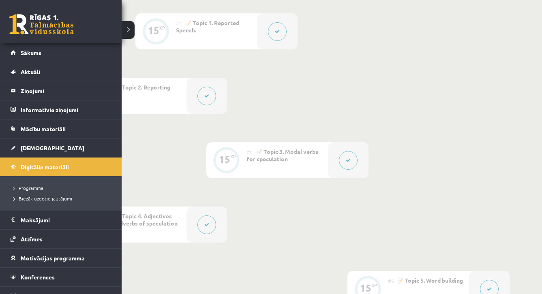
click at [39, 170] on span "Digitālie materiāli" at bounding box center [45, 166] width 48 height 7
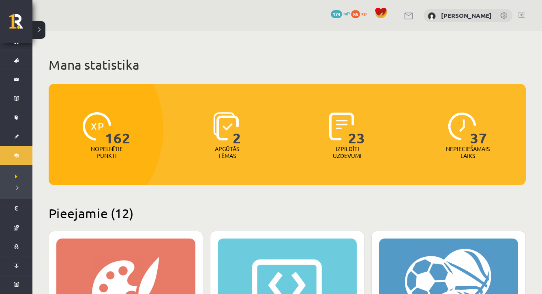
scroll to position [11, 0]
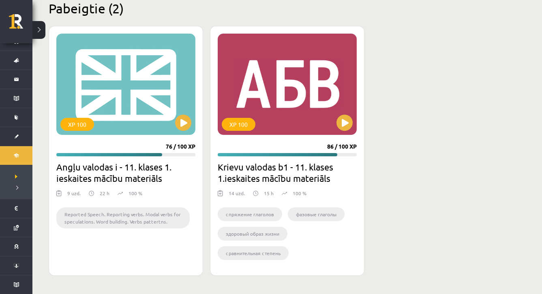
scroll to position [1256, 0]
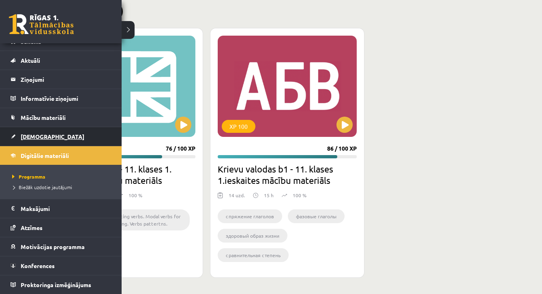
click at [48, 137] on link "[DEMOGRAPHIC_DATA]" at bounding box center [61, 136] width 101 height 19
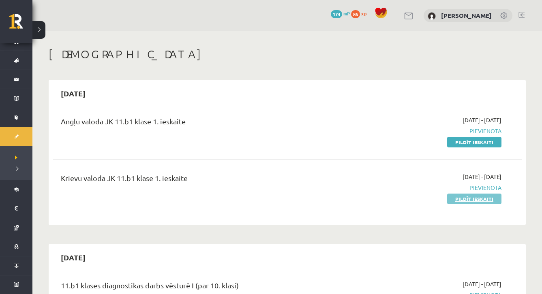
click at [483, 199] on link "Pildīt ieskaiti" at bounding box center [474, 199] width 54 height 11
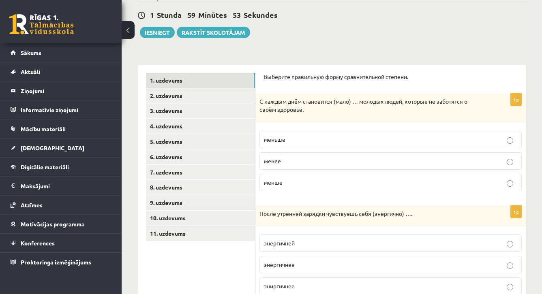
scroll to position [67, 0]
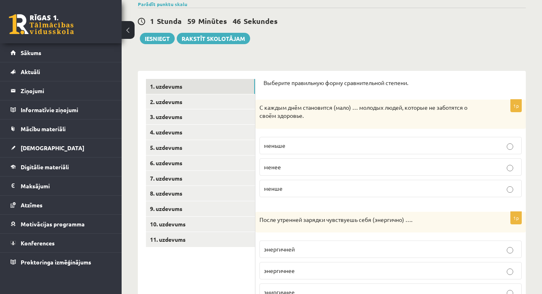
click at [431, 148] on p "меньше" at bounding box center [390, 146] width 253 height 9
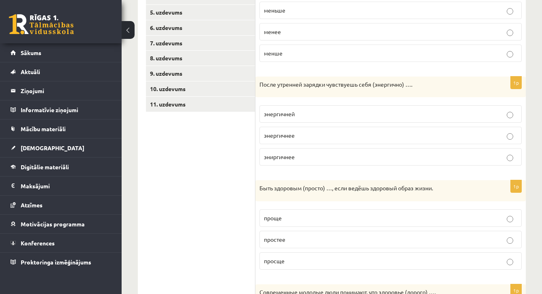
scroll to position [235, 0]
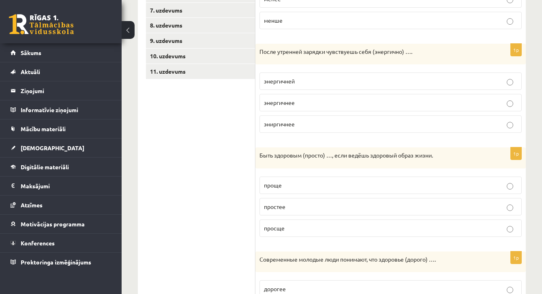
click at [498, 106] on p "энергичнее" at bounding box center [390, 103] width 253 height 9
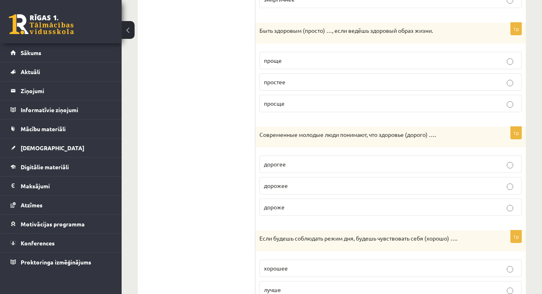
scroll to position [358, 0]
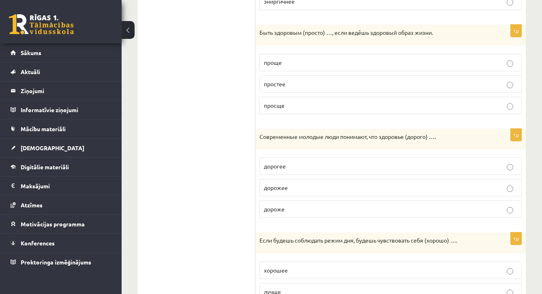
click at [322, 66] on label "проще" at bounding box center [391, 62] width 262 height 17
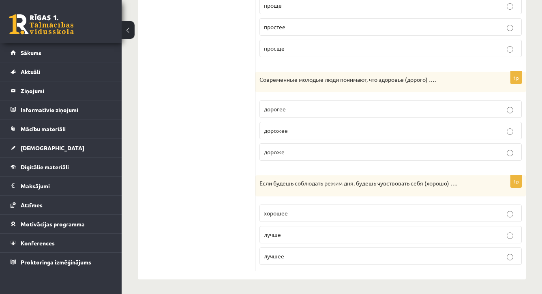
scroll to position [421, 0]
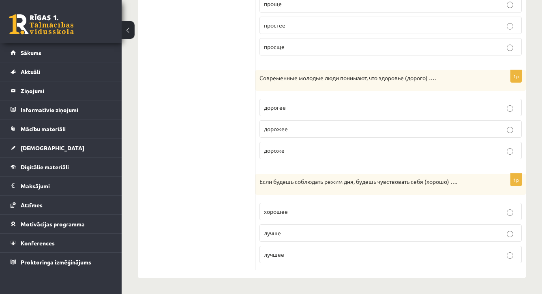
click at [331, 125] on p "дорожее" at bounding box center [390, 129] width 253 height 9
click at [328, 234] on label "лучше" at bounding box center [391, 233] width 262 height 17
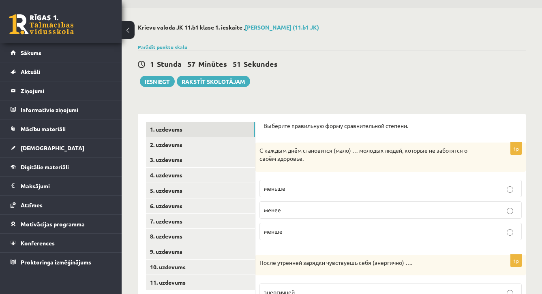
scroll to position [21, 0]
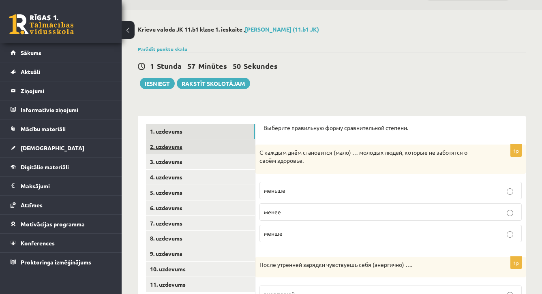
click at [191, 144] on link "2. uzdevums" at bounding box center [200, 147] width 109 height 15
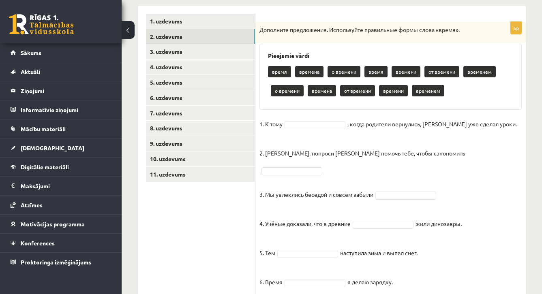
scroll to position [129, 0]
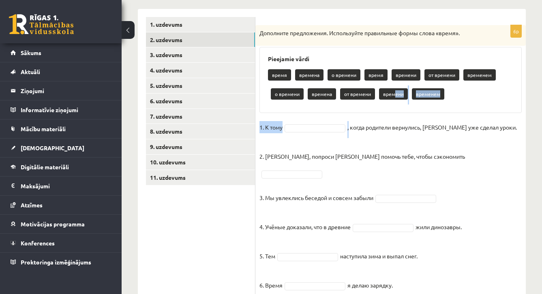
drag, startPoint x: 392, startPoint y: 94, endPoint x: 349, endPoint y: 124, distance: 52.2
click at [349, 124] on div "6p Дополните предложения. Используйте правильные формы слова «время». Pieejamie…" at bounding box center [390, 162] width 270 height 275
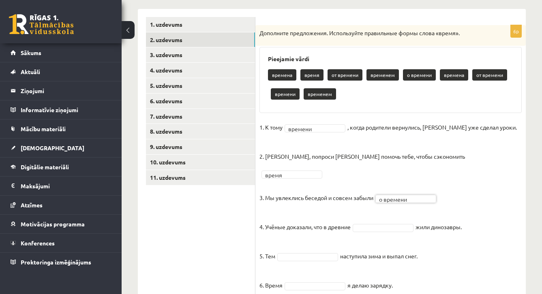
click at [527, 254] on div "Krievu valoda JK 11.b1 klase 1. ieskaite , [PERSON_NAME] (11.b1 JK) Parādīt pun…" at bounding box center [332, 114] width 421 height 422
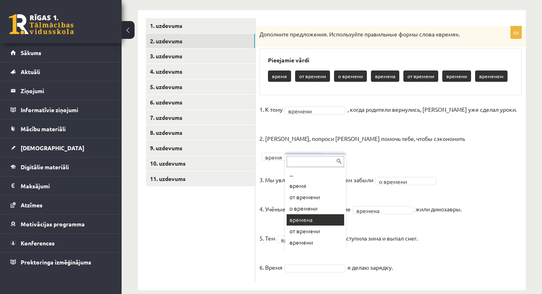
scroll to position [10, 0]
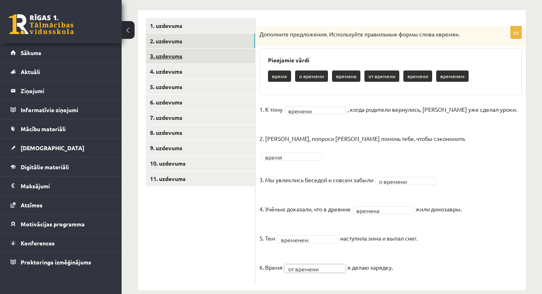
click at [220, 59] on link "3. uzdevums" at bounding box center [200, 56] width 109 height 15
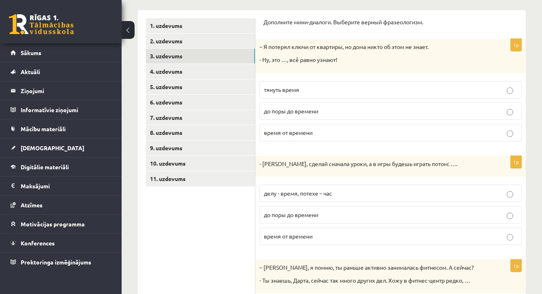
click at [322, 111] on p "до поры до времени" at bounding box center [390, 111] width 253 height 9
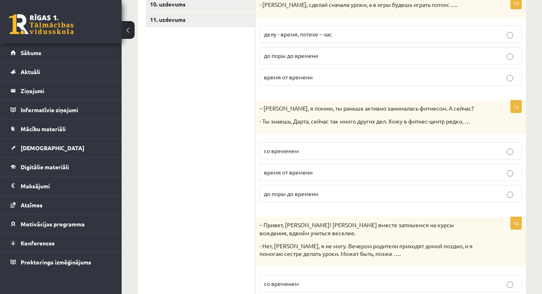
scroll to position [287, 0]
click at [338, 39] on label "делу - время, потехе – час" at bounding box center [391, 33] width 262 height 17
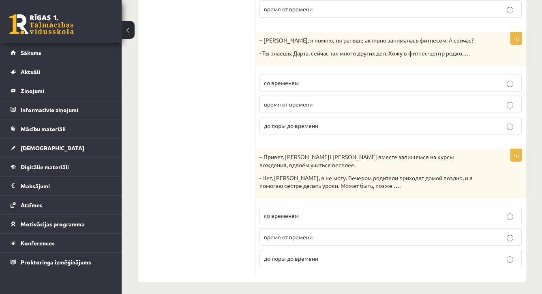
scroll to position [357, 0]
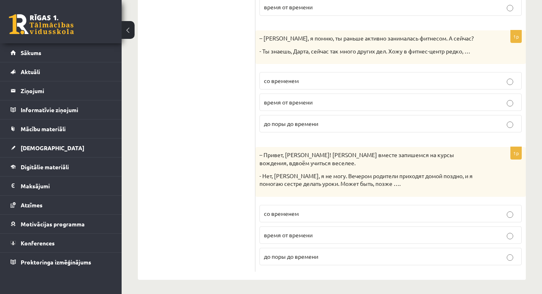
click at [332, 99] on p "время от времени" at bounding box center [390, 102] width 253 height 9
click at [285, 260] on label "до поры до времени" at bounding box center [391, 257] width 262 height 17
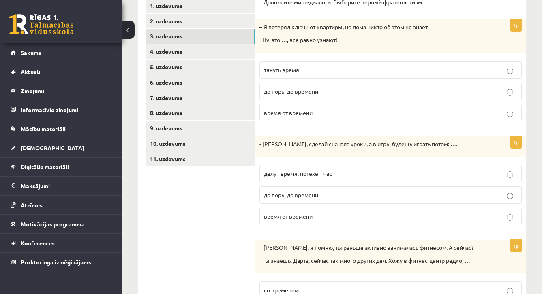
scroll to position [134, 0]
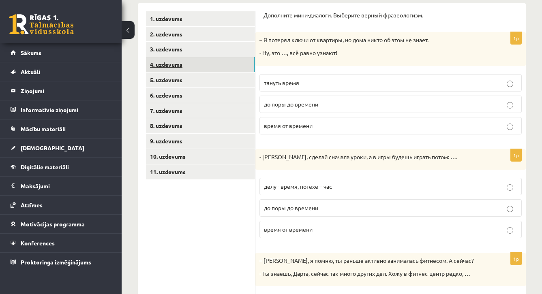
click at [164, 64] on link "4. uzdevums" at bounding box center [200, 64] width 109 height 15
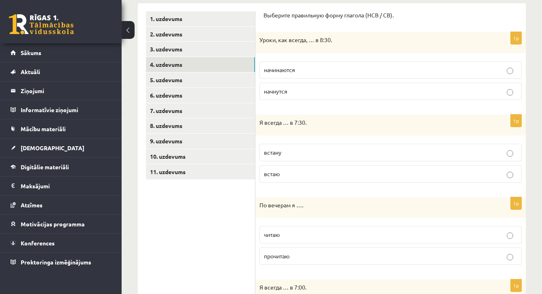
click at [356, 66] on p "начинаются" at bounding box center [390, 70] width 253 height 9
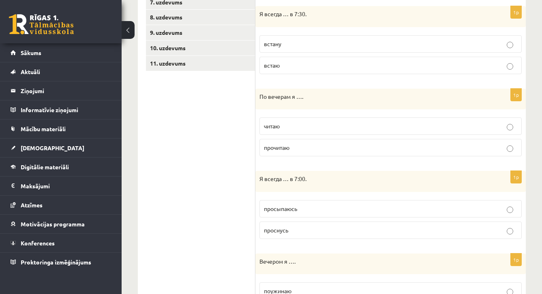
scroll to position [244, 0]
click at [347, 68] on label "встаю" at bounding box center [391, 64] width 262 height 17
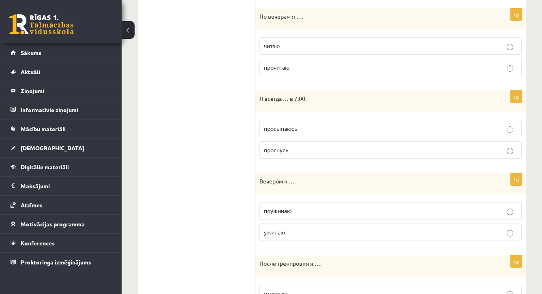
scroll to position [326, 0]
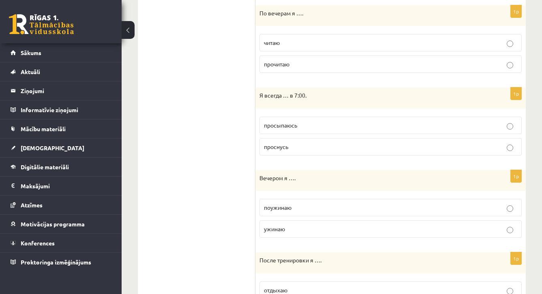
click at [287, 40] on p "читаю" at bounding box center [390, 43] width 253 height 9
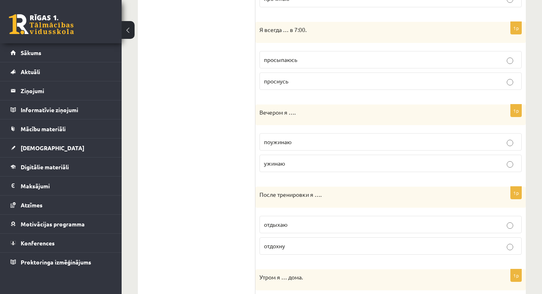
scroll to position [394, 0]
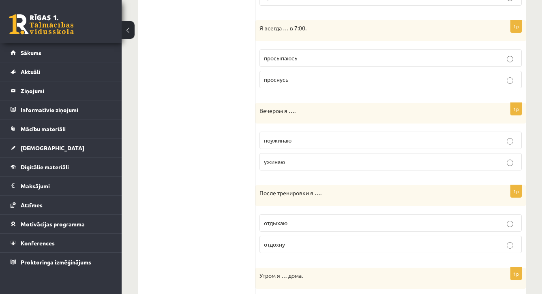
click at [270, 58] on span "просыпаюсь" at bounding box center [280, 57] width 33 height 7
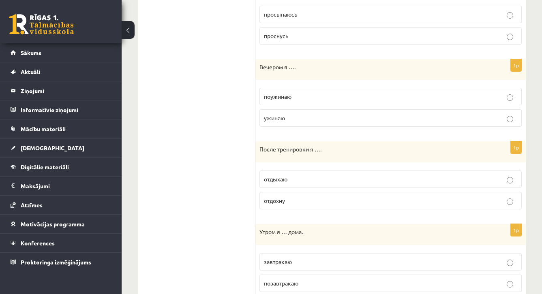
scroll to position [468, 0]
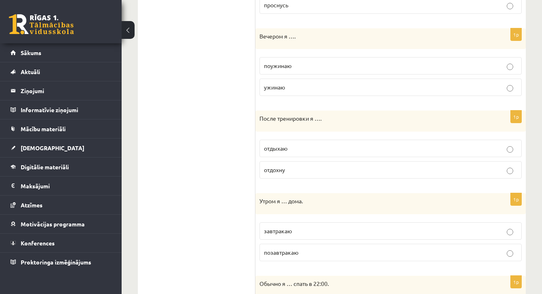
click at [271, 92] on label "ужинаю" at bounding box center [391, 87] width 262 height 17
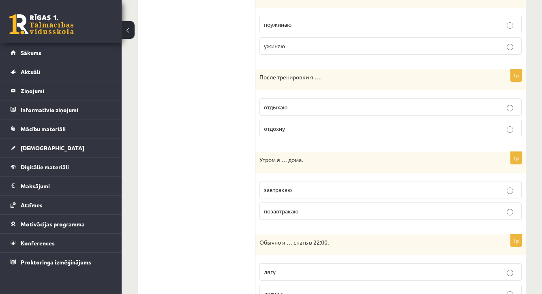
scroll to position [547, 0]
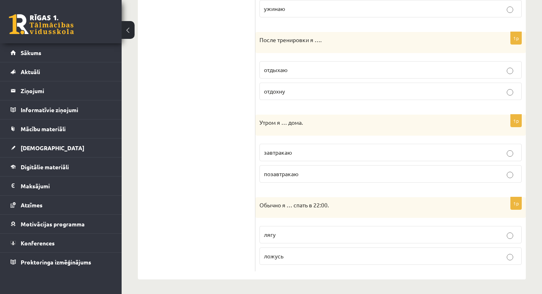
click at [284, 73] on label "отдыхаю" at bounding box center [391, 69] width 262 height 17
click at [284, 153] on span "завтракаю" at bounding box center [278, 152] width 28 height 7
click at [277, 257] on span "ложусь" at bounding box center [273, 256] width 19 height 7
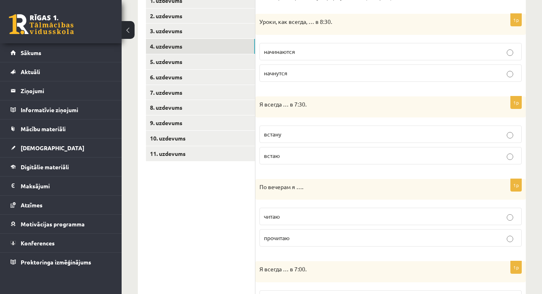
scroll to position [148, 0]
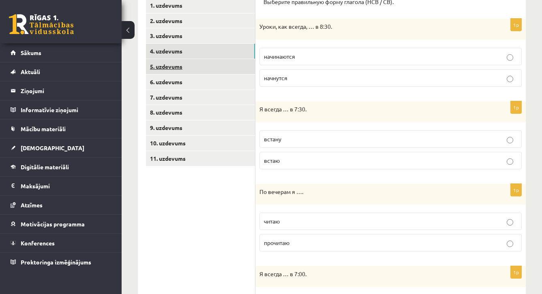
click at [181, 62] on link "5. uzdevums" at bounding box center [200, 66] width 109 height 15
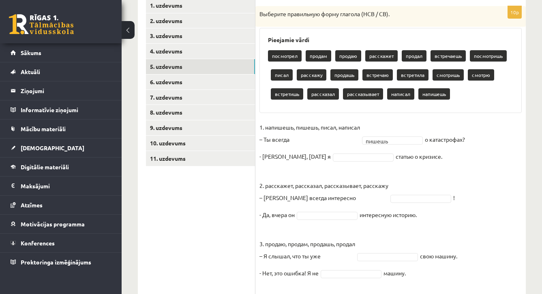
click at [342, 162] on fieldset "1. напишешь, пишешь, писал, написал – [PERSON_NAME] всегда пишешь ****** о ката…" at bounding box center [391, 261] width 262 height 280
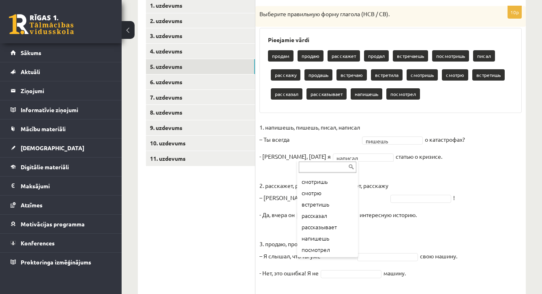
scroll to position [0, 0]
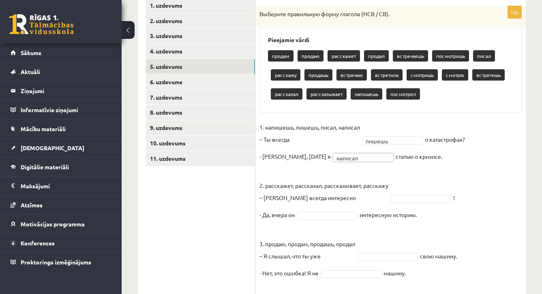
click at [534, 211] on div "Krievu valoda JK 11.b1 klase 1. ieskaite , [PERSON_NAME] (11.b1 JK) Parādīt pun…" at bounding box center [332, 157] width 421 height 546
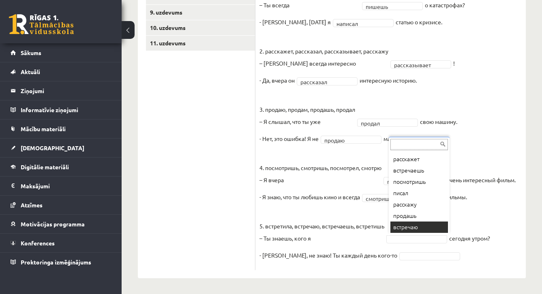
scroll to position [32, 0]
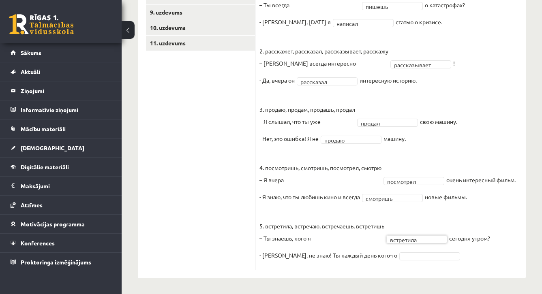
click at [381, 261] on fieldset "**********" at bounding box center [391, 127] width 262 height 280
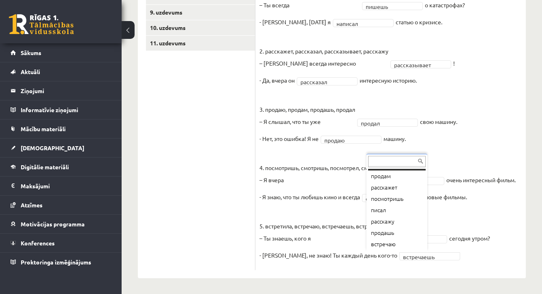
scroll to position [0, 0]
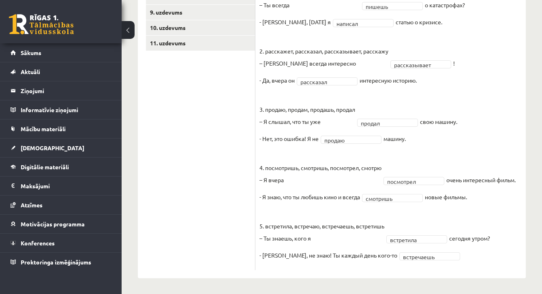
click at [457, 263] on fieldset "**********" at bounding box center [391, 127] width 262 height 280
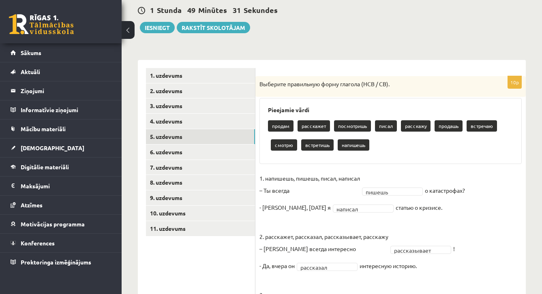
scroll to position [79, 0]
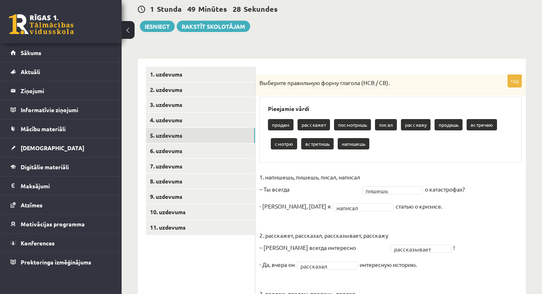
click at [245, 157] on ul "1. uzdevums 2. uzdevums 3. uzdevums 4. uzdevums 5. uzdevums 6. uzdevums 7. uzde…" at bounding box center [200, 261] width 109 height 388
click at [217, 144] on link "6. uzdevums" at bounding box center [200, 151] width 109 height 15
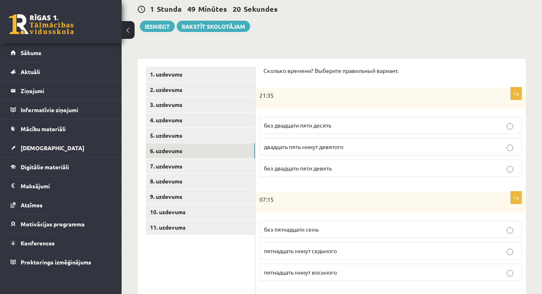
click at [314, 129] on label "без двадцати пяти десять" at bounding box center [391, 125] width 262 height 17
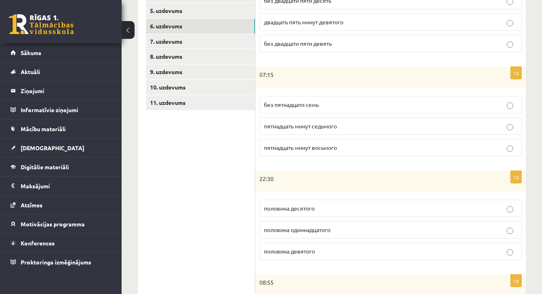
scroll to position [207, 0]
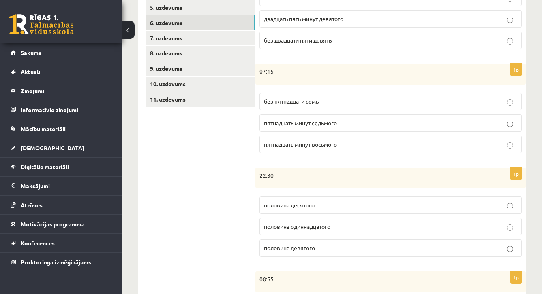
click at [343, 144] on p "пятнадцать минут восьмого" at bounding box center [390, 144] width 253 height 9
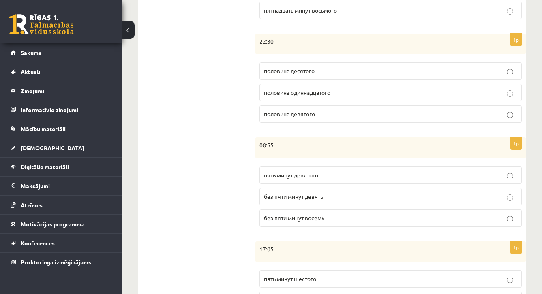
scroll to position [344, 0]
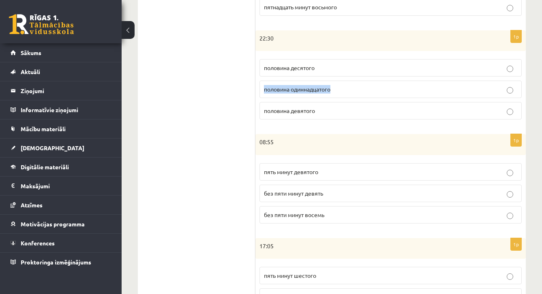
click at [358, 84] on label "половина одиннадцатого" at bounding box center [391, 89] width 262 height 17
click at [357, 88] on p "половина одиннадцатого" at bounding box center [390, 89] width 253 height 9
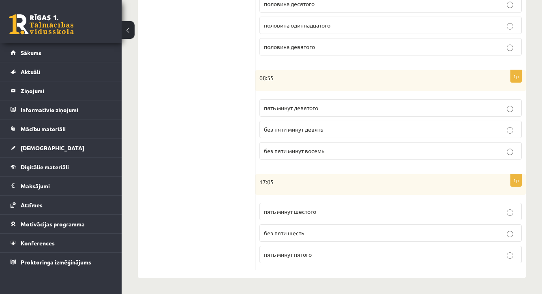
scroll to position [407, 0]
click at [322, 128] on span "без пяти минут девять" at bounding box center [293, 130] width 59 height 7
click at [290, 213] on span "пять минут шестого" at bounding box center [290, 212] width 52 height 7
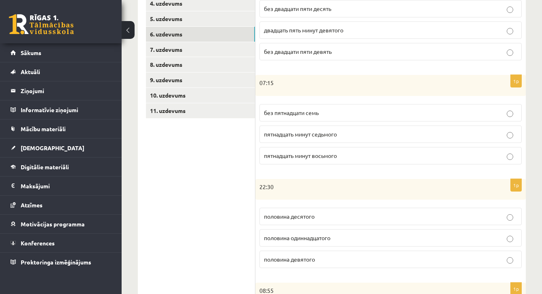
scroll to position [195, 0]
click at [202, 48] on link "7. uzdevums" at bounding box center [200, 50] width 109 height 15
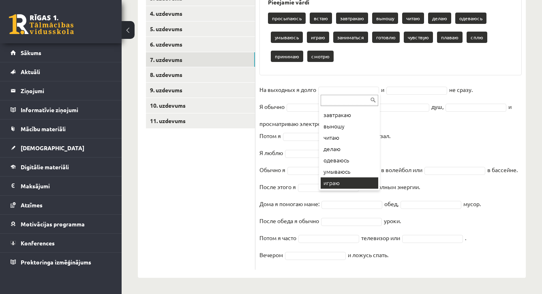
scroll to position [44, 0]
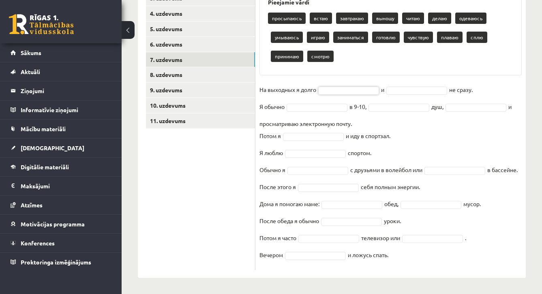
click at [477, 32] on p "сплю" at bounding box center [477, 37] width 21 height 11
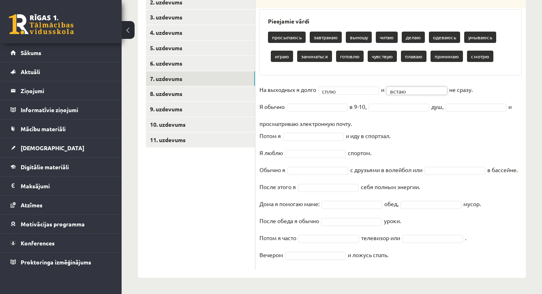
scroll to position [178, 0]
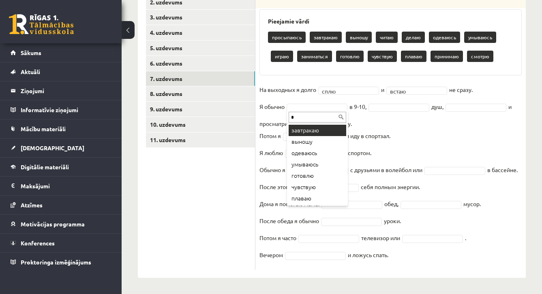
type input "**"
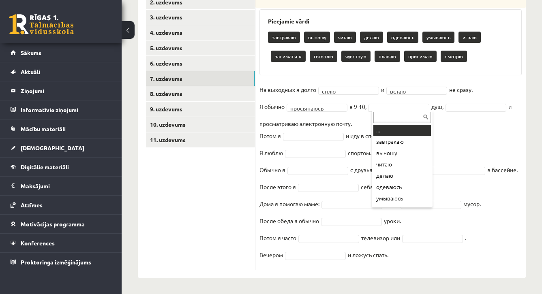
type input "*"
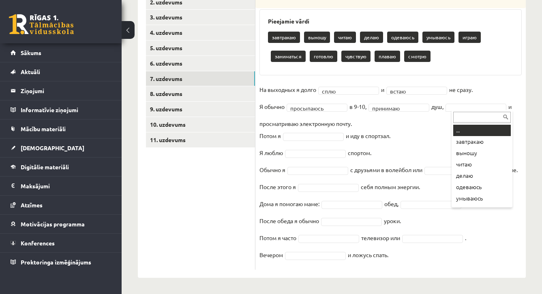
type input "*"
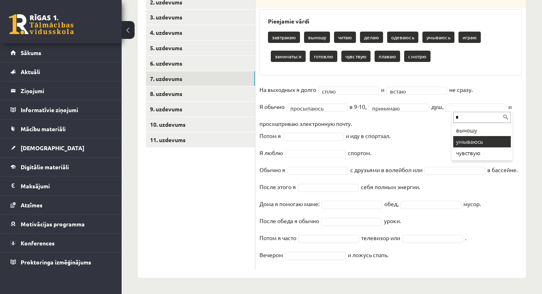
type input "*"
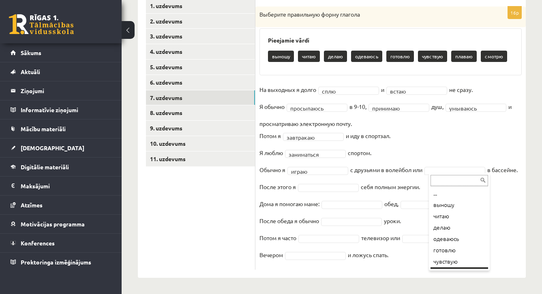
scroll to position [10, 0]
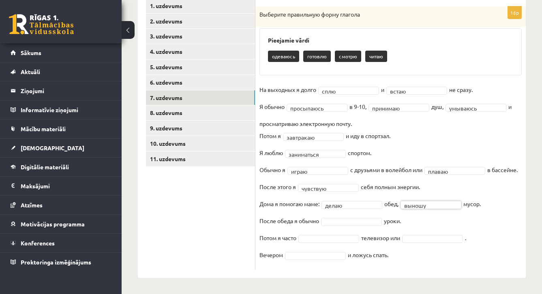
click at [347, 200] on fieldset "**********" at bounding box center [391, 175] width 262 height 182
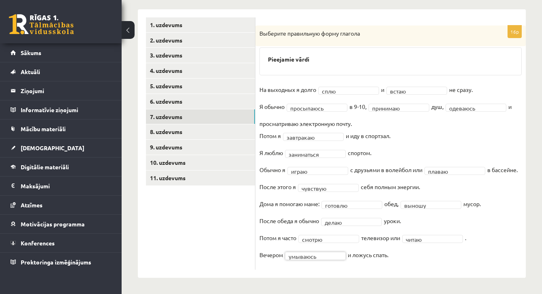
scroll to position [140, 0]
click at [233, 124] on link "8. uzdevums" at bounding box center [200, 131] width 109 height 15
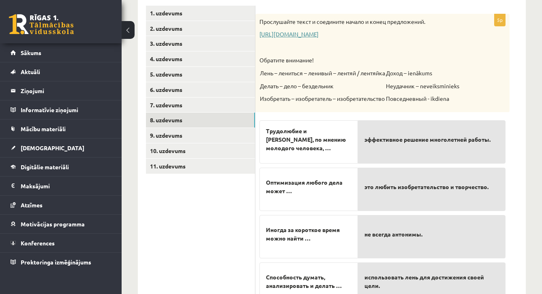
click at [319, 36] on link "https://www.zvaigzne.lv/upload/audio/100Urokov/2/49%202.mp3" at bounding box center [289, 33] width 59 height 7
click at [522, 167] on div "5p Прослушайте текст и соедините начало и конец предложений. https://www.zvaigz…" at bounding box center [390, 182] width 270 height 368
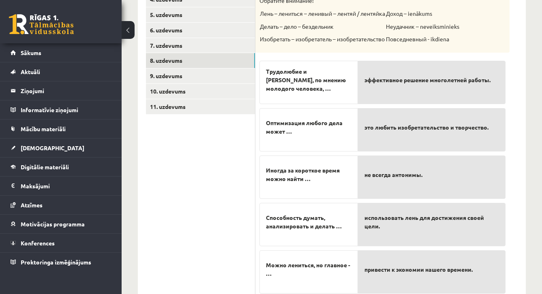
scroll to position [228, 0]
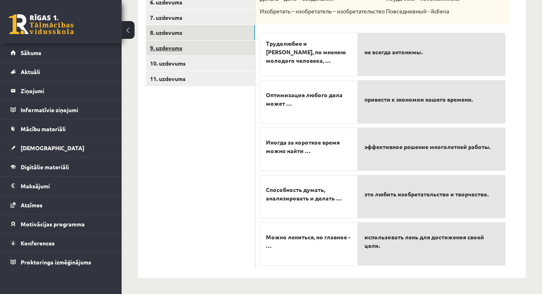
click at [159, 47] on link "9. uzdevums" at bounding box center [200, 48] width 109 height 15
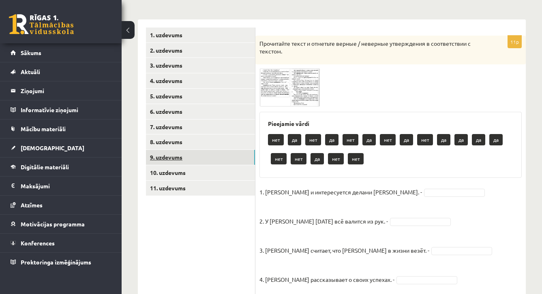
scroll to position [112, 0]
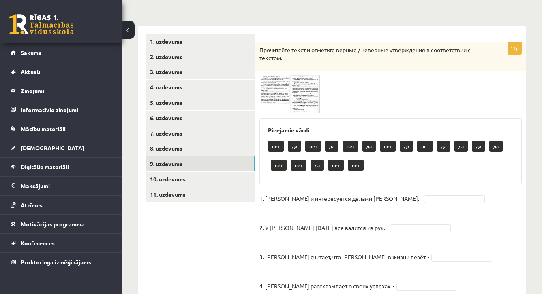
click at [285, 94] on span at bounding box center [290, 94] width 13 height 13
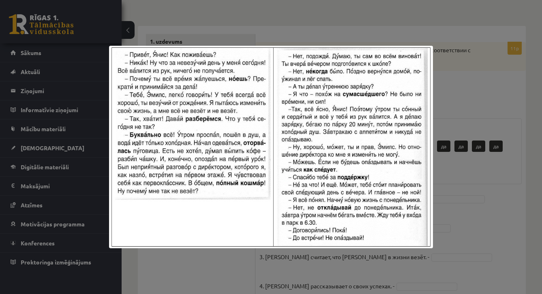
click at [441, 102] on div at bounding box center [271, 147] width 542 height 294
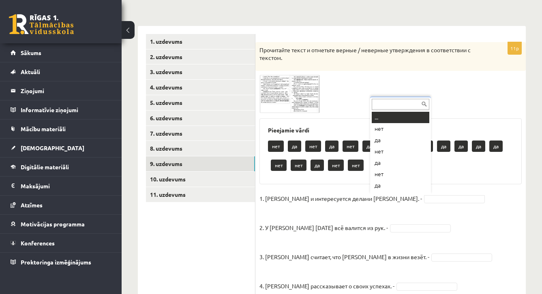
scroll to position [10, 0]
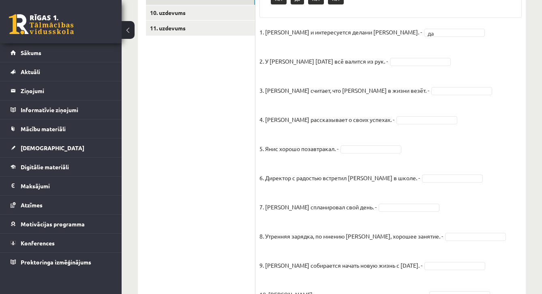
scroll to position [275, 0]
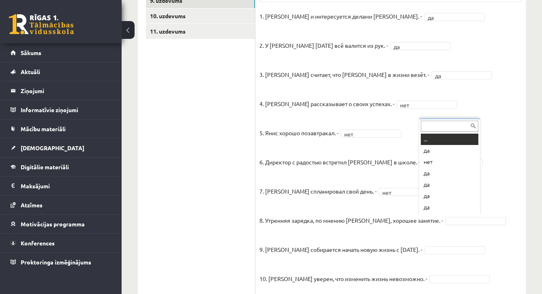
click at [468, 126] on input "text" at bounding box center [450, 126] width 58 height 11
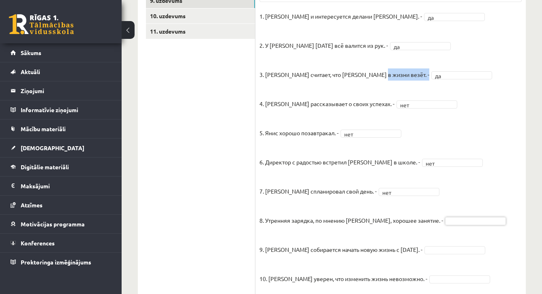
click at [474, 66] on fieldset "1. Эмилс и интересуется делами Яниса. - да ** 2. У Яниса сегодня всё валится из…" at bounding box center [391, 170] width 262 height 321
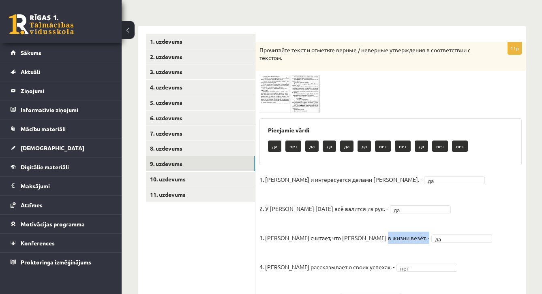
scroll to position [105, 0]
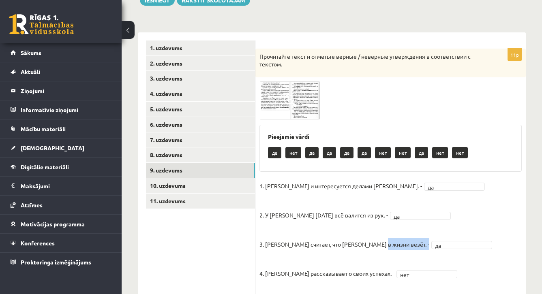
click at [274, 107] on img at bounding box center [290, 101] width 61 height 38
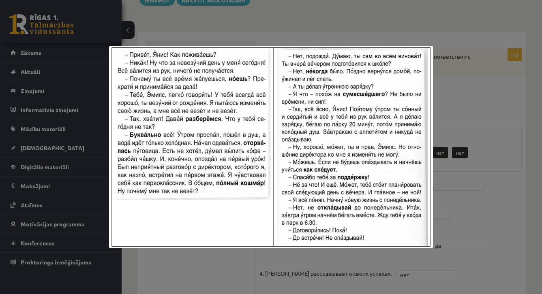
click at [495, 210] on div at bounding box center [271, 147] width 542 height 294
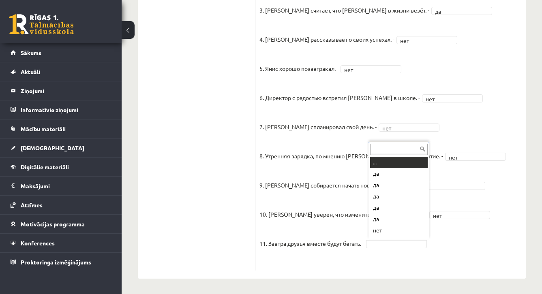
scroll to position [10, 0]
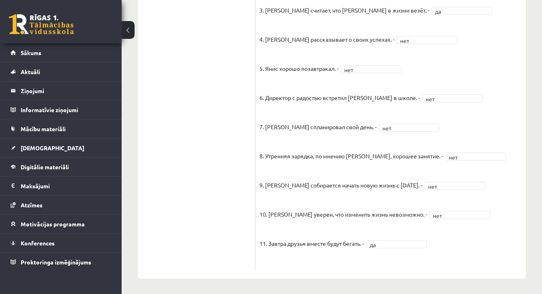
click at [464, 86] on fieldset "1. Эмилс и интересуется делами Яниса. - да ** 2. У Яниса сегодня всё валится из…" at bounding box center [391, 106] width 262 height 321
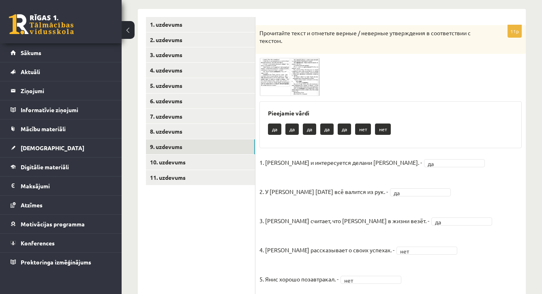
scroll to position [127, 0]
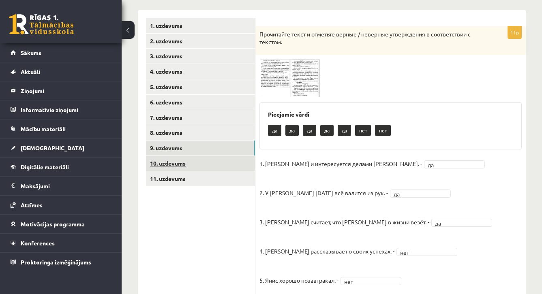
click at [167, 161] on link "10. uzdevums" at bounding box center [200, 163] width 109 height 15
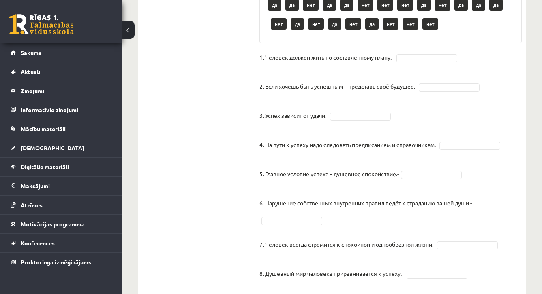
scroll to position [559, 0]
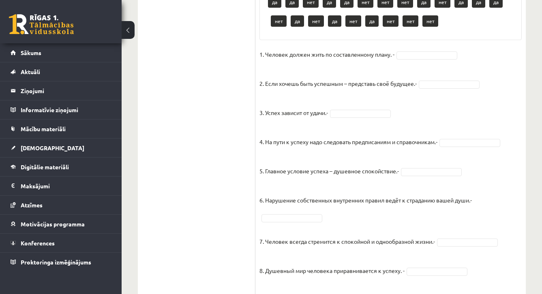
click at [473, 48] on fieldset "1. Человек должен жить по составленному плану. - 2. Если хочешь быть успешным –…" at bounding box center [391, 267] width 262 height 438
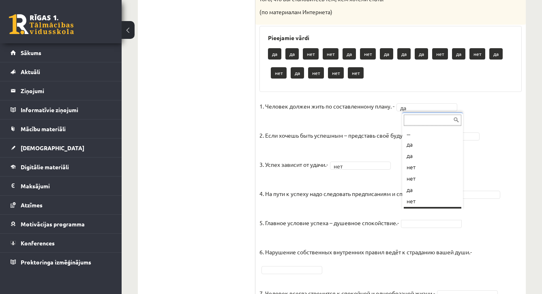
scroll to position [10, 0]
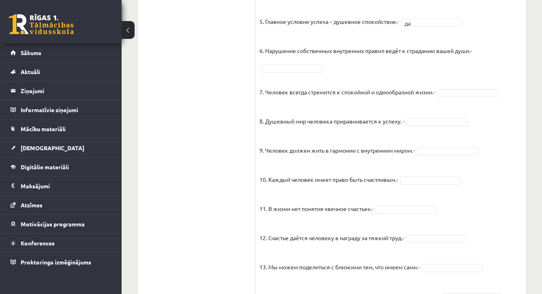
scroll to position [721, 0]
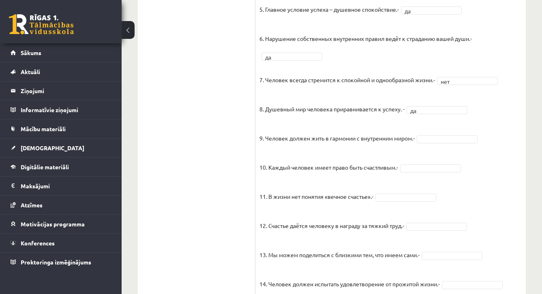
click at [438, 125] on fieldset "1. Человек должен жить по составленному плану. - да ** 2. Если хочешь быть успе…" at bounding box center [391, 105] width 262 height 438
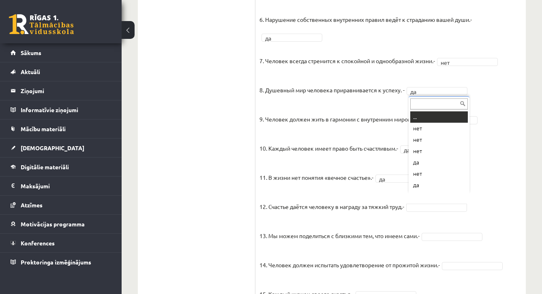
scroll to position [10, 0]
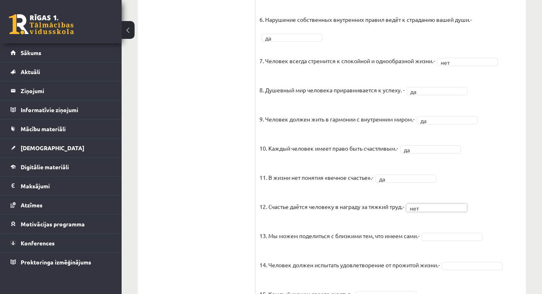
click at [494, 220] on fieldset "1. Человек должен жить по составленному плану. - да ** 2. Если хочешь быть успе…" at bounding box center [391, 86] width 262 height 438
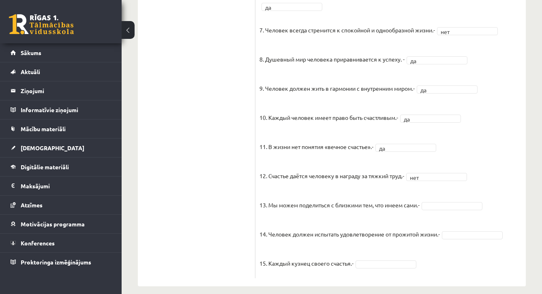
scroll to position [751, 0]
click at [479, 202] on fieldset "1. Человек должен жить по составленному плану. - да ** 2. Если хочешь быть успе…" at bounding box center [391, 56] width 262 height 438
click at [482, 133] on fieldset "1. Человек должен жить по составленному плану. - да ** 2. Если хочешь быть успе…" at bounding box center [391, 56] width 262 height 438
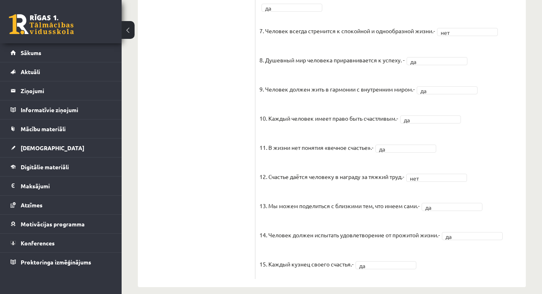
click at [482, 133] on fieldset "1. Человек должен жить по составленному плану. - да ** 2. Если хочешь быть успе…" at bounding box center [391, 56] width 262 height 438
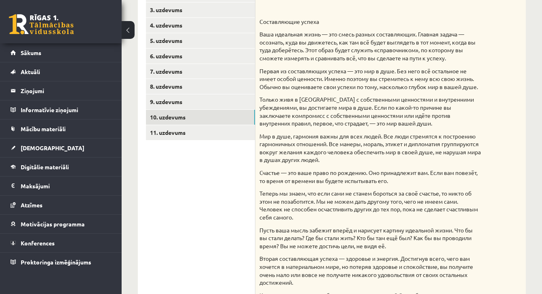
scroll to position [172, 0]
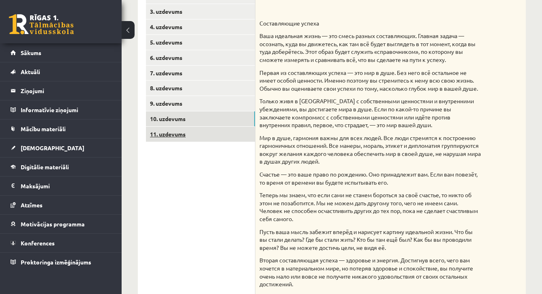
click at [195, 133] on link "11. uzdevums" at bounding box center [200, 134] width 109 height 15
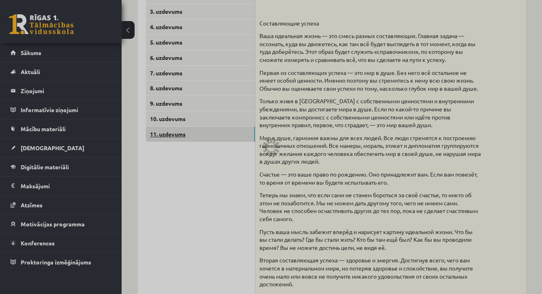
scroll to position [162, 0]
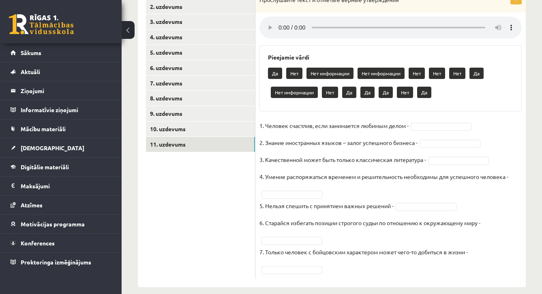
click at [277, 23] on audio at bounding box center [391, 28] width 262 height 22
click at [279, 24] on audio at bounding box center [391, 28] width 262 height 22
click at [281, 23] on audio at bounding box center [391, 28] width 262 height 22
click at [281, 24] on audio at bounding box center [391, 28] width 262 height 22
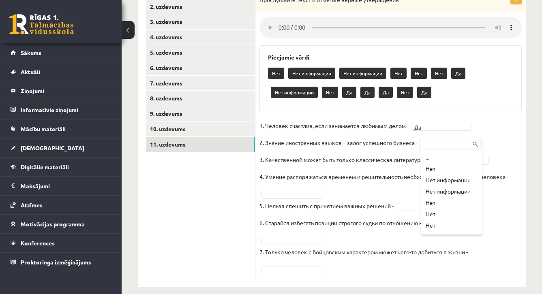
scroll to position [21, 0]
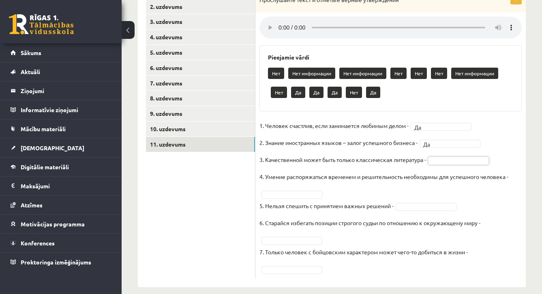
click at [280, 23] on audio at bounding box center [391, 28] width 262 height 22
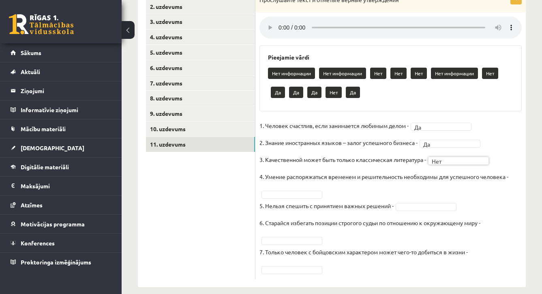
click at [280, 24] on audio at bounding box center [391, 28] width 262 height 22
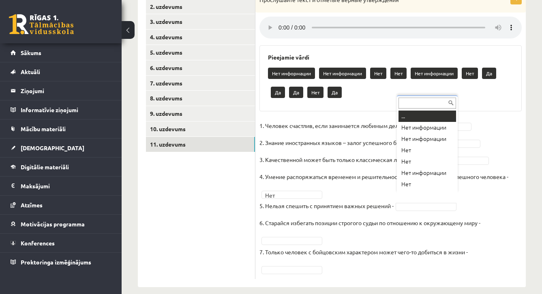
scroll to position [10, 0]
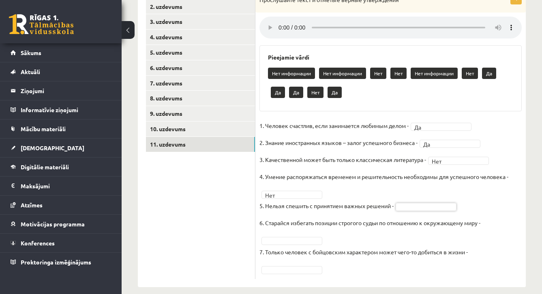
click at [279, 24] on audio at bounding box center [391, 28] width 262 height 22
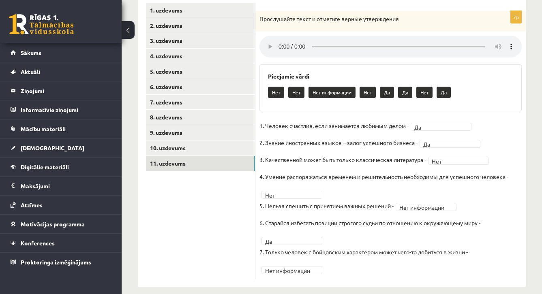
click at [534, 157] on div "Krievu valoda JK 11.b1 klase 1. ieskaite , Perisa Bogdanova (11.b1 JK) Parādīt …" at bounding box center [332, 95] width 421 height 415
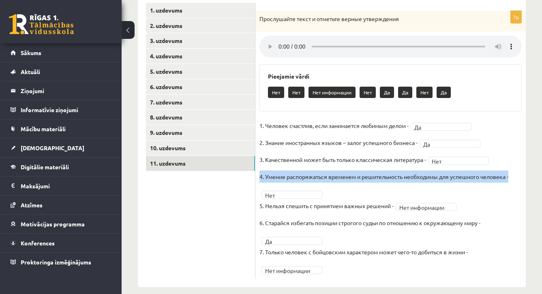
click at [534, 157] on div "Krievu valoda JK 11.b1 klase 1. ieskaite , Perisa Bogdanova (11.b1 JK) Parādīt …" at bounding box center [332, 95] width 421 height 415
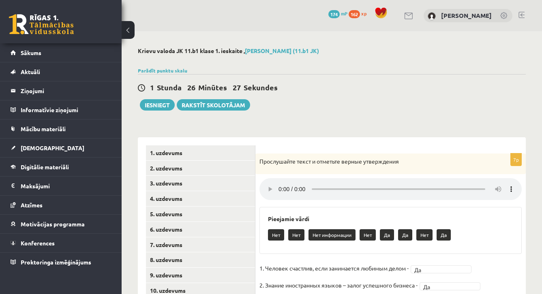
scroll to position [0, 0]
click at [163, 102] on button "Iesniegt" at bounding box center [157, 104] width 35 height 11
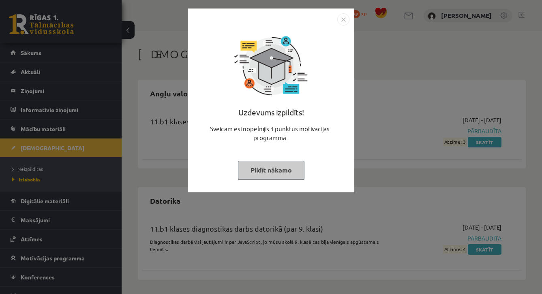
click at [294, 168] on button "Pildīt nākamo" at bounding box center [271, 170] width 67 height 19
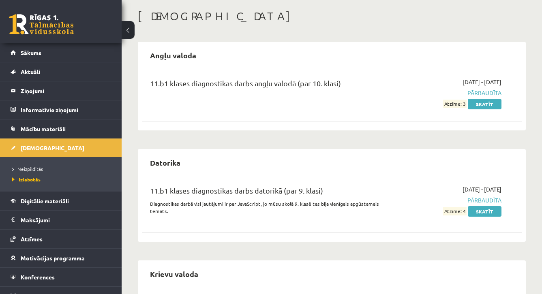
scroll to position [36, 0]
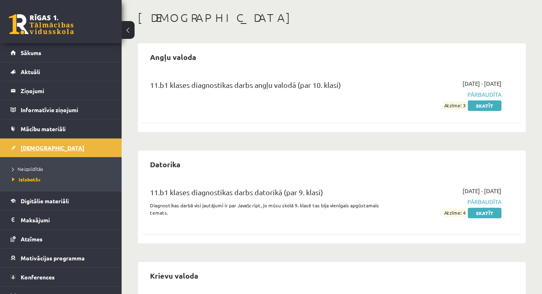
click at [40, 143] on link "[DEMOGRAPHIC_DATA]" at bounding box center [61, 148] width 101 height 19
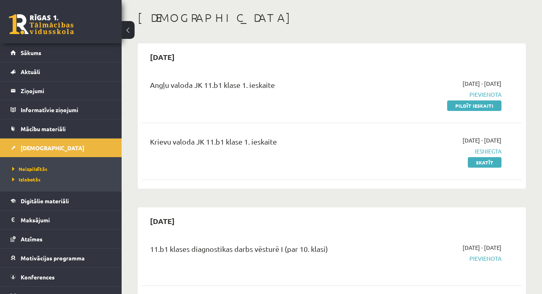
click at [462, 104] on link "Pildīt ieskaiti" at bounding box center [474, 106] width 54 height 11
click at [464, 109] on link "Pildīt ieskaiti" at bounding box center [474, 106] width 54 height 11
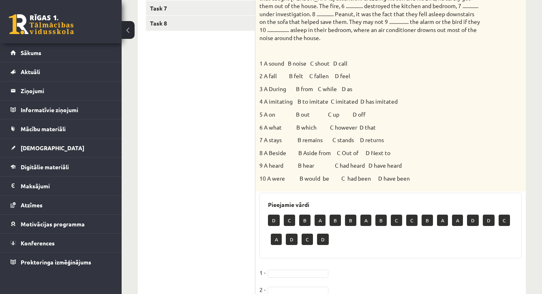
scroll to position [246, 0]
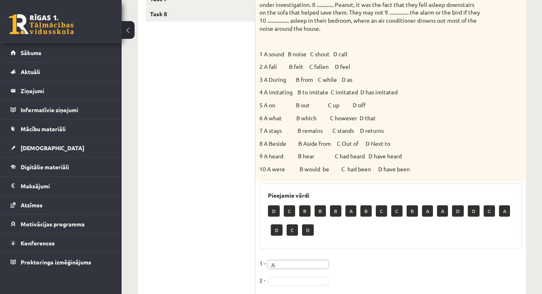
click at [479, 101] on p "5 A on B out C up D off" at bounding box center [371, 105] width 222 height 8
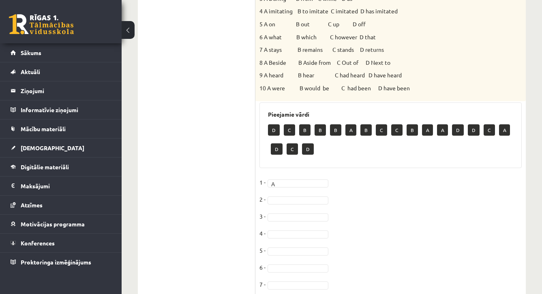
scroll to position [334, 0]
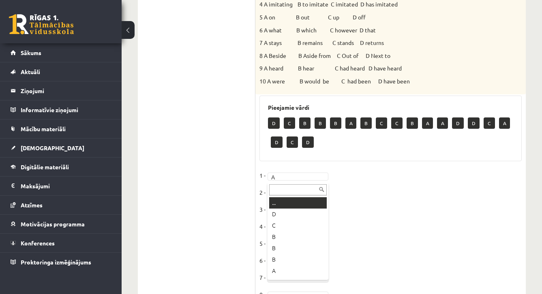
type input "*"
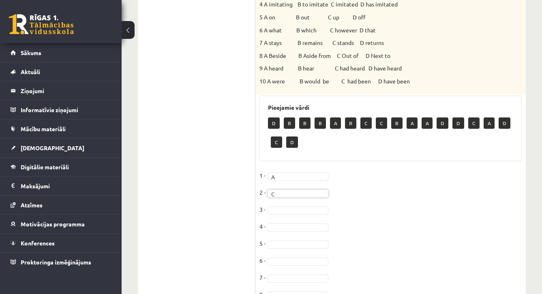
click at [354, 184] on fieldset "1 - A * 2 - C * 3 - 4 - 5 - [DATE] - [DATE] -" at bounding box center [391, 255] width 262 height 170
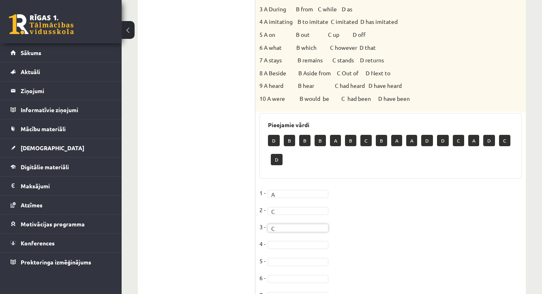
scroll to position [10, 0]
click at [445, 201] on fieldset "1 - A * 2 - C * 3 - C * 4 - 5 - [DATE] - [DATE] -" at bounding box center [391, 272] width 262 height 170
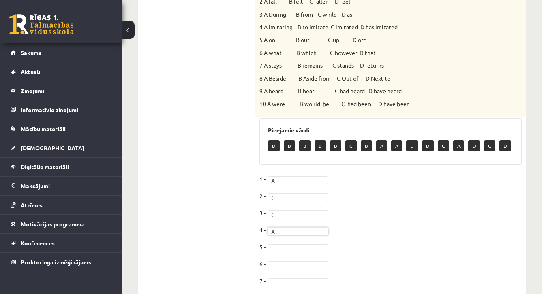
click at [486, 204] on fieldset "1 - A * 2 - C * 3 - C * 4 - A * 5 - [DATE] - [DATE] -" at bounding box center [391, 258] width 262 height 170
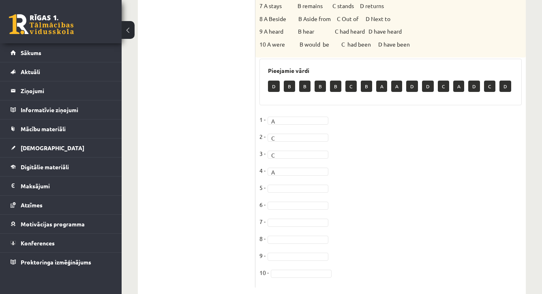
scroll to position [376, 0]
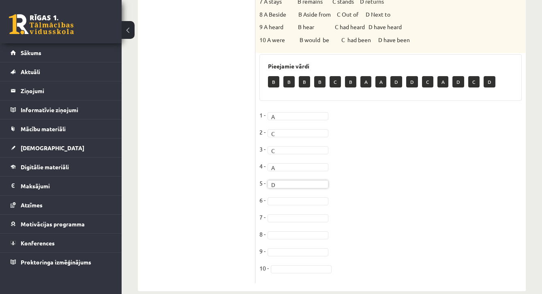
click at [395, 197] on fieldset "1 - A * 2 - C * 3 - C * 4 - A * 5 - D * [DATE] - [DATE] -" at bounding box center [391, 194] width 262 height 170
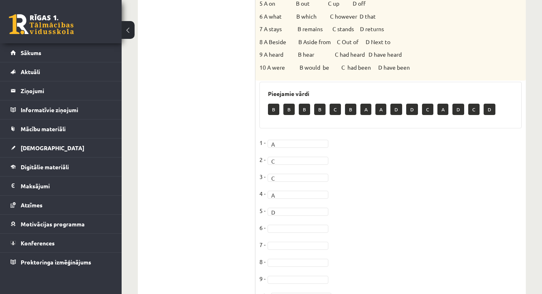
scroll to position [351, 0]
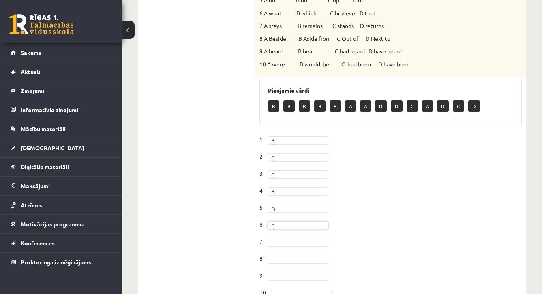
click at [435, 185] on fieldset "1 - A * 2 - C * 3 - C * 4 - A * 5 - D * 6 - C * 7 - 8 - 9 - 10 -" at bounding box center [391, 218] width 262 height 170
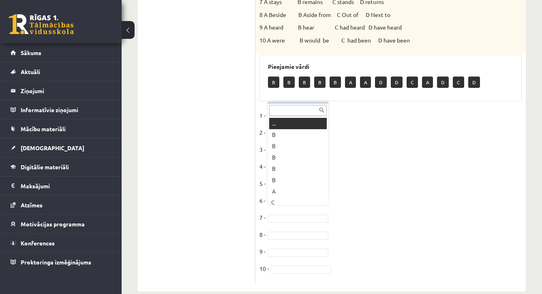
scroll to position [10, 0]
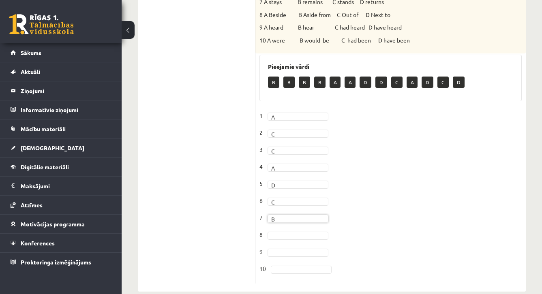
click at [373, 189] on fieldset "1 - A * 2 - C * 3 - C * 4 - A * 5 - D * 6 - C * 7 - B * 8 - 9 - 10 -" at bounding box center [391, 194] width 262 height 170
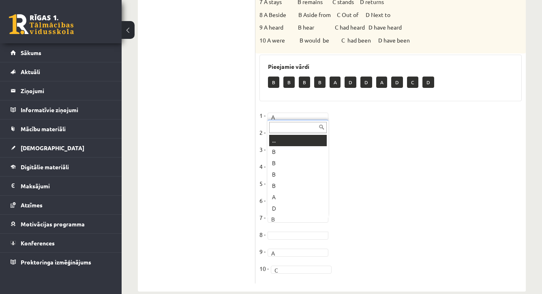
click at [454, 153] on fieldset "1 - A * 2 - C * 3 - C * 4 - A * 5 - D * 6 - C * 7 - B * 8 - 9 - A * 10 - C *" at bounding box center [391, 194] width 262 height 170
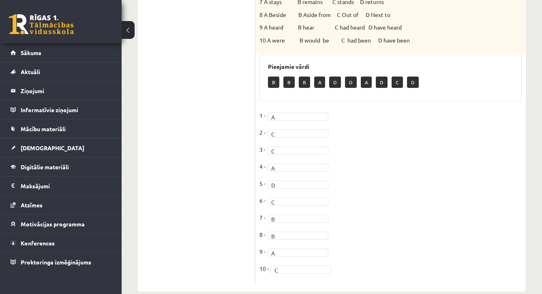
click at [377, 201] on fieldset "1 - A * 2 - C * 3 - C * 4 - A * 5 - D * 6 - C * 7 - B * 8 - B * 9 - A * 10 - C *" at bounding box center [391, 194] width 262 height 170
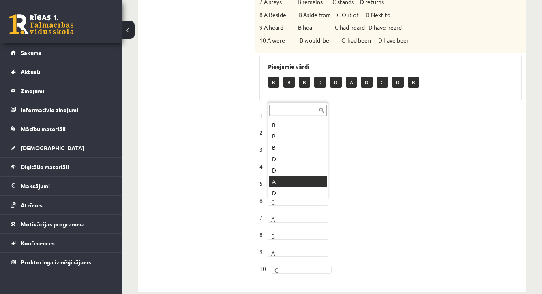
scroll to position [0, 0]
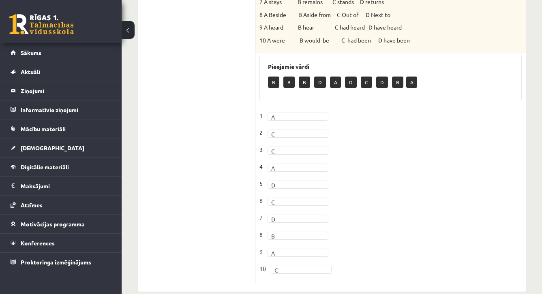
click at [385, 200] on fieldset "1 - A * 2 - C * 3 - C * 4 - A * 5 - D * 6 - C * 7 - D * 8 - B * 9 - A * 10 - C *" at bounding box center [391, 194] width 262 height 170
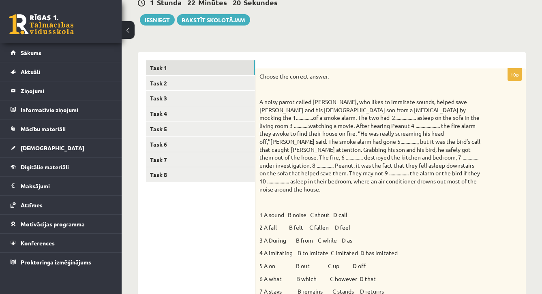
scroll to position [76, 0]
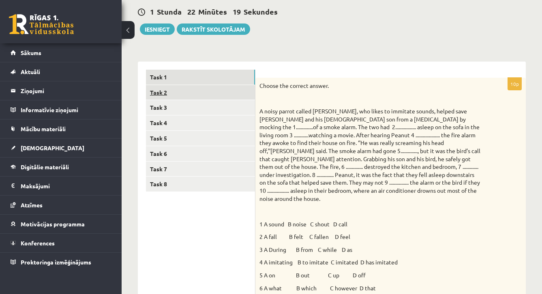
click at [233, 99] on link "Task 2" at bounding box center [200, 92] width 109 height 15
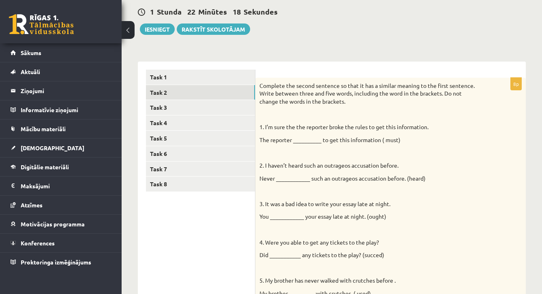
click at [452, 170] on div "Complete the second sentence so that it has a similar meaning to the first sent…" at bounding box center [390, 258] width 270 height 360
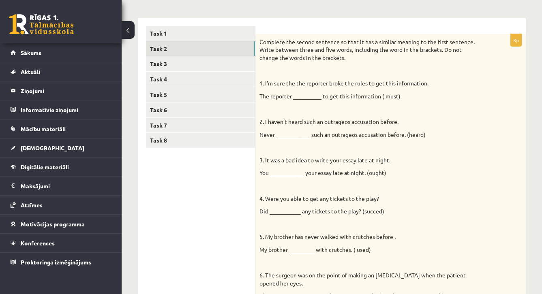
scroll to position [115, 0]
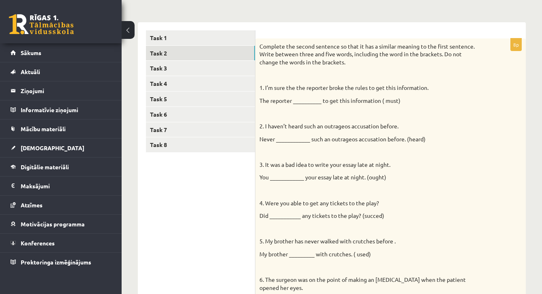
click at [308, 101] on p "The reporter __________ to get this information ( must)" at bounding box center [371, 101] width 222 height 8
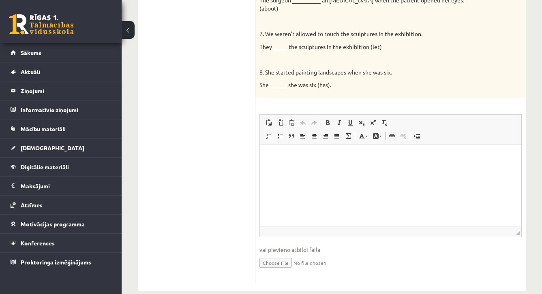
scroll to position [414, 0]
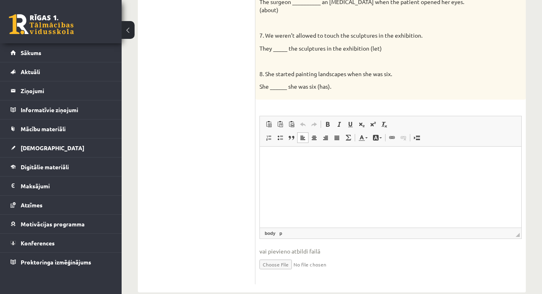
click at [297, 158] on p "Bagātinātā teksta redaktors, wiswyg-editor-user-answer-47024776662540" at bounding box center [390, 159] width 245 height 9
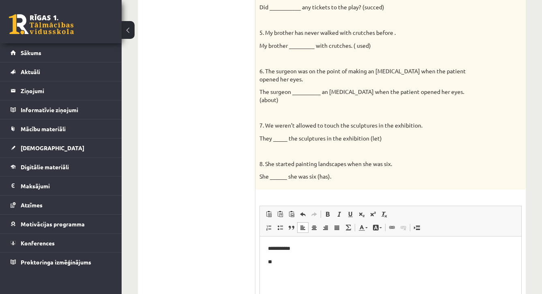
scroll to position [326, 0]
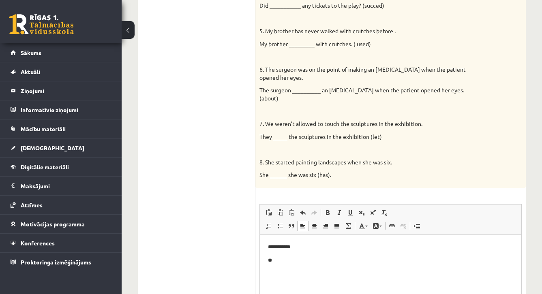
click at [328, 246] on p "**********" at bounding box center [390, 247] width 245 height 8
click at [463, 177] on div "8p Complete the second sentence so that it has a similar meaning to the first s…" at bounding box center [390, 100] width 270 height 545
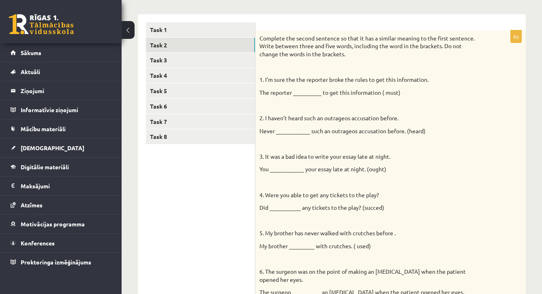
scroll to position [122, 0]
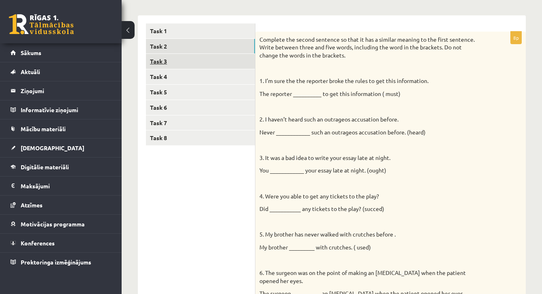
click at [243, 63] on link "Task 3" at bounding box center [200, 61] width 109 height 15
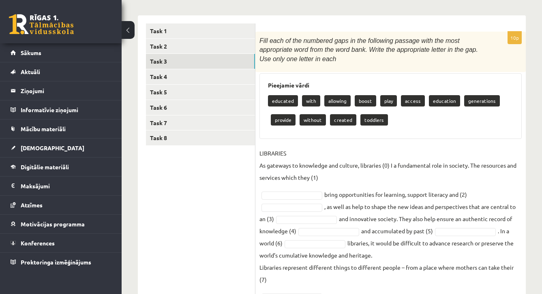
click at [493, 172] on p "LIBRARIES As gateways to knowledge and culture, libraries (0) I a fundamental r…" at bounding box center [391, 165] width 262 height 36
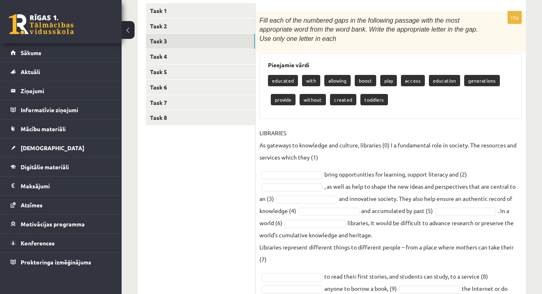
scroll to position [143, 0]
click at [494, 171] on fieldset "LIBRARIES As gateways to knowledge and culture, libraries (0) I a fundamental r…" at bounding box center [391, 223] width 262 height 192
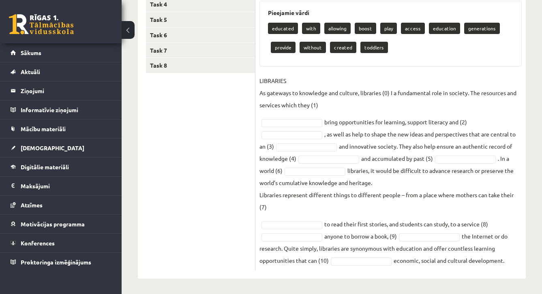
scroll to position [195, 0]
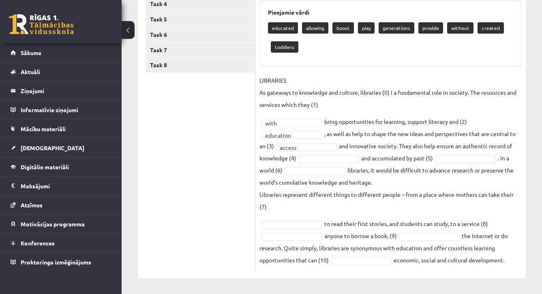
click at [335, 163] on fieldset "LIBRARIES As gateways to knowledge and culture, libraries (0) I a fundamental r…" at bounding box center [391, 170] width 262 height 192
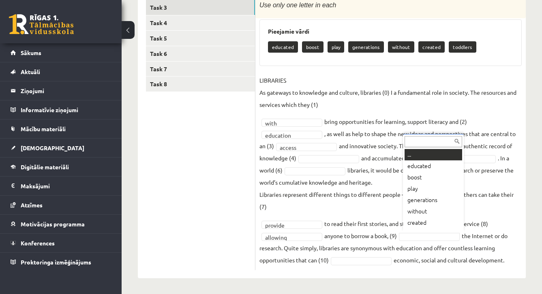
scroll to position [10, 0]
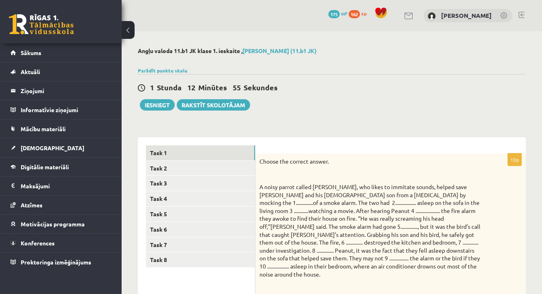
click at [519, 232] on div "Choose the correct answer. 1 A sound B noise C shout D call 2 A fall B felt C f…" at bounding box center [390, 291] width 270 height 275
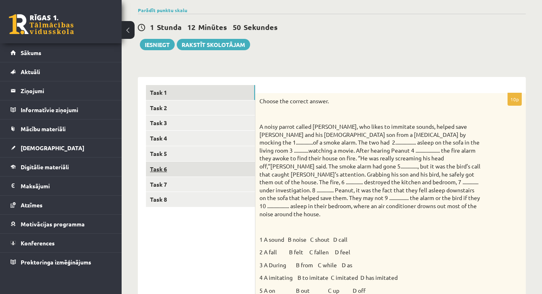
scroll to position [56, 0]
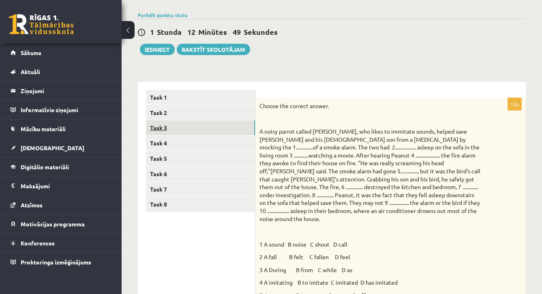
click at [163, 128] on link "Task 3" at bounding box center [200, 127] width 109 height 15
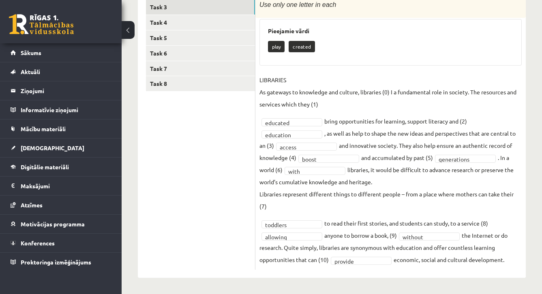
scroll to position [176, 0]
click at [292, 129] on fieldset "**********" at bounding box center [391, 171] width 262 height 192
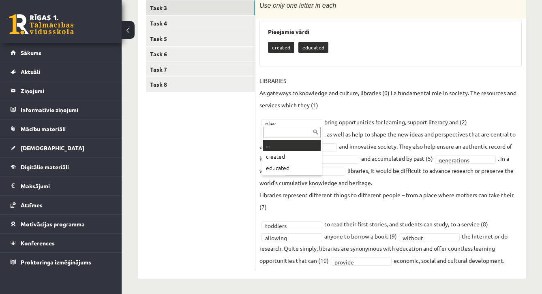
click at [292, 137] on input "text" at bounding box center [292, 132] width 58 height 11
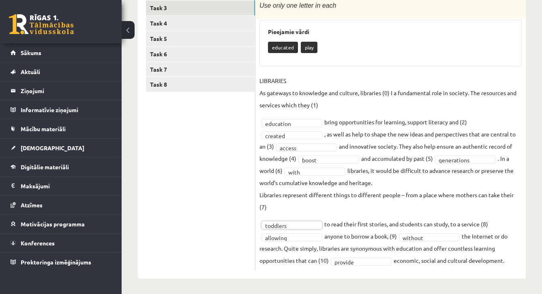
click at [262, 206] on p "Libraries represent different things to different people – from a place where m…" at bounding box center [391, 201] width 262 height 24
click at [515, 197] on p "Libraries represent different things to different people – from a place where m…" at bounding box center [391, 201] width 262 height 24
click at [415, 212] on fieldset "**********" at bounding box center [391, 171] width 262 height 192
click at [226, 27] on link "Task 4" at bounding box center [200, 23] width 109 height 15
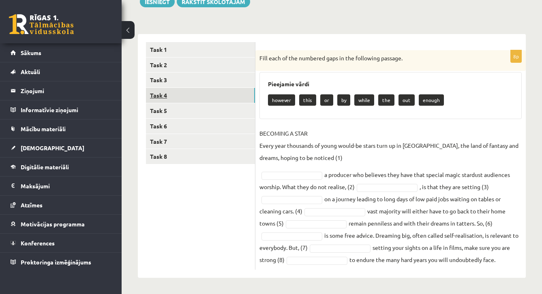
scroll to position [103, 0]
click at [533, 76] on div "Angļu valoda 11.b1 [PERSON_NAME] 1. ieskaite , [PERSON_NAME] (11.b1 JK) Parādīt…" at bounding box center [332, 111] width 421 height 367
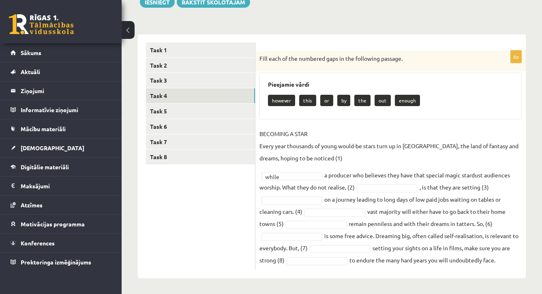
click at [303, 181] on fieldset "BECOMING A STAR Every year thousands of young would-be stars turn up in Hollywo…" at bounding box center [391, 197] width 262 height 139
click at [303, 180] on fieldset "BECOMING A STAR Every year thousands of young would-be stars turn up in Hollywo…" at bounding box center [391, 197] width 262 height 139
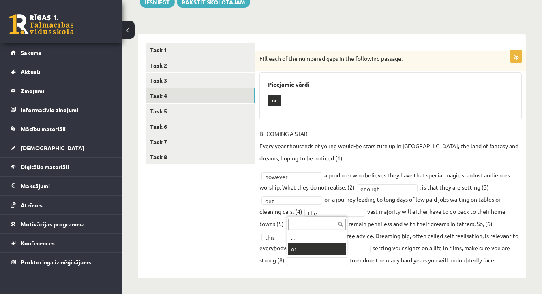
scroll to position [84, 0]
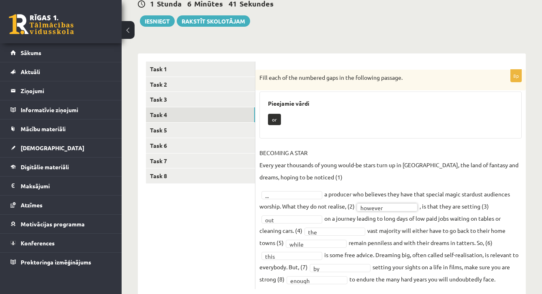
click at [365, 286] on div "8p Fill each of the numbered gaps in the following passage. Pieejamie vārdi or …" at bounding box center [390, 180] width 270 height 220
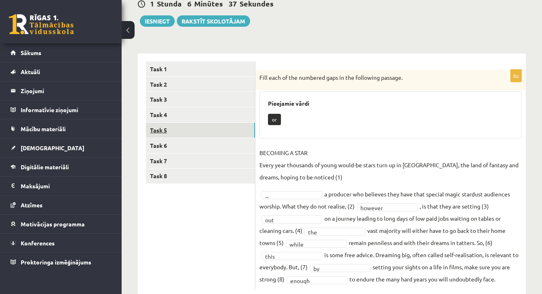
click at [180, 129] on link "Task 5" at bounding box center [200, 130] width 109 height 15
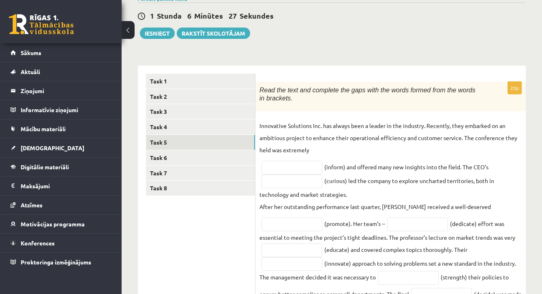
scroll to position [69, 0]
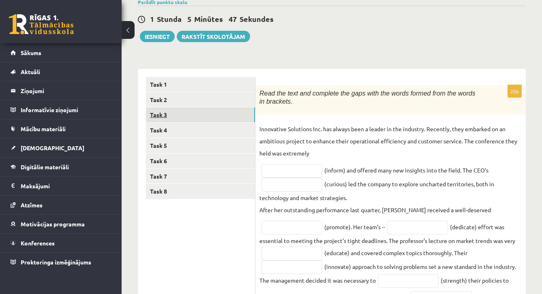
click at [206, 110] on link "Task 3" at bounding box center [200, 114] width 109 height 15
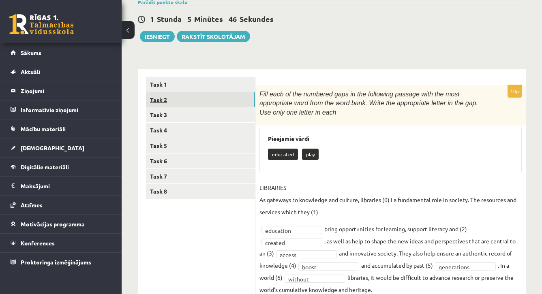
click at [172, 103] on link "Task 2" at bounding box center [200, 99] width 109 height 15
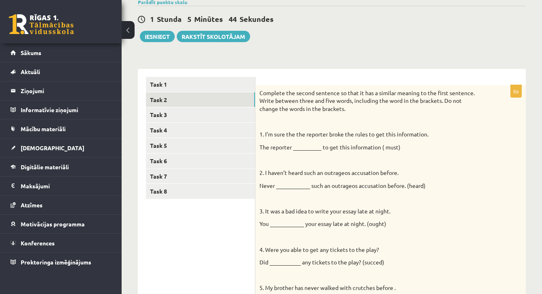
click at [483, 212] on div "Complete the second sentence so that it has a similar meaning to the first sent…" at bounding box center [390, 265] width 270 height 360
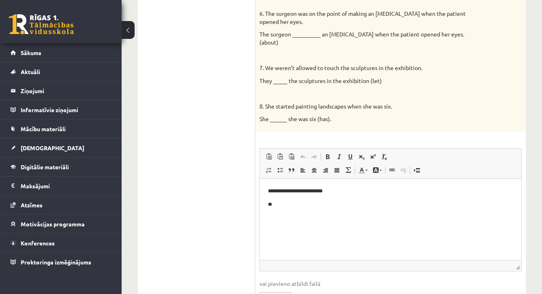
scroll to position [385, 0]
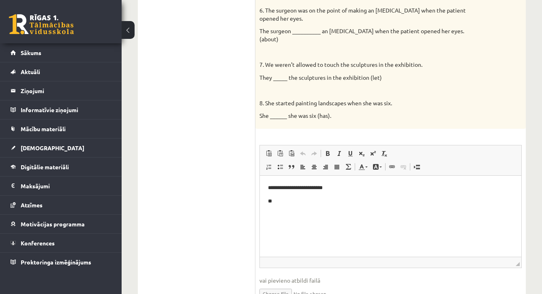
click at [311, 188] on p "**********" at bounding box center [390, 188] width 245 height 8
click at [362, 201] on p "**" at bounding box center [390, 201] width 245 height 8
click at [470, 99] on p "8. She started painting landscapes when she was six." at bounding box center [371, 103] width 222 height 8
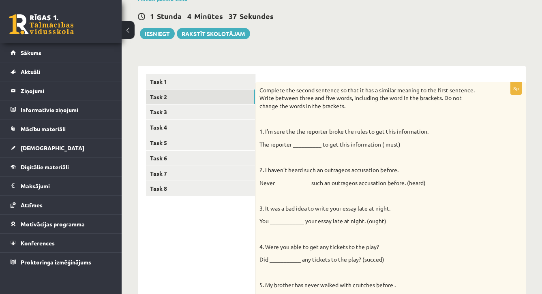
scroll to position [64, 0]
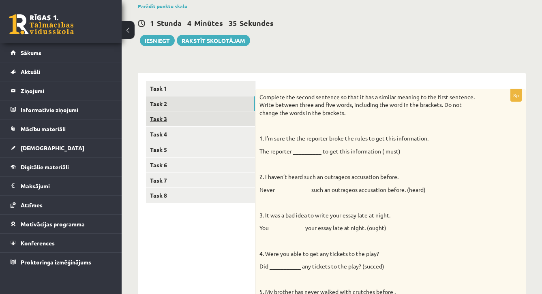
click at [212, 116] on link "Task 3" at bounding box center [200, 119] width 109 height 15
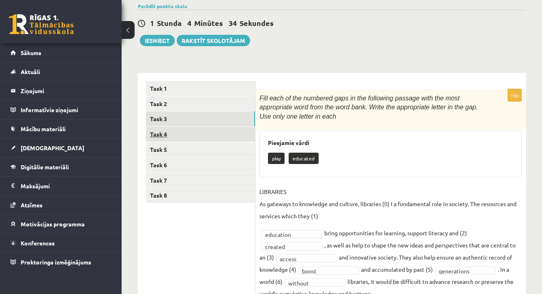
click at [189, 132] on link "Task 4" at bounding box center [200, 134] width 109 height 15
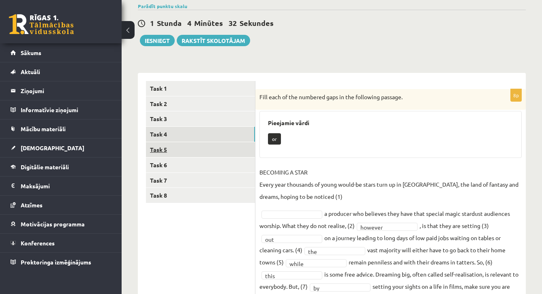
click at [184, 143] on link "Task 5" at bounding box center [200, 149] width 109 height 15
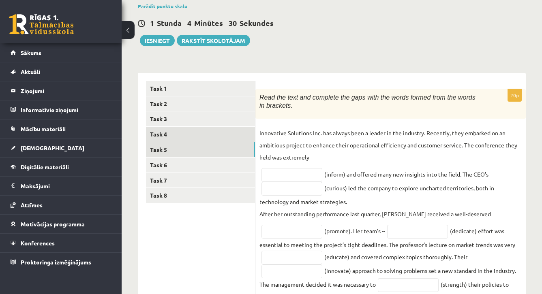
click at [182, 138] on link "Task 4" at bounding box center [200, 134] width 109 height 15
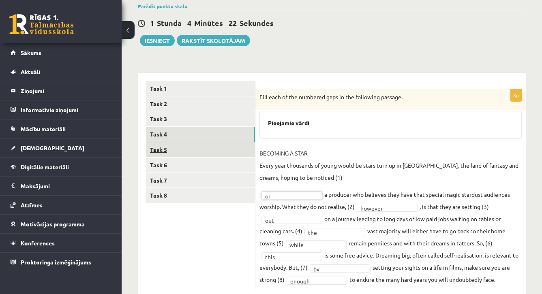
click at [186, 143] on link "Task 5" at bounding box center [200, 149] width 109 height 15
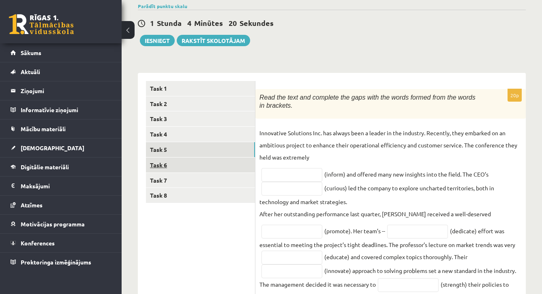
click at [212, 166] on link "Task 6" at bounding box center [200, 165] width 109 height 15
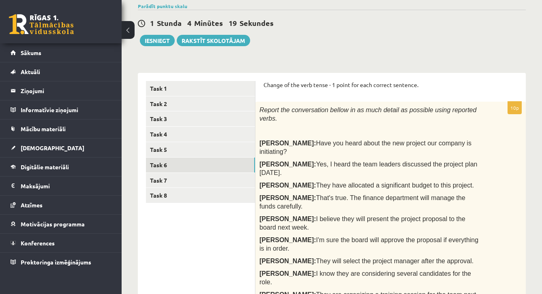
click at [539, 178] on div "Angļu valoda 11.b1 JK klase 1. ieskaite , Perisa Bogdanova (11.b1 JK) Parādīt p…" at bounding box center [332, 257] width 421 height 580
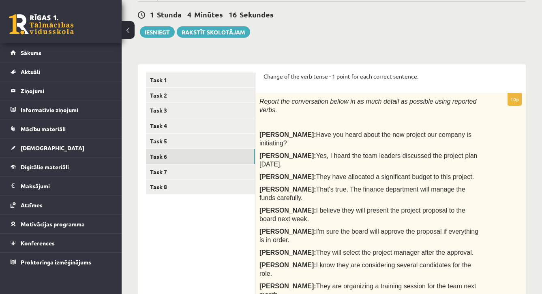
scroll to position [73, 0]
click at [538, 164] on div "Angļu valoda 11.b1 JK klase 1. ieskaite , Perisa Bogdanova (11.b1 JK) Parādīt p…" at bounding box center [332, 249] width 421 height 580
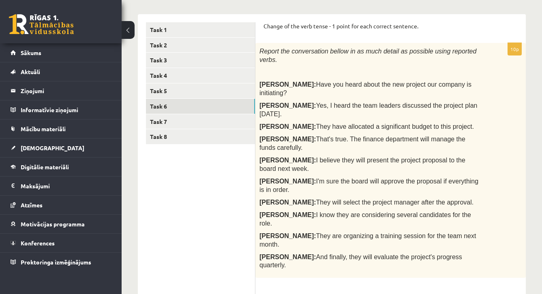
scroll to position [117, 0]
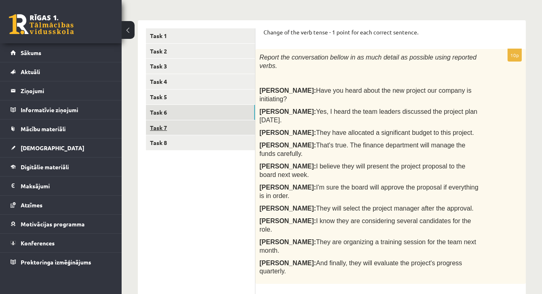
click at [226, 129] on link "Task 7" at bounding box center [200, 127] width 109 height 15
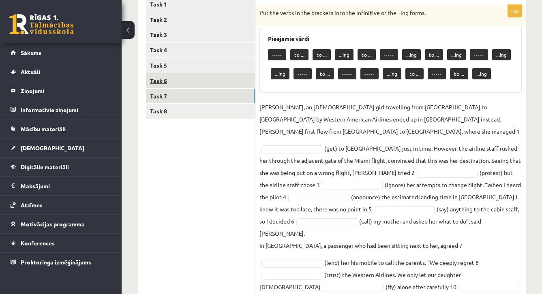
scroll to position [159, 0]
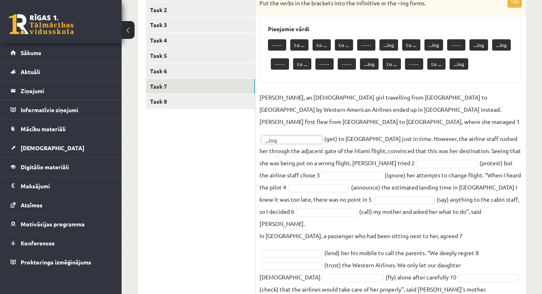
click at [390, 167] on fieldset "Jenny Adams, an 11-year-old girl travelling from San Francisco to Philadelphia …" at bounding box center [391, 193] width 262 height 204
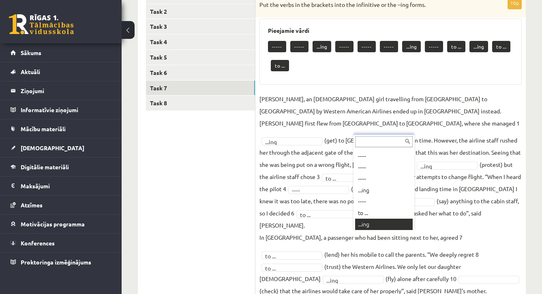
scroll to position [55, 0]
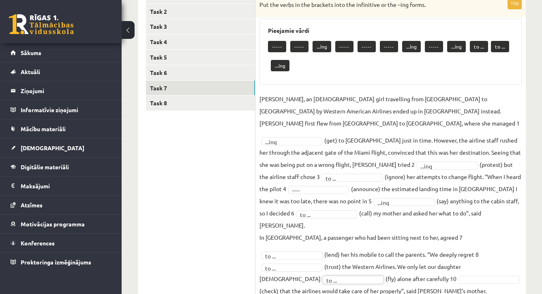
click at [309, 252] on fieldset "Jenny Adams, an 11-year-old girl travelling from San Francisco to Philadelphia …" at bounding box center [391, 195] width 262 height 204
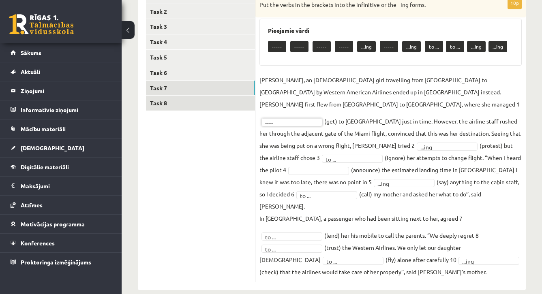
click at [229, 103] on link "Task 8" at bounding box center [200, 103] width 109 height 15
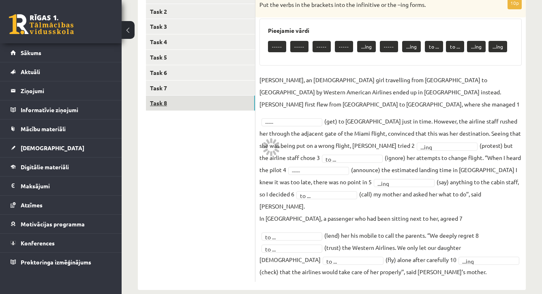
scroll to position [138, 0]
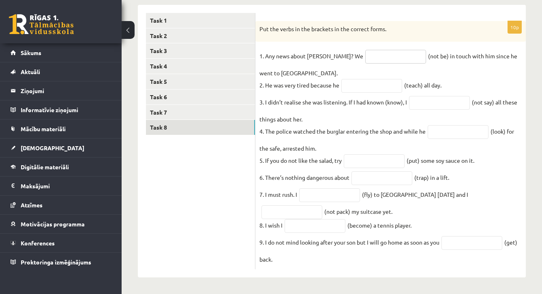
click at [365, 51] on input "text" at bounding box center [395, 57] width 61 height 14
type input "******"
click at [365, 79] on input "text" at bounding box center [371, 86] width 61 height 14
type input "******"
click at [427, 101] on input "text" at bounding box center [439, 103] width 61 height 14
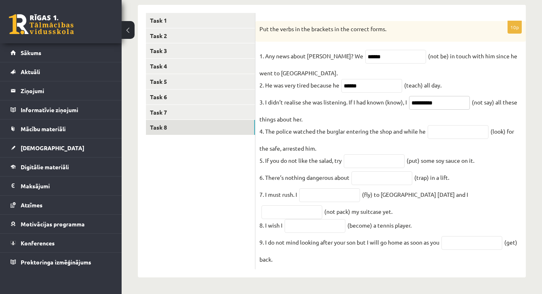
type input "**********"
click at [451, 120] on fieldset "**********" at bounding box center [391, 158] width 262 height 216
click at [449, 129] on input "text" at bounding box center [458, 132] width 61 height 14
type input "**********"
click at [399, 161] on input "text" at bounding box center [374, 162] width 61 height 14
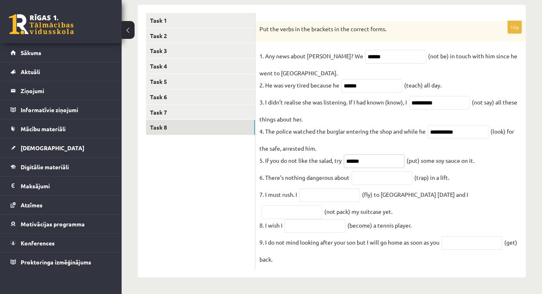
type input "******"
click at [389, 177] on input "text" at bounding box center [382, 179] width 61 height 14
type input "**********"
click at [354, 193] on input "text" at bounding box center [329, 196] width 61 height 14
drag, startPoint x: 321, startPoint y: 195, endPoint x: 356, endPoint y: 193, distance: 35.3
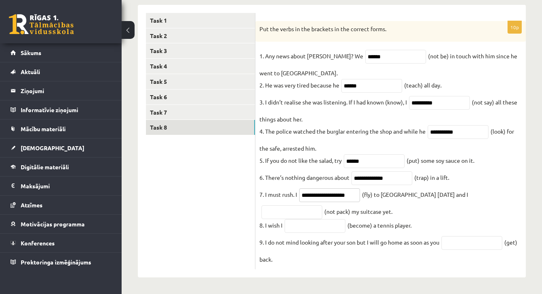
click at [356, 193] on input "**********" at bounding box center [329, 196] width 61 height 14
type input "******"
click at [322, 206] on input "text" at bounding box center [292, 213] width 61 height 14
type input "**********"
click at [326, 224] on input "text" at bounding box center [315, 226] width 61 height 14
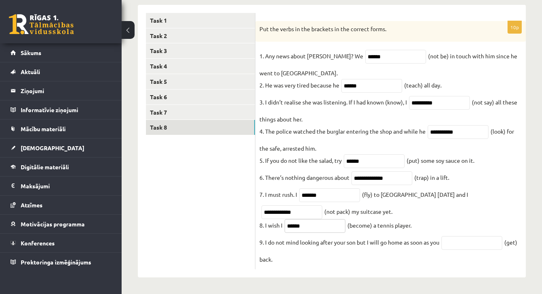
type input "******"
click at [457, 243] on input "text" at bounding box center [472, 243] width 61 height 14
type input "***"
click at [479, 217] on fieldset "**********" at bounding box center [391, 158] width 262 height 216
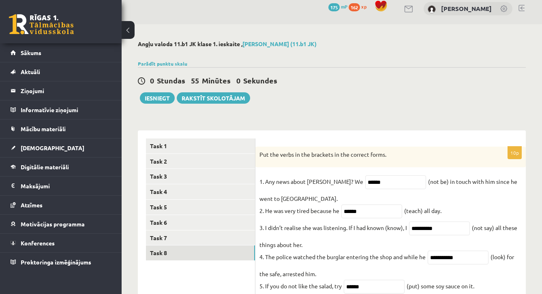
scroll to position [0, 0]
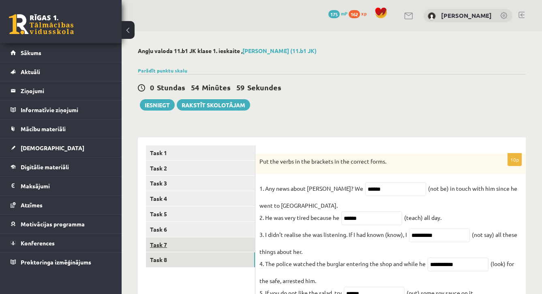
click at [237, 246] on link "Task 7" at bounding box center [200, 245] width 109 height 15
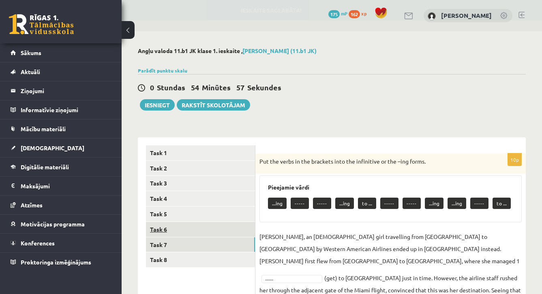
click at [178, 231] on link "Task 6" at bounding box center [200, 229] width 109 height 15
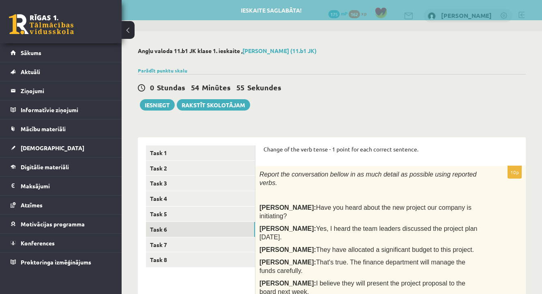
click at [486, 208] on div "Report the conversation bellow in as much detail as possible using reported ver…" at bounding box center [390, 283] width 270 height 235
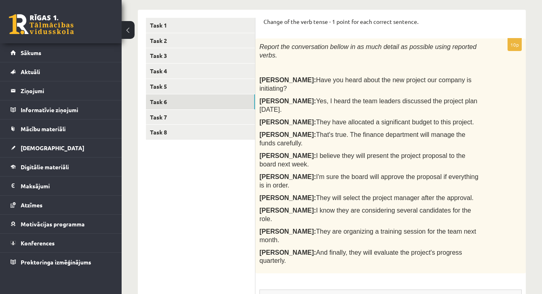
scroll to position [132, 0]
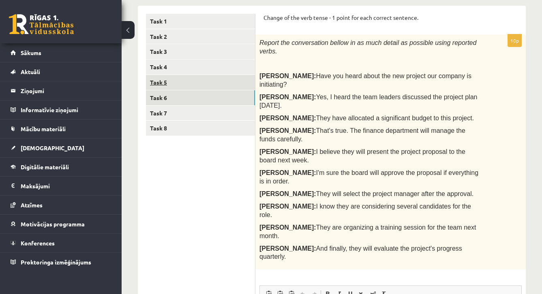
click at [230, 81] on link "Task 5" at bounding box center [200, 82] width 109 height 15
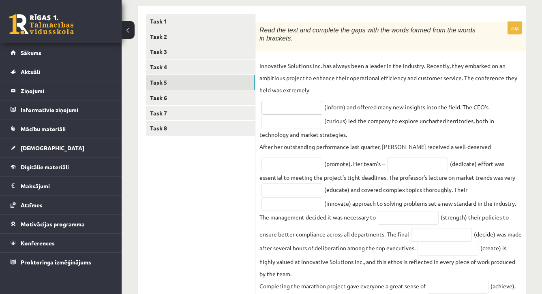
click at [292, 108] on input "text" at bounding box center [292, 108] width 61 height 14
type input "********"
click at [285, 123] on input "text" at bounding box center [292, 122] width 61 height 14
type input "*********"
click at [317, 166] on input "text" at bounding box center [292, 165] width 61 height 14
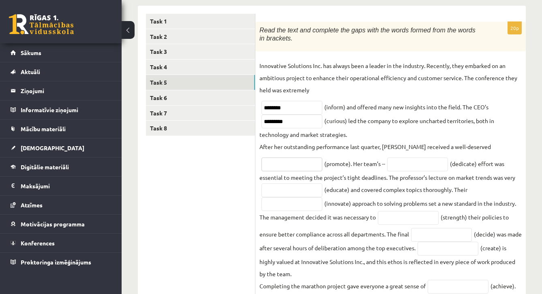
click at [317, 166] on input "text" at bounding box center [292, 165] width 61 height 14
click at [284, 168] on input "text" at bounding box center [292, 165] width 61 height 14
click at [299, 167] on input "text" at bounding box center [292, 165] width 61 height 14
type input "*********"
click at [406, 165] on input "text" at bounding box center [417, 165] width 61 height 14
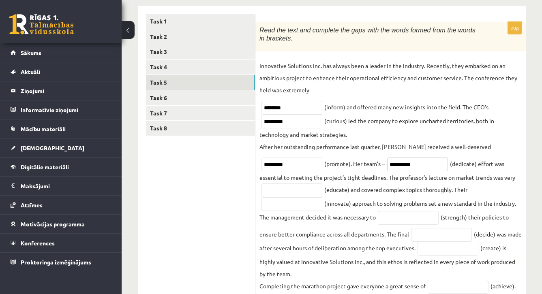
type input "*********"
drag, startPoint x: 406, startPoint y: 165, endPoint x: 296, endPoint y: 193, distance: 112.7
click at [296, 193] on input "text" at bounding box center [292, 191] width 61 height 14
type input "********"
click at [305, 209] on input "text" at bounding box center [292, 204] width 61 height 14
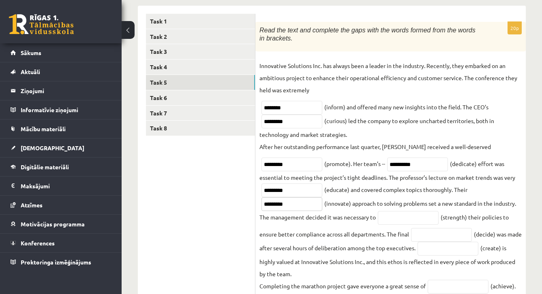
type input "*********"
click at [391, 222] on input "text" at bounding box center [408, 218] width 61 height 14
type input "********"
click at [519, 221] on fieldset "Innovative Solutions Inc. has always been a leader in the industry. Recently, t…" at bounding box center [391, 288] width 262 height 457
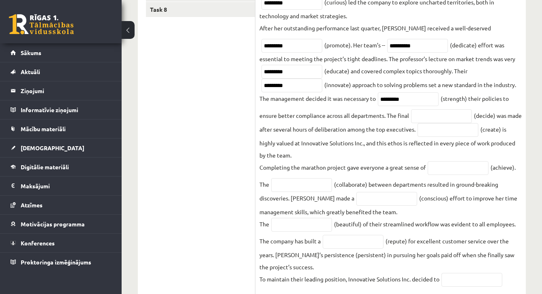
scroll to position [246, 0]
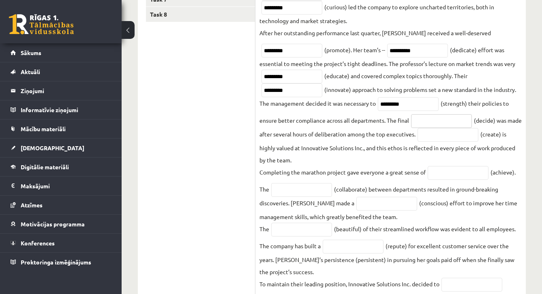
click at [448, 124] on input "text" at bounding box center [441, 121] width 61 height 14
type input "******"
click at [478, 138] on input "text" at bounding box center [448, 135] width 61 height 14
type input "*******"
click at [467, 176] on input "text" at bounding box center [458, 173] width 61 height 14
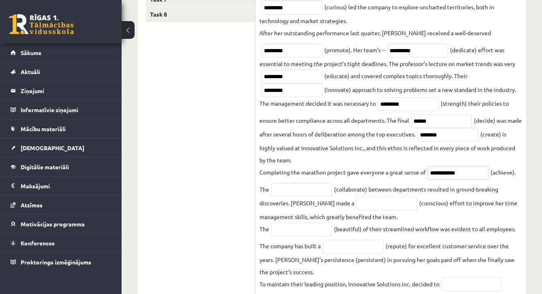
type input "**********"
click at [308, 189] on input "text" at bounding box center [301, 190] width 61 height 14
type input "**********"
drag, startPoint x: 308, startPoint y: 189, endPoint x: 362, endPoint y: 206, distance: 56.4
click at [362, 206] on input "text" at bounding box center [386, 204] width 61 height 14
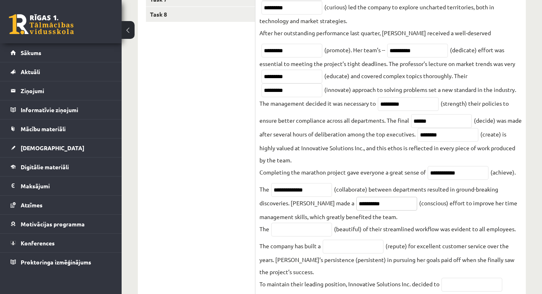
type input "*********"
click at [325, 230] on input "text" at bounding box center [301, 230] width 61 height 14
type input "******"
click at [323, 274] on fieldset "**********" at bounding box center [391, 174] width 262 height 457
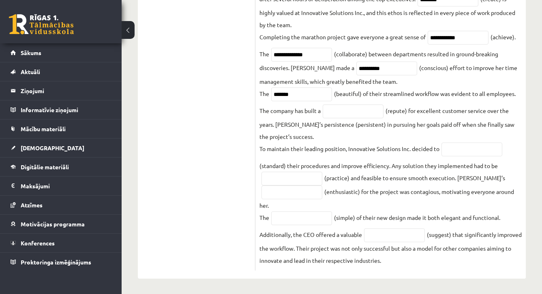
scroll to position [388, 0]
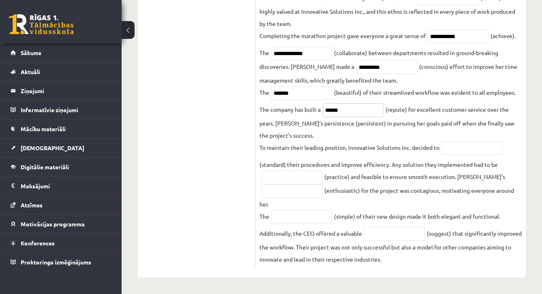
type input "******"
click at [483, 142] on input "text" at bounding box center [472, 149] width 61 height 14
type input "*********"
click at [290, 177] on input "text" at bounding box center [292, 178] width 61 height 14
type input "*********"
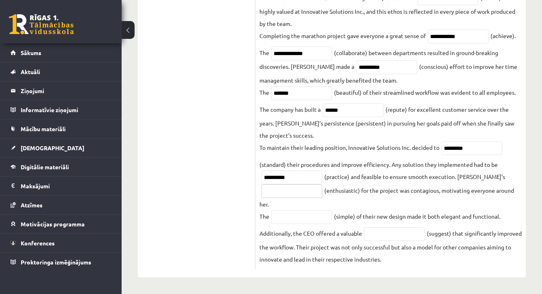
click at [277, 194] on input "text" at bounding box center [292, 192] width 61 height 14
type input "**"
click at [276, 197] on fieldset "**********" at bounding box center [391, 37] width 262 height 457
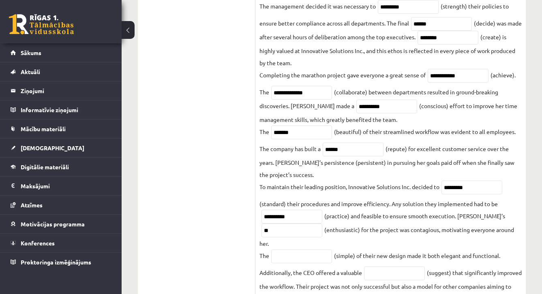
scroll to position [345, 0]
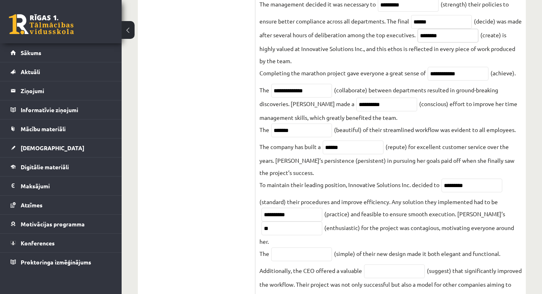
drag, startPoint x: 461, startPoint y: 34, endPoint x: 434, endPoint y: 33, distance: 27.6
click at [434, 34] on span "*******" at bounding box center [448, 34] width 65 height 7
type input "**"
click at [515, 202] on fieldset "**********" at bounding box center [391, 74] width 262 height 457
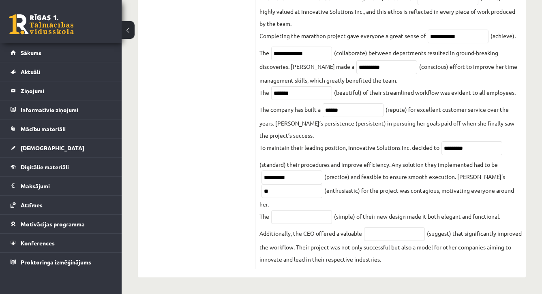
scroll to position [386, 0]
click at [305, 219] on input "text" at bounding box center [301, 217] width 61 height 14
type input "*******"
click at [373, 234] on input "text" at bounding box center [394, 235] width 61 height 14
type input "*********"
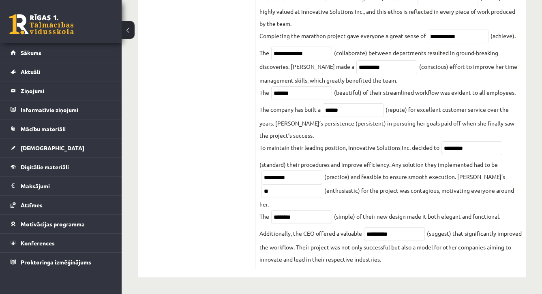
click at [406, 267] on div "**********" at bounding box center [390, 20] width 270 height 498
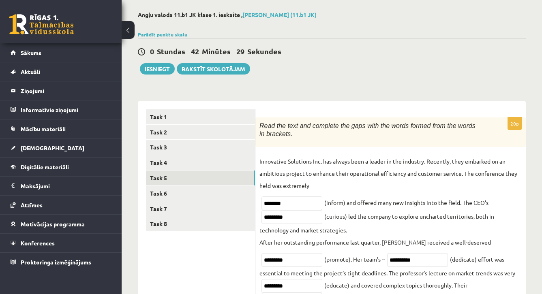
scroll to position [-4, 0]
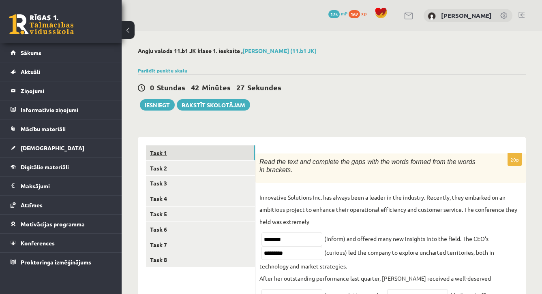
click at [234, 161] on link "Task 1" at bounding box center [200, 153] width 109 height 15
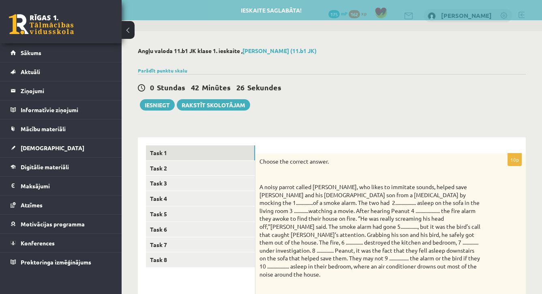
click at [396, 178] on p at bounding box center [371, 174] width 222 height 8
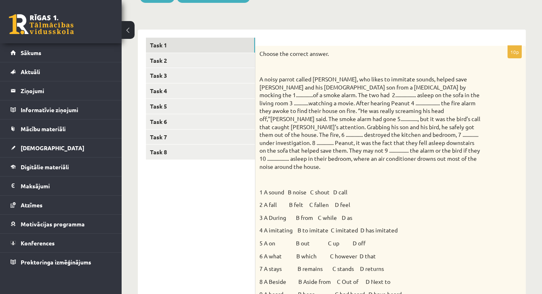
scroll to position [105, 0]
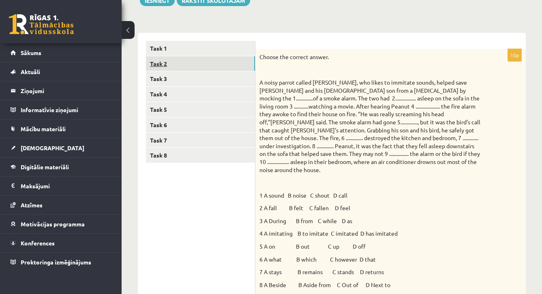
click at [205, 67] on link "Task 2" at bounding box center [200, 63] width 109 height 15
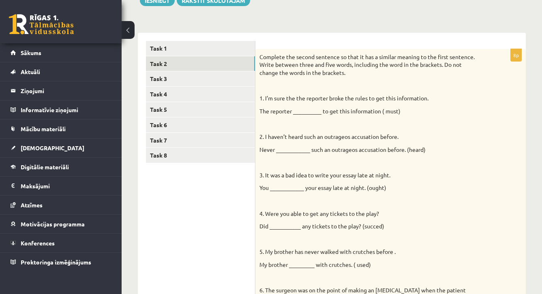
click at [344, 146] on p "Never ____________ such an outrageos accusation before. (heard)" at bounding box center [371, 150] width 222 height 8
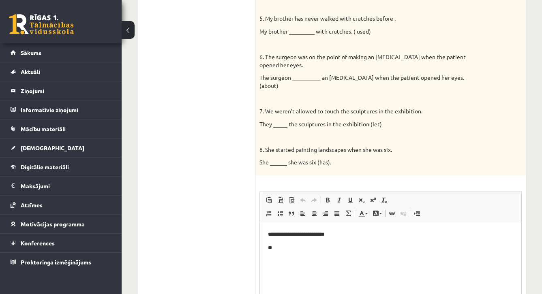
scroll to position [379, 0]
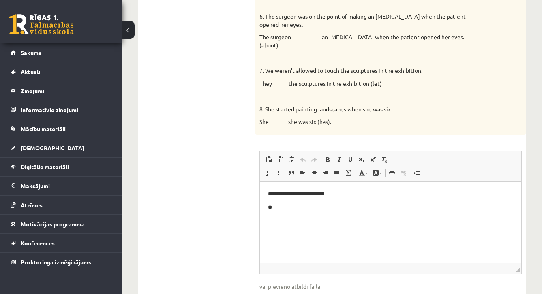
click at [281, 211] on p "**" at bounding box center [390, 208] width 245 height 8
click at [445, 127] on div "8p Complete the second sentence so that it has a similar meaning to the first s…" at bounding box center [390, 47] width 270 height 545
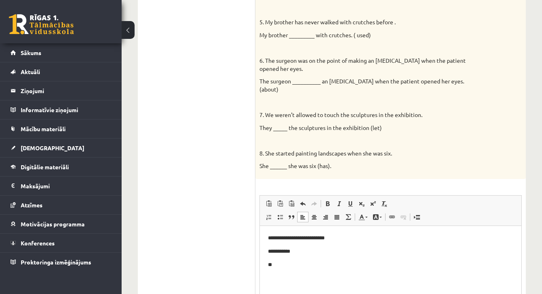
scroll to position [345, 0]
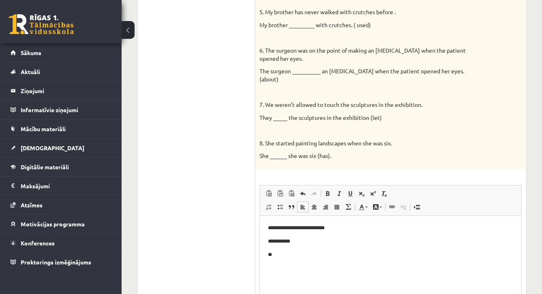
click at [296, 253] on p "**" at bounding box center [390, 255] width 245 height 8
click at [413, 152] on p "She ______ she was six (has)." at bounding box center [371, 156] width 222 height 8
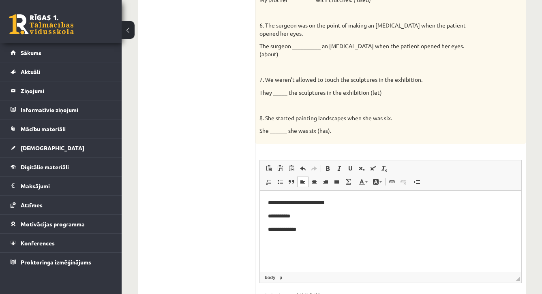
scroll to position [414, 0]
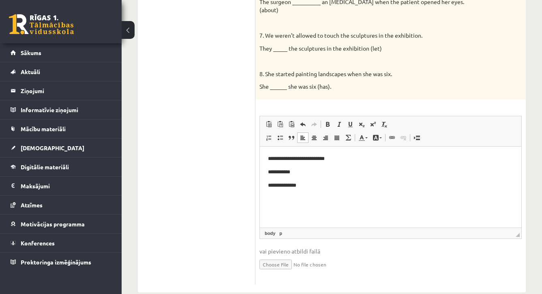
click at [304, 190] on html "**********" at bounding box center [391, 172] width 262 height 51
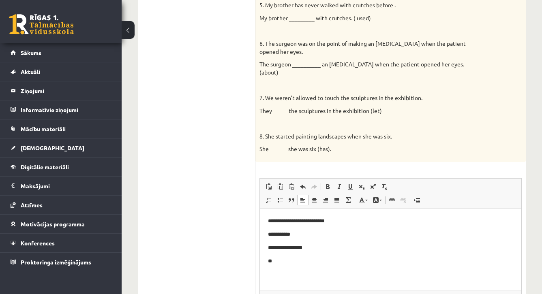
scroll to position [380, 0]
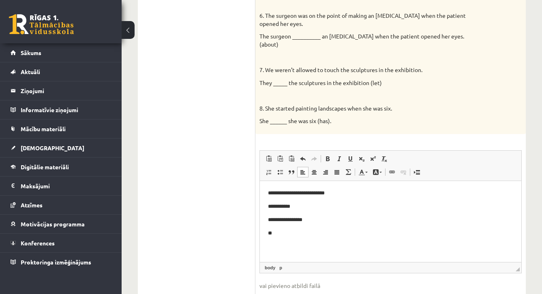
click at [291, 236] on p "**" at bounding box center [390, 234] width 245 height 8
click at [380, 127] on div "8p Complete the second sentence so that it has a similar meaning to the first s…" at bounding box center [390, 46] width 270 height 545
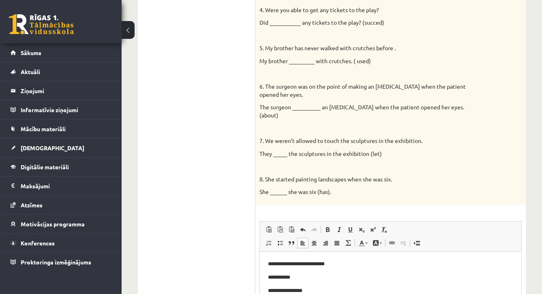
scroll to position [310, 0]
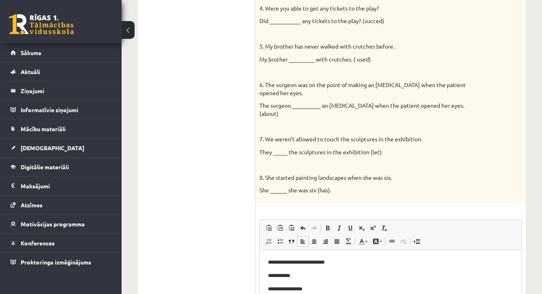
click at [439, 183] on div "Complete the second sentence so that it has a similar meaning to the first sent…" at bounding box center [390, 23] width 270 height 360
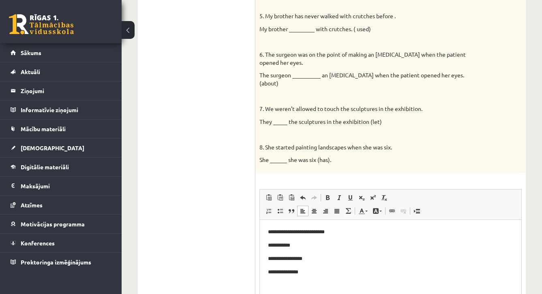
scroll to position [343, 0]
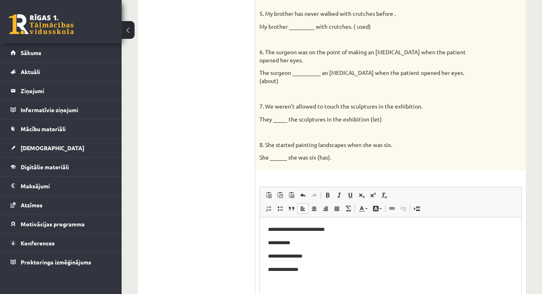
click at [353, 272] on p "**********" at bounding box center [390, 270] width 245 height 8
drag, startPoint x: 159, startPoint y: 14, endPoint x: 459, endPoint y: 160, distance: 334.5
click at [459, 160] on div "8p Complete the second sentence so that it has a similar meaning to the first s…" at bounding box center [390, 83] width 270 height 545
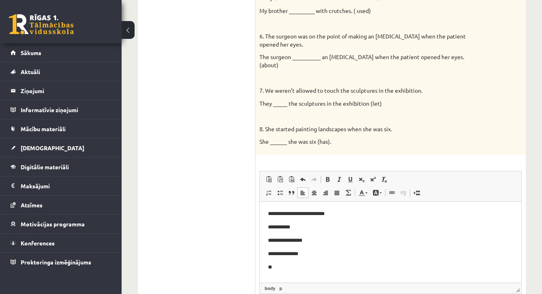
scroll to position [369, 0]
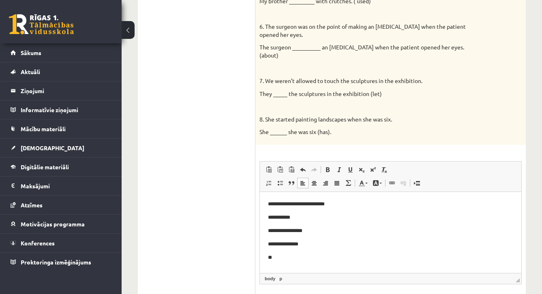
click at [337, 252] on body "**********" at bounding box center [390, 231] width 245 height 62
click at [278, 260] on p "**" at bounding box center [390, 258] width 245 height 8
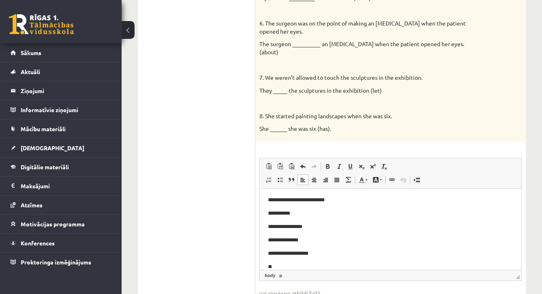
scroll to position [371, 0]
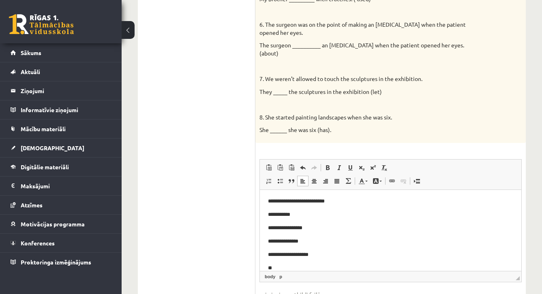
click at [292, 268] on p "**" at bounding box center [390, 268] width 245 height 8
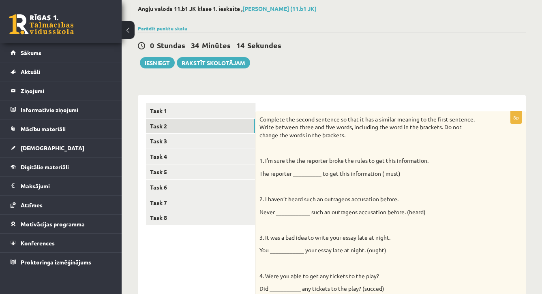
scroll to position [83, 0]
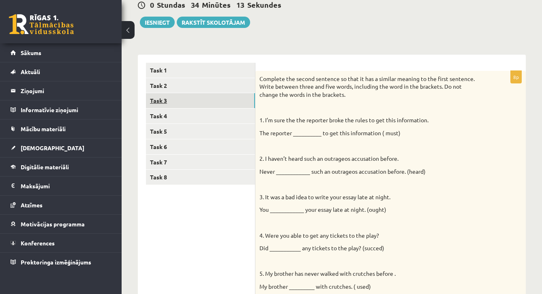
click at [188, 96] on link "Task 3" at bounding box center [200, 100] width 109 height 15
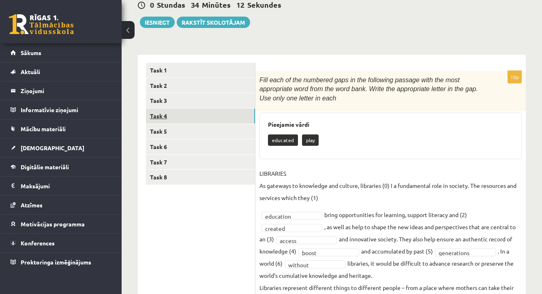
click at [178, 117] on link "Task 4" at bounding box center [200, 116] width 109 height 15
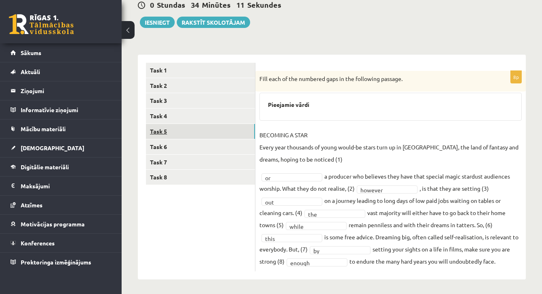
click at [177, 133] on link "Task 5" at bounding box center [200, 131] width 109 height 15
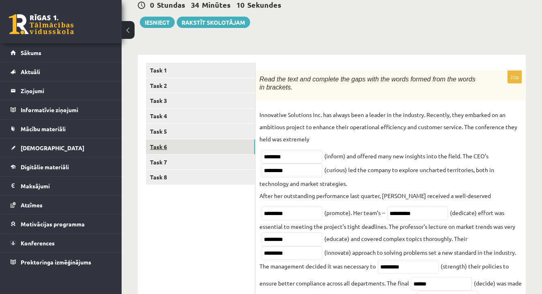
click at [174, 152] on link "Task 6" at bounding box center [200, 147] width 109 height 15
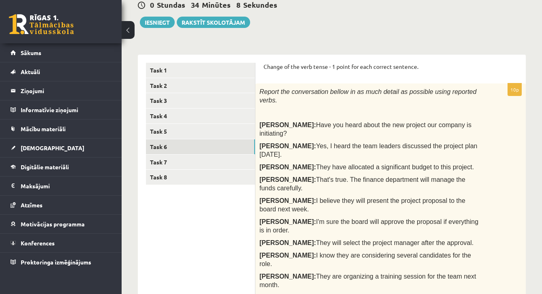
click at [499, 188] on div "Report the conversation bellow in as much detail as possible using reported ver…" at bounding box center [390, 201] width 270 height 235
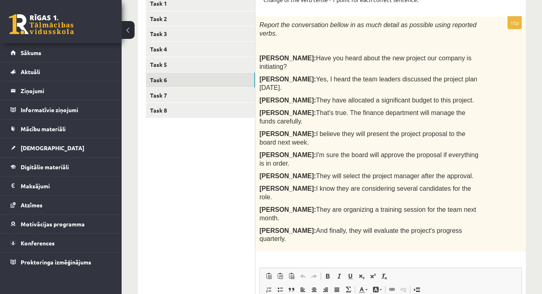
scroll to position [152, 0]
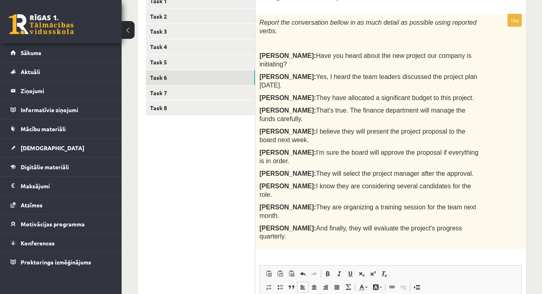
drag, startPoint x: 472, startPoint y: 309, endPoint x: 484, endPoint y: 325, distance: 20.1
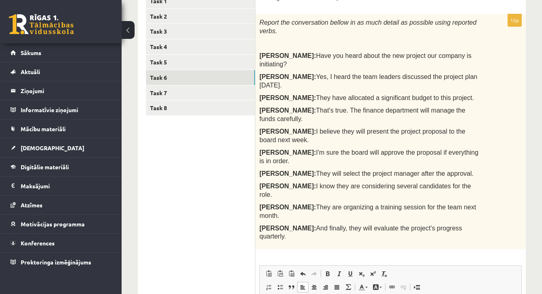
drag, startPoint x: 124, startPoint y: 39, endPoint x: 518, endPoint y: 182, distance: 418.3
click at [518, 182] on div "10p Report the conversation bellow in as much detail as possible using reported…" at bounding box center [390, 224] width 270 height 420
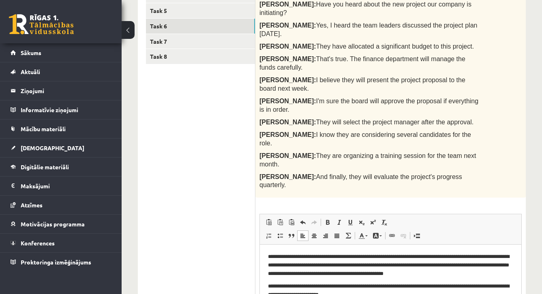
scroll to position [205, 0]
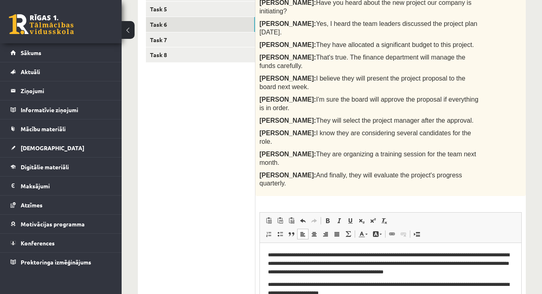
click at [378, 294] on html "**********" at bounding box center [391, 274] width 262 height 62
click at [436, 294] on html "**********" at bounding box center [391, 278] width 262 height 70
click at [436, 294] on p "**********" at bounding box center [390, 293] width 245 height 24
click at [460, 294] on p "**********" at bounding box center [390, 293] width 245 height 24
click at [436, 294] on p "**********" at bounding box center [390, 293] width 245 height 24
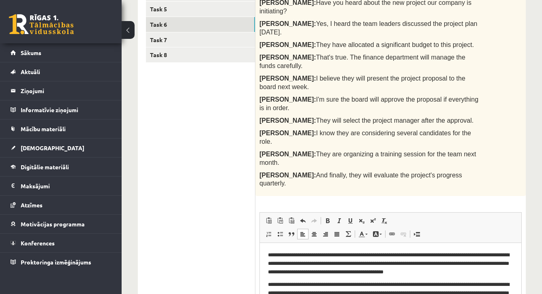
click at [472, 294] on p "**********" at bounding box center [390, 293] width 245 height 24
click at [511, 94] on div "Report the conversation bellow in as much detail as possible using reported ver…" at bounding box center [390, 78] width 270 height 235
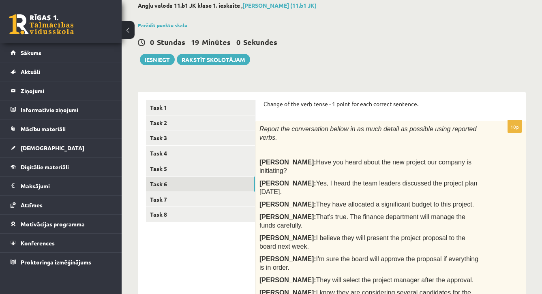
scroll to position [44, 0]
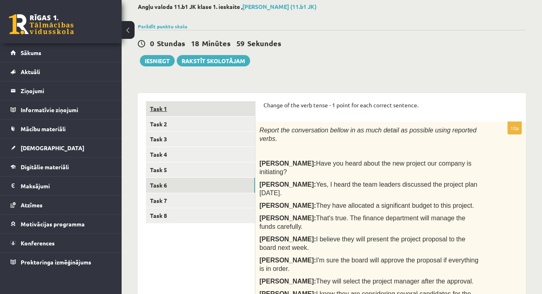
click at [194, 109] on link "Task 1" at bounding box center [200, 108] width 109 height 15
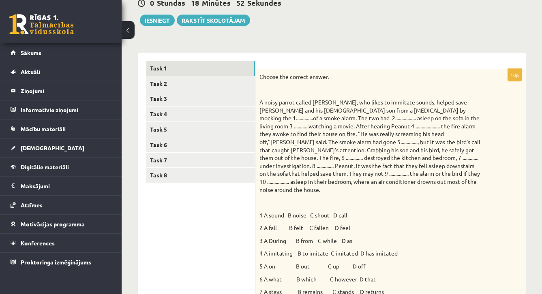
scroll to position [84, 0]
click at [232, 82] on link "Task 2" at bounding box center [200, 84] width 109 height 15
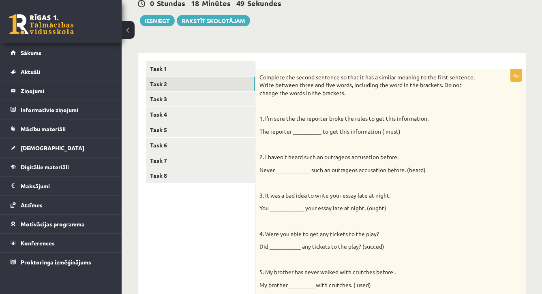
click at [464, 198] on div "Complete the second sentence so that it has a similar meaning to the first sent…" at bounding box center [390, 249] width 270 height 360
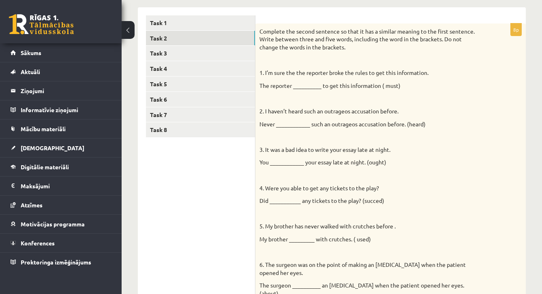
scroll to position [129, 0]
click at [167, 49] on link "Task 3" at bounding box center [200, 54] width 109 height 15
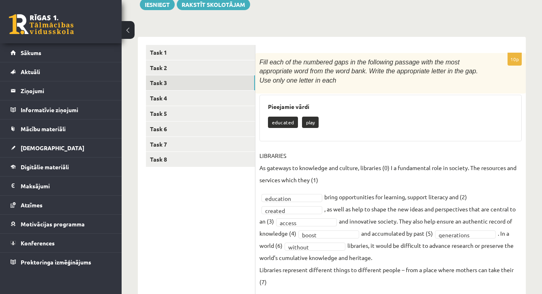
scroll to position [91, 0]
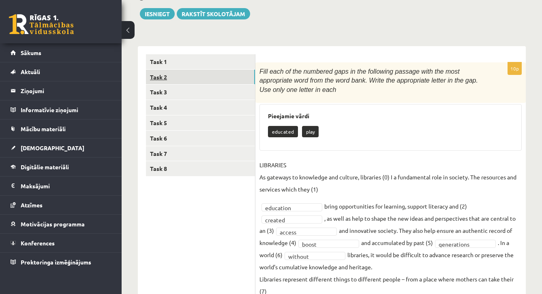
click at [180, 79] on link "Task 2" at bounding box center [200, 77] width 109 height 15
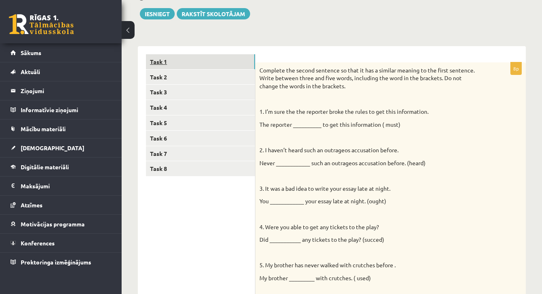
click at [191, 64] on link "Task 1" at bounding box center [200, 61] width 109 height 15
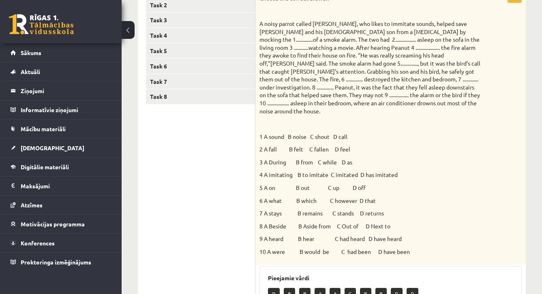
scroll to position [164, 0]
click at [204, 19] on link "Task 3" at bounding box center [200, 19] width 109 height 15
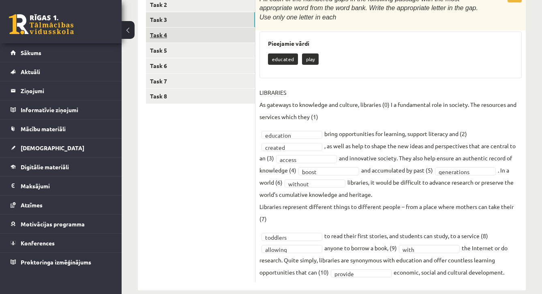
click at [196, 32] on link "Task 4" at bounding box center [200, 35] width 109 height 15
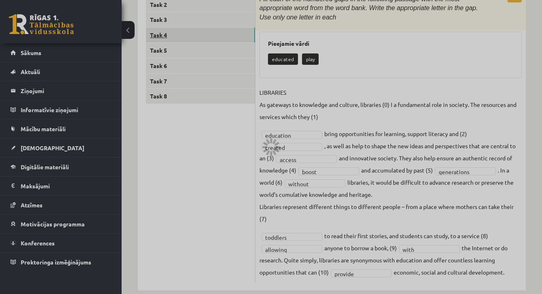
scroll to position [84, 0]
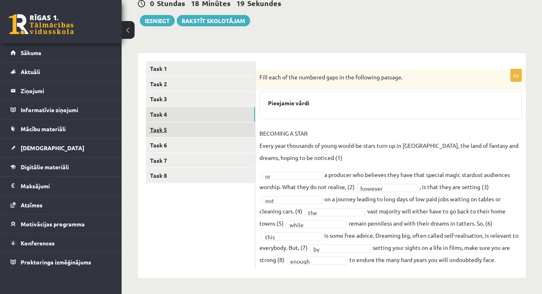
click at [182, 126] on link "Task 5" at bounding box center [200, 129] width 109 height 15
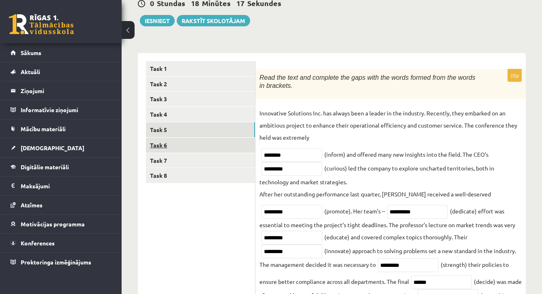
click at [178, 146] on link "Task 6" at bounding box center [200, 145] width 109 height 15
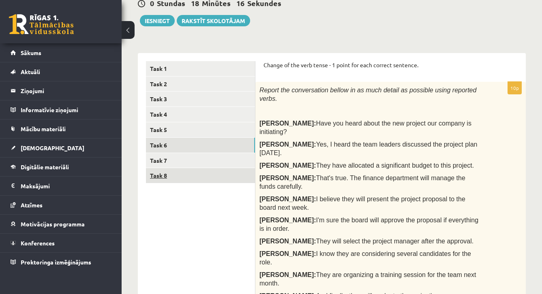
scroll to position [0, 0]
click at [183, 170] on link "Task 8" at bounding box center [200, 175] width 109 height 15
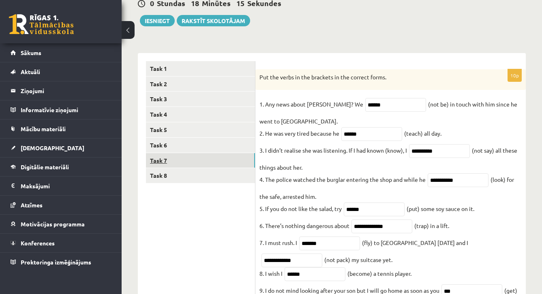
click at [184, 163] on link "Task 7" at bounding box center [200, 160] width 109 height 15
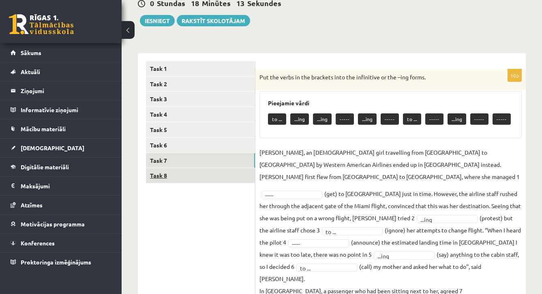
click at [186, 171] on link "Task 8" at bounding box center [200, 175] width 109 height 15
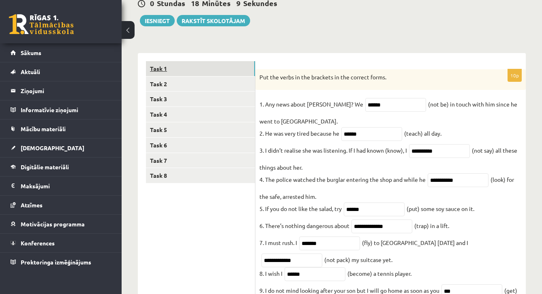
click at [237, 69] on link "Task 1" at bounding box center [200, 68] width 109 height 15
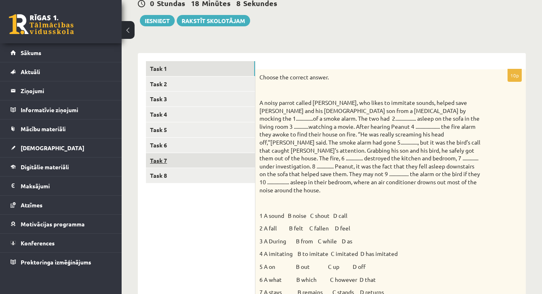
click at [207, 155] on link "Task 7" at bounding box center [200, 160] width 109 height 15
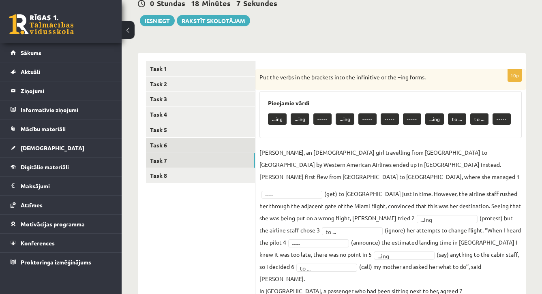
click at [220, 146] on link "Task 6" at bounding box center [200, 145] width 109 height 15
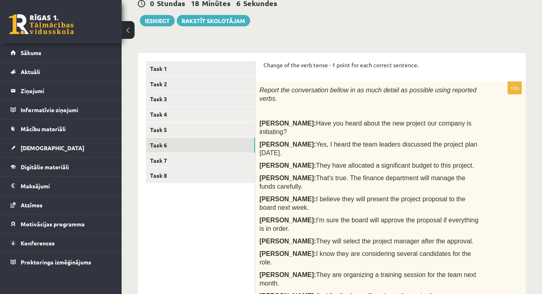
click at [455, 217] on div "Report the conversation bellow in as much detail as possible using reported ver…" at bounding box center [390, 199] width 270 height 235
click at [489, 234] on div "Report the conversation bellow in as much detail as possible using reported ver…" at bounding box center [390, 199] width 270 height 235
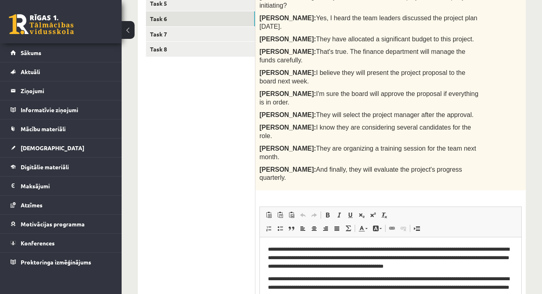
scroll to position [215, 0]
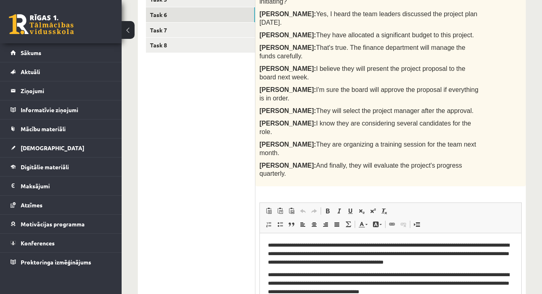
click at [475, 294] on html "**********" at bounding box center [391, 268] width 262 height 70
click at [532, 122] on div "Angļu valoda 11.b1 JK klase 1. ieskaite , Perisa Bogdanova (11.b1 JK) Parādīt p…" at bounding box center [332, 106] width 421 height 580
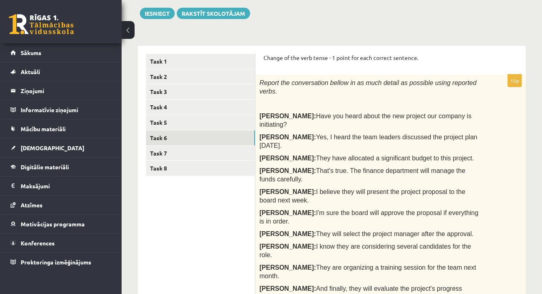
scroll to position [89, 0]
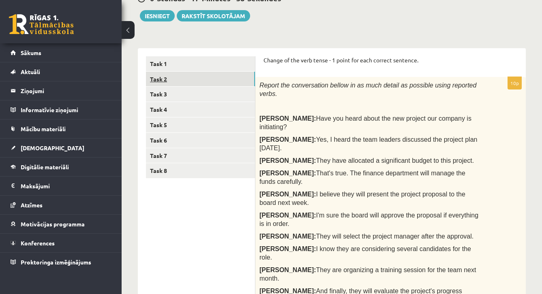
click at [176, 76] on link "Task 2" at bounding box center [200, 79] width 109 height 15
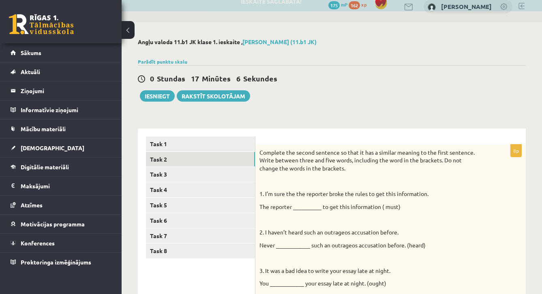
scroll to position [9, 0]
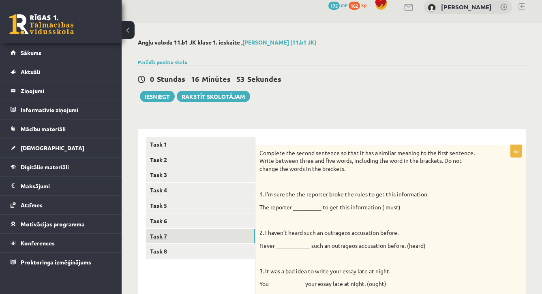
click at [217, 236] on link "Task 7" at bounding box center [200, 236] width 109 height 15
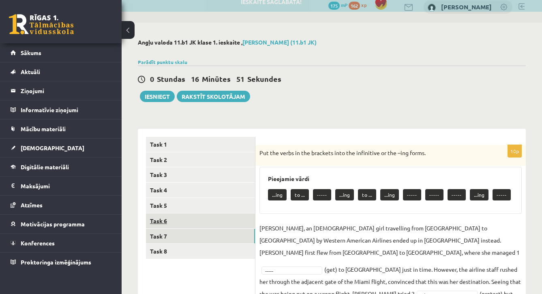
click at [242, 220] on link "Task 6" at bounding box center [200, 221] width 109 height 15
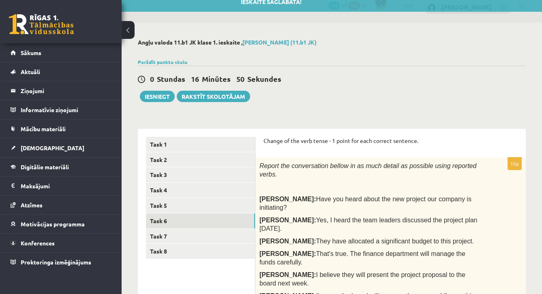
click at [519, 255] on div "Report the conversation bellow in as much detail as possible using reported ver…" at bounding box center [390, 275] width 270 height 235
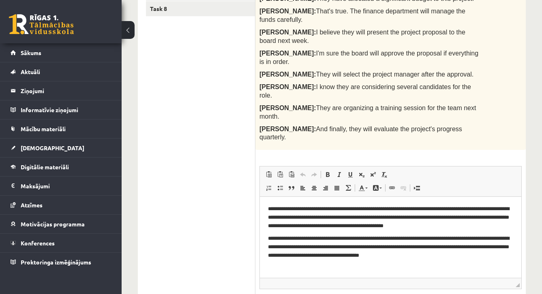
scroll to position [246, 0]
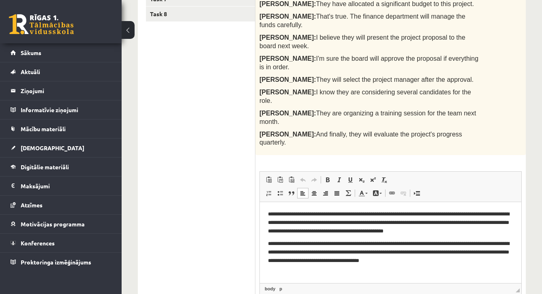
click at [466, 258] on p "**********" at bounding box center [390, 252] width 245 height 24
click at [358, 263] on p "**********" at bounding box center [390, 252] width 245 height 24
click at [358, 260] on p "**********" at bounding box center [390, 252] width 245 height 24
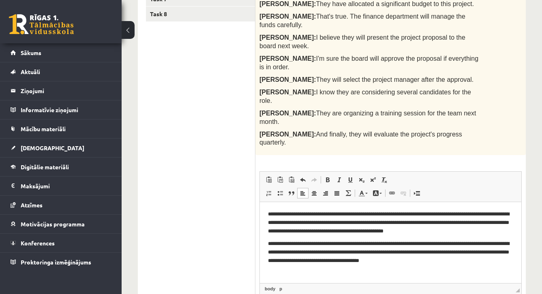
click at [451, 263] on p "**********" at bounding box center [390, 252] width 245 height 24
click at [508, 49] on div "Report the conversation bellow in as much detail as possible using reported ver…" at bounding box center [390, 37] width 270 height 235
click at [388, 277] on html "**********" at bounding box center [391, 244] width 262 height 84
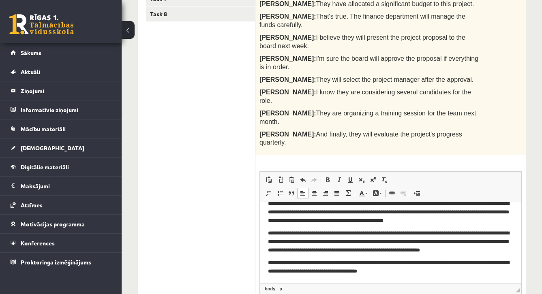
scroll to position [11, 0]
click at [472, 273] on p "**********" at bounding box center [390, 267] width 245 height 16
click at [510, 274] on p "**********" at bounding box center [390, 267] width 245 height 16
click at [504, 275] on html "**********" at bounding box center [391, 237] width 262 height 92
click at [417, 272] on p "**********" at bounding box center [390, 271] width 245 height 24
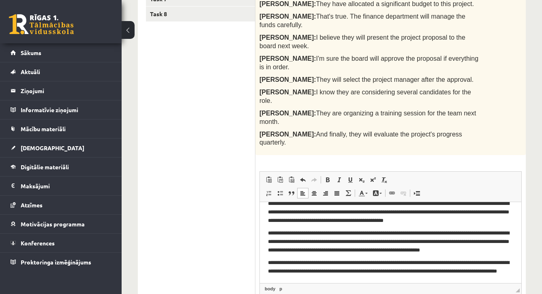
click at [497, 272] on p "**********" at bounding box center [390, 271] width 245 height 24
click at [346, 281] on p "**********" at bounding box center [390, 271] width 245 height 24
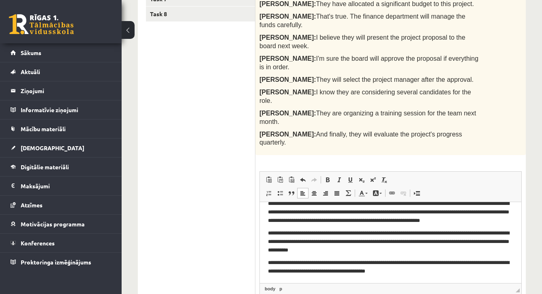
scroll to position [44, 0]
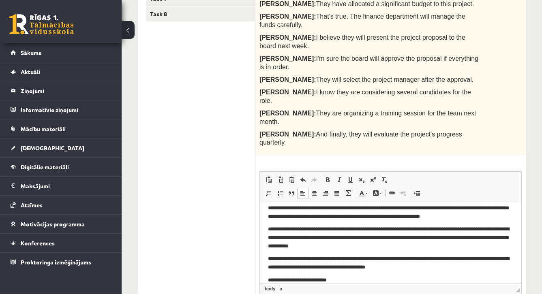
drag, startPoint x: 86, startPoint y: 79, endPoint x: 225, endPoint y: 171, distance: 166.6
click at [225, 171] on ul "Task 1 Task 2 Task 3 Task 4 Task 5 Task 6 Task 7 Task 8" at bounding box center [200, 119] width 109 height 441
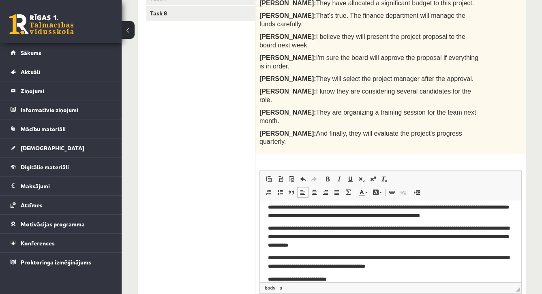
click at [204, 113] on ul "Task 1 Task 2 Task 3 Task 4 Task 5 Task 6 Task 7 Task 8" at bounding box center [200, 119] width 109 height 441
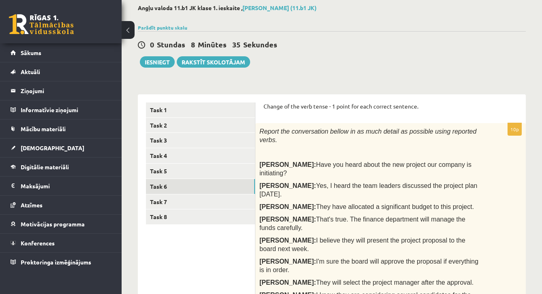
scroll to position [-1, 0]
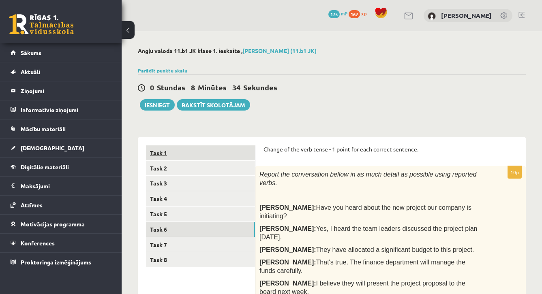
click at [172, 155] on link "Task 1" at bounding box center [200, 153] width 109 height 15
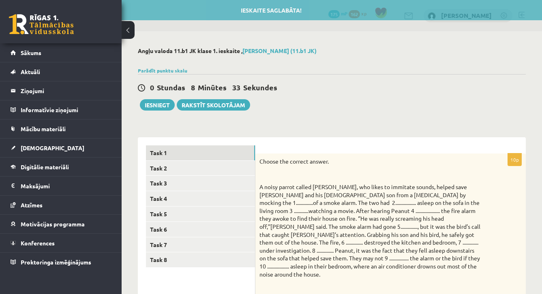
click at [471, 189] on p "A noisy parrot called Peanut, who likes to immitate sounds, helped save Kenny D…" at bounding box center [371, 230] width 222 height 95
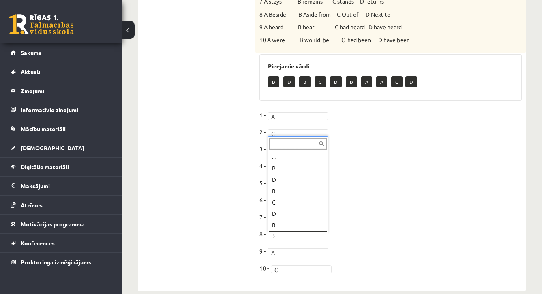
scroll to position [10, 0]
click at [373, 197] on fieldset "1 - A * 2 - C * 3 - C * 4 - A * 5 - D * 6 - D * 7 - B * 8 - B * 9 - D * 10 - C *" at bounding box center [391, 194] width 262 height 170
click at [213, 168] on ul "Task 1 Task 2 Task 3 Task 4 Task 5 Task 6 Task 7 Task 8" at bounding box center [200, 27] width 109 height 514
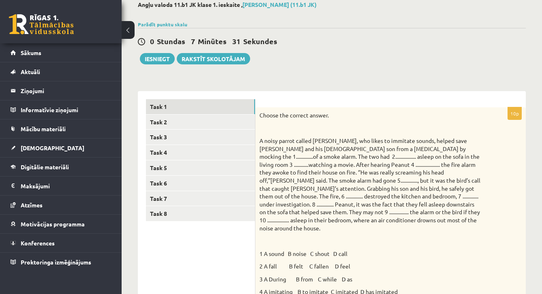
scroll to position [37, 0]
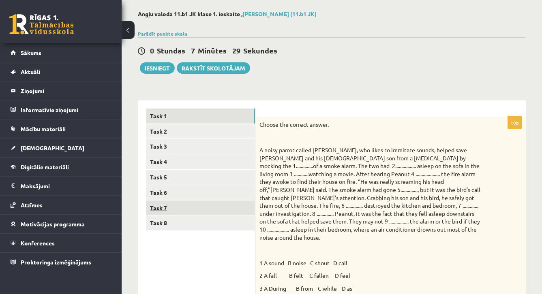
click at [206, 212] on link "Task 7" at bounding box center [200, 208] width 109 height 15
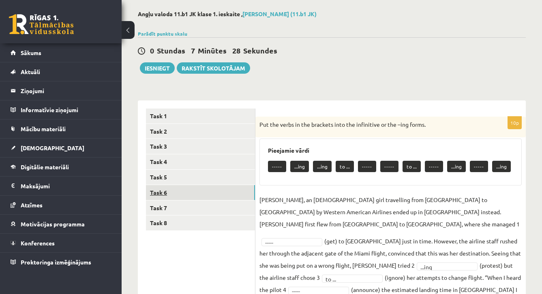
click at [195, 191] on link "Task 6" at bounding box center [200, 192] width 109 height 15
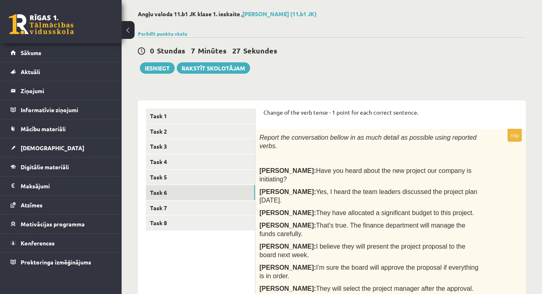
click at [444, 243] on span "I believe they will present the project proposal to the board next week." at bounding box center [363, 250] width 206 height 15
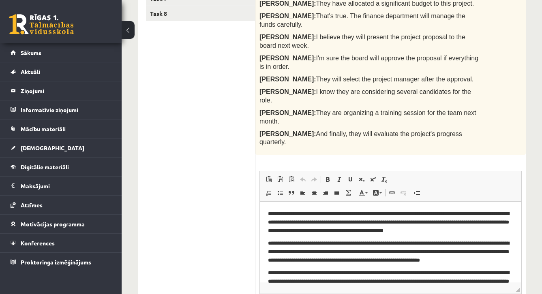
scroll to position [246, 0]
click at [517, 272] on html "**********" at bounding box center [391, 269] width 262 height 135
click at [514, 277] on html "**********" at bounding box center [391, 269] width 262 height 135
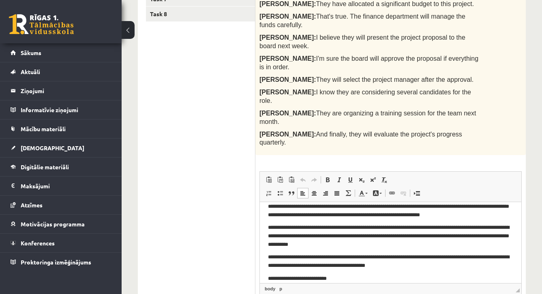
click at [367, 282] on p "**********" at bounding box center [390, 279] width 245 height 8
click at [272, 279] on p "**********" at bounding box center [390, 279] width 245 height 8
click at [446, 278] on p "**********" at bounding box center [390, 279] width 245 height 8
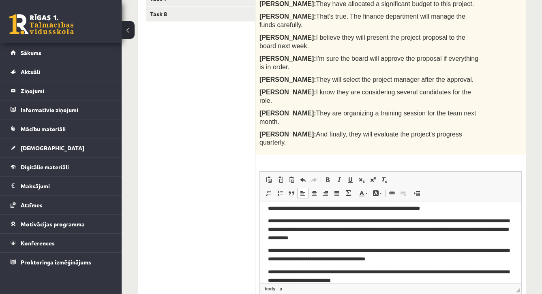
click at [517, 90] on div "10p Report the conversation bellow in as much detail as possible using reported…" at bounding box center [390, 130] width 270 height 420
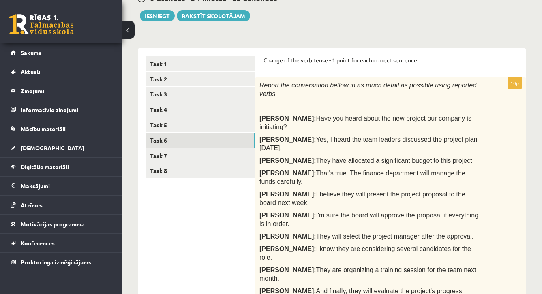
scroll to position [49, 0]
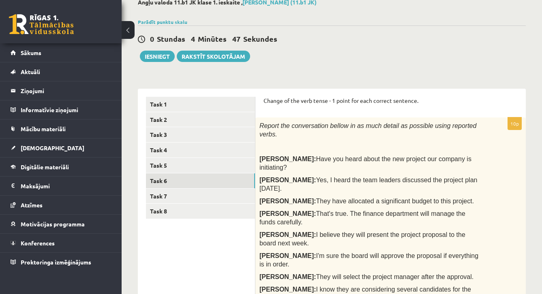
click at [511, 160] on div "Report the conversation bellow in as much detail as possible using reported ver…" at bounding box center [390, 235] width 270 height 235
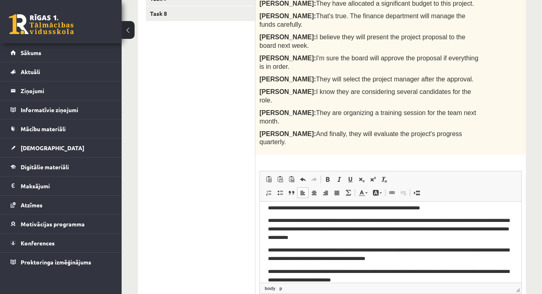
scroll to position [246, 0]
click at [436, 280] on p "**********" at bounding box center [390, 276] width 245 height 16
click at [341, 281] on p "**********" at bounding box center [390, 276] width 245 height 16
click at [359, 279] on p "**********" at bounding box center [390, 276] width 245 height 16
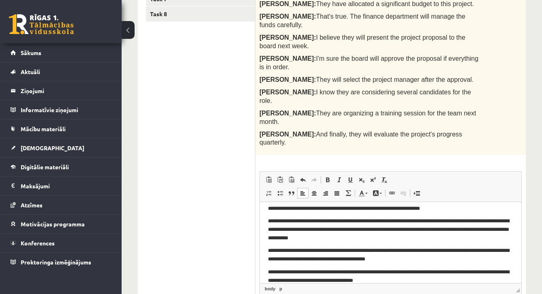
click at [348, 279] on p "**********" at bounding box center [390, 276] width 245 height 16
click at [401, 282] on p "**********" at bounding box center [390, 276] width 245 height 16
click at [219, 168] on ul "Task 1 Task 2 Task 3 Task 4 Task 5 Task 6 Task 7 Task 8" at bounding box center [200, 119] width 109 height 441
click at [390, 277] on p "**********" at bounding box center [390, 276] width 245 height 16
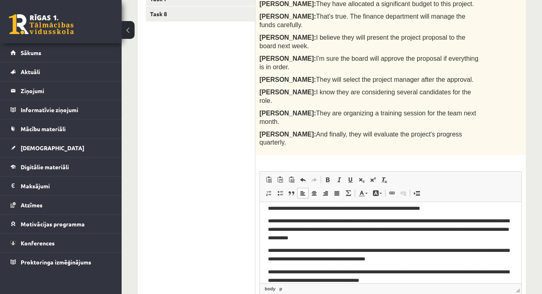
click at [235, 159] on ul "Task 1 Task 2 Task 3 Task 4 Task 5 Task 6 Task 7 Task 8" at bounding box center [200, 119] width 109 height 441
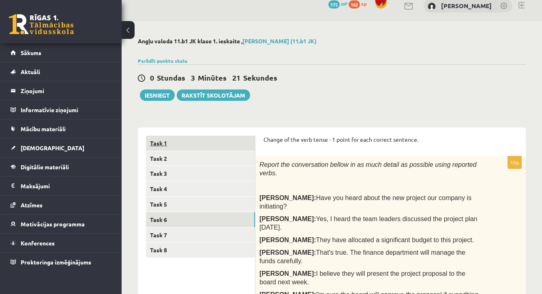
scroll to position [19, 0]
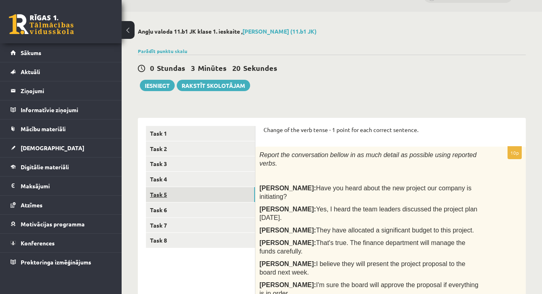
click at [195, 187] on link "Task 5" at bounding box center [200, 194] width 109 height 15
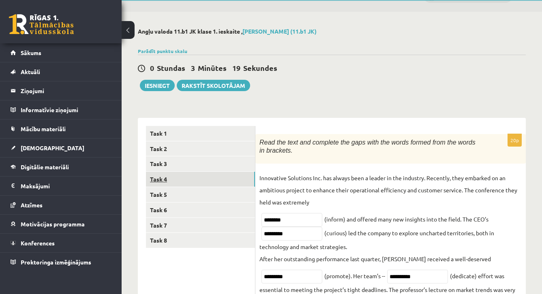
click at [195, 182] on link "Task 4" at bounding box center [200, 179] width 109 height 15
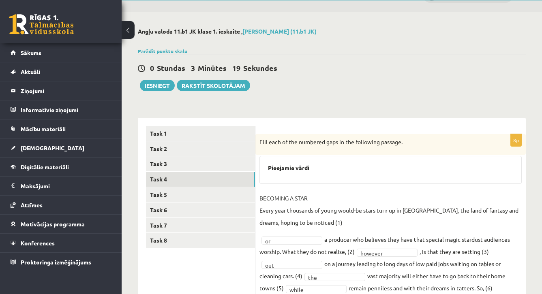
click at [196, 171] on ul "Task 1 Task 2 Task 3 Task 4 Task 5 Task 6 Task 7 Task 8" at bounding box center [200, 230] width 109 height 209
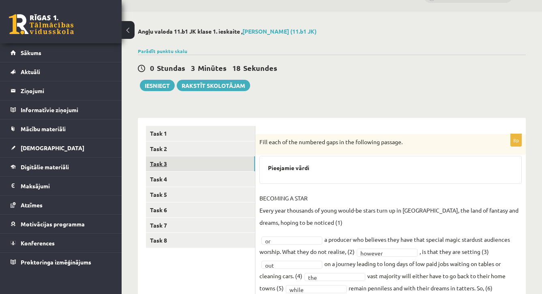
click at [194, 161] on link "Task 3" at bounding box center [200, 164] width 109 height 15
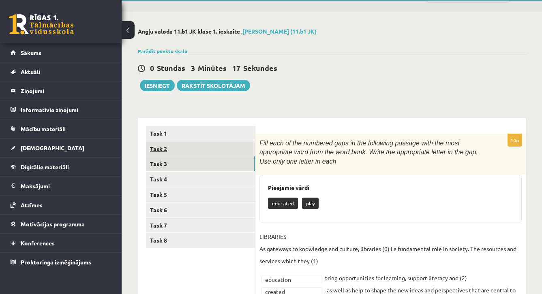
click at [197, 151] on link "Task 2" at bounding box center [200, 149] width 109 height 15
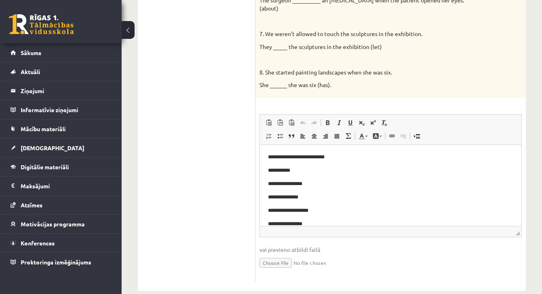
scroll to position [414, 0]
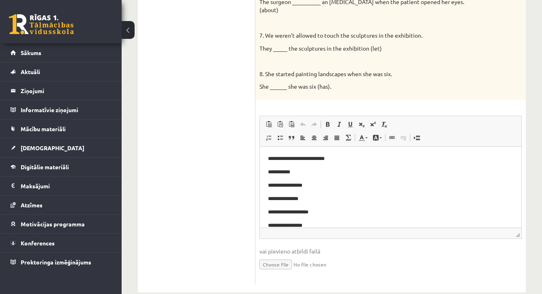
click at [338, 159] on p "**********" at bounding box center [390, 159] width 245 height 8
drag, startPoint x: 338, startPoint y: 159, endPoint x: 279, endPoint y: 160, distance: 59.2
click at [279, 160] on p "**********" at bounding box center [390, 159] width 245 height 8
click at [299, 159] on p "**********" at bounding box center [390, 159] width 245 height 8
click at [326, 170] on p "**********" at bounding box center [390, 172] width 245 height 8
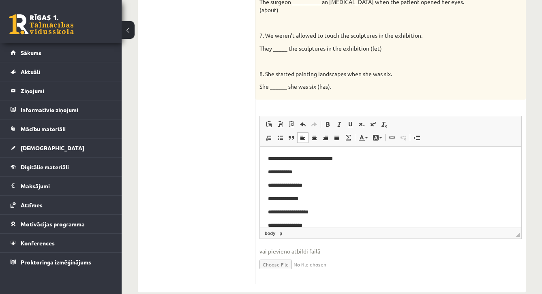
click at [324, 186] on p "**********" at bounding box center [390, 186] width 245 height 8
click at [318, 201] on p "**********" at bounding box center [390, 199] width 245 height 8
click at [332, 215] on p "**********" at bounding box center [390, 212] width 245 height 8
click at [327, 226] on p "**********" at bounding box center [390, 226] width 245 height 8
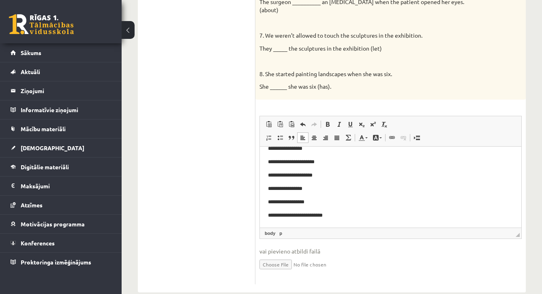
click at [312, 189] on p "**********" at bounding box center [390, 189] width 245 height 8
click at [313, 204] on p "**********" at bounding box center [390, 202] width 245 height 8
click at [279, 202] on p "**********" at bounding box center [390, 202] width 245 height 8
click at [291, 202] on p "**********" at bounding box center [390, 202] width 245 height 8
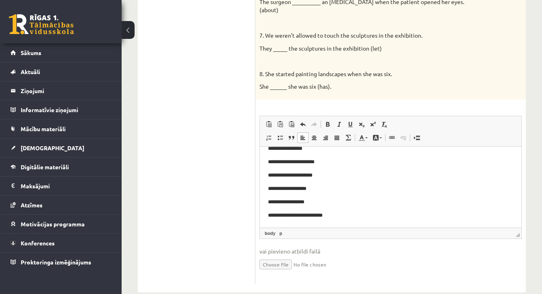
click at [294, 202] on p "**********" at bounding box center [390, 202] width 245 height 8
click at [343, 217] on p "**********" at bounding box center [390, 216] width 245 height 8
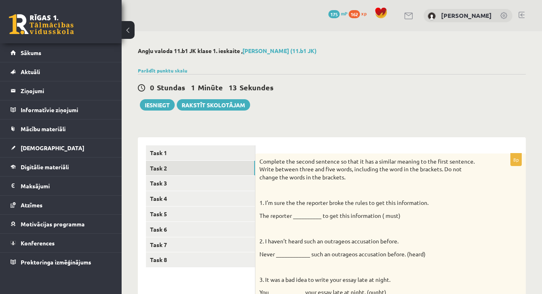
scroll to position [0, 0]
click at [162, 104] on button "Iesniegt" at bounding box center [157, 104] width 35 height 11
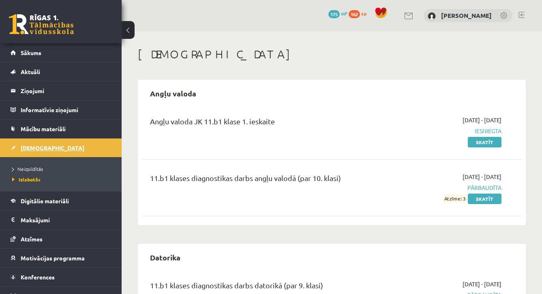
click at [37, 151] on span "[DEMOGRAPHIC_DATA]" at bounding box center [53, 147] width 64 height 7
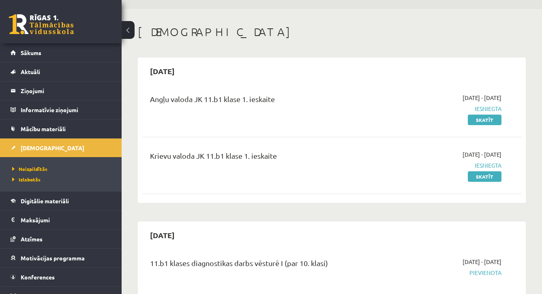
scroll to position [19, 0]
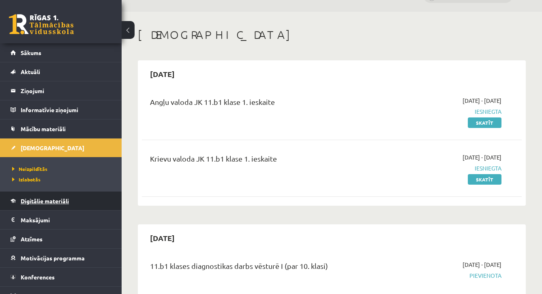
click at [59, 200] on span "Digitālie materiāli" at bounding box center [45, 200] width 48 height 7
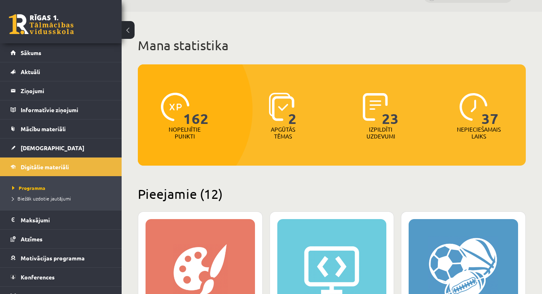
click at [462, 190] on h2 "Pieejamie (12)" at bounding box center [332, 194] width 388 height 16
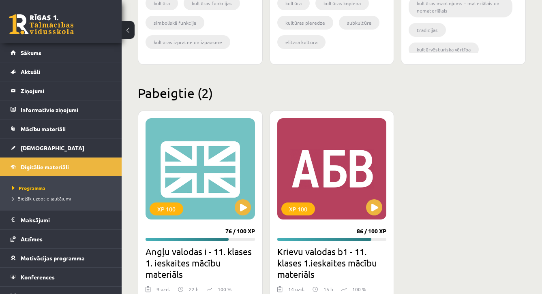
scroll to position [1236, 0]
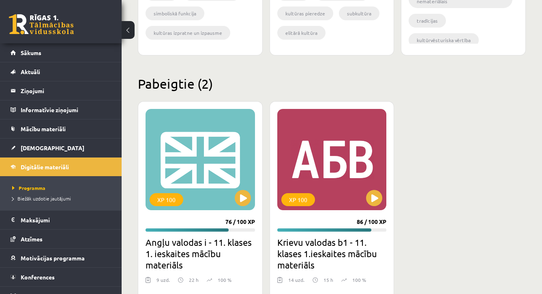
click at [510, 210] on div "XP 100 76 / 100 XP Angļu valodas i - 11. klases 1. ieskaites mācību materiāls 9…" at bounding box center [332, 232] width 388 height 262
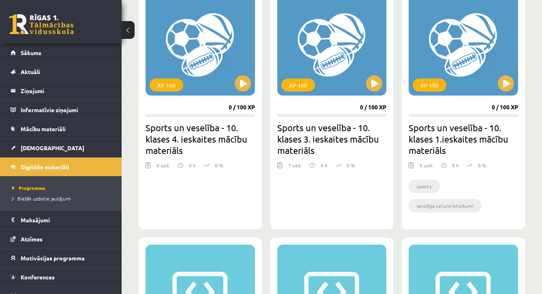
scroll to position [537, 0]
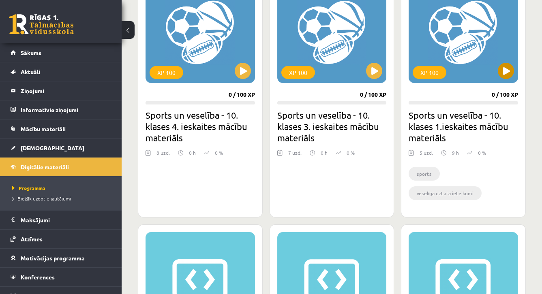
click at [506, 73] on button at bounding box center [506, 71] width 16 height 16
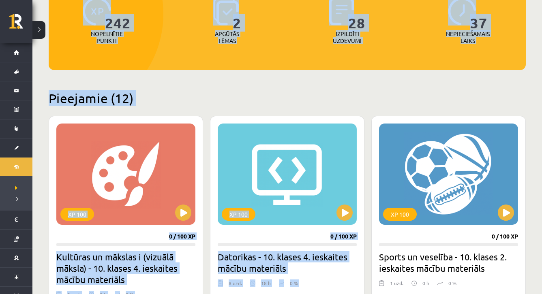
drag, startPoint x: 530, startPoint y: 285, endPoint x: 530, endPoint y: 302, distance: 17.0
click at [530, 179] on html "0 Dāvanas 175 mP 242 xp [PERSON_NAME] Sākums Aktuāli Kā mācīties eSKOLĀ Kontakt…" at bounding box center [271, 32] width 542 height 294
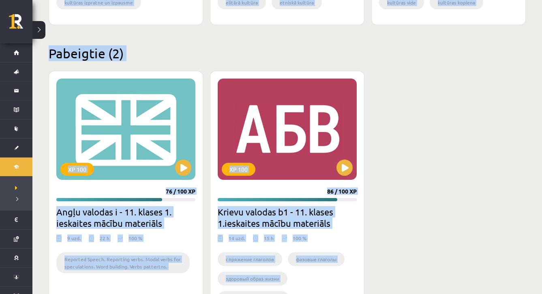
scroll to position [1233, 0]
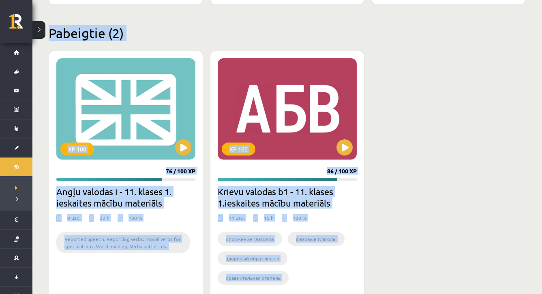
drag, startPoint x: 531, startPoint y: 286, endPoint x: 531, endPoint y: 304, distance: 17.4
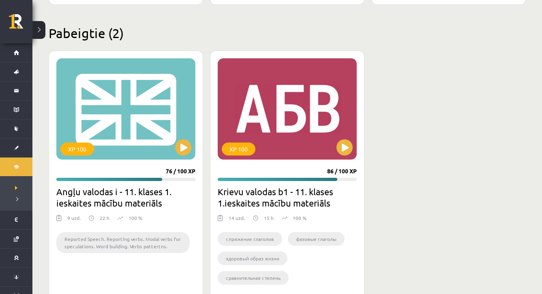
click at [472, 229] on div "XP 100 76 / 100 XP Angļu valodas i - 11. klases 1. ieskaites mācību materiāls 9…" at bounding box center [287, 176] width 477 height 250
click at [320, 113] on div "XP 100" at bounding box center [287, 108] width 139 height 101
click at [314, 138] on div "XP 100" at bounding box center [287, 108] width 139 height 101
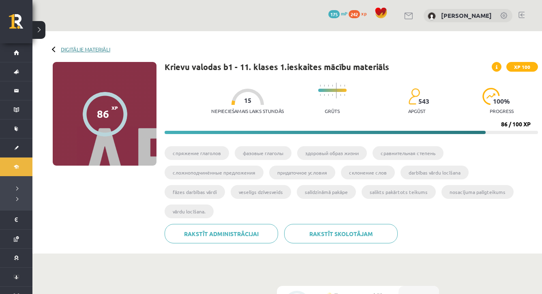
click at [64, 52] on link "Digitālie materiāli" at bounding box center [85, 49] width 49 height 6
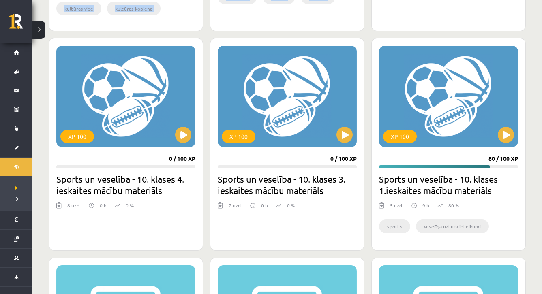
drag, startPoint x: 531, startPoint y: 288, endPoint x: 531, endPoint y: 303, distance: 15.8
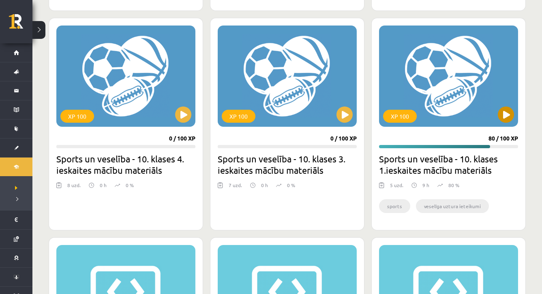
click at [506, 121] on button at bounding box center [506, 115] width 16 height 16
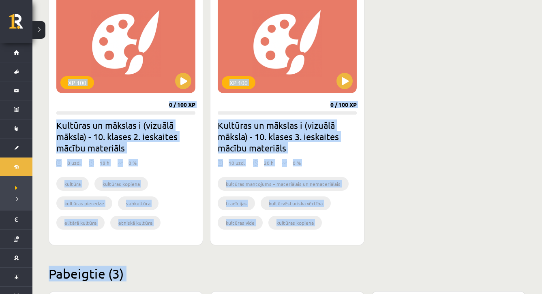
scroll to position [1068, 0]
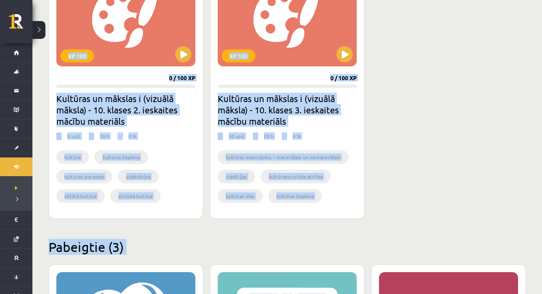
drag, startPoint x: 527, startPoint y: 276, endPoint x: 526, endPoint y: 303, distance: 26.8
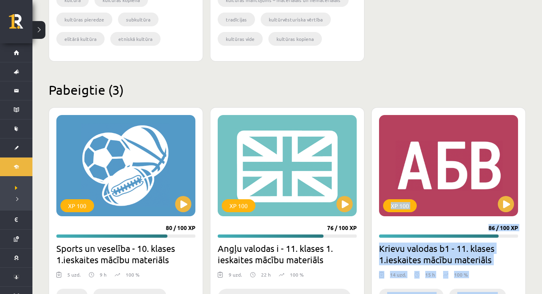
scroll to position [1262, 0]
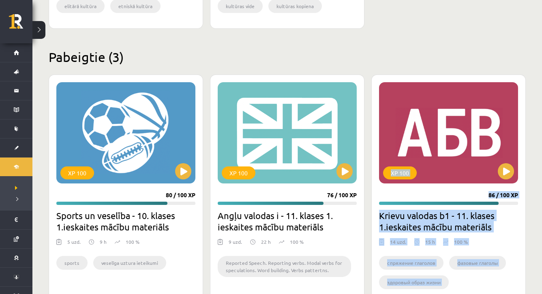
drag, startPoint x: 538, startPoint y: 268, endPoint x: 537, endPoint y: 305, distance: 37.3
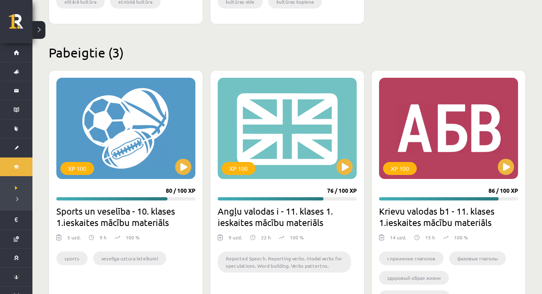
click at [477, 62] on div "Pabeigtie (3) XP 100 80 / 100 XP Sports un veselība - 10. klases 1.ieskaites mā…" at bounding box center [287, 183] width 477 height 276
click at [502, 57] on h2 "Pabeigtie (3)" at bounding box center [287, 53] width 477 height 16
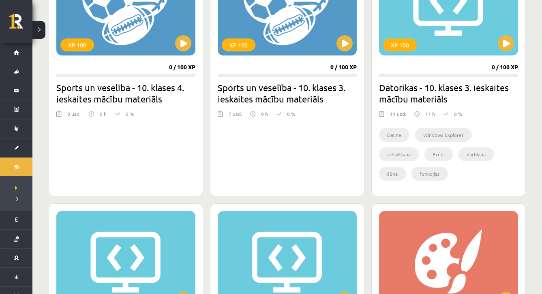
scroll to position [555, 0]
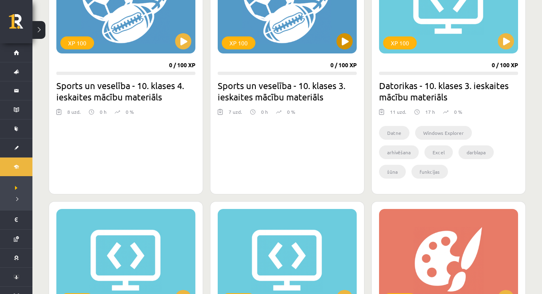
click at [347, 34] on button at bounding box center [345, 41] width 16 height 16
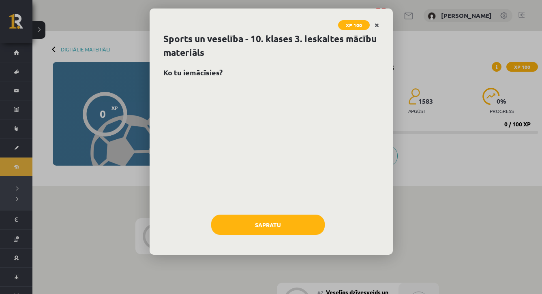
click at [378, 29] on link "Close" at bounding box center [377, 25] width 14 height 16
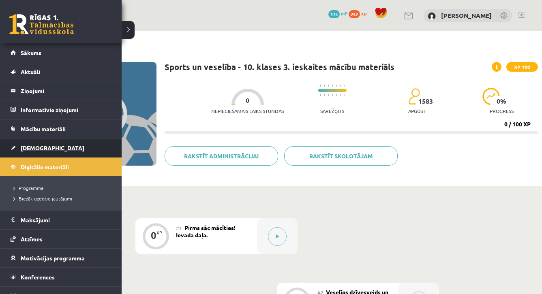
click at [39, 145] on span "[DEMOGRAPHIC_DATA]" at bounding box center [53, 147] width 64 height 7
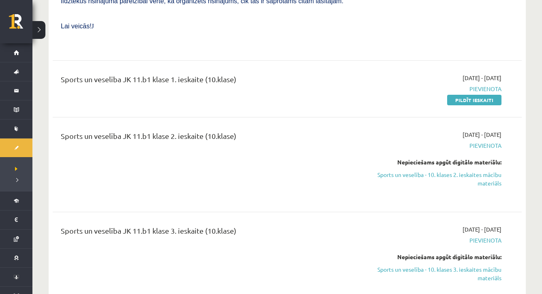
scroll to position [2244, 0]
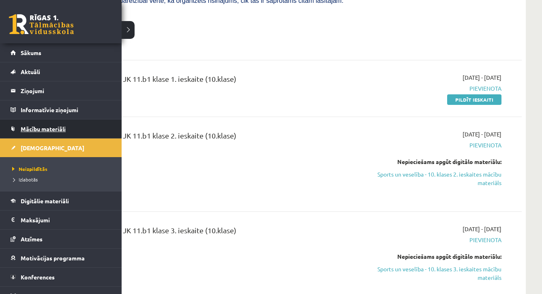
click at [44, 129] on span "Mācību materiāli" at bounding box center [43, 128] width 45 height 7
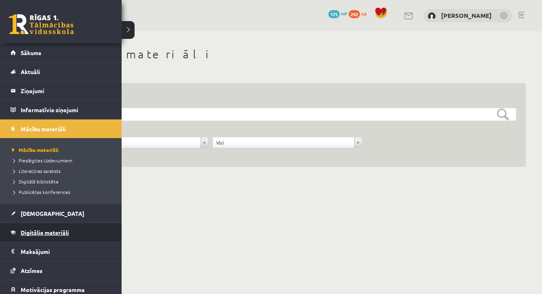
click at [32, 230] on span "Digitālie materiāli" at bounding box center [45, 232] width 48 height 7
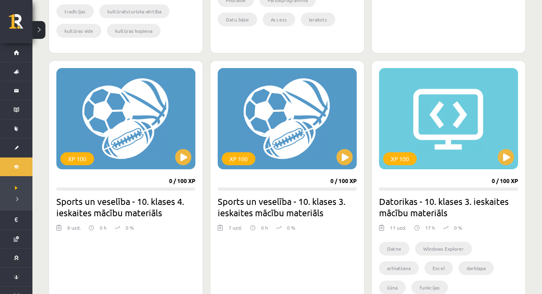
scroll to position [449, 0]
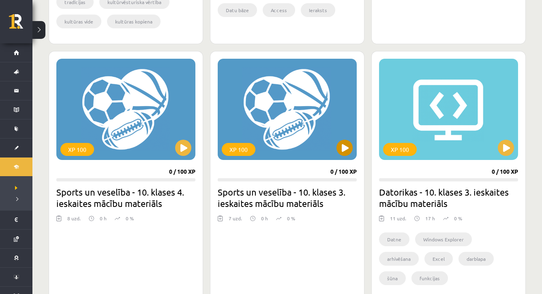
click at [349, 152] on button at bounding box center [345, 148] width 16 height 16
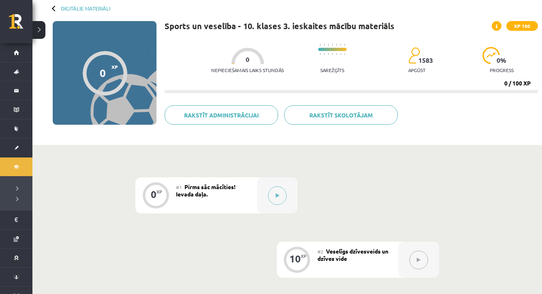
scroll to position [0, 0]
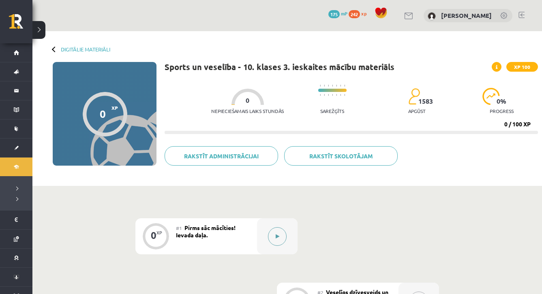
click at [278, 235] on icon at bounding box center [278, 236] width 4 height 5
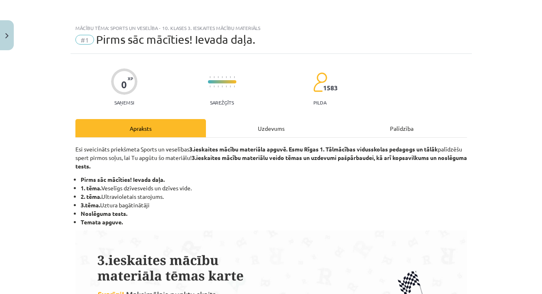
scroll to position [0, 0]
click at [410, 225] on li "Temata apguve." at bounding box center [274, 222] width 386 height 9
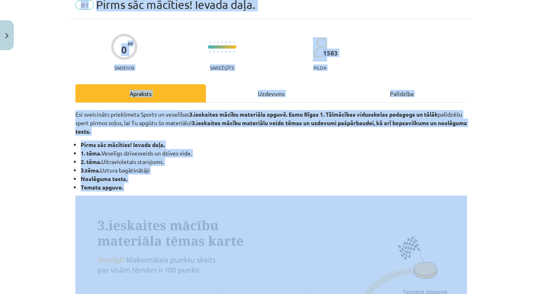
scroll to position [90, 0]
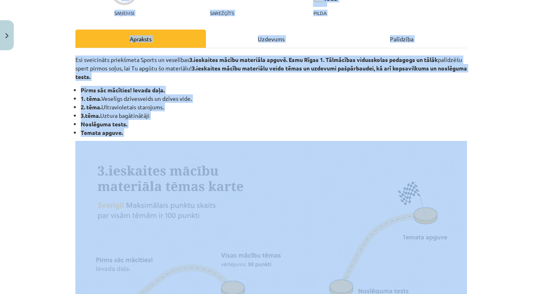
drag, startPoint x: 473, startPoint y: 266, endPoint x: 477, endPoint y: 304, distance: 38.7
click at [477, 294] on html "0 Dāvanas 175 mP 242 xp [PERSON_NAME] Sākums Aktuāli Kā mācīties eSKOLĀ Kontakt…" at bounding box center [271, 147] width 542 height 294
click at [485, 254] on div "Mācību tēma: Sports un veselība - 10. klases 3. ieskaites mācību materiāls #1 P…" at bounding box center [271, 147] width 542 height 294
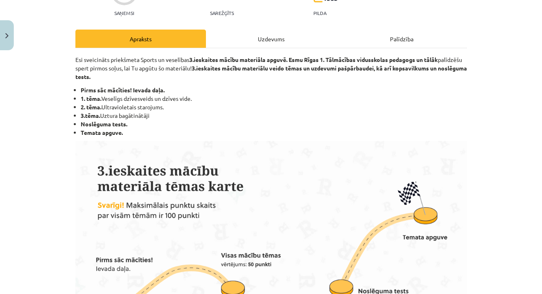
click at [7, 50] on div "Mācību tēma: Sports un veselība - 10. klases 3. ieskaites mācību materiāls #1 P…" at bounding box center [271, 147] width 542 height 294
click at [5, 38] on button "Close" at bounding box center [7, 35] width 14 height 30
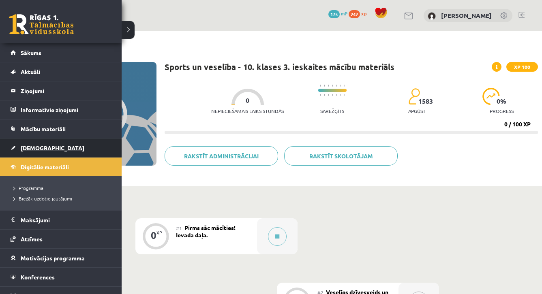
click at [20, 149] on link "[DEMOGRAPHIC_DATA]" at bounding box center [61, 148] width 101 height 19
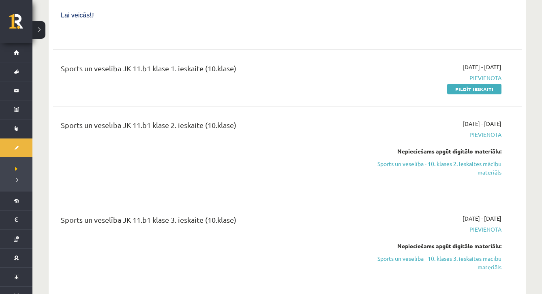
scroll to position [2256, 0]
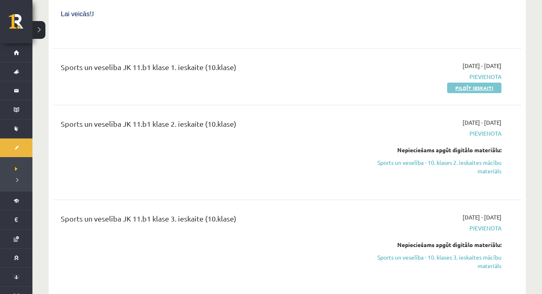
click at [485, 83] on link "Pildīt ieskaiti" at bounding box center [474, 88] width 54 height 11
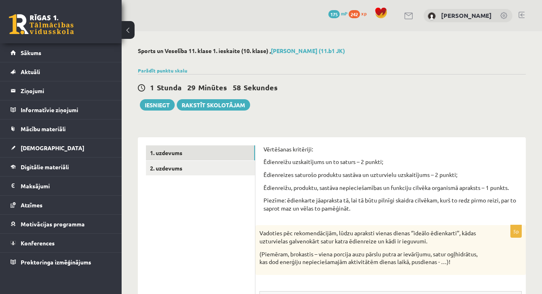
click at [530, 189] on div "Sports un Veselība 11. klase 1. ieskaite (10. klase) , [PERSON_NAME] (11.b1 JK)…" at bounding box center [332, 257] width 421 height 453
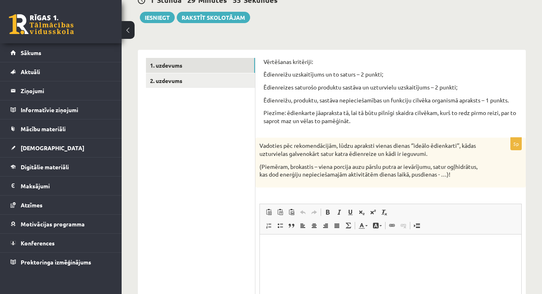
scroll to position [81, 0]
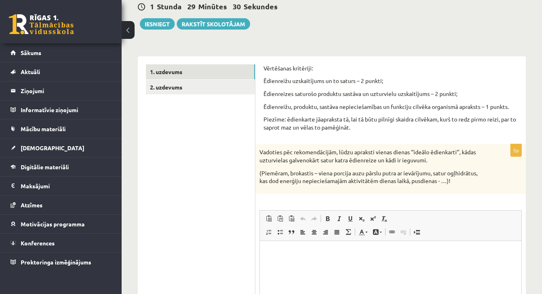
click at [530, 199] on div "Sports un Veselība 11. klase 1. ieskaite (10. klase) , [PERSON_NAME] (11.b1 JK)…" at bounding box center [332, 176] width 421 height 453
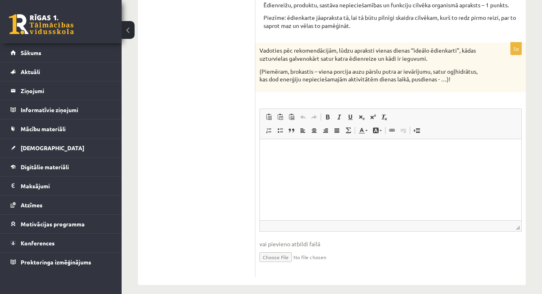
scroll to position [186, 0]
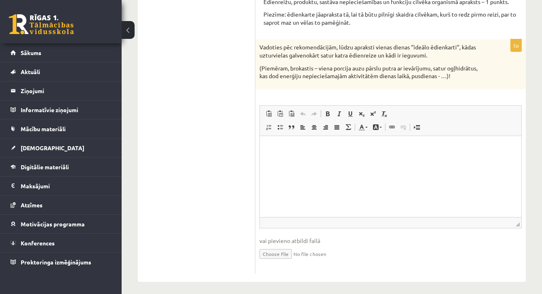
click at [417, 161] on html at bounding box center [391, 148] width 262 height 25
click at [363, 156] on html at bounding box center [391, 148] width 262 height 25
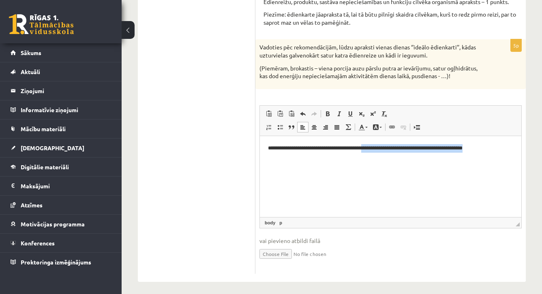
drag, startPoint x: 380, startPoint y: 148, endPoint x: 500, endPoint y: 170, distance: 121.5
click at [500, 160] on html "**********" at bounding box center [391, 148] width 262 height 24
click at [275, 155] on html "**********" at bounding box center [391, 148] width 262 height 24
click at [378, 152] on html "**********" at bounding box center [391, 148] width 262 height 24
click at [377, 149] on p "**********" at bounding box center [390, 148] width 245 height 8
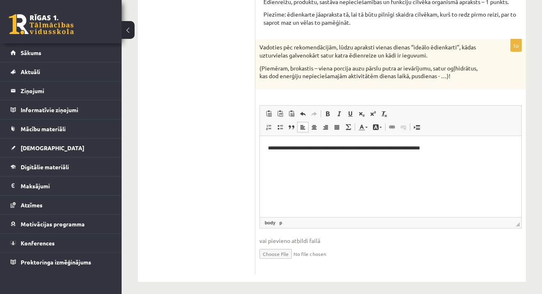
click at [376, 150] on p "**********" at bounding box center [390, 148] width 245 height 8
click at [375, 147] on p "**********" at bounding box center [390, 148] width 245 height 8
click at [380, 148] on p "**********" at bounding box center [390, 148] width 245 height 8
click at [457, 151] on p "**********" at bounding box center [390, 148] width 245 height 8
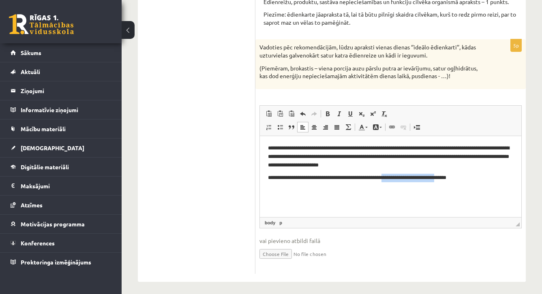
drag, startPoint x: 461, startPoint y: 178, endPoint x: 399, endPoint y: 178, distance: 62.5
click at [399, 178] on p "**********" at bounding box center [390, 178] width 245 height 8
click at [406, 185] on html "**********" at bounding box center [391, 163] width 262 height 54
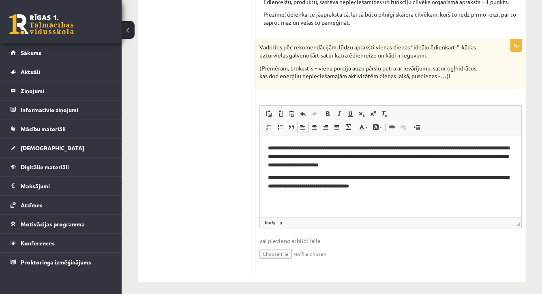
click at [368, 179] on p "**********" at bounding box center [390, 182] width 245 height 16
click at [354, 179] on p "**********" at bounding box center [390, 182] width 245 height 16
click at [429, 189] on p "**********" at bounding box center [390, 182] width 245 height 16
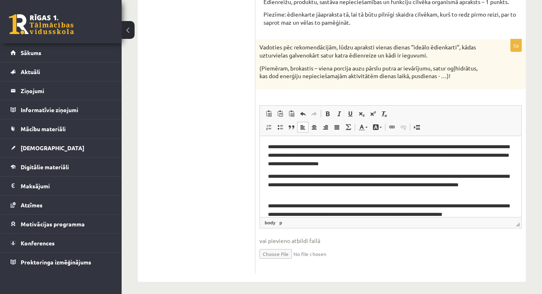
scroll to position [19, 0]
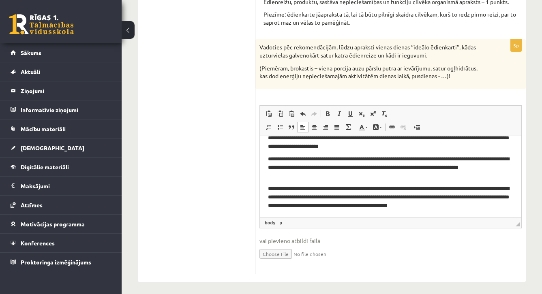
click at [480, 206] on p "**********" at bounding box center [390, 197] width 245 height 24
drag, startPoint x: 491, startPoint y: 205, endPoint x: 476, endPoint y: 205, distance: 14.6
click at [476, 205] on p "**********" at bounding box center [390, 197] width 245 height 24
click at [510, 95] on div "5p Vadoties pēc rekomendācijām, lūdzu apraksti vienas dienas ‘’ideālo ēdienkart…" at bounding box center [390, 156] width 270 height 234
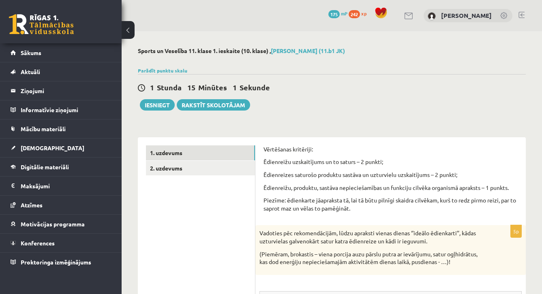
scroll to position [0, 0]
click at [217, 169] on link "2. uzdevums" at bounding box center [200, 168] width 109 height 15
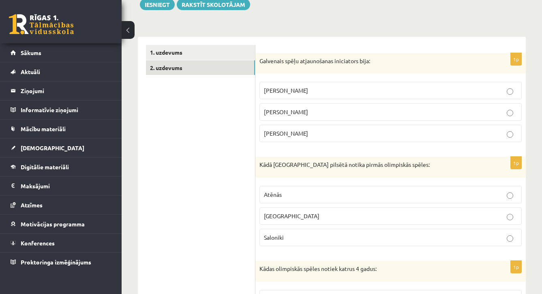
scroll to position [105, 0]
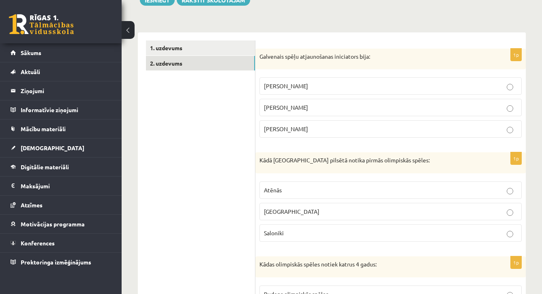
click at [469, 90] on p "Žans Reno" at bounding box center [390, 86] width 253 height 9
click at [468, 103] on p "Fransuā Metrerāns" at bounding box center [390, 107] width 253 height 9
click at [526, 175] on div "1p Kādā Grieķijas pilsētā notika pirmās olimpiskās spēles: Atēnās Olimpijā Salo…" at bounding box center [390, 200] width 270 height 96
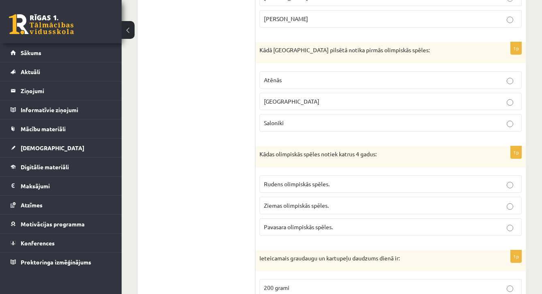
scroll to position [219, 0]
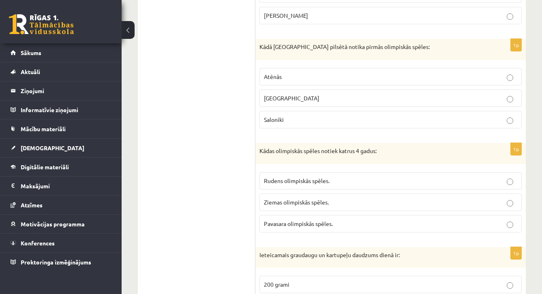
click at [494, 98] on p "Olimpijā" at bounding box center [390, 98] width 253 height 9
click at [525, 181] on div "1p Kādas olimpiskās spēles notiek katrus 4 gadus: Rudens olimpiskās spēles. Zie…" at bounding box center [390, 191] width 270 height 96
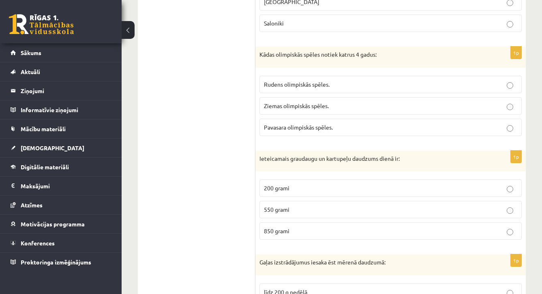
scroll to position [338, 0]
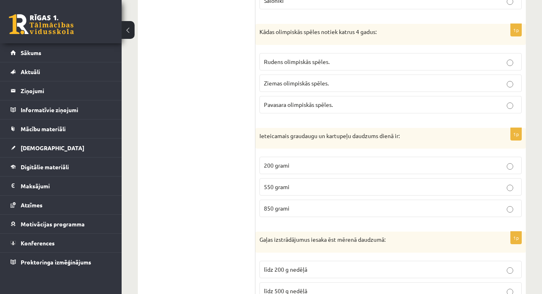
click at [446, 87] on label "Ziemas olimpiskās spēles." at bounding box center [391, 83] width 262 height 17
click at [535, 230] on div "Sports un Veselība 11. klase 1. ieskaite (10. klase) , Perisa Bogdanova (11.b1 …" at bounding box center [332, 282] width 421 height 1179
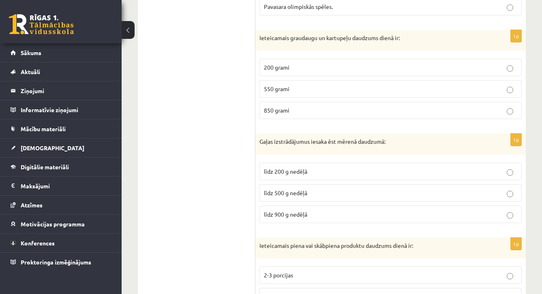
scroll to position [436, 0]
click at [539, 206] on div "Sports un Veselība 11. klase 1. ieskaite (10. klase) , Perisa Bogdanova (11.b1 …" at bounding box center [332, 184] width 421 height 1179
click at [509, 198] on label "līdz 500 g nedēļā" at bounding box center [391, 192] width 262 height 17
click at [533, 217] on div "Sports un Veselība 11. klase 1. ieskaite (10. klase) , Perisa Bogdanova (11.b1 …" at bounding box center [332, 184] width 421 height 1179
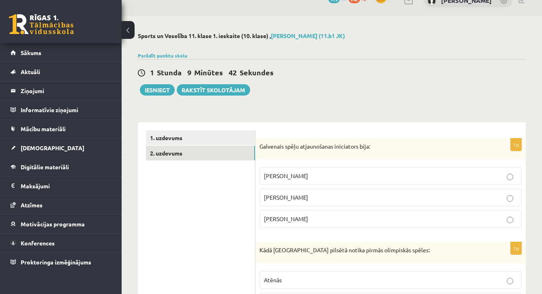
scroll to position [0, 0]
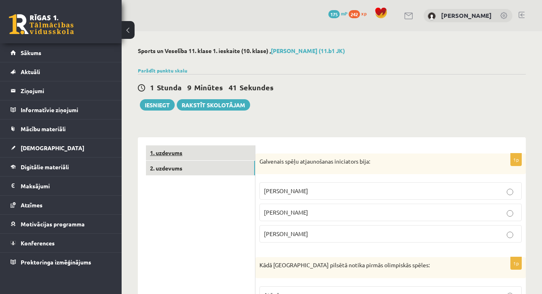
click at [237, 155] on link "1. uzdevums" at bounding box center [200, 153] width 109 height 15
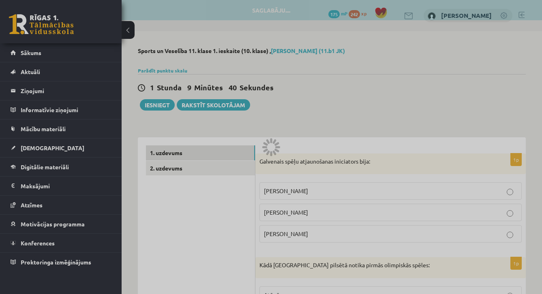
scroll to position [0, 0]
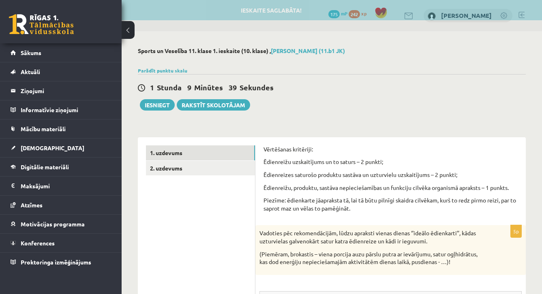
click at [530, 266] on div "Sports un Veselība 11. klase 1. ieskaite (10. klase) , Perisa Bogdanova (11.b1 …" at bounding box center [332, 257] width 421 height 453
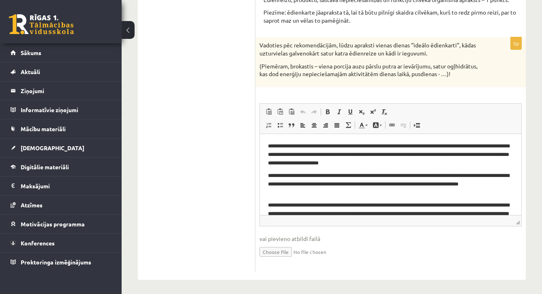
scroll to position [188, 0]
click at [435, 185] on p "**********" at bounding box center [390, 184] width 245 height 24
click at [363, 175] on p "**********" at bounding box center [390, 184] width 245 height 24
click at [436, 184] on p "**********" at bounding box center [390, 184] width 245 height 24
click at [433, 184] on p "**********" at bounding box center [390, 184] width 245 height 24
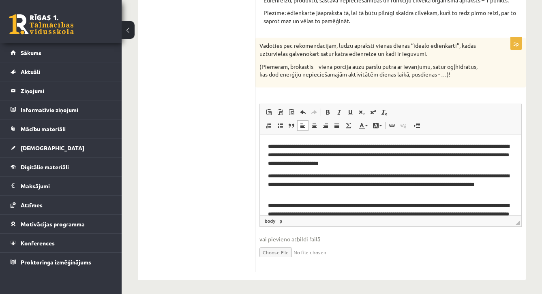
click at [311, 85] on div "5p Vadoties pēc rekomendācijām, lūdzu apraksti vienas dienas ‘’ideālo ēdienkart…" at bounding box center [390, 155] width 270 height 234
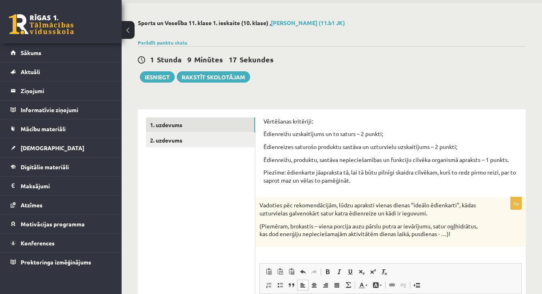
scroll to position [-4, 0]
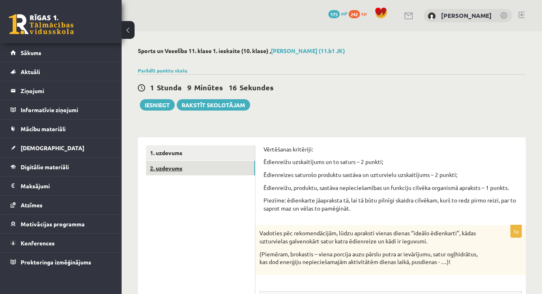
click at [192, 171] on link "2. uzdevums" at bounding box center [200, 168] width 109 height 15
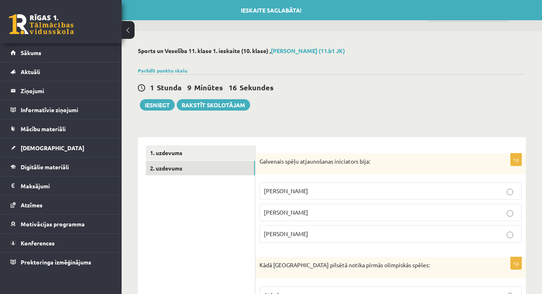
scroll to position [0, 0]
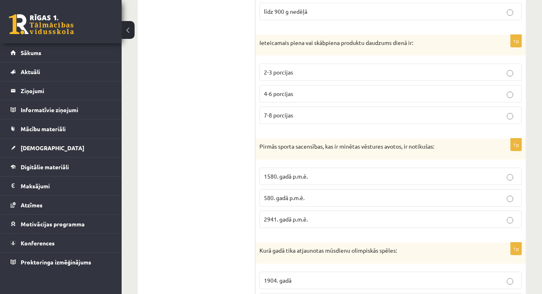
scroll to position [644, 0]
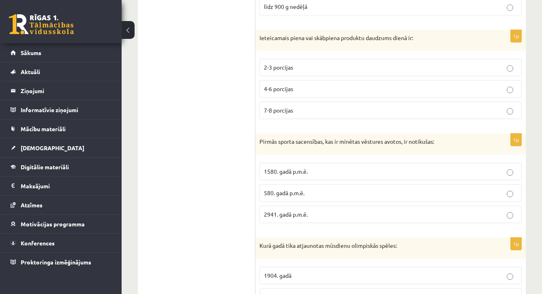
click at [394, 67] on p "2-3 porcijas" at bounding box center [390, 67] width 253 height 9
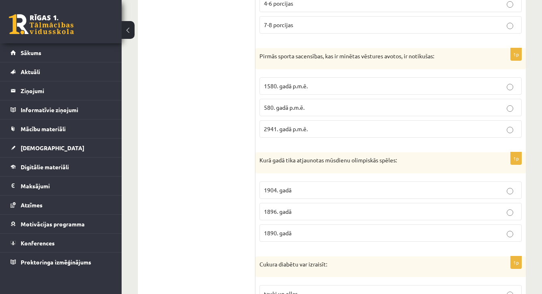
scroll to position [730, 0]
click at [444, 82] on p "1580. gadā p.m.ē." at bounding box center [390, 85] width 253 height 9
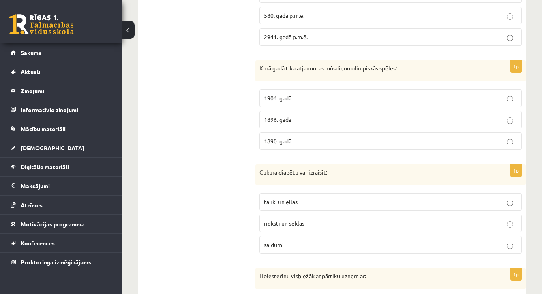
scroll to position [822, 0]
click at [461, 116] on p "1896. gadā" at bounding box center [390, 119] width 253 height 9
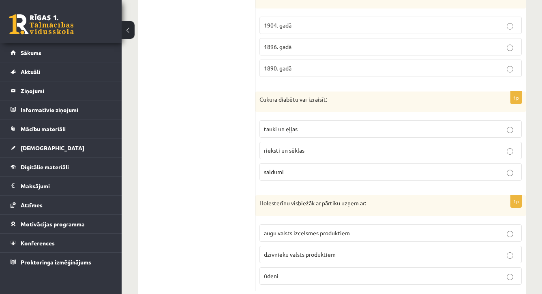
scroll to position [897, 0]
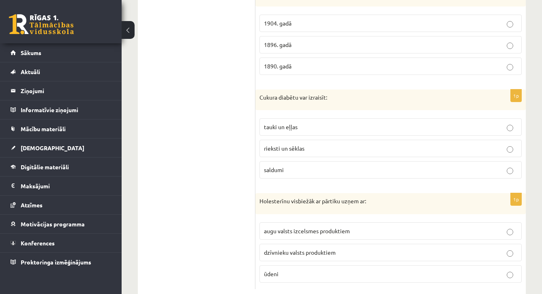
click at [513, 166] on p "saldumi" at bounding box center [390, 170] width 253 height 9
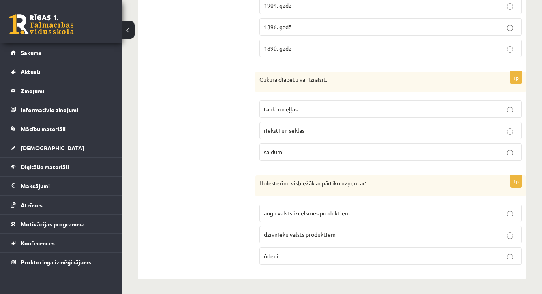
scroll to position [914, 0]
click at [401, 234] on p "dzīvnieku valsts produktiem" at bounding box center [390, 235] width 253 height 9
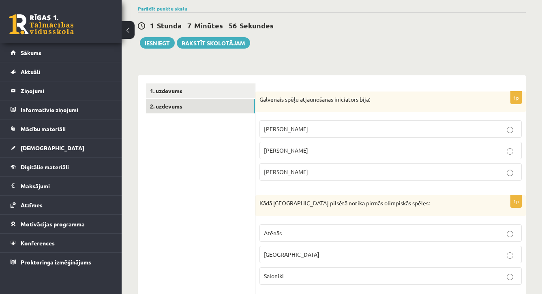
scroll to position [-1, 0]
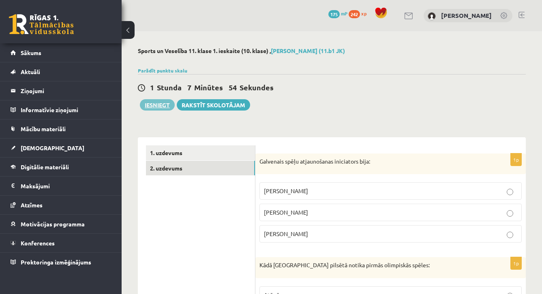
click at [159, 104] on button "Iesniegt" at bounding box center [157, 104] width 35 height 11
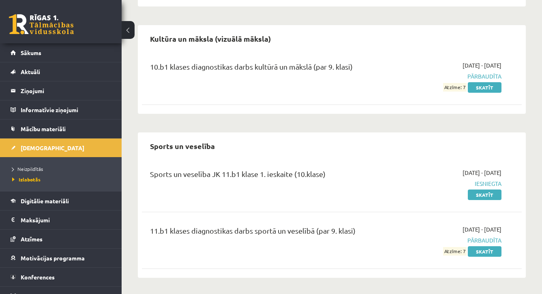
scroll to position [494, 0]
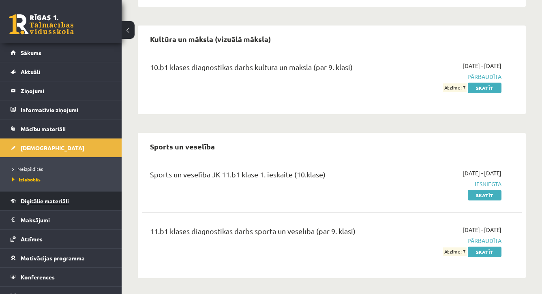
click at [57, 201] on span "Digitālie materiāli" at bounding box center [45, 200] width 48 height 7
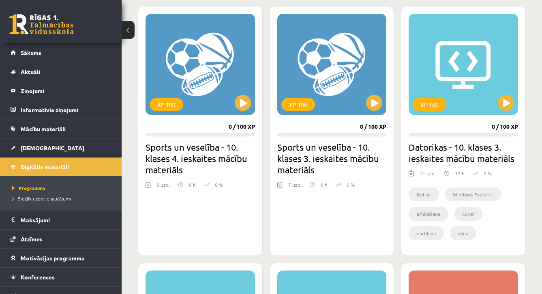
scroll to position [505, 0]
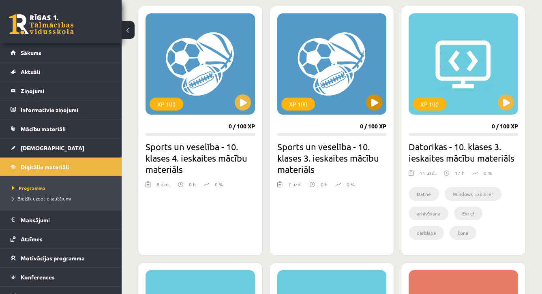
click at [376, 108] on button at bounding box center [374, 102] width 16 height 16
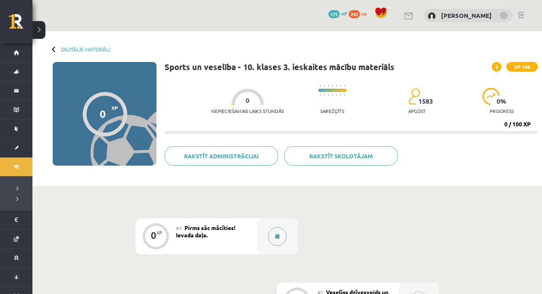
click at [273, 242] on button at bounding box center [277, 237] width 19 height 19
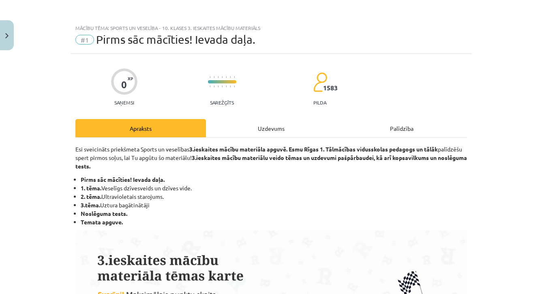
click at [502, 245] on div "Mācību tēma: Sports un veselība - 10. klases 3. ieskaites mācību materiāls #1 P…" at bounding box center [271, 147] width 542 height 294
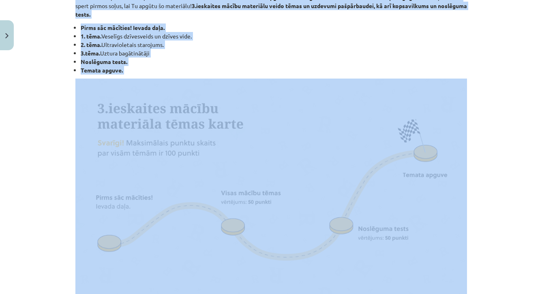
drag, startPoint x: 477, startPoint y: 275, endPoint x: 477, endPoint y: 302, distance: 27.6
click at [477, 294] on html "0 Dāvanas 175 mP 242 xp [PERSON_NAME] Sākums Aktuāli Kā mācīties eSKOLĀ Kontakt…" at bounding box center [271, 147] width 542 height 294
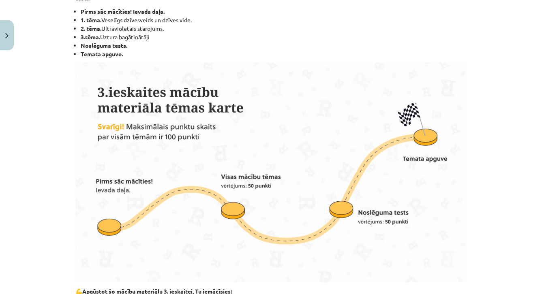
click at [480, 265] on div "Mācību tēma: Sports un veselība - 10. klases 3. ieskaites mācību materiāls #1 P…" at bounding box center [271, 147] width 542 height 294
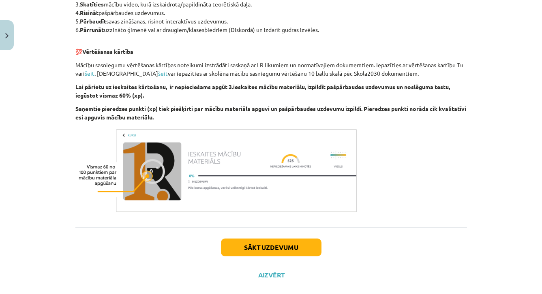
scroll to position [502, 0]
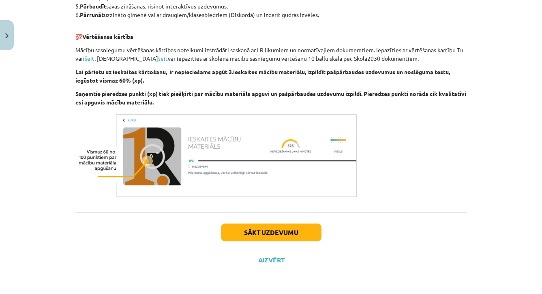
drag, startPoint x: 474, startPoint y: 279, endPoint x: 474, endPoint y: 303, distance: 23.5
click at [474, 260] on html "0 Dāvanas 175 mP 242 xp [PERSON_NAME] Sākums Aktuāli Kā mācīties eSKOLĀ Kontakt…" at bounding box center [271, 112] width 542 height 294
click at [292, 234] on button "Sākt uzdevumu" at bounding box center [271, 233] width 101 height 18
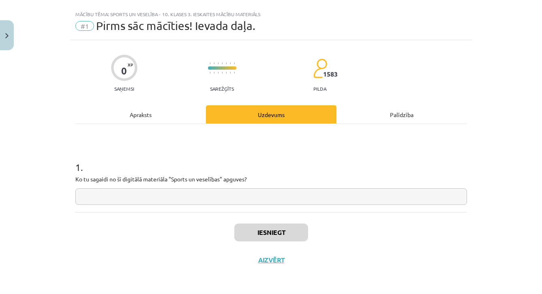
click at [292, 198] on input "text" at bounding box center [271, 197] width 392 height 17
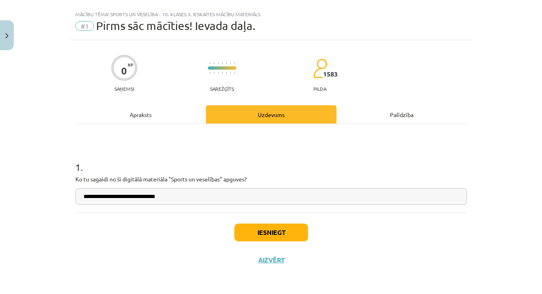
click at [160, 197] on input "**********" at bounding box center [271, 197] width 392 height 17
click at [178, 195] on input "**********" at bounding box center [271, 197] width 392 height 17
type input "**********"
click at [251, 233] on button "Iesniegt" at bounding box center [271, 233] width 74 height 18
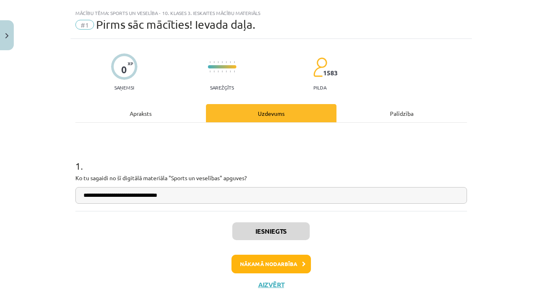
click at [246, 263] on button "Nākamā nodarbība" at bounding box center [271, 264] width 79 height 19
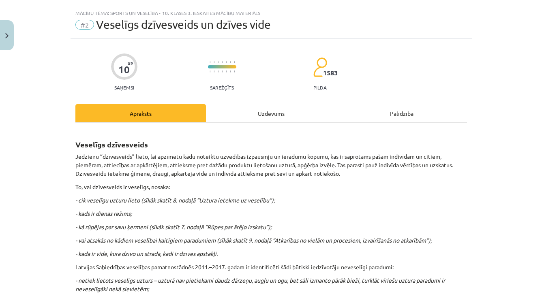
scroll to position [20, 0]
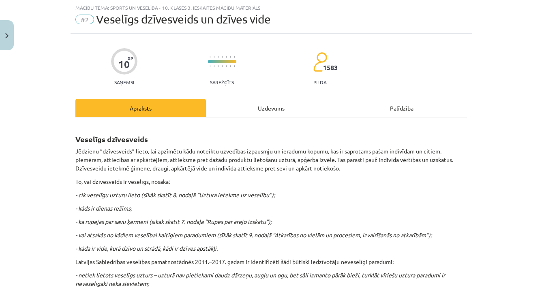
click at [479, 278] on div "Mācību tēma: Sports un veselība - 10. klases 3. ieskaites mācību materiāls #2 V…" at bounding box center [271, 147] width 542 height 294
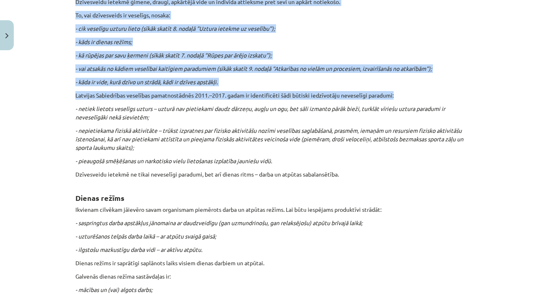
drag, startPoint x: 479, startPoint y: 279, endPoint x: 479, endPoint y: 309, distance: 30.8
click at [479, 251] on html "0 Dāvanas 175 mP 242 xp [PERSON_NAME] Sākums Aktuāli Kā mācīties eSKOLĀ Kontakt…" at bounding box center [271, 104] width 542 height 294
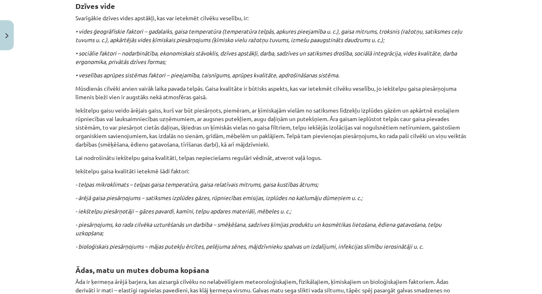
scroll to position [1005, 0]
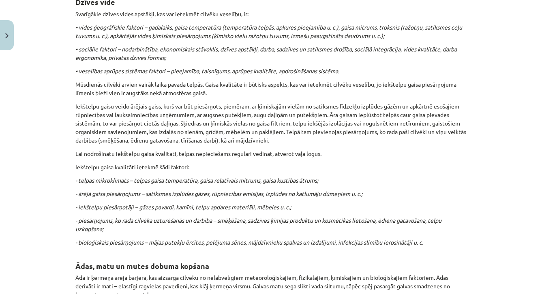
drag, startPoint x: 514, startPoint y: 259, endPoint x: 496, endPoint y: 266, distance: 19.9
click at [496, 266] on div "Mācību tēma: Sports un veselība - 10. klases 3. ieskaites mācību materiāls #2 V…" at bounding box center [271, 147] width 542 height 294
click at [494, 240] on div "Mācību tēma: Sports un veselība - 10. klases 3. ieskaites mācību materiāls #2 V…" at bounding box center [271, 147] width 542 height 294
click at [412, 261] on h2 "​​​​​​​ Ādas, matu un mutes dobuma kopšana" at bounding box center [271, 262] width 392 height 20
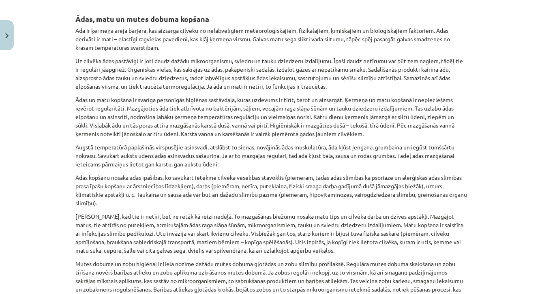
drag, startPoint x: 395, startPoint y: 269, endPoint x: 395, endPoint y: 298, distance: 29.6
click at [395, 251] on html "0 Dāvanas 175 mP 242 xp [PERSON_NAME] Sākums Aktuāli Kā mācīties eSKOLĀ Kontakt…" at bounding box center [271, 104] width 542 height 294
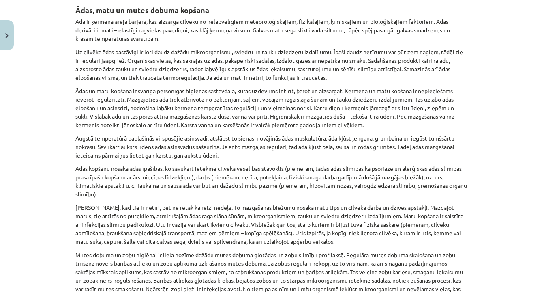
click at [505, 181] on div "Mācību tēma: Sports un veselība - 10. klases 3. ieskaites mācību materiāls #2 V…" at bounding box center [271, 147] width 542 height 294
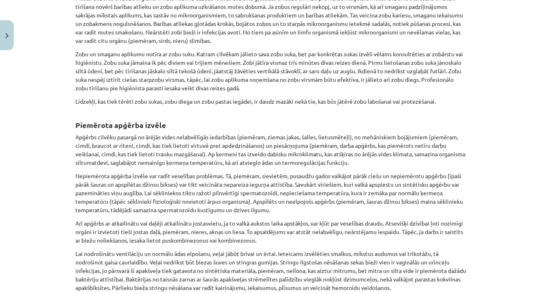
drag, startPoint x: 485, startPoint y: 285, endPoint x: 484, endPoint y: 312, distance: 27.6
click at [484, 251] on html "0 Dāvanas 175 mP 242 xp [PERSON_NAME] Sākums Aktuāli Kā mācīties eSKOLĀ Kontakt…" at bounding box center [271, 104] width 542 height 294
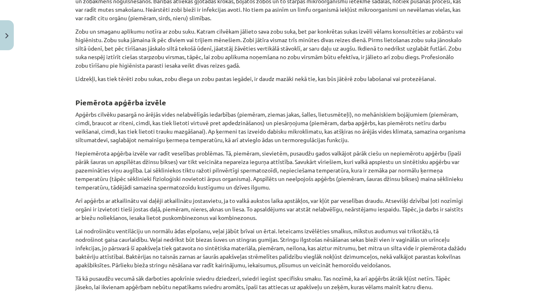
click at [486, 272] on div "Mācību tēma: Sports un veselība - 10. klases 3. ieskaites mācību materiāls #2 V…" at bounding box center [271, 147] width 542 height 294
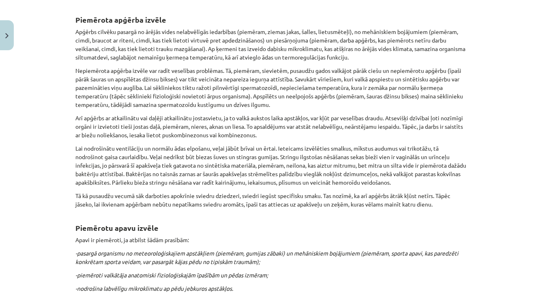
scroll to position [1633, 0]
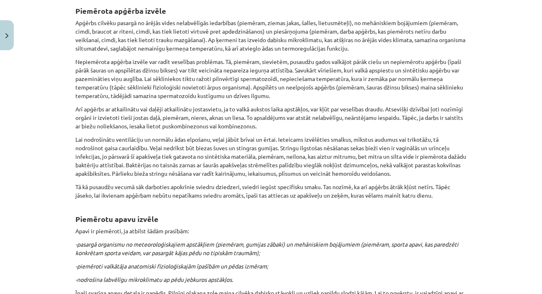
drag, startPoint x: 486, startPoint y: 272, endPoint x: 485, endPoint y: 298, distance: 25.6
click at [485, 251] on html "0 Dāvanas 175 mP 242 xp [PERSON_NAME] Sākums Aktuāli Kā mācīties eSKOLĀ Kontakt…" at bounding box center [271, 104] width 542 height 294
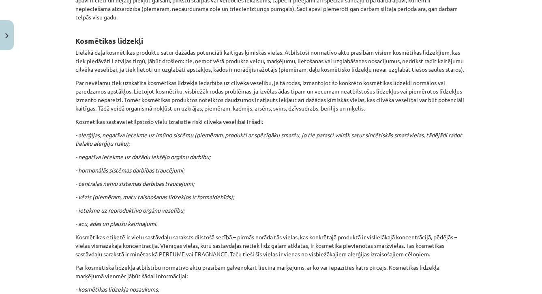
scroll to position [2123, 0]
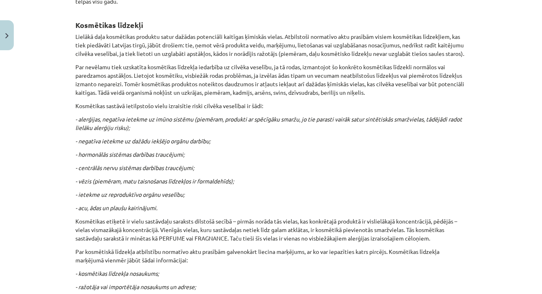
drag, startPoint x: 487, startPoint y: 281, endPoint x: 486, endPoint y: 298, distance: 17.1
click at [486, 251] on html "0 Dāvanas 175 mP 242 xp [PERSON_NAME] Sākums Aktuāli Kā mācīties eSKOLĀ Kontakt…" at bounding box center [271, 104] width 542 height 294
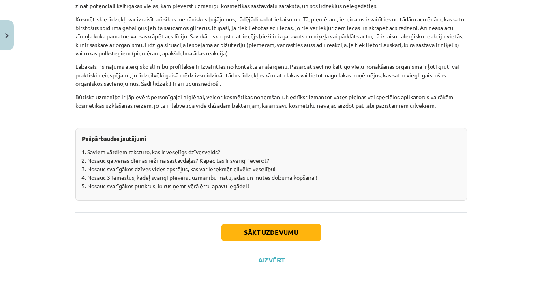
scroll to position [2522, 0]
drag, startPoint x: 494, startPoint y: 278, endPoint x: 492, endPoint y: 303, distance: 24.4
click at [492, 242] on html "0 Dāvanas 175 mP 242 xp [PERSON_NAME] Sākums Aktuāli Kā mācīties eSKOLĀ Kontakt…" at bounding box center [271, 94] width 542 height 294
click at [315, 240] on button "Sākt uzdevumu" at bounding box center [271, 233] width 101 height 18
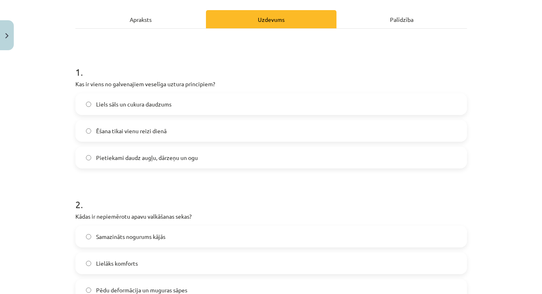
scroll to position [90, 0]
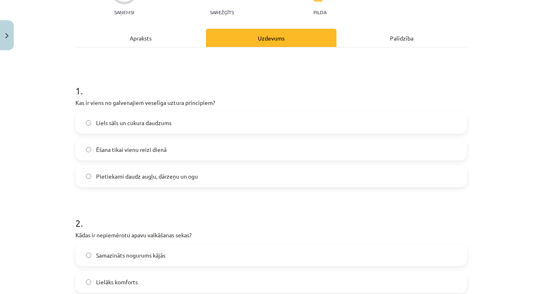
drag, startPoint x: 500, startPoint y: 17, endPoint x: 500, endPoint y: -9, distance: 26.0
click at [500, 0] on html "0 Dāvanas 175 mP 242 xp [PERSON_NAME] Sākums Aktuāli Kā mācīties eSKOLĀ Kontakt…" at bounding box center [271, 77] width 542 height 294
click at [356, 175] on label "Pietiekami daudz augļu, dārzeņu un ogu" at bounding box center [271, 176] width 390 height 20
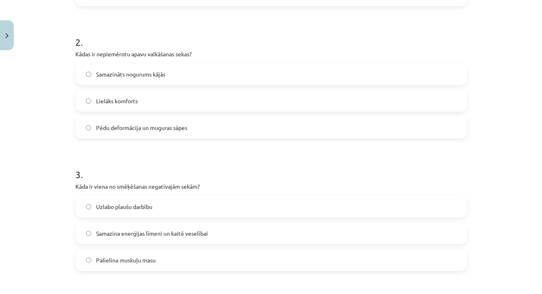
scroll to position [286, 0]
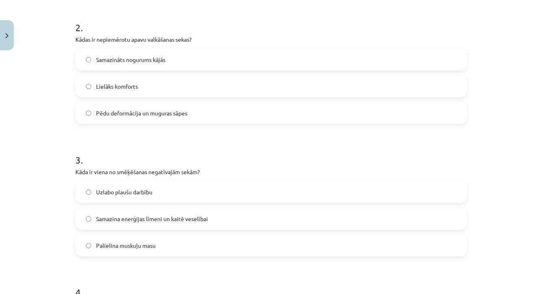
drag, startPoint x: 490, startPoint y: 280, endPoint x: 491, endPoint y: 301, distance: 21.5
click at [491, 225] on html "0 Dāvanas 175 mP 242 xp [PERSON_NAME] Sākums Aktuāli Kā mācīties eSKOLĀ Kontakt…" at bounding box center [271, 77] width 542 height 294
click at [496, 234] on div "Mācību tēma: Sports un veselība - 10. klases 3. ieskaites mācību materiāls #2 V…" at bounding box center [271, 147] width 542 height 294
click at [453, 120] on label "Pēdu deformācija un muguras sāpes" at bounding box center [271, 113] width 390 height 20
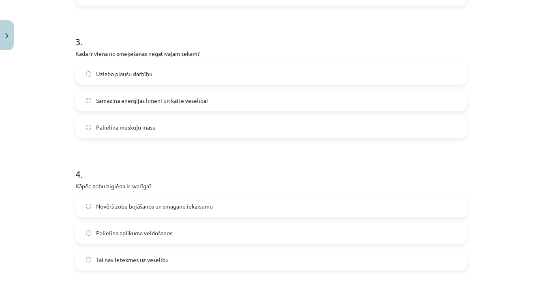
scroll to position [413, 0]
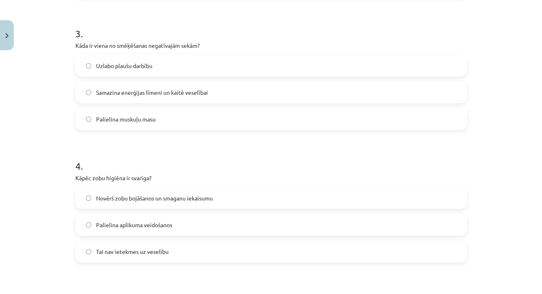
drag, startPoint x: 498, startPoint y: 282, endPoint x: 498, endPoint y: 298, distance: 15.8
click at [498, 225] on html "0 Dāvanas 175 mP 242 xp [PERSON_NAME] Sākums Aktuāli Kā mācīties eSKOLĀ Kontakt…" at bounding box center [271, 77] width 542 height 294
click at [466, 92] on label "Samazina enerģijas līmeni un kaitē veselībai" at bounding box center [271, 92] width 390 height 20
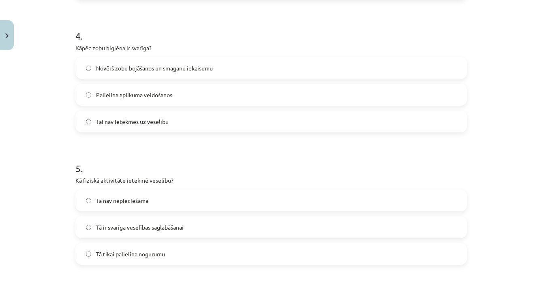
scroll to position [565, 0]
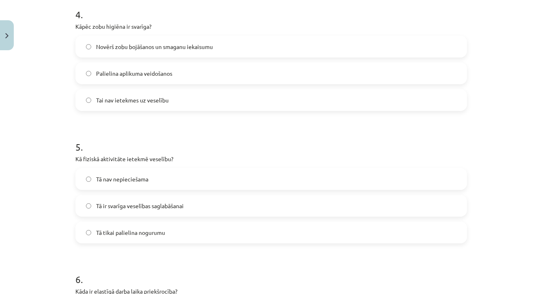
drag, startPoint x: 485, startPoint y: 289, endPoint x: 486, endPoint y: 300, distance: 11.0
click at [486, 225] on html "0 Dāvanas 175 mP 242 xp [PERSON_NAME] Sākums Aktuāli Kā mācīties eSKOLĀ Kontakt…" at bounding box center [271, 77] width 542 height 294
click at [422, 55] on label "Novērš zobu bojāšanos un smaganu iekaisumu" at bounding box center [271, 46] width 390 height 20
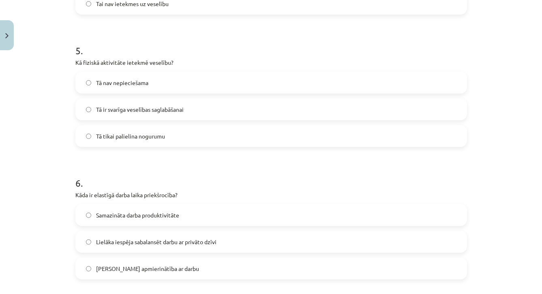
scroll to position [687, 0]
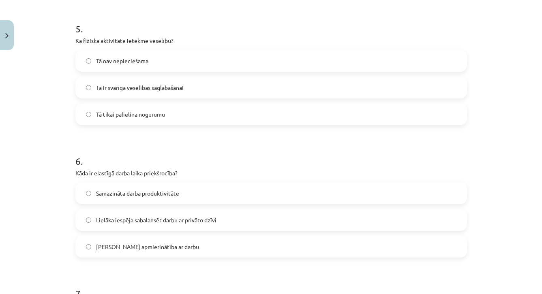
drag, startPoint x: 500, startPoint y: 286, endPoint x: 500, endPoint y: 300, distance: 13.8
click at [500, 225] on html "0 Dāvanas 175 mP 242 xp [PERSON_NAME] Sākums Aktuāli Kā mācīties eSKOLĀ Kontakt…" at bounding box center [271, 77] width 542 height 294
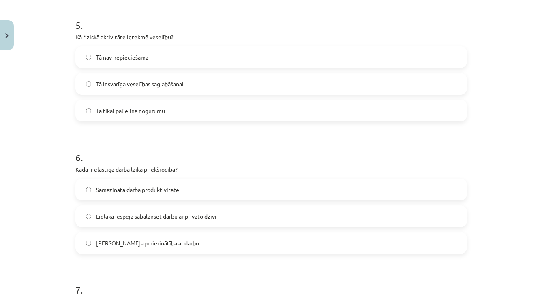
click at [445, 81] on label "Tā ir svarīga veselības saglabāšanai" at bounding box center [271, 84] width 390 height 20
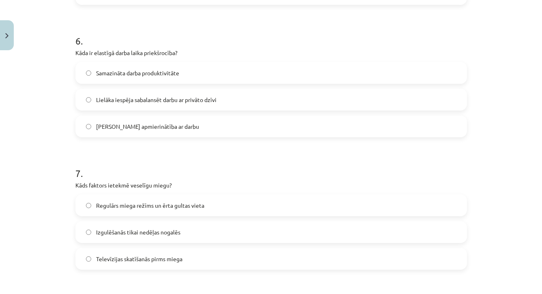
drag, startPoint x: 506, startPoint y: 279, endPoint x: 507, endPoint y: 303, distance: 23.2
click at [507, 225] on html "0 Dāvanas 175 mP 242 xp [PERSON_NAME] Sākums Aktuāli Kā mācīties eSKOLĀ Kontakt…" at bounding box center [271, 77] width 542 height 294
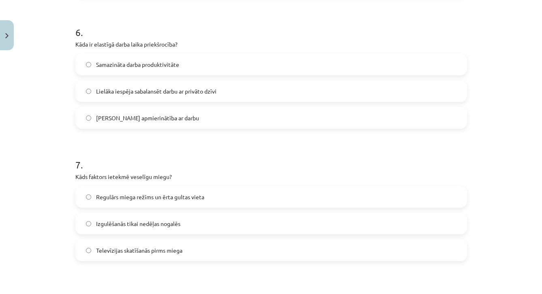
click at [449, 96] on label "Lielāka iespēja sabalansēt darbu ar privāto dzīvi" at bounding box center [271, 91] width 390 height 20
drag, startPoint x: 507, startPoint y: 293, endPoint x: 507, endPoint y: 302, distance: 9.0
click at [507, 225] on html "0 Dāvanas 175 mP 242 xp Perisa Bogdanova Sākums Aktuāli Kā mācīties eSKOLĀ Kont…" at bounding box center [271, 77] width 542 height 294
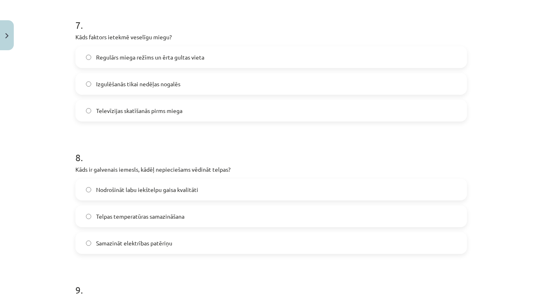
click at [425, 77] on label "Izgulēšanās tikai nedēļas nogalēs" at bounding box center [271, 84] width 390 height 20
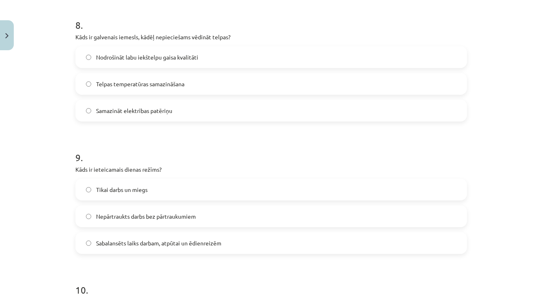
scroll to position [1101, 0]
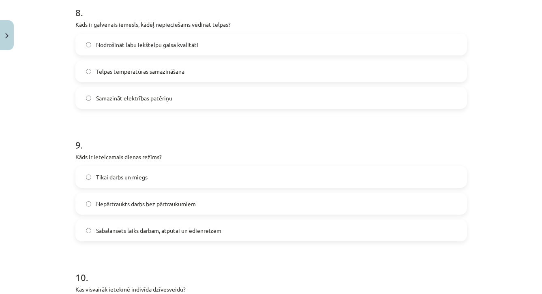
drag, startPoint x: 496, startPoint y: 290, endPoint x: 496, endPoint y: 300, distance: 10.1
click at [496, 225] on html "0 Dāvanas 175 mP 242 xp Perisa Bogdanova Sākums Aktuāli Kā mācīties eSKOLĀ Kont…" at bounding box center [271, 77] width 542 height 294
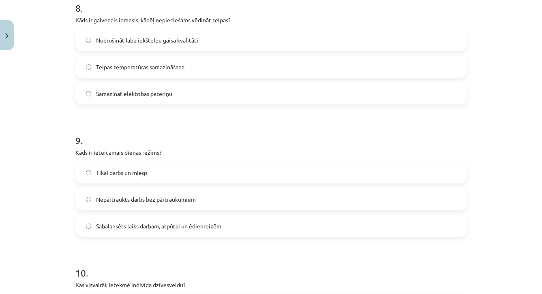
click at [431, 37] on label "Nodrošināt labu iekštelpu gaisa kvalitāti" at bounding box center [271, 40] width 390 height 20
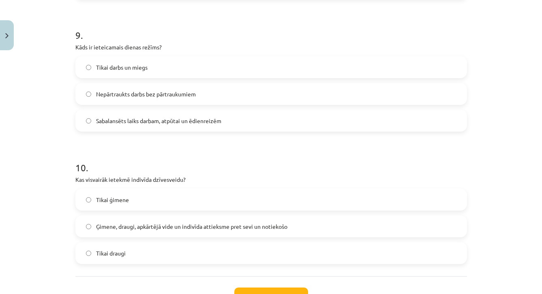
drag, startPoint x: 498, startPoint y: 274, endPoint x: 500, endPoint y: 300, distance: 26.4
click at [500, 225] on html "0 Dāvanas 175 mP 242 xp Perisa Bogdanova Sākums Aktuāli Kā mācīties eSKOLĀ Kont…" at bounding box center [271, 77] width 542 height 294
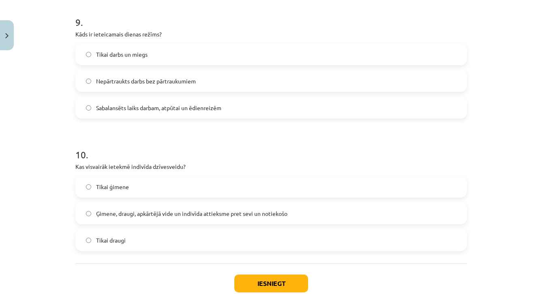
click at [398, 109] on label "Sabalansēts laiks darbam, atpūtai un ēdienreizēm" at bounding box center [271, 108] width 390 height 20
click at [338, 211] on label "Ģimene, draugi, apkārtējā vide un indivīda attieksme pret sevi un notiekošo" at bounding box center [271, 214] width 390 height 20
click at [277, 277] on button "Iesniegt" at bounding box center [271, 284] width 74 height 18
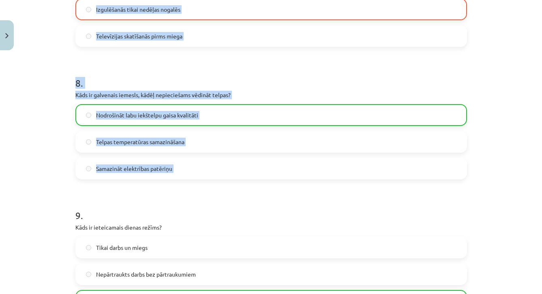
drag, startPoint x: 419, startPoint y: 15, endPoint x: 422, endPoint y: -15, distance: 30.5
click at [422, 0] on html "0 Dāvanas 175 mP 242 xp Perisa Bogdanova Sākums Aktuāli Kā mācīties eSKOLĀ Kont…" at bounding box center [271, 77] width 542 height 294
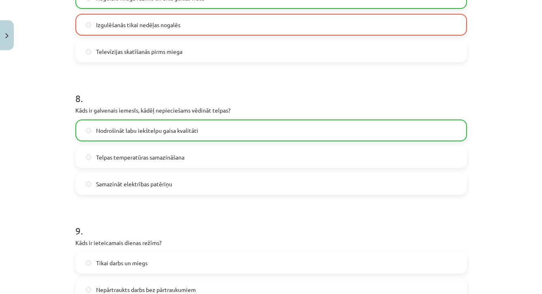
click at [479, 58] on div "Mācību tēma: Sports un veselība - 10. klases 3. ieskaites mācību materiāls #2 V…" at bounding box center [271, 147] width 542 height 294
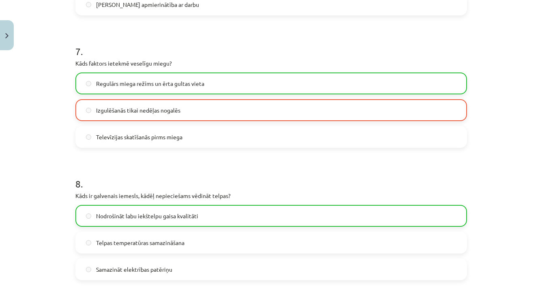
scroll to position [907, 0]
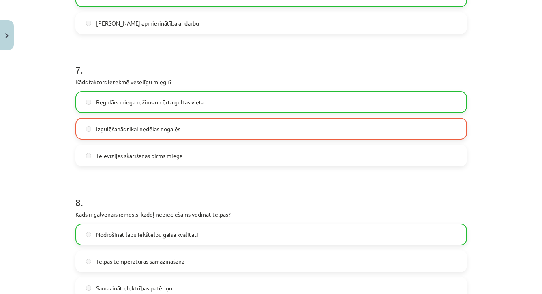
drag, startPoint x: 485, startPoint y: 9, endPoint x: 485, endPoint y: -9, distance: 18.7
click at [485, 0] on html "0 Dāvanas 175 mP 242 xp Perisa Bogdanova Sākums Aktuāli Kā mācīties eSKOLĀ Kont…" at bounding box center [271, 77] width 542 height 294
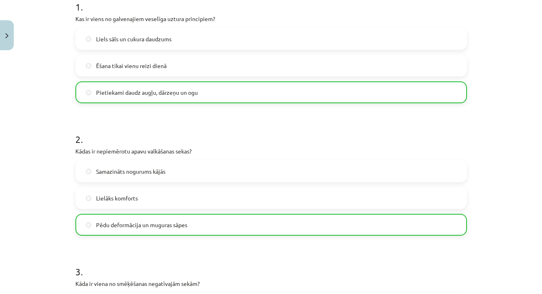
drag, startPoint x: 485, startPoint y: 26, endPoint x: 492, endPoint y: -9, distance: 35.1
click at [492, 0] on html "0 Dāvanas 175 mP 242 xp Perisa Bogdanova Sākums Aktuāli Kā mācīties eSKOLĀ Kont…" at bounding box center [271, 77] width 542 height 294
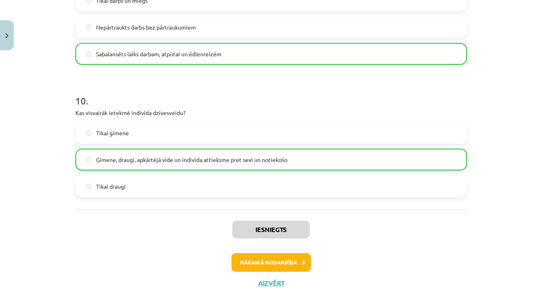
scroll to position [1287, 0]
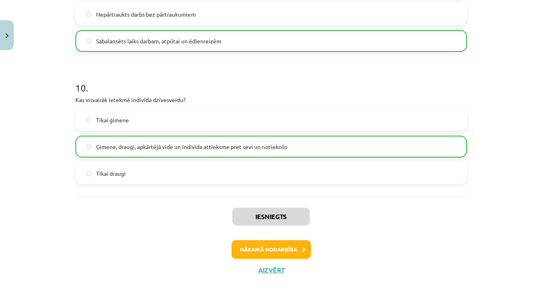
click at [296, 247] on button "Nākamā nodarbība" at bounding box center [271, 249] width 79 height 19
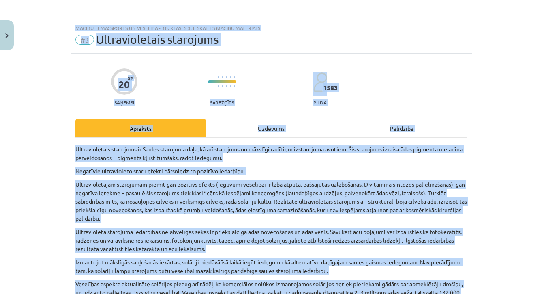
scroll to position [0, 0]
drag, startPoint x: 453, startPoint y: 25, endPoint x: 459, endPoint y: -19, distance: 44.2
click at [459, 0] on html "0 Dāvanas 175 mP 242 xp Perisa Bogdanova Sākums Aktuāli Kā mācīties eSKOLĀ Kont…" at bounding box center [271, 147] width 542 height 294
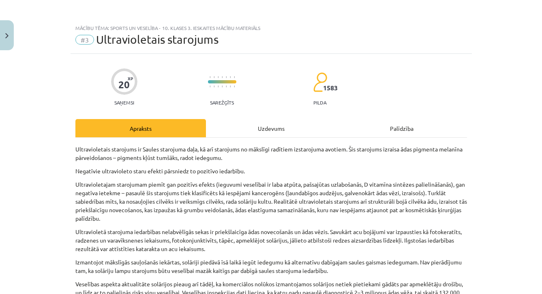
click at [529, 101] on div "Mācību tēma: Sports un veselība - 10. klases 3. ieskaites mācību materiāls #3 U…" at bounding box center [271, 147] width 542 height 294
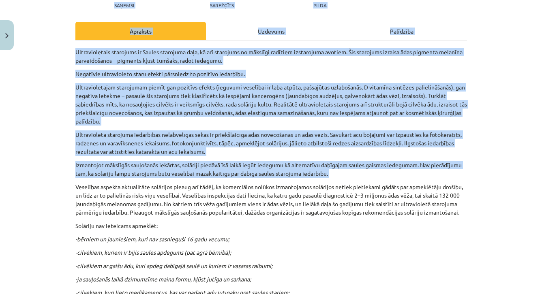
scroll to position [150, 0]
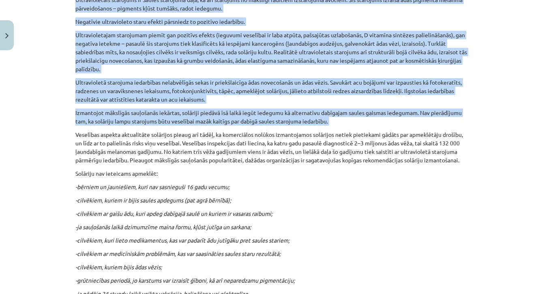
drag, startPoint x: 491, startPoint y: 277, endPoint x: 491, endPoint y: 309, distance: 31.2
click at [491, 294] on html "0 Dāvanas 175 mP 242 xp Perisa Bogdanova Sākums Aktuāli Kā mācīties eSKOLĀ Kont…" at bounding box center [271, 147] width 542 height 294
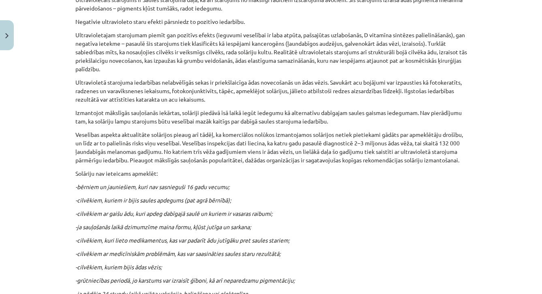
click at [475, 223] on div "Mācību tēma: Sports un veselība - 10. klases 3. ieskaites mācību materiāls #3 U…" at bounding box center [271, 147] width 542 height 294
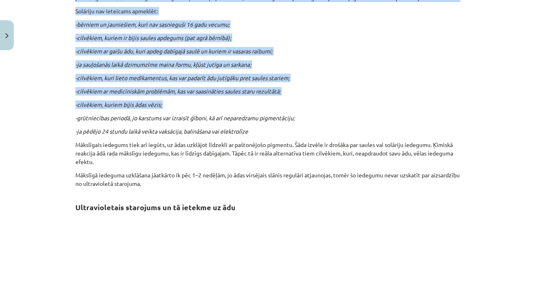
drag, startPoint x: 464, startPoint y: 272, endPoint x: 465, endPoint y: 302, distance: 30.0
click at [465, 294] on html "0 Dāvanas 175 mP 242 xp Perisa Bogdanova Sākums Aktuāli Kā mācīties eSKOLĀ Kont…" at bounding box center [271, 147] width 542 height 294
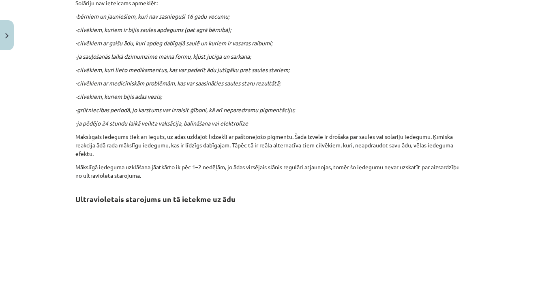
click at [492, 248] on div "Mācību tēma: Sports un veselība - 10. klases 3. ieskaites mācību materiāls #3 U…" at bounding box center [271, 147] width 542 height 294
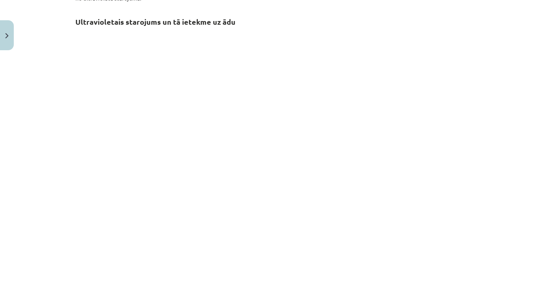
drag, startPoint x: 506, startPoint y: 276, endPoint x: 505, endPoint y: 298, distance: 22.7
click at [505, 294] on html "0 Dāvanas 175 mP 242 xp Perisa Bogdanova Sākums Aktuāli Kā mācīties eSKOLĀ Kont…" at bounding box center [271, 147] width 542 height 294
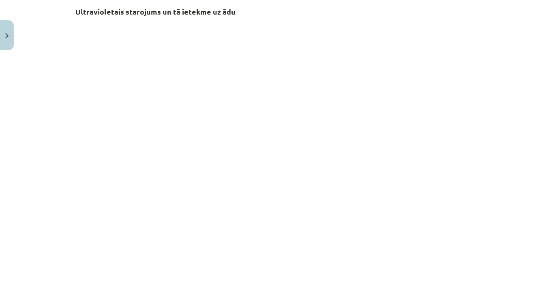
click at [506, 225] on div "Mācību tēma: Sports un veselība - 10. klases 3. ieskaites mācību materiāls #3 U…" at bounding box center [271, 147] width 542 height 294
drag, startPoint x: 496, startPoint y: 277, endPoint x: 497, endPoint y: 306, distance: 29.2
click at [497, 294] on html "0 Dāvanas 175 mP 242 xp Perisa Bogdanova Sākums Aktuāli Kā mācīties eSKOLĀ Kont…" at bounding box center [271, 147] width 542 height 294
drag, startPoint x: 493, startPoint y: 276, endPoint x: 497, endPoint y: 303, distance: 27.0
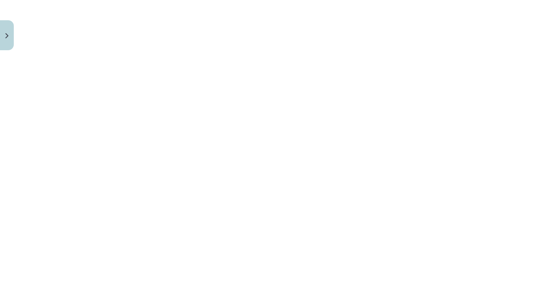
click at [497, 294] on html "0 Dāvanas 175 mP 242 xp Perisa Bogdanova Sākums Aktuāli Kā mācīties eSKOLĀ Kont…" at bounding box center [271, 147] width 542 height 294
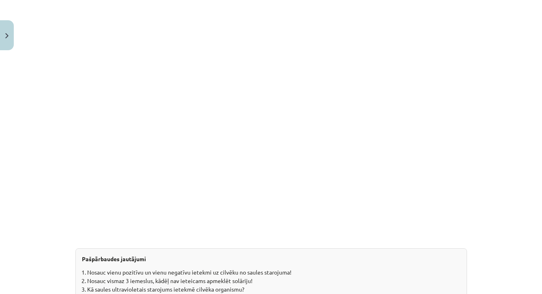
drag, startPoint x: 495, startPoint y: 263, endPoint x: 498, endPoint y: 298, distance: 35.8
click at [498, 294] on html "0 Dāvanas 175 mP 242 xp Perisa Bogdanova Sākums Aktuāli Kā mācīties eSKOLĀ Kont…" at bounding box center [271, 147] width 542 height 294
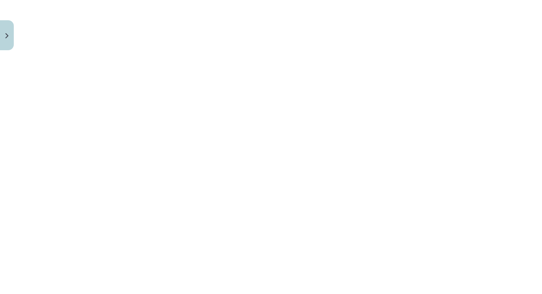
drag, startPoint x: 507, startPoint y: -2, endPoint x: 508, endPoint y: -9, distance: 7.3
click at [508, 0] on html "0 Dāvanas 175 mP 242 xp Perisa Bogdanova Sākums Aktuāli Kā mācīties eSKOLĀ Kont…" at bounding box center [271, 147] width 542 height 294
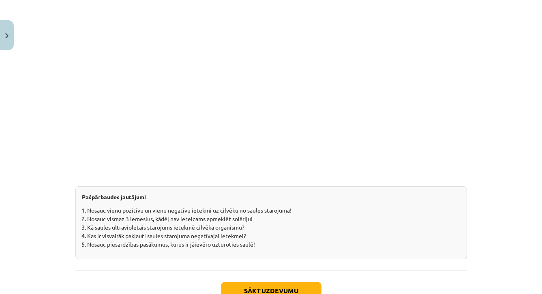
drag, startPoint x: 498, startPoint y: 285, endPoint x: 498, endPoint y: 313, distance: 27.6
click at [498, 294] on html "0 Dāvanas 175 mP 242 xp Perisa Bogdanova Sākums Aktuāli Kā mācīties eSKOLĀ Kont…" at bounding box center [271, 147] width 542 height 294
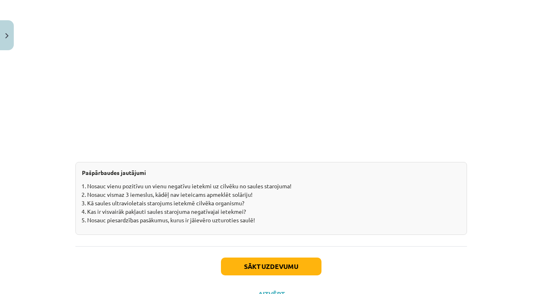
click at [276, 187] on li "Nosauc vienu pozitīvu un vienu negatīvu ietekmi uz cilvēku no saules starojuma!" at bounding box center [273, 186] width 373 height 9
click at [251, 268] on button "Sākt uzdevumu" at bounding box center [271, 267] width 101 height 18
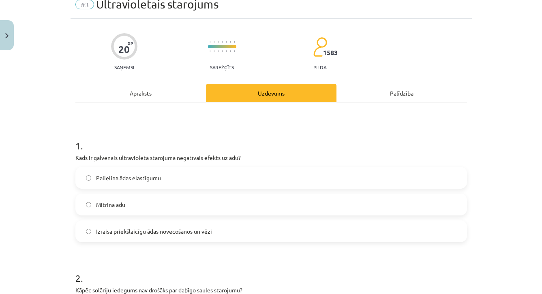
scroll to position [20, 0]
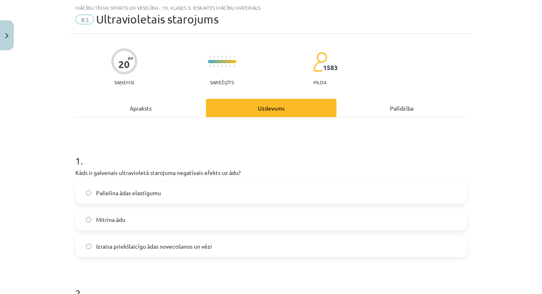
click at [251, 255] on label "Izraisa priekšlaicīgu ādas novecošanos un vēzi" at bounding box center [271, 246] width 390 height 20
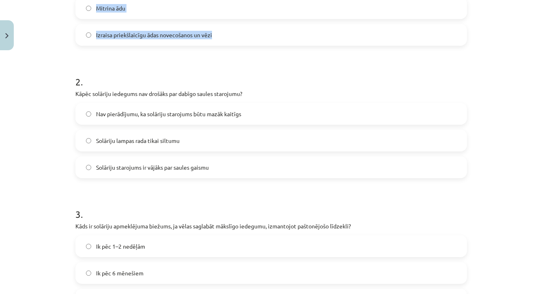
drag, startPoint x: 515, startPoint y: 274, endPoint x: 516, endPoint y: 304, distance: 30.0
click at [516, 294] on html "0 Dāvanas 175 mP 242 xp Perisa Bogdanova Sākums Aktuāli Kā mācīties eSKOLĀ Kont…" at bounding box center [271, 147] width 542 height 294
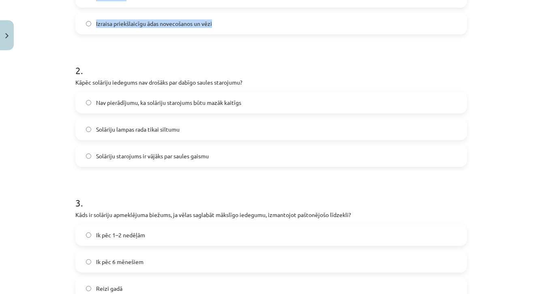
click at [505, 234] on div "Mācību tēma: Sports un veselība - 10. klases 3. ieskaites mācību materiāls #3 U…" at bounding box center [271, 147] width 542 height 294
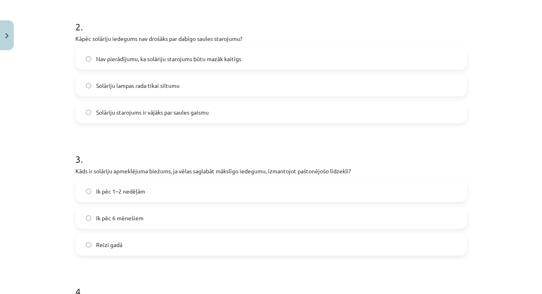
drag, startPoint x: 517, startPoint y: 279, endPoint x: 515, endPoint y: 297, distance: 17.5
click at [515, 294] on html "0 Dāvanas 175 mP 242 xp Perisa Bogdanova Sākums Aktuāli Kā mācīties eSKOLĀ Kont…" at bounding box center [271, 147] width 542 height 294
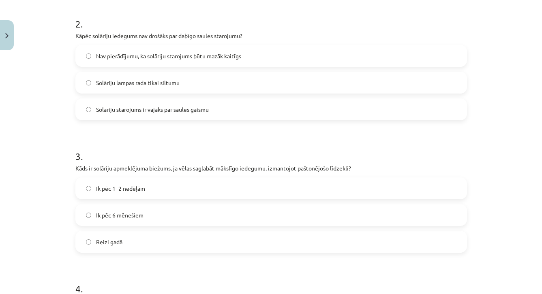
click at [496, 225] on div "Mācību tēma: Sports un veselība - 10. klases 3. ieskaites mācību materiāls #3 U…" at bounding box center [271, 147] width 542 height 294
click at [345, 57] on label "Nav pierādījumu, ka solāriju starojums būtu mazāk kaitīgs" at bounding box center [271, 56] width 390 height 20
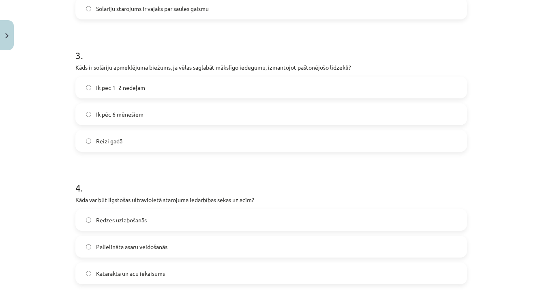
scroll to position [434, 0]
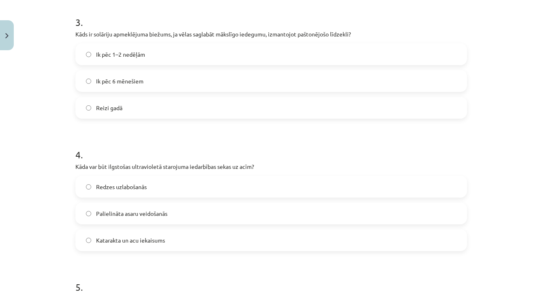
drag, startPoint x: 487, startPoint y: 279, endPoint x: 489, endPoint y: 305, distance: 26.8
click at [489, 294] on html "0 Dāvanas 175 mP 242 xp Perisa Bogdanova Sākums Aktuāli Kā mācīties eSKOLĀ Kont…" at bounding box center [271, 147] width 542 height 294
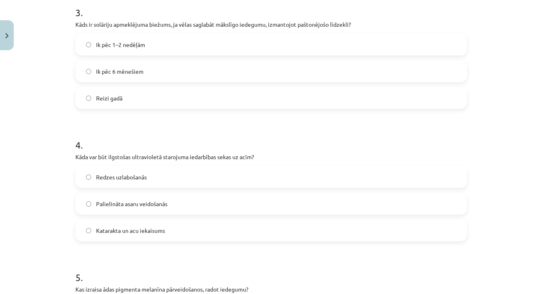
click at [373, 52] on label "Ik pēc 1–2 nedēļām" at bounding box center [271, 44] width 390 height 20
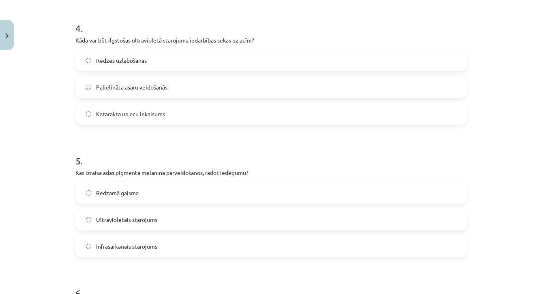
drag, startPoint x: 525, startPoint y: 281, endPoint x: 524, endPoint y: 303, distance: 21.5
click at [524, 294] on html "0 Dāvanas 175 mP 242 xp Perisa Bogdanova Sākums Aktuāli Kā mācīties eSKOLĀ Kont…" at bounding box center [271, 147] width 542 height 294
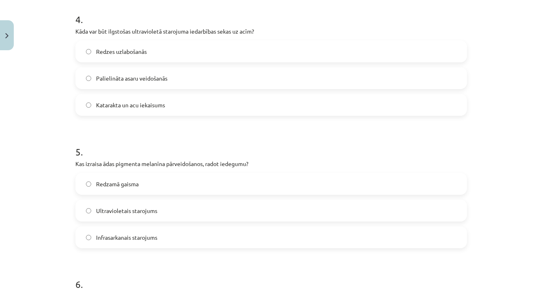
click at [333, 99] on label "Katarakta un acu iekaisums" at bounding box center [271, 105] width 390 height 20
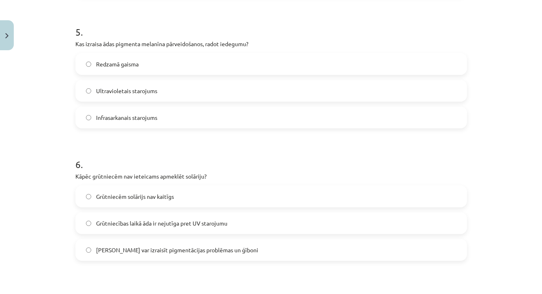
drag, startPoint x: 493, startPoint y: 281, endPoint x: 494, endPoint y: 299, distance: 18.7
click at [494, 294] on html "0 Dāvanas 175 mP 242 xp Perisa Bogdanova Sākums Aktuāli Kā mācīties eSKOLĀ Kont…" at bounding box center [271, 147] width 542 height 294
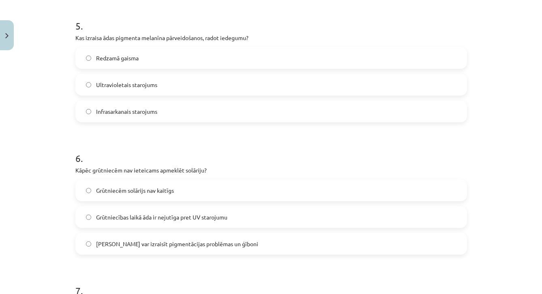
click at [331, 79] on label "Ultravioletais starojums" at bounding box center [271, 85] width 390 height 20
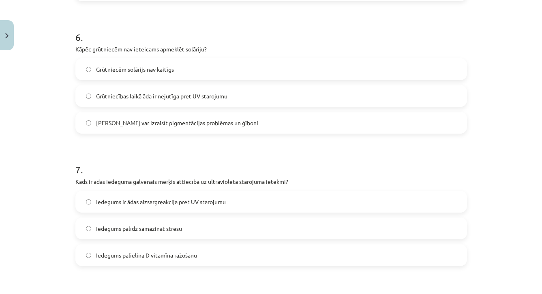
scroll to position [826, 0]
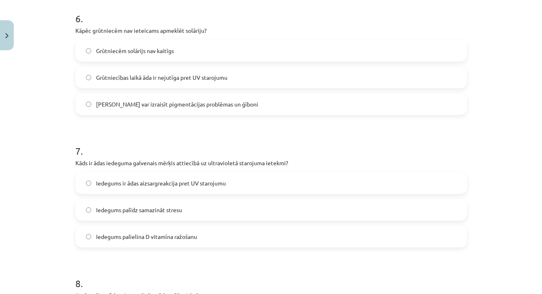
drag, startPoint x: 505, startPoint y: 271, endPoint x: 507, endPoint y: 301, distance: 30.1
click at [507, 294] on html "0 Dāvanas 175 mP 242 xp Perisa Bogdanova Sākums Aktuāli Kā mācīties eSKOLĀ Kont…" at bounding box center [271, 147] width 542 height 294
click at [333, 108] on label "Solārijs var izraisīt pigmentācijas problēmas un ģīboni" at bounding box center [271, 104] width 390 height 20
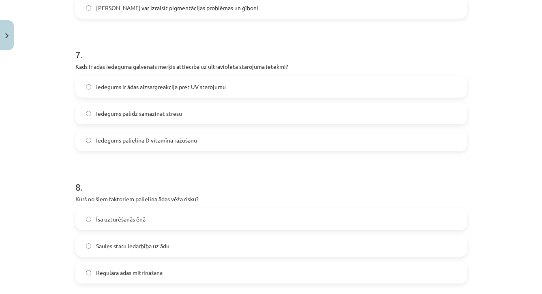
scroll to position [955, 0]
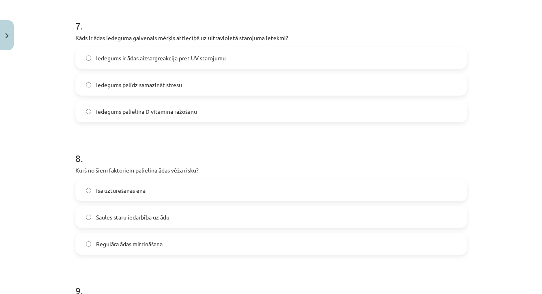
drag, startPoint x: 497, startPoint y: 286, endPoint x: 498, endPoint y: 304, distance: 17.9
click at [498, 294] on html "0 Dāvanas 175 mP 242 xp Perisa Bogdanova Sākums Aktuāli Kā mācīties eSKOLĀ Kont…" at bounding box center [271, 147] width 542 height 294
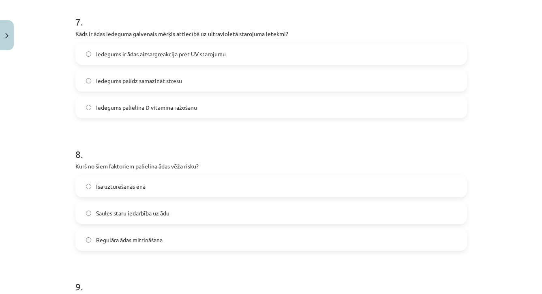
click at [396, 108] on label "Iedegums palielina D vitamīna ražošanu" at bounding box center [271, 107] width 390 height 20
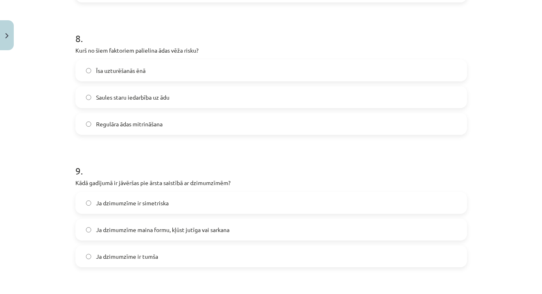
drag, startPoint x: 502, startPoint y: 291, endPoint x: 502, endPoint y: 300, distance: 8.5
click at [502, 294] on html "0 Dāvanas 175 mP 242 xp Perisa Bogdanova Sākums Aktuāli Kā mācīties eSKOLĀ Kont…" at bounding box center [271, 147] width 542 height 294
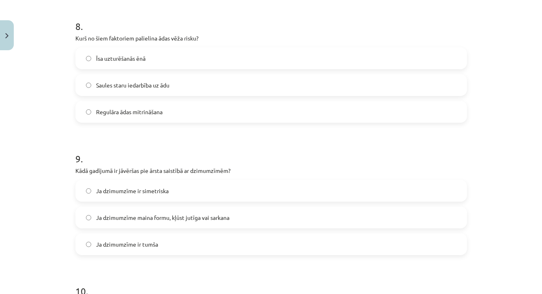
click at [288, 88] on label "Saules staru iedarbība uz ādu" at bounding box center [271, 85] width 390 height 20
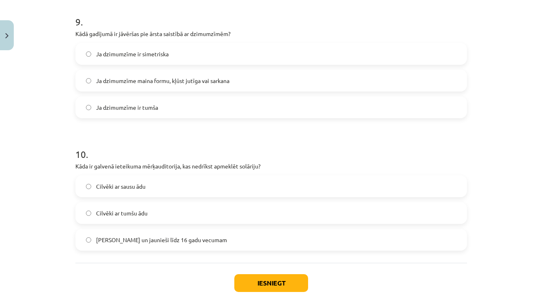
drag, startPoint x: 491, startPoint y: 281, endPoint x: 494, endPoint y: 304, distance: 23.0
click at [494, 294] on html "0 Dāvanas 175 mP 242 xp Perisa Bogdanova Sākums Aktuāli Kā mācīties eSKOLĀ Kont…" at bounding box center [271, 147] width 542 height 294
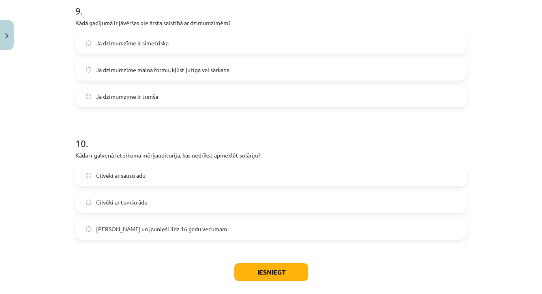
click at [386, 76] on label "Ja dzimumzīme maina formu, kļūst jutīga vai sarkana" at bounding box center [271, 70] width 390 height 20
click at [281, 231] on label "Bērni un jaunieši līdz 16 gadu vecumam" at bounding box center [271, 229] width 390 height 20
click at [263, 284] on div "Iesniegt Aizvērt" at bounding box center [271, 280] width 392 height 57
click at [264, 271] on button "Iesniegt" at bounding box center [271, 273] width 74 height 18
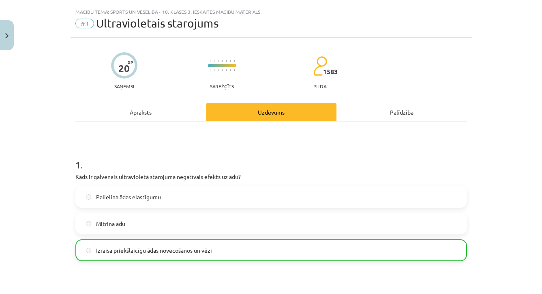
scroll to position [0, 0]
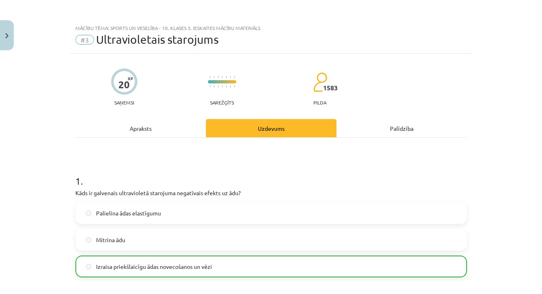
drag, startPoint x: 475, startPoint y: 15, endPoint x: 472, endPoint y: -32, distance: 47.1
click at [472, 0] on html "0 Dāvanas 175 mP 242 xp Perisa Bogdanova Sākums Aktuāli Kā mācīties eSKOLĀ Kont…" at bounding box center [271, 147] width 542 height 294
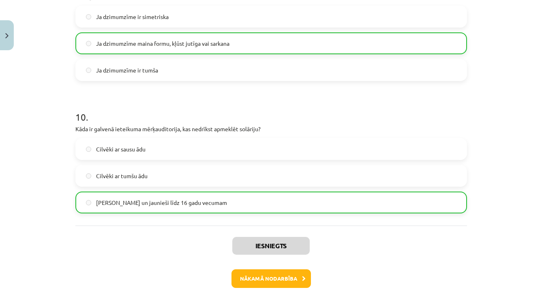
scroll to position [1298, 0]
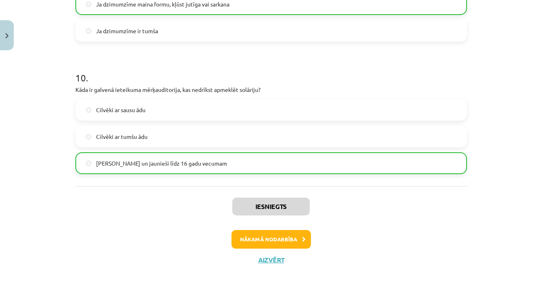
drag, startPoint x: 500, startPoint y: 279, endPoint x: 502, endPoint y: 319, distance: 40.6
click at [280, 233] on button "Nākamā nodarbība" at bounding box center [271, 239] width 79 height 19
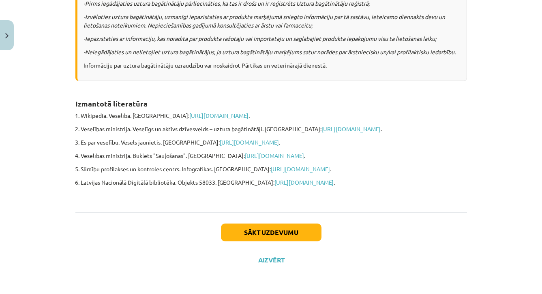
click at [420, 245] on div "Sākt uzdevumu Aizvērt" at bounding box center [271, 240] width 392 height 57
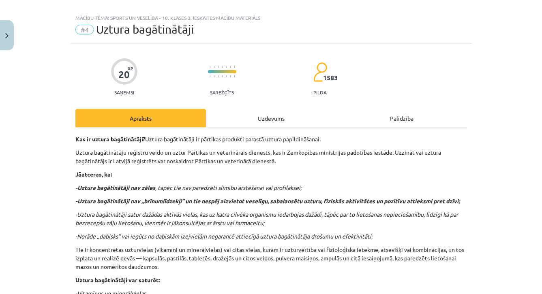
scroll to position [0, 0]
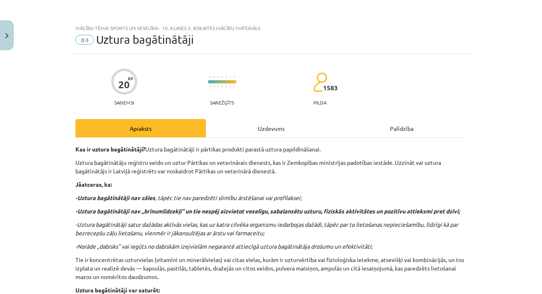
drag, startPoint x: 484, startPoint y: 13, endPoint x: 484, endPoint y: -15, distance: 28.0
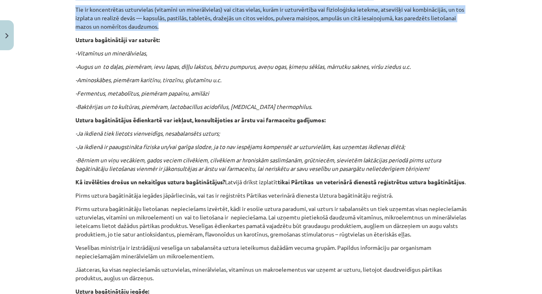
drag, startPoint x: 497, startPoint y: 277, endPoint x: 499, endPoint y: 299, distance: 22.0
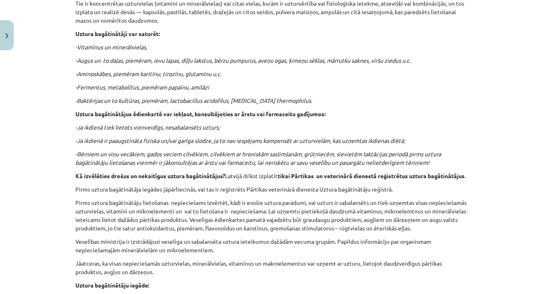
click at [478, 228] on div "Mācību tēma: Sports un veselība - 10. klases 3. ieskaites mācību materiāls #4 U…" at bounding box center [271, 147] width 542 height 294
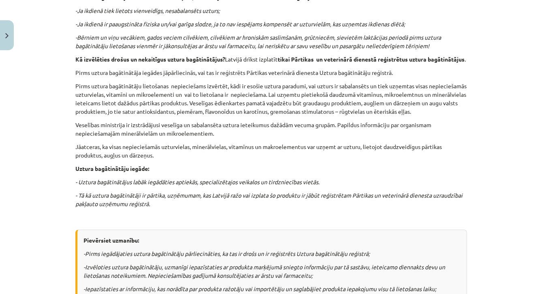
drag, startPoint x: 505, startPoint y: 277, endPoint x: 505, endPoint y: 302, distance: 25.1
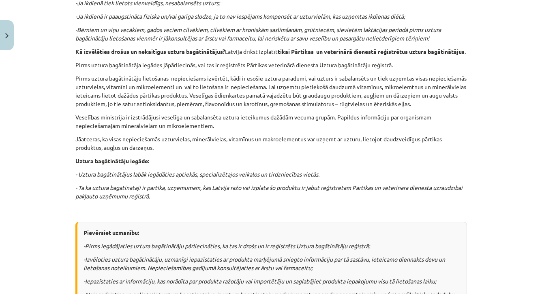
click at [507, 225] on div "Mācību tēma: Sports un veselība - 10. klases 3. ieskaites mācību materiāls #4 U…" at bounding box center [271, 147] width 542 height 294
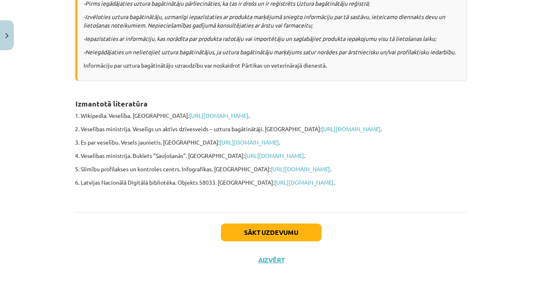
scroll to position [642, 0]
drag, startPoint x: 495, startPoint y: 273, endPoint x: 495, endPoint y: 305, distance: 32.8
click at [312, 230] on button "Sākt uzdevumu" at bounding box center [271, 233] width 101 height 18
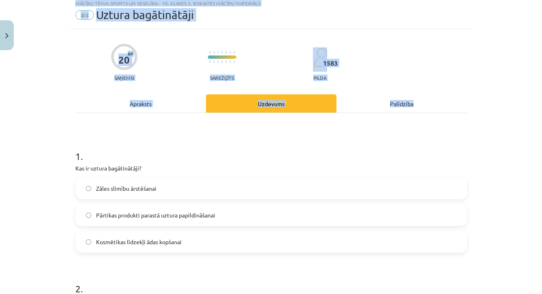
scroll to position [20, 0]
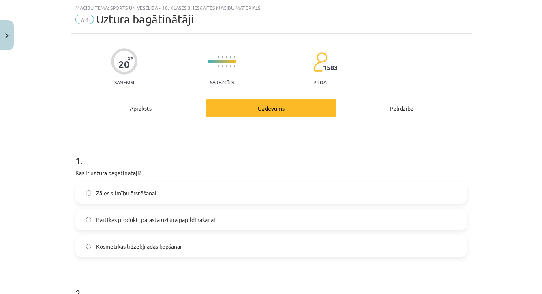
click at [500, 211] on div "Mācību tēma: Sports un veselība - 10. klases 3. ieskaites mācību materiāls #4 U…" at bounding box center [271, 147] width 542 height 294
click at [386, 215] on label "Pārtikas produkti parastā uztura papildināšanai" at bounding box center [271, 220] width 390 height 20
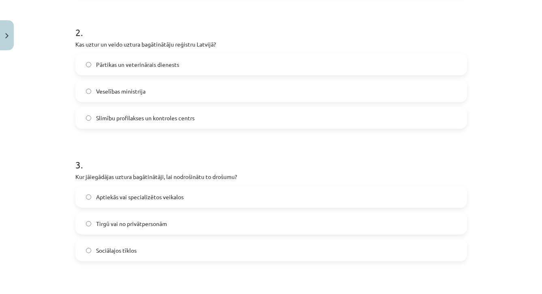
scroll to position [292, 0]
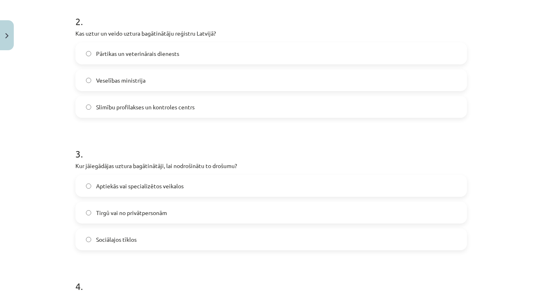
drag, startPoint x: 496, startPoint y: 278, endPoint x: 496, endPoint y: 298, distance: 19.5
click at [505, 261] on div "Mācību tēma: Sports un veselība - 10. klases 3. ieskaites mācību materiāls #4 U…" at bounding box center [271, 147] width 542 height 294
click at [185, 80] on label "Veselības ministrija" at bounding box center [271, 80] width 390 height 20
click at [200, 59] on label "Pārtikas un veterinārais dienests" at bounding box center [271, 53] width 390 height 20
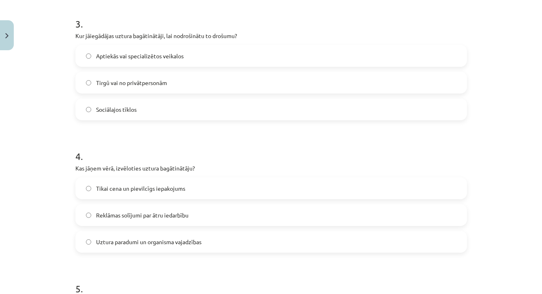
drag, startPoint x: 511, startPoint y: 281, endPoint x: 512, endPoint y: 299, distance: 18.3
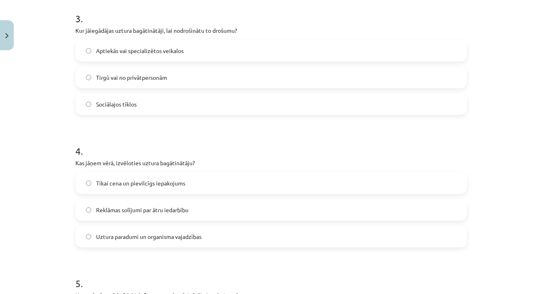
click at [508, 212] on div "Mācību tēma: Sports un veselība - 10. klases 3. ieskaites mācību materiāls #4 U…" at bounding box center [271, 147] width 542 height 294
click at [326, 56] on label "Aptiekās vai specializētos veikalos" at bounding box center [271, 51] width 390 height 20
drag, startPoint x: 507, startPoint y: 279, endPoint x: 507, endPoint y: 284, distance: 5.7
click at [507, 281] on div "Mācību tēma: Sports un veselība - 10. klases 3. ieskaites mācību materiāls #4 U…" at bounding box center [271, 147] width 542 height 294
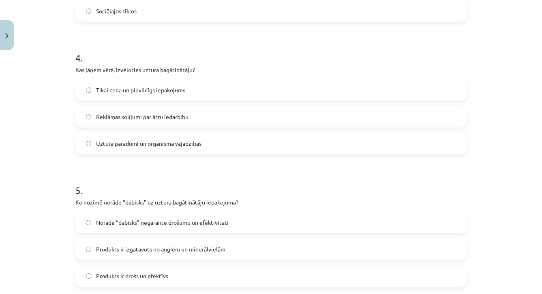
scroll to position [556, 0]
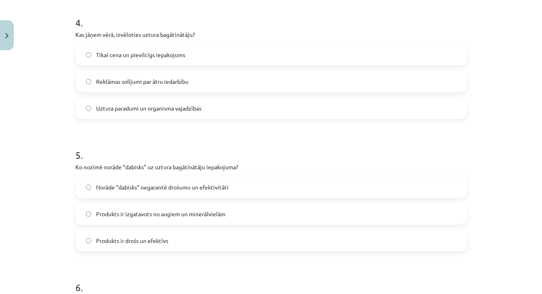
drag, startPoint x: 502, startPoint y: 276, endPoint x: 505, endPoint y: 305, distance: 29.0
click at [335, 114] on label "Uztura paradumi un organisma vajadzības" at bounding box center [271, 108] width 390 height 20
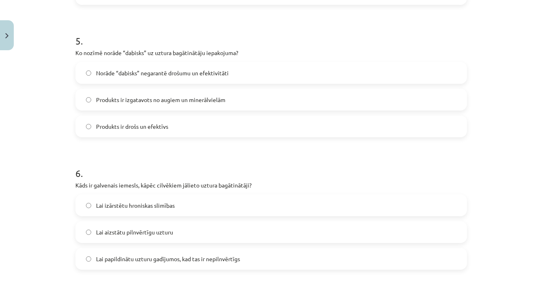
scroll to position [698, 0]
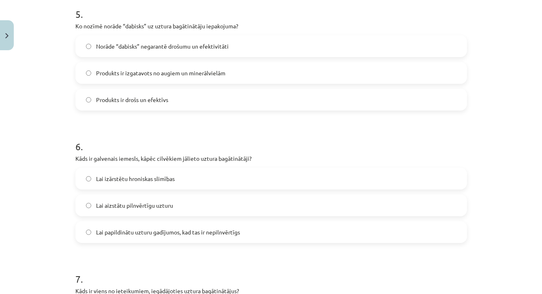
drag, startPoint x: 502, startPoint y: 283, endPoint x: 504, endPoint y: 303, distance: 19.6
click at [505, 229] on div "Mācību tēma: Sports un veselība - 10. klases 3. ieskaites mācību materiāls #4 U…" at bounding box center [271, 147] width 542 height 294
click at [350, 80] on label "Produkts ir izgatavots no augiem un minerālvielām" at bounding box center [271, 73] width 390 height 20
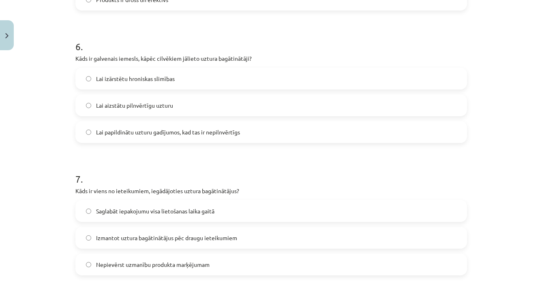
scroll to position [826, 0]
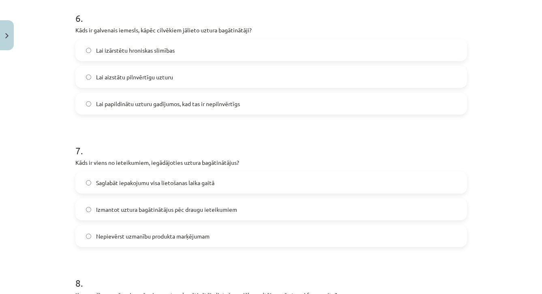
drag, startPoint x: 511, startPoint y: 287, endPoint x: 513, endPoint y: 306, distance: 19.1
click at [495, 201] on div "Mācību tēma: Sports un veselība - 10. klases 3. ieskaites mācību materiāls #4 U…" at bounding box center [271, 147] width 542 height 294
click at [328, 111] on label "Lai papildinātu uzturu gadījumos, kad tas ir nepilnvērtīgs" at bounding box center [271, 104] width 390 height 20
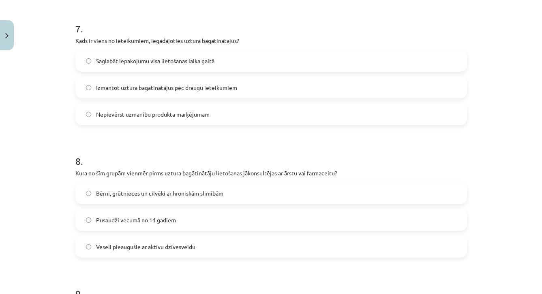
drag, startPoint x: 485, startPoint y: 282, endPoint x: 487, endPoint y: 299, distance: 16.7
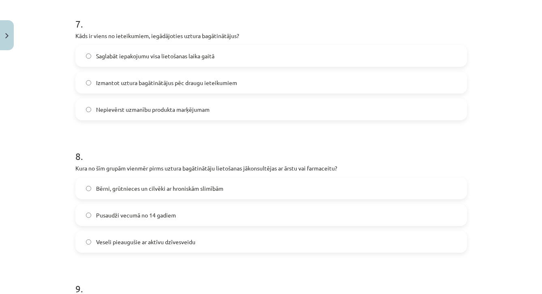
click at [314, 54] on label "Saglabāt iepakojumu visa lietošanas laika gaitā" at bounding box center [271, 56] width 390 height 20
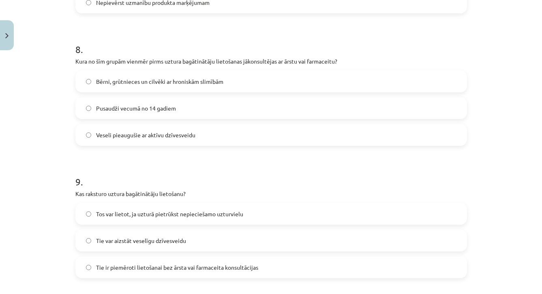
drag, startPoint x: 511, startPoint y: 271, endPoint x: 512, endPoint y: 302, distance: 30.8
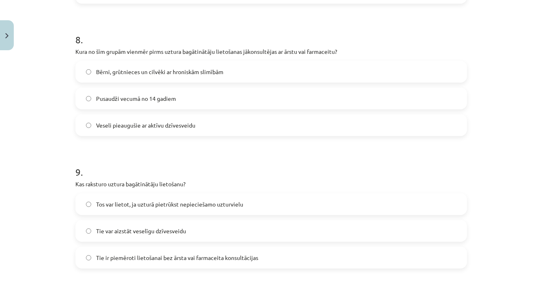
click at [311, 67] on label "Bērni, grūtnieces un cilvēki ar hroniskām slimībām" at bounding box center [271, 72] width 390 height 20
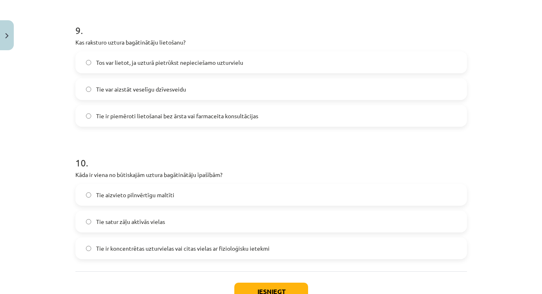
drag, startPoint x: 522, startPoint y: 273, endPoint x: 521, endPoint y: 307, distance: 34.5
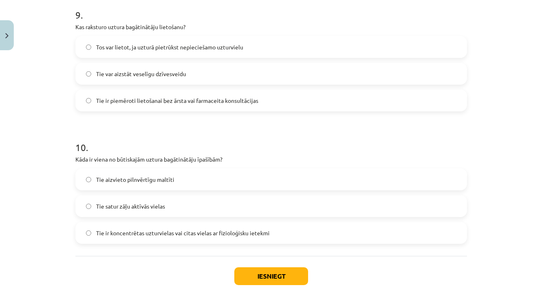
click at [354, 46] on label "Tos var lietot, ja uzturā pietrūkst nepieciešamo uzturvielu" at bounding box center [271, 47] width 390 height 20
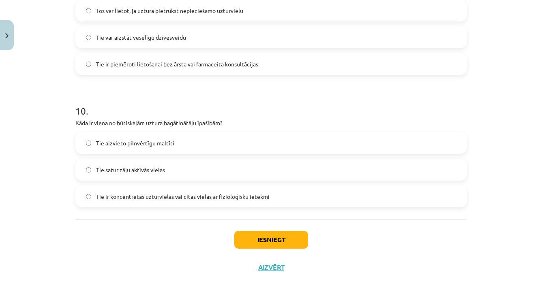
drag, startPoint x: 506, startPoint y: 259, endPoint x: 508, endPoint y: 299, distance: 40.2
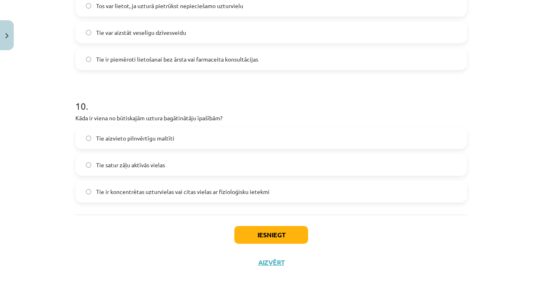
click at [353, 174] on label "Tie satur zāļu aktīvās vielas" at bounding box center [271, 165] width 390 height 20
click at [305, 234] on button "Iesniegt" at bounding box center [271, 235] width 74 height 18
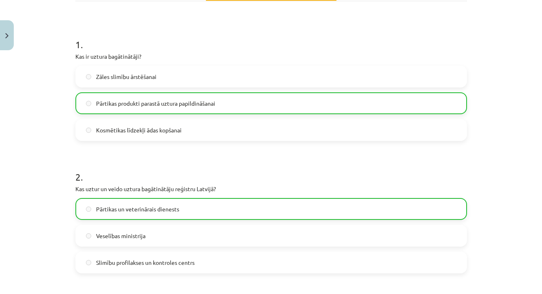
scroll to position [84, 0]
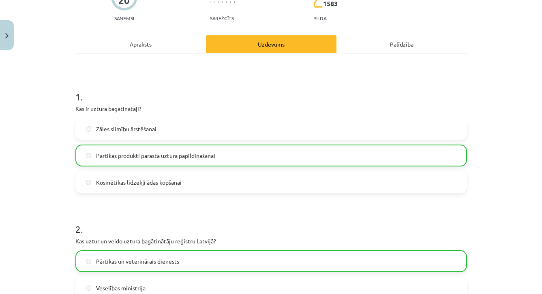
drag, startPoint x: 494, startPoint y: 23, endPoint x: 492, endPoint y: -17, distance: 40.7
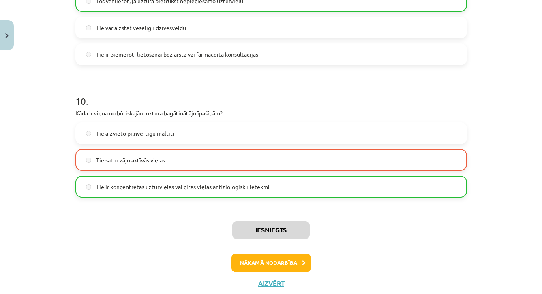
scroll to position [1298, 0]
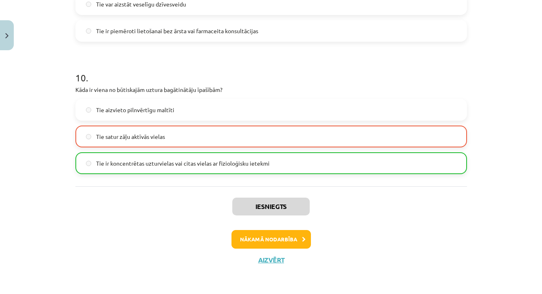
drag, startPoint x: 509, startPoint y: 280, endPoint x: 509, endPoint y: 308, distance: 28.4
click at [294, 232] on button "Nākamā nodarbība" at bounding box center [271, 239] width 79 height 19
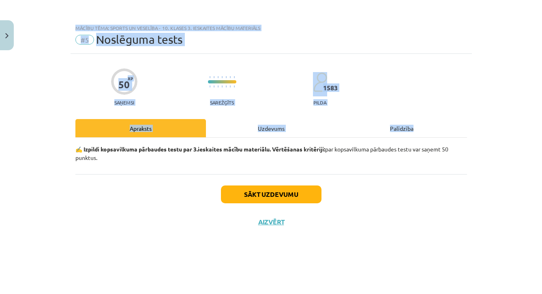
scroll to position [0, 0]
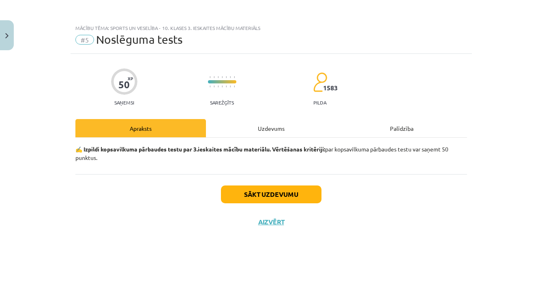
click at [366, 257] on div "50 XP Saņemsi Sarežģīts 1583 pilda Apraksts Uzdevums Palīdzība ✍️ Izpildi kopsa…" at bounding box center [271, 164] width 401 height 220
click at [302, 194] on button "Sākt uzdevumu" at bounding box center [271, 195] width 101 height 18
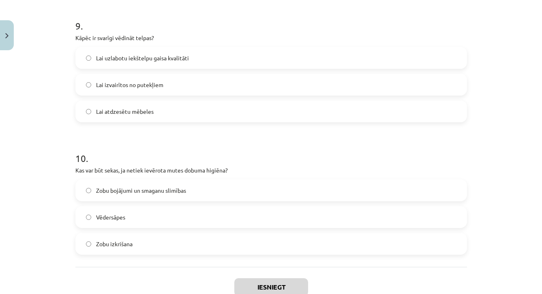
scroll to position [1272, 0]
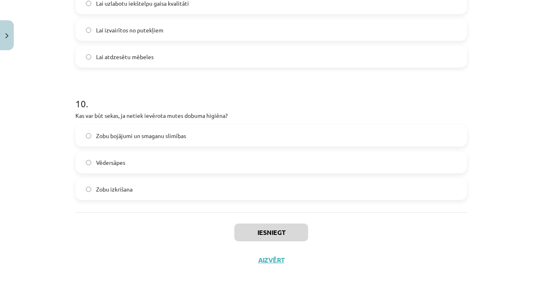
drag, startPoint x: 503, startPoint y: 285, endPoint x: 504, endPoint y: 316, distance: 30.8
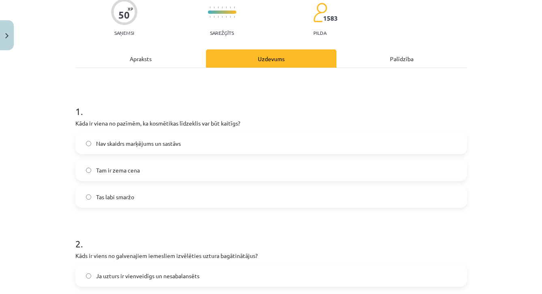
scroll to position [19, 0]
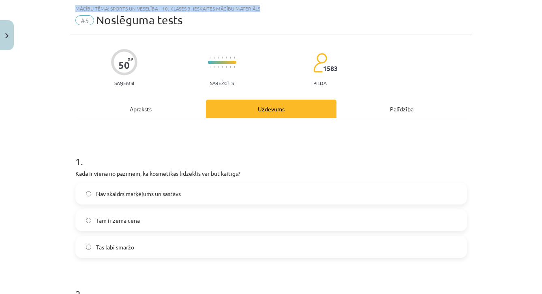
drag, startPoint x: 501, startPoint y: 26, endPoint x: 500, endPoint y: -24, distance: 50.7
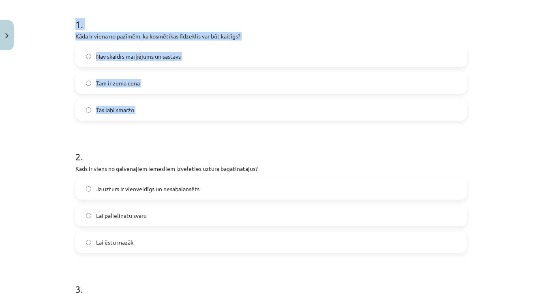
drag, startPoint x: 501, startPoint y: 285, endPoint x: 501, endPoint y: 300, distance: 15.0
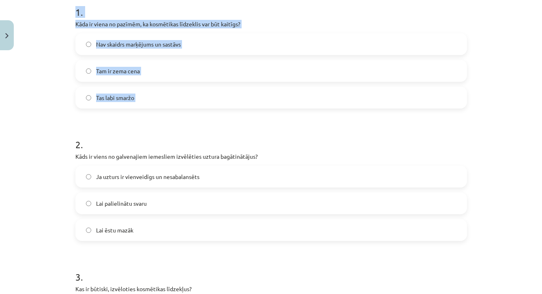
click at [501, 198] on div "Mācību tēma: Sports un veselība - 10. klases 3. ieskaites mācību materiāls #5 N…" at bounding box center [271, 147] width 542 height 294
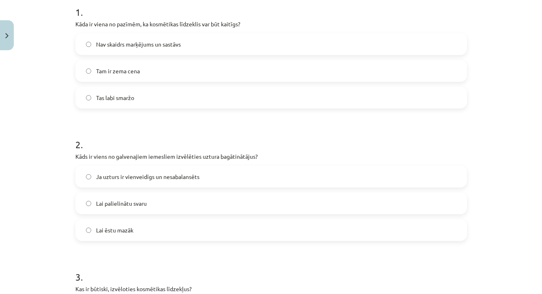
click at [230, 40] on label "Nav skaidrs marķējums un sastāvs" at bounding box center [271, 44] width 390 height 20
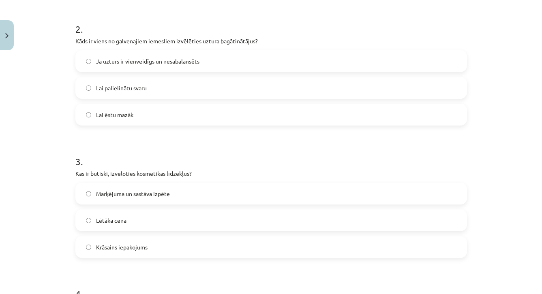
drag, startPoint x: 504, startPoint y: 277, endPoint x: 506, endPoint y: 299, distance: 22.8
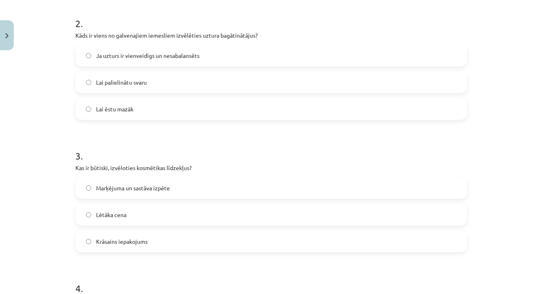
click at [343, 148] on h1 "3 ." at bounding box center [271, 148] width 392 height 25
click at [256, 53] on label "Ja uzturs ir vienveidīgs un nesabalansēts" at bounding box center [271, 55] width 390 height 20
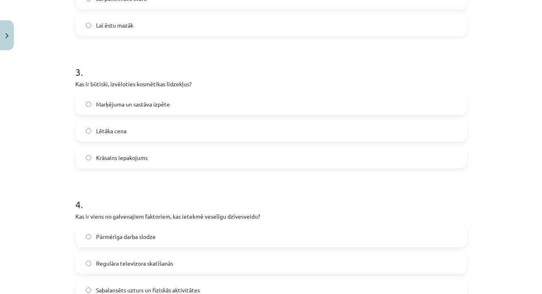
scroll to position [431, 0]
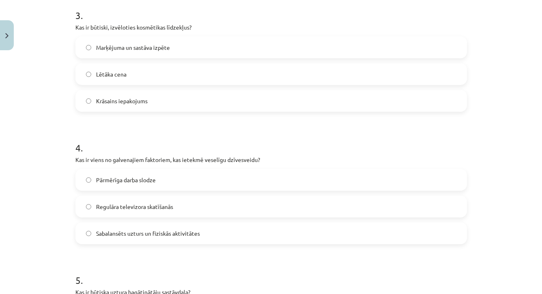
drag, startPoint x: 504, startPoint y: 267, endPoint x: 503, endPoint y: 303, distance: 36.5
click at [235, 42] on label "Marķējuma un sastāva izpēte" at bounding box center [271, 47] width 390 height 20
click at [363, 233] on label "Sabalansēts uzturs un fiziskās aktivitātes" at bounding box center [271, 233] width 390 height 20
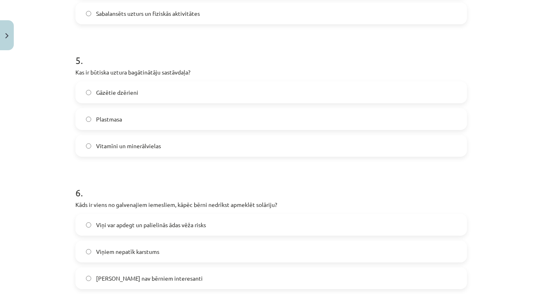
scroll to position [682, 0]
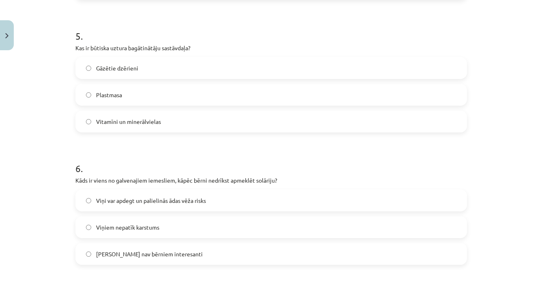
drag, startPoint x: 498, startPoint y: 269, endPoint x: 498, endPoint y: 304, distance: 34.9
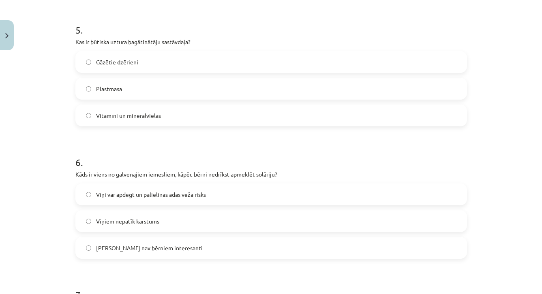
click at [392, 118] on label "Vitamīni un minerālvielas" at bounding box center [271, 115] width 390 height 20
click at [184, 186] on label "Viņi var apdegt un palielinās ādas vēža risks" at bounding box center [271, 195] width 390 height 20
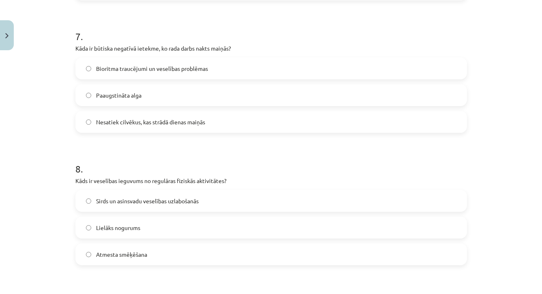
drag, startPoint x: 492, startPoint y: 277, endPoint x: 492, endPoint y: 302, distance: 24.7
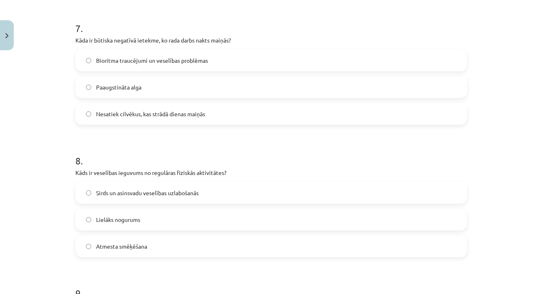
click at [167, 64] on span "Bioritma traucējumi un veselības problēmas" at bounding box center [152, 60] width 112 height 9
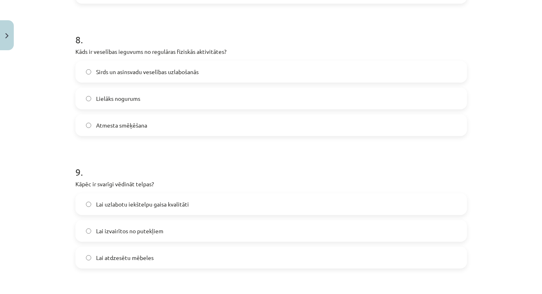
drag, startPoint x: 497, startPoint y: 266, endPoint x: 498, endPoint y: 305, distance: 38.9
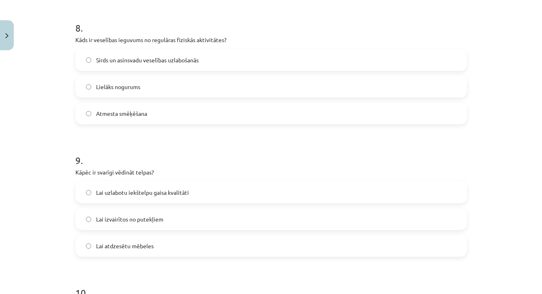
click at [216, 58] on label "Sirds un asinsvadu veselības uzlabošanās" at bounding box center [271, 60] width 390 height 20
click at [231, 193] on label "Lai uzlabotu iekštelpu gaisa kvalitāti" at bounding box center [271, 192] width 390 height 20
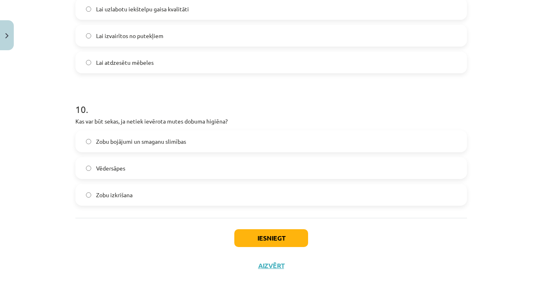
scroll to position [420, 0]
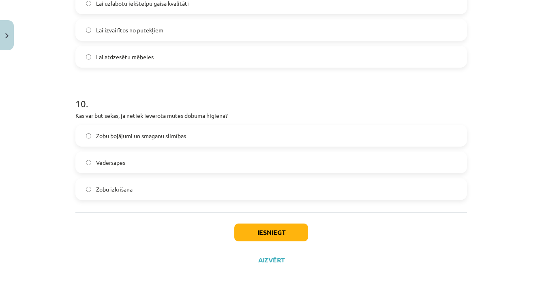
drag, startPoint x: 514, startPoint y: 285, endPoint x: 514, endPoint y: 303, distance: 17.8
click at [178, 132] on span "Zobu bojājumi un smaganu slimības" at bounding box center [141, 136] width 90 height 9
click at [253, 230] on button "Iesniegt" at bounding box center [271, 233] width 74 height 18
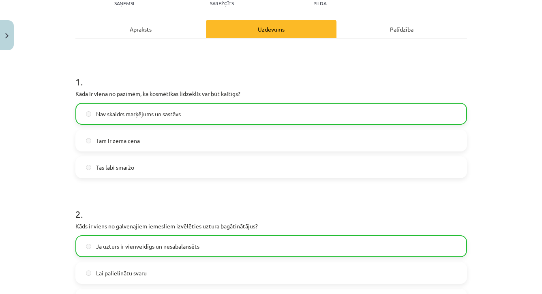
drag, startPoint x: 494, startPoint y: 19, endPoint x: 494, endPoint y: -43, distance: 61.2
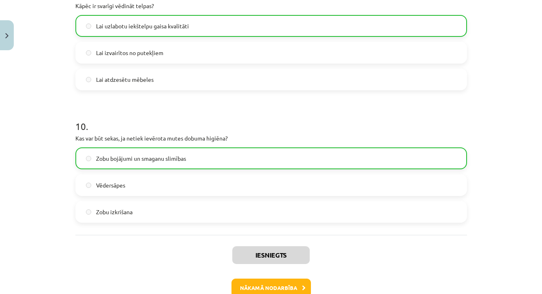
scroll to position [425, 0]
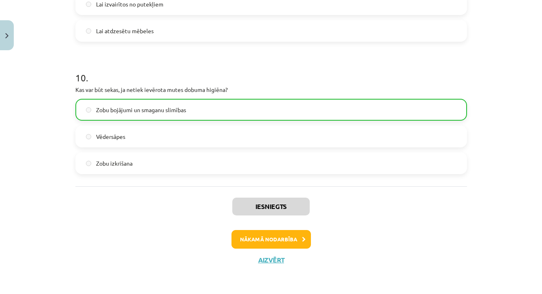
drag, startPoint x: 507, startPoint y: 271, endPoint x: 509, endPoint y: 313, distance: 42.2
click at [283, 234] on button "Nākamā nodarbība" at bounding box center [271, 239] width 79 height 19
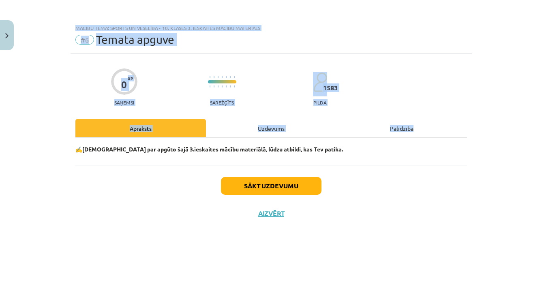
click at [278, 189] on button "Sākt uzdevumu" at bounding box center [271, 186] width 101 height 18
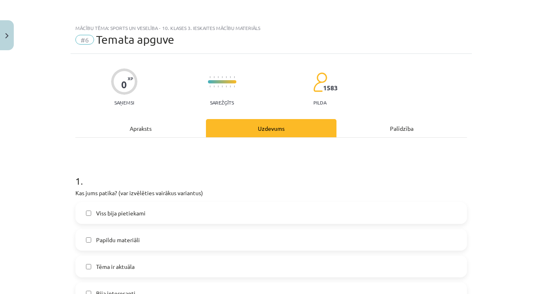
click at [445, 191] on p "Kas jums patika? (var izvēlēties vairākus variantus)" at bounding box center [271, 193] width 392 height 9
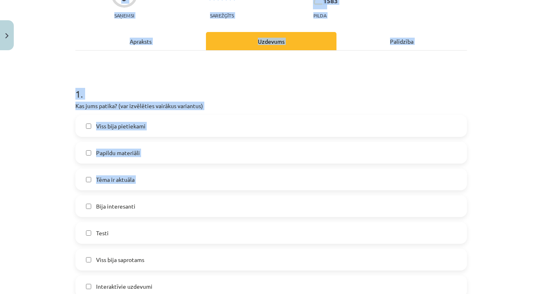
drag, startPoint x: 520, startPoint y: 279, endPoint x: 519, endPoint y: 297, distance: 18.3
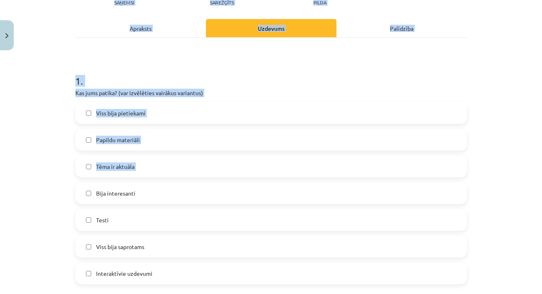
click at [508, 219] on div "Mācību tēma: Sports un veselība - 10. klases 3. ieskaites mācību materiāls #6 T…" at bounding box center [271, 147] width 542 height 294
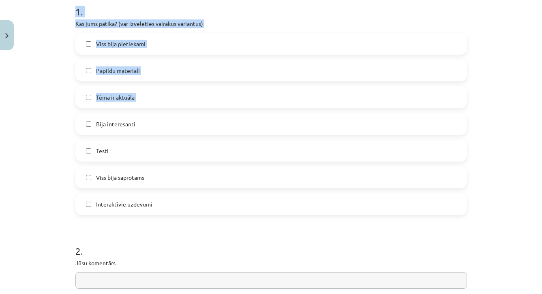
drag, startPoint x: 494, startPoint y: 282, endPoint x: 494, endPoint y: 305, distance: 22.7
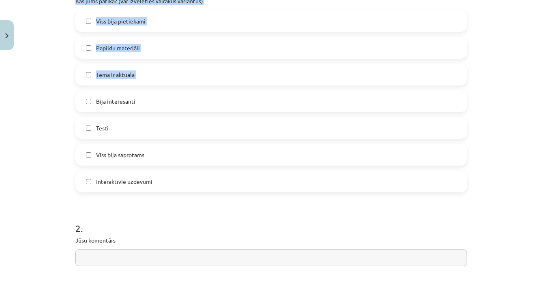
click at [490, 248] on div "Mācību tēma: Sports un veselība - 10. klases 3. ieskaites mācību materiāls #6 T…" at bounding box center [271, 147] width 542 height 294
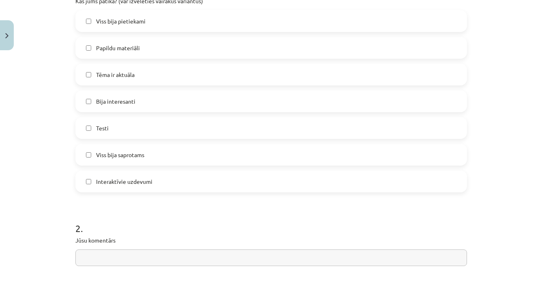
click at [155, 47] on label "Papildu materiāli" at bounding box center [271, 48] width 390 height 20
click at [146, 83] on label "Tēma ir aktuāla" at bounding box center [271, 74] width 390 height 20
click at [140, 103] on label "Bija interesanti" at bounding box center [271, 101] width 390 height 20
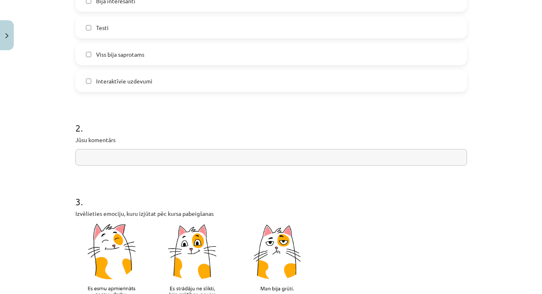
drag, startPoint x: 503, startPoint y: 277, endPoint x: 502, endPoint y: 310, distance: 33.3
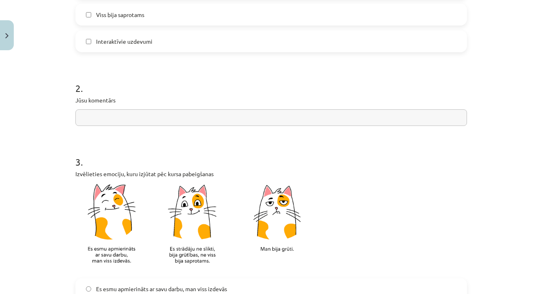
click at [320, 117] on input "text" at bounding box center [271, 117] width 392 height 17
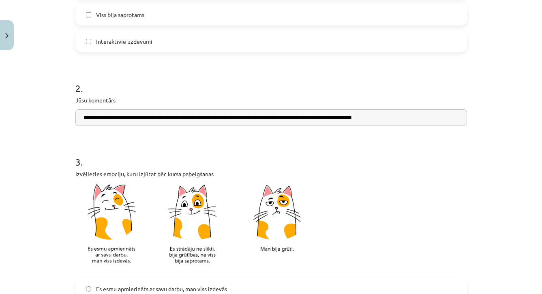
click at [138, 119] on input "**********" at bounding box center [271, 117] width 392 height 17
click at [213, 120] on input "**********" at bounding box center [271, 117] width 392 height 17
click at [283, 118] on input "**********" at bounding box center [271, 117] width 392 height 17
click at [416, 121] on input "**********" at bounding box center [271, 117] width 392 height 17
type input "**********"
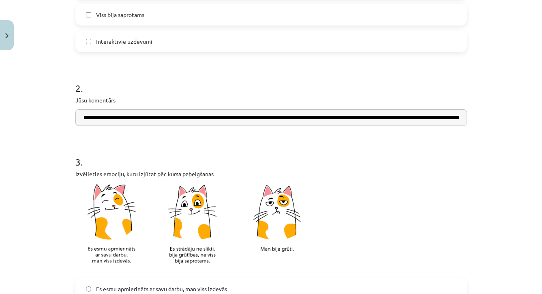
click at [386, 155] on h1 "3 ." at bounding box center [271, 154] width 392 height 25
click at [349, 226] on p "Izvēlieties emociju, kuru izjūtat pēc kursa pabeigšanas" at bounding box center [271, 222] width 392 height 104
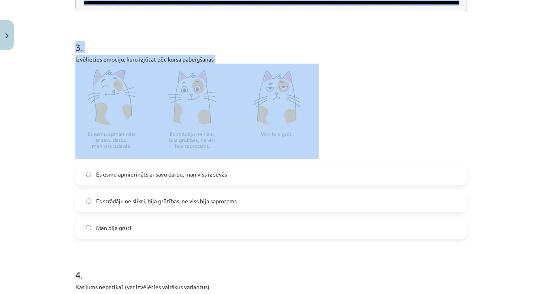
scroll to position [473, 0]
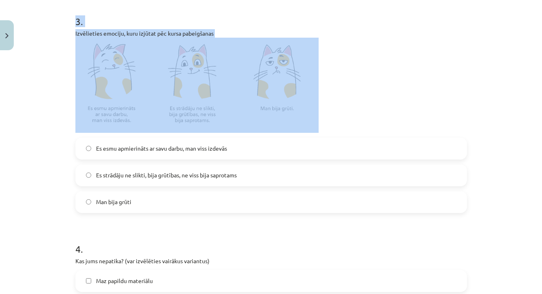
drag, startPoint x: 354, startPoint y: 275, endPoint x: 355, endPoint y: 306, distance: 30.4
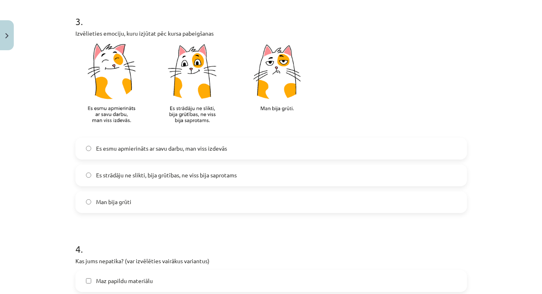
click at [350, 238] on h1 "4 ." at bounding box center [271, 242] width 392 height 25
click at [292, 143] on label "Es esmu apmierināts ar savu darbu, man viss izdevās" at bounding box center [271, 149] width 390 height 20
click at [262, 179] on label "Es strādāju ne slikti, bija grūtības, ne viss bija saprotams" at bounding box center [271, 175] width 390 height 20
click at [323, 148] on label "Es esmu apmierināts ar savu darbu, man viss izdevās" at bounding box center [271, 149] width 390 height 20
click at [304, 175] on label "Es strādāju ne slikti, bija grūtības, ne viss bija saprotams" at bounding box center [271, 175] width 390 height 20
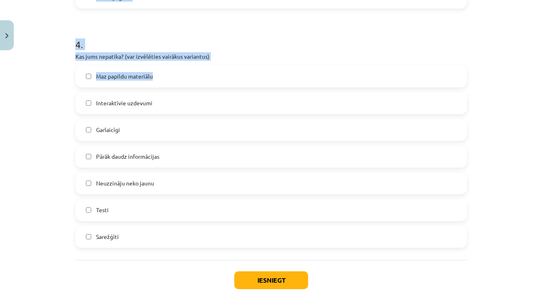
drag, startPoint x: 325, startPoint y: 279, endPoint x: 325, endPoint y: 303, distance: 23.1
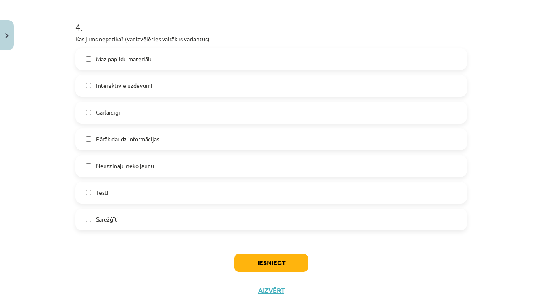
click at [189, 57] on label "Maz papildu materiālu" at bounding box center [271, 59] width 390 height 20
click at [254, 265] on button "Iesniegt" at bounding box center [271, 263] width 74 height 18
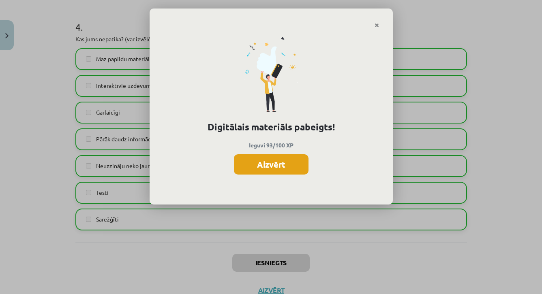
click at [268, 160] on button "Aizvērt" at bounding box center [271, 165] width 75 height 20
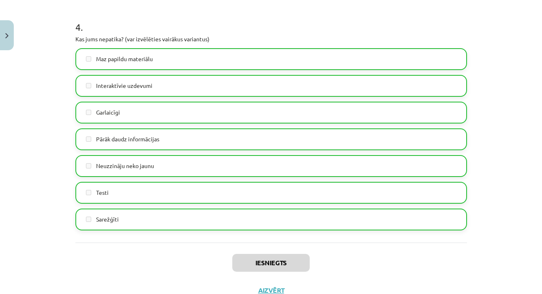
click at [11, 41] on button "Close" at bounding box center [7, 35] width 14 height 30
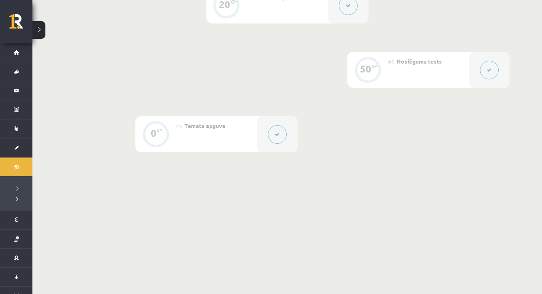
click at [43, 34] on button at bounding box center [38, 30] width 13 height 18
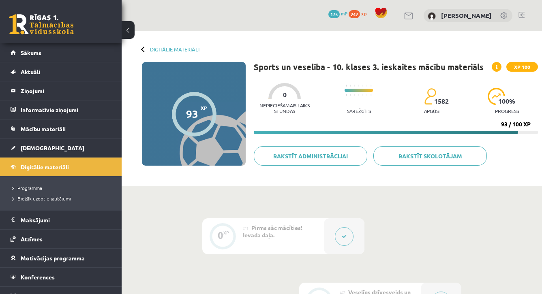
scroll to position [0, 0]
click at [155, 51] on link "Digitālie materiāli" at bounding box center [174, 49] width 49 height 6
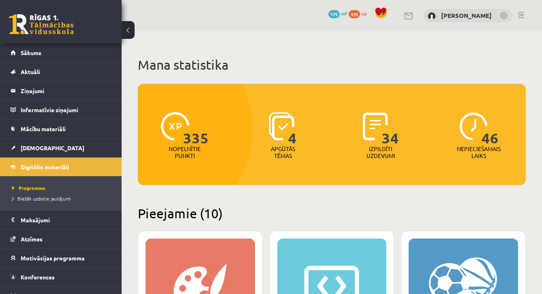
click at [506, 214] on h2 "Pieejamie (10)" at bounding box center [332, 214] width 388 height 16
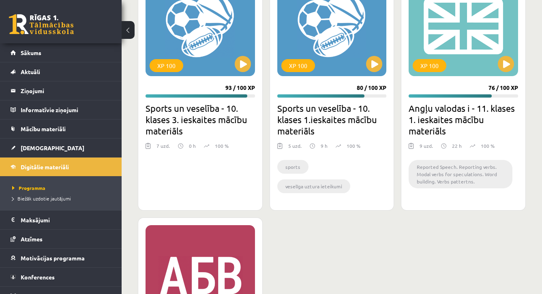
scroll to position [1397, 0]
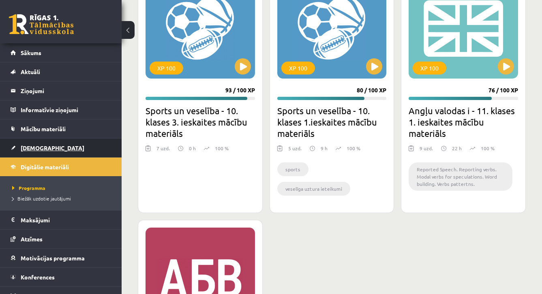
click at [54, 151] on link "[DEMOGRAPHIC_DATA]" at bounding box center [61, 148] width 101 height 19
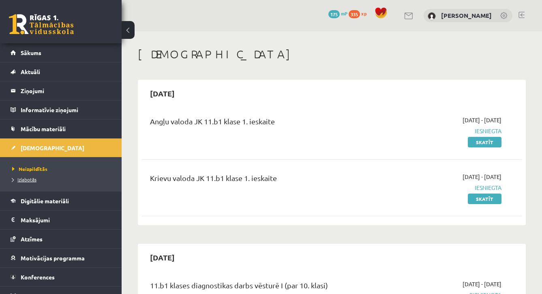
click at [28, 180] on span "Izlabotās" at bounding box center [24, 179] width 24 height 6
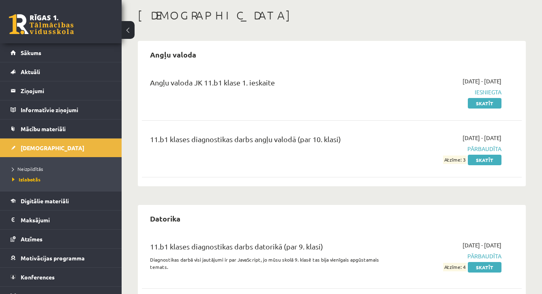
scroll to position [38, 0]
